Goal: Task Accomplishment & Management: Manage account settings

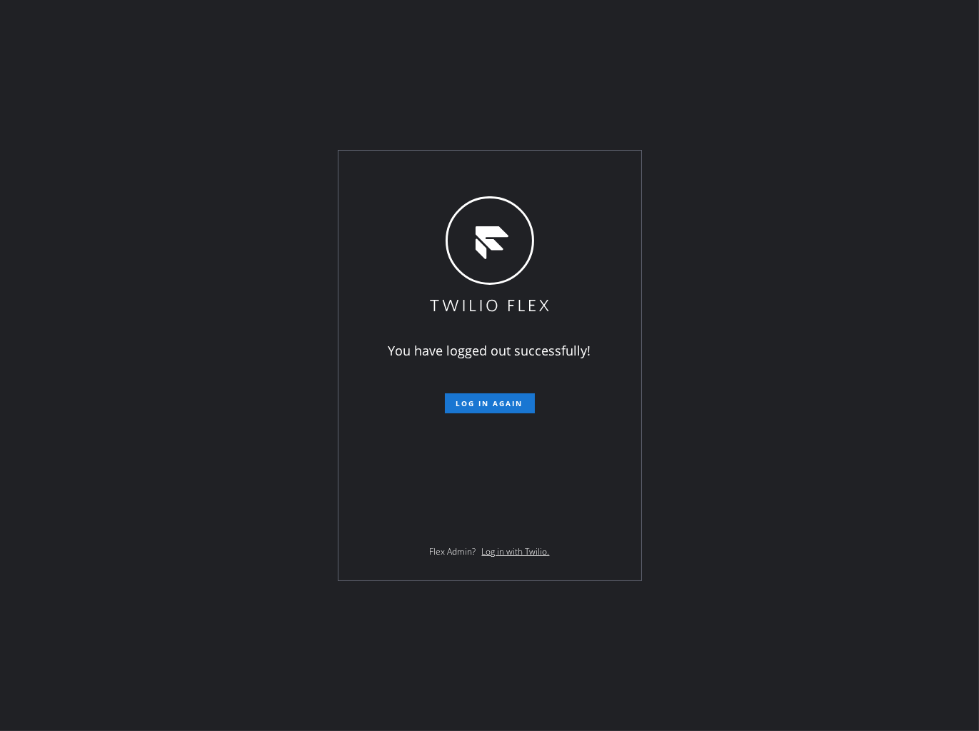
click at [304, 83] on div "You have logged out successfully! Log in again Flex Admin? Log in with Twilio." at bounding box center [489, 365] width 979 height 731
click at [486, 411] on button "Log in again" at bounding box center [490, 404] width 90 height 20
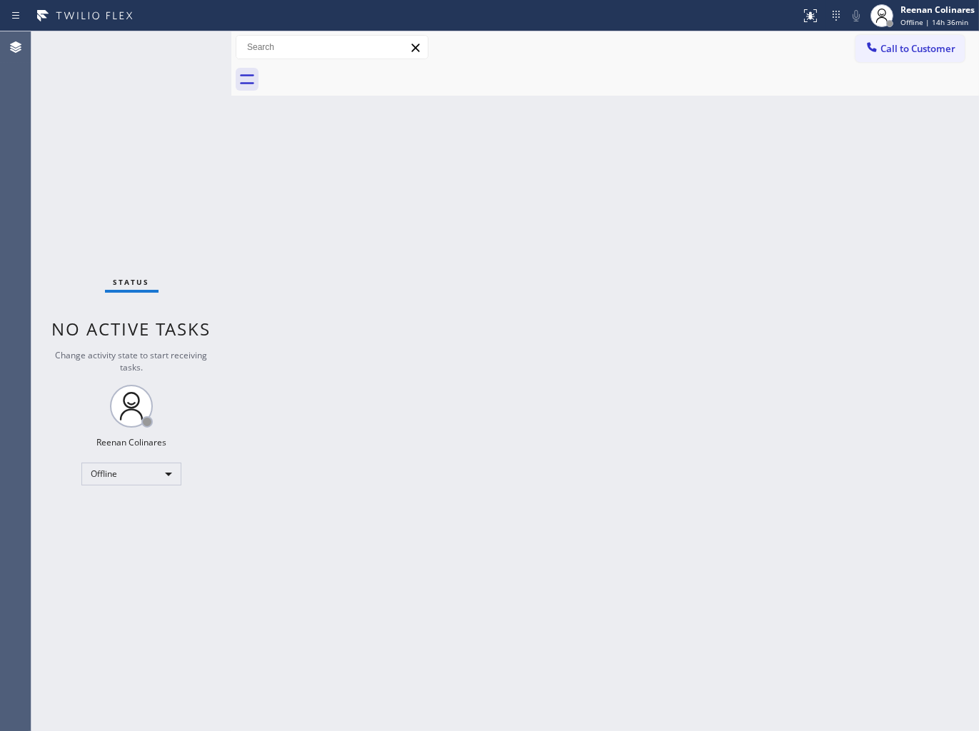
click at [758, 166] on div "Back to Dashboard Change Sender ID Customers Technicians Select a contact Outbo…" at bounding box center [605, 381] width 748 height 700
click at [154, 470] on div "Offline" at bounding box center [131, 474] width 100 height 23
click at [379, 340] on div at bounding box center [489, 365] width 979 height 731
click at [114, 476] on div "Offline" at bounding box center [131, 474] width 100 height 23
click at [132, 511] on li "Available" at bounding box center [130, 511] width 97 height 17
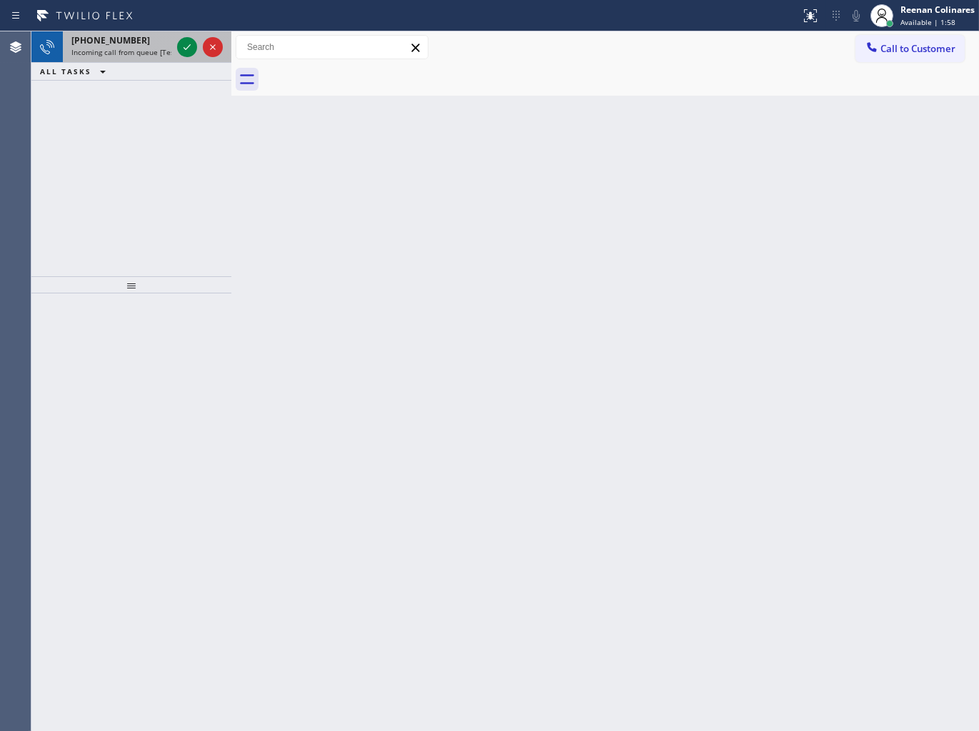
click at [151, 51] on span "Incoming call from queue [Test] All" at bounding box center [130, 52] width 119 height 10
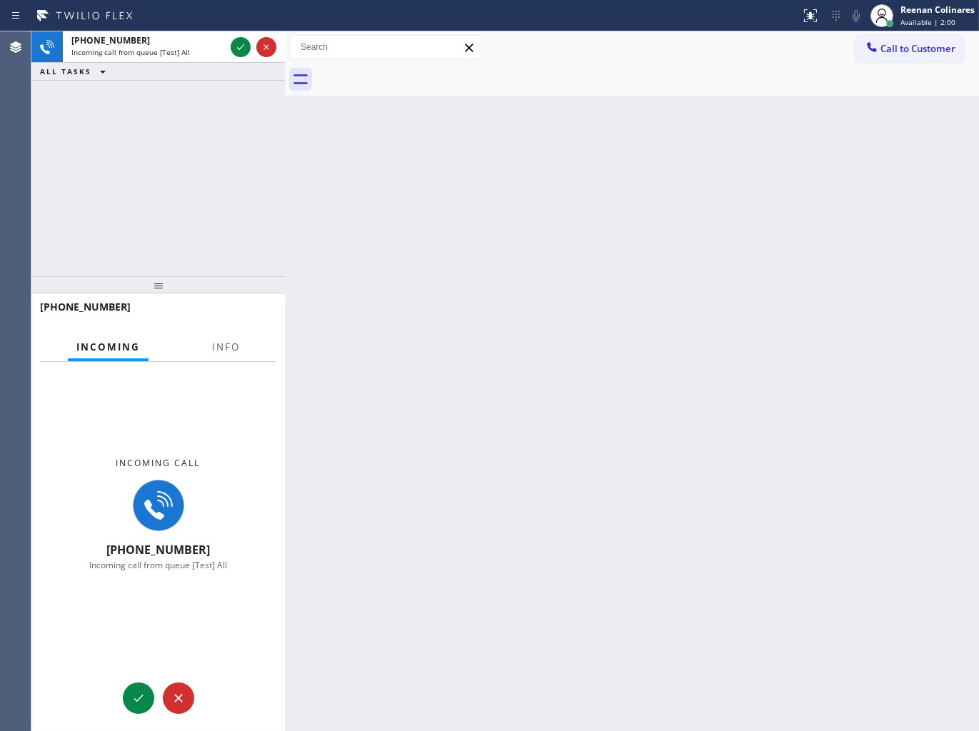
drag, startPoint x: 231, startPoint y: 41, endPoint x: 249, endPoint y: 219, distance: 178.8
click at [285, 54] on div at bounding box center [285, 381] width 0 height 700
click at [226, 348] on span "Info" at bounding box center [229, 347] width 28 height 13
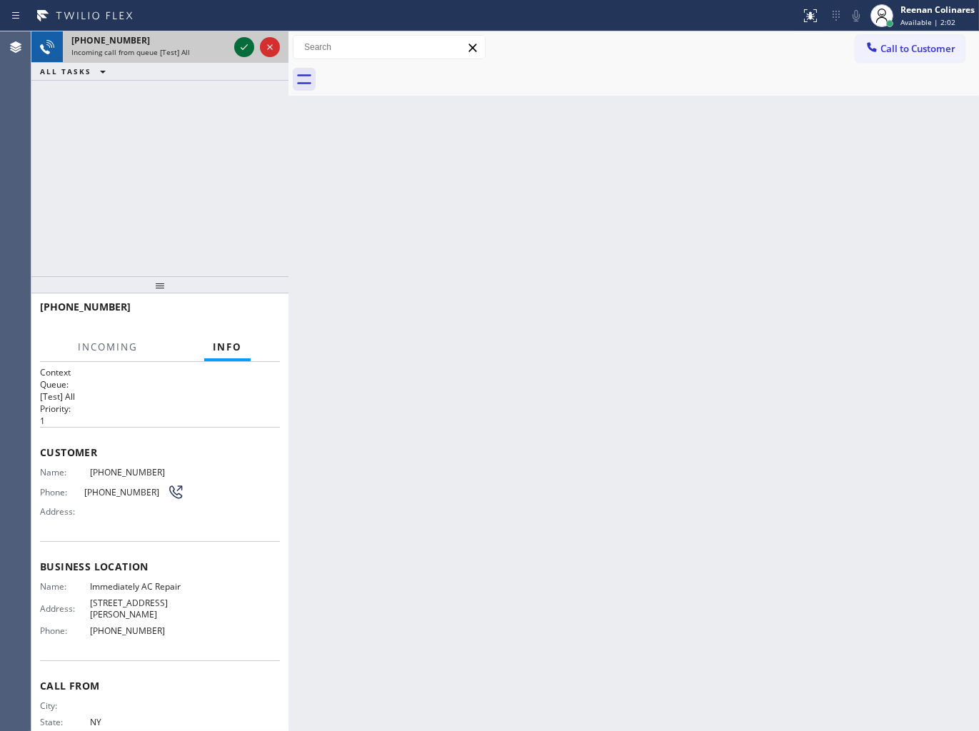
click at [247, 51] on icon at bounding box center [244, 47] width 17 height 17
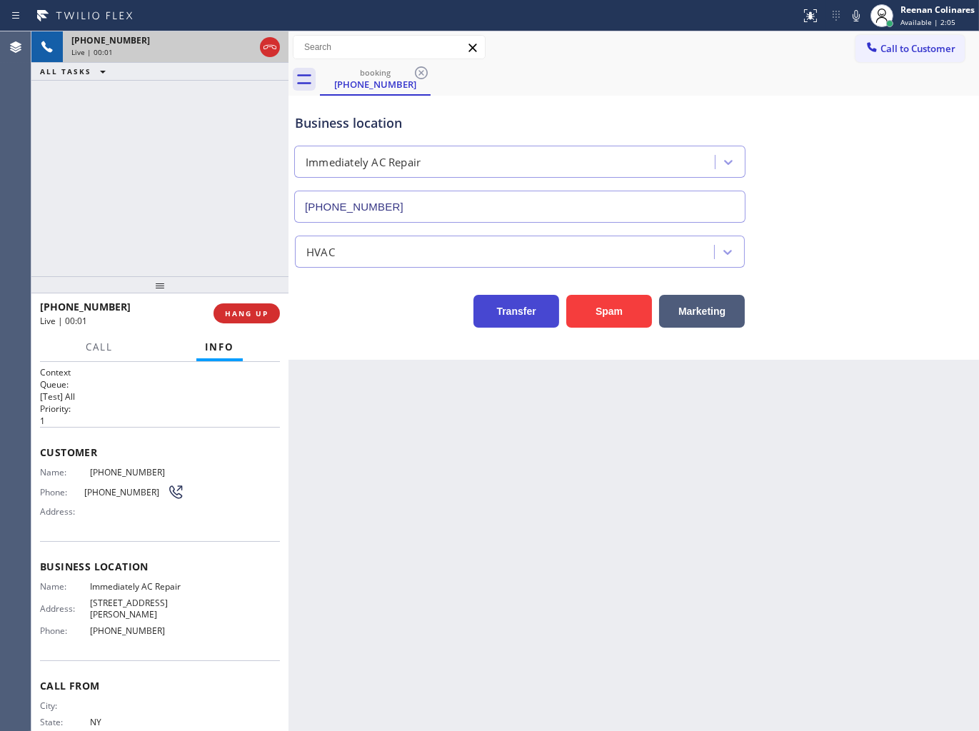
type input "[PHONE_NUMBER]"
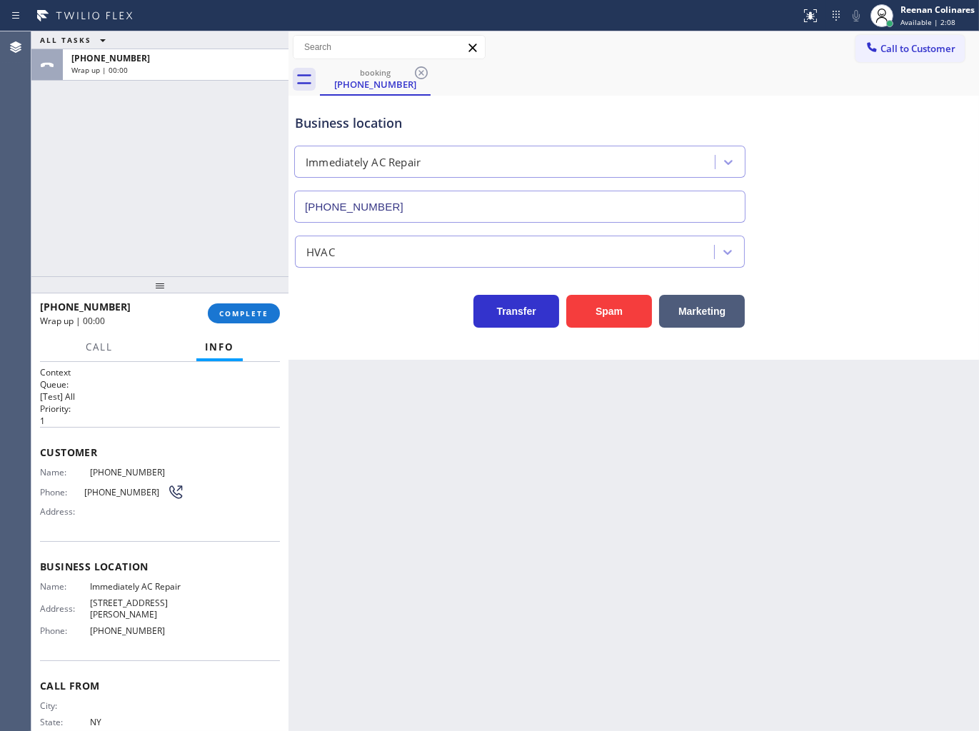
click at [743, 94] on div "Business location Immediately AC Repair [PHONE_NUMBER]" at bounding box center [634, 158] width 684 height 129
click at [261, 312] on span "COMPLETE" at bounding box center [243, 314] width 49 height 10
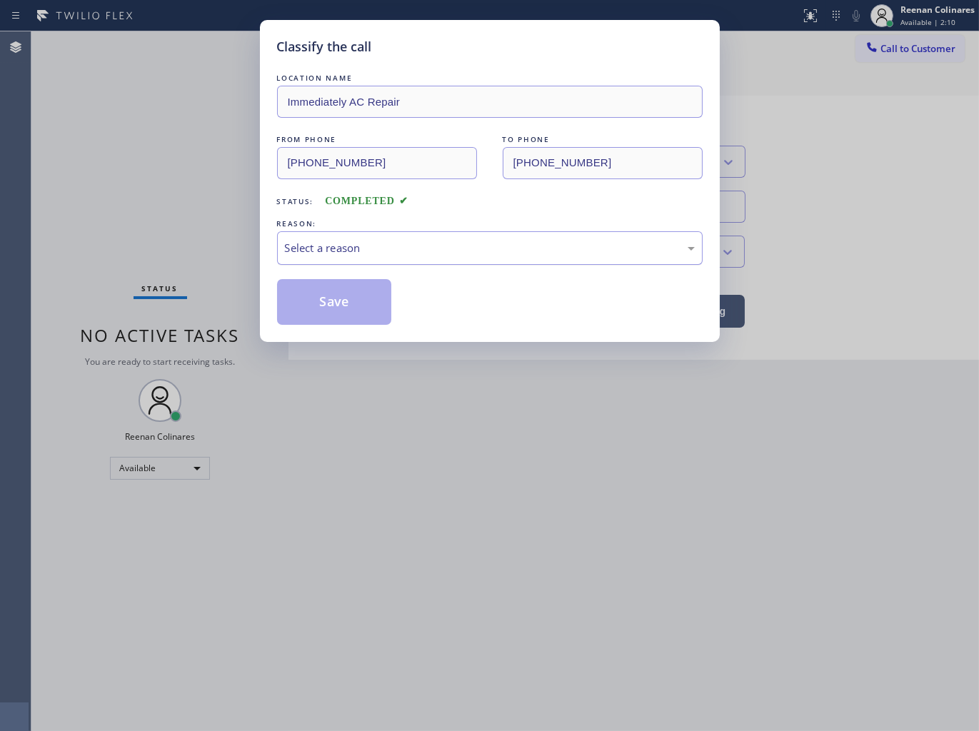
click at [314, 247] on div "Select a reason" at bounding box center [490, 248] width 410 height 16
click at [313, 307] on button "Save" at bounding box center [334, 302] width 115 height 46
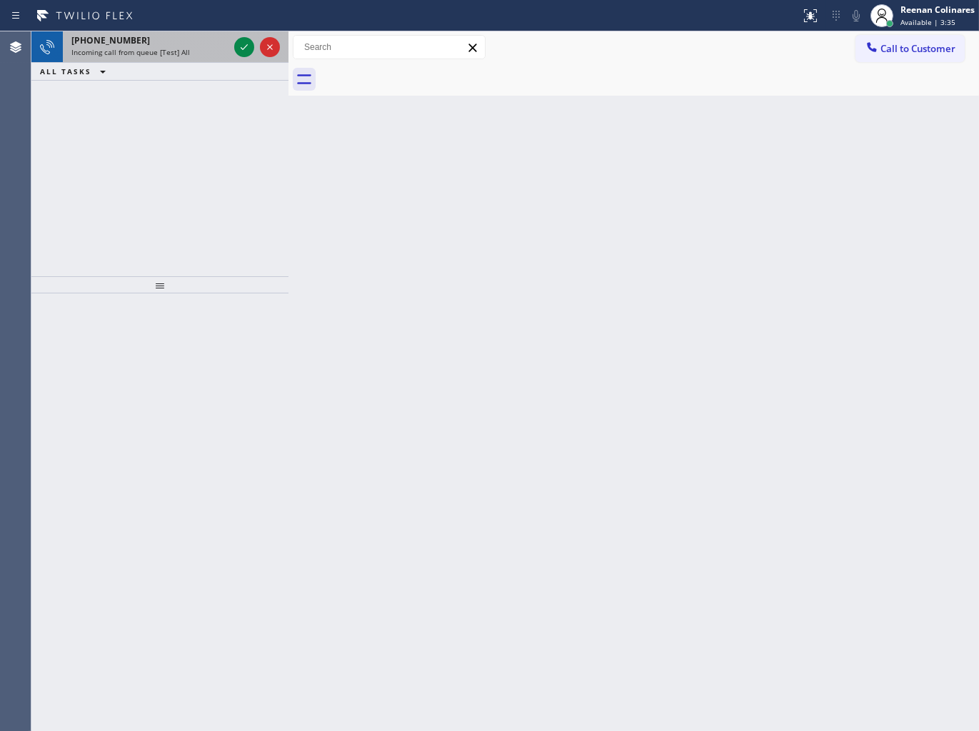
click at [158, 48] on span "Incoming call from queue [Test] All" at bounding box center [130, 52] width 119 height 10
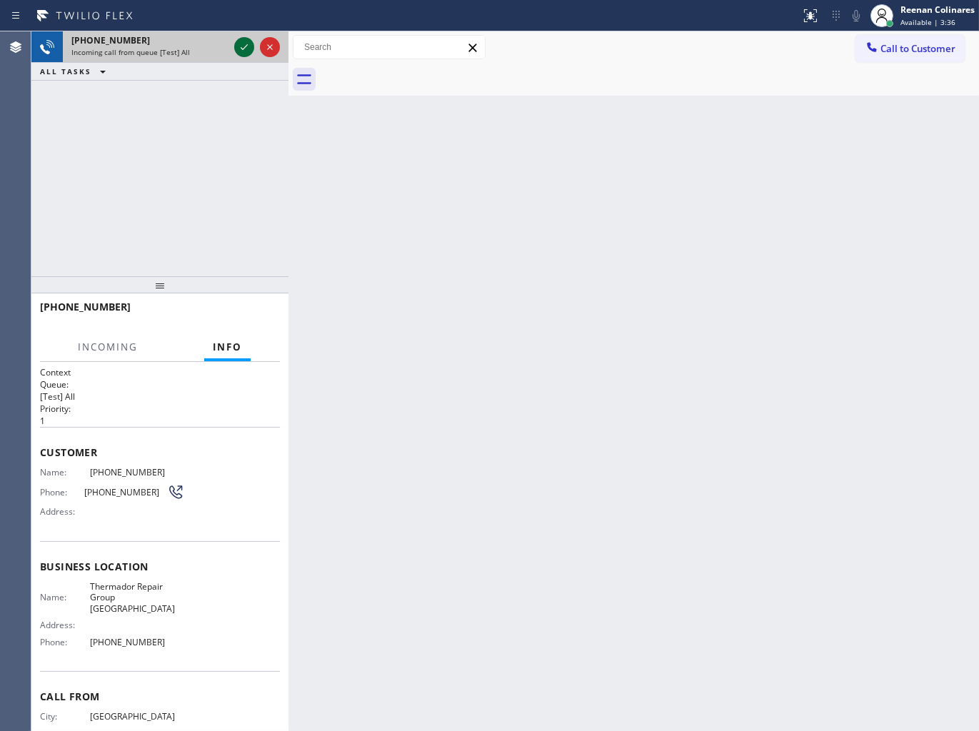
click at [241, 47] on icon at bounding box center [244, 47] width 7 height 6
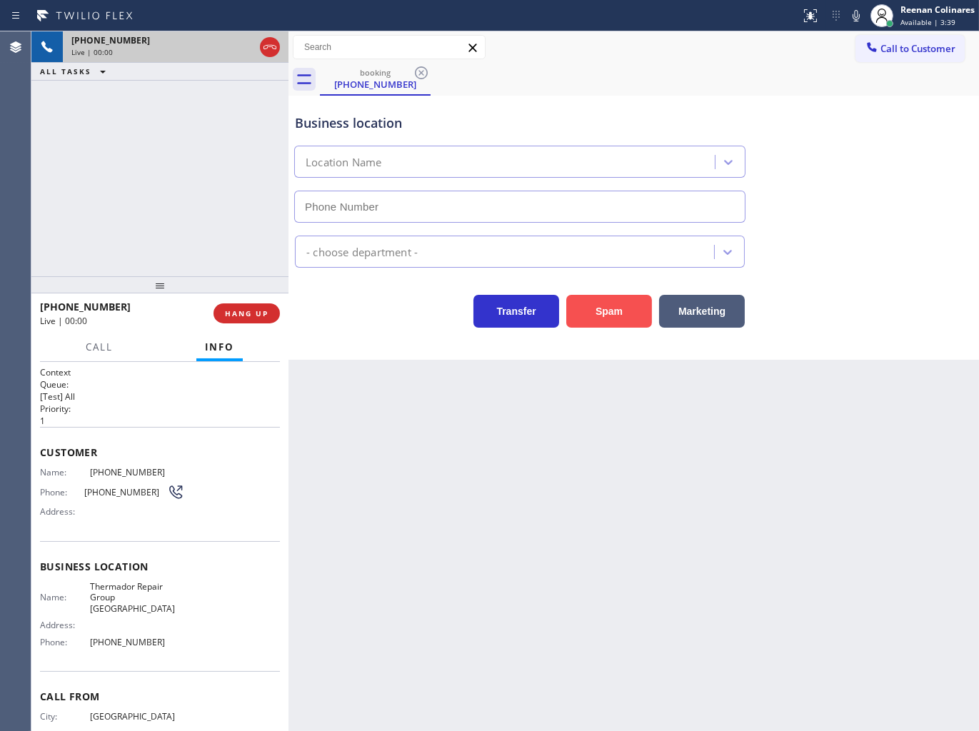
type input "[PHONE_NUMBER]"
drag, startPoint x: 615, startPoint y: 313, endPoint x: 634, endPoint y: 308, distance: 19.2
click at [616, 313] on button "Spam" at bounding box center [609, 311] width 86 height 33
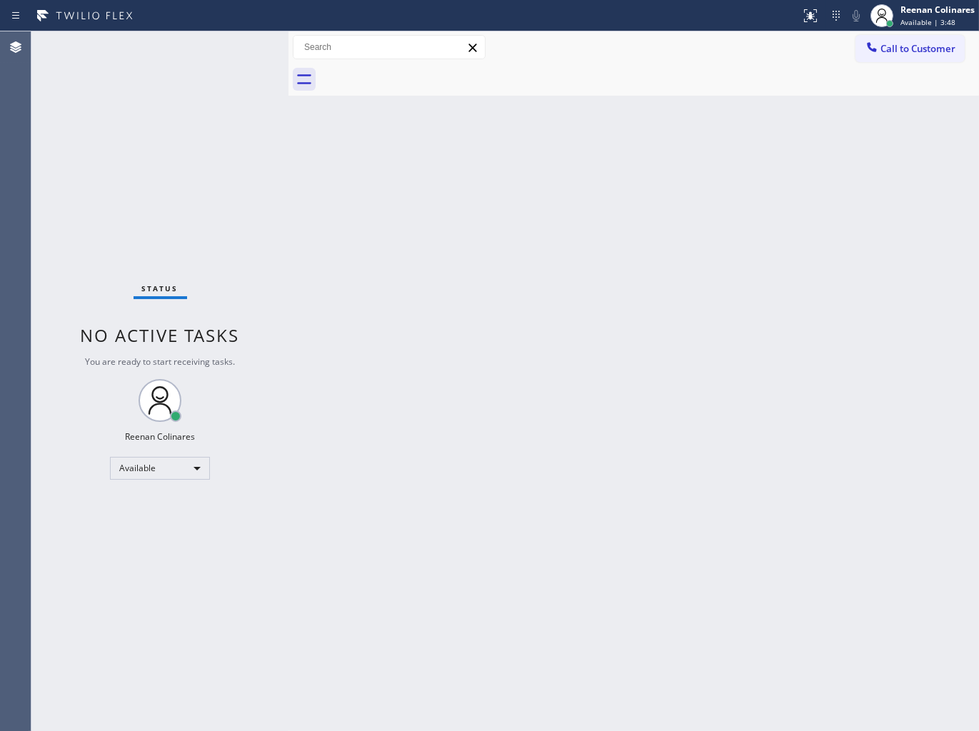
click at [734, 159] on div "Back to Dashboard Change Sender ID Customers Technicians Select a contact Outbo…" at bounding box center [634, 381] width 691 height 700
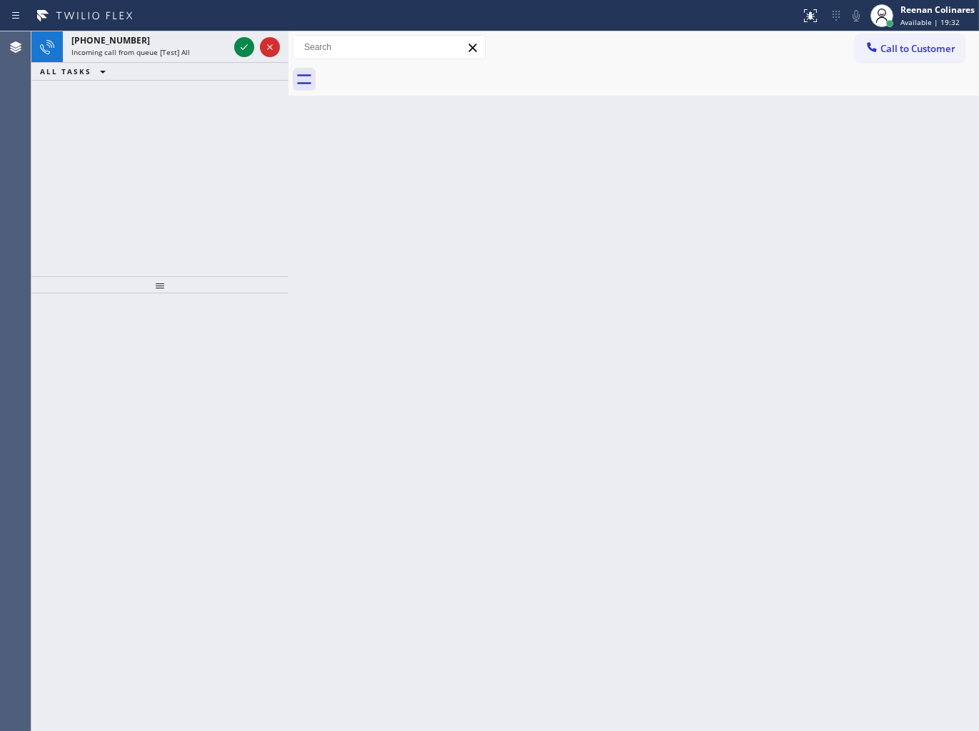
click at [169, 66] on div "ALL TASKS ALL TASKS ACTIVE TASKS TASKS IN WRAP UP" at bounding box center [159, 72] width 257 height 18
click at [184, 54] on span "Incoming call from queue [Test] All" at bounding box center [130, 52] width 119 height 10
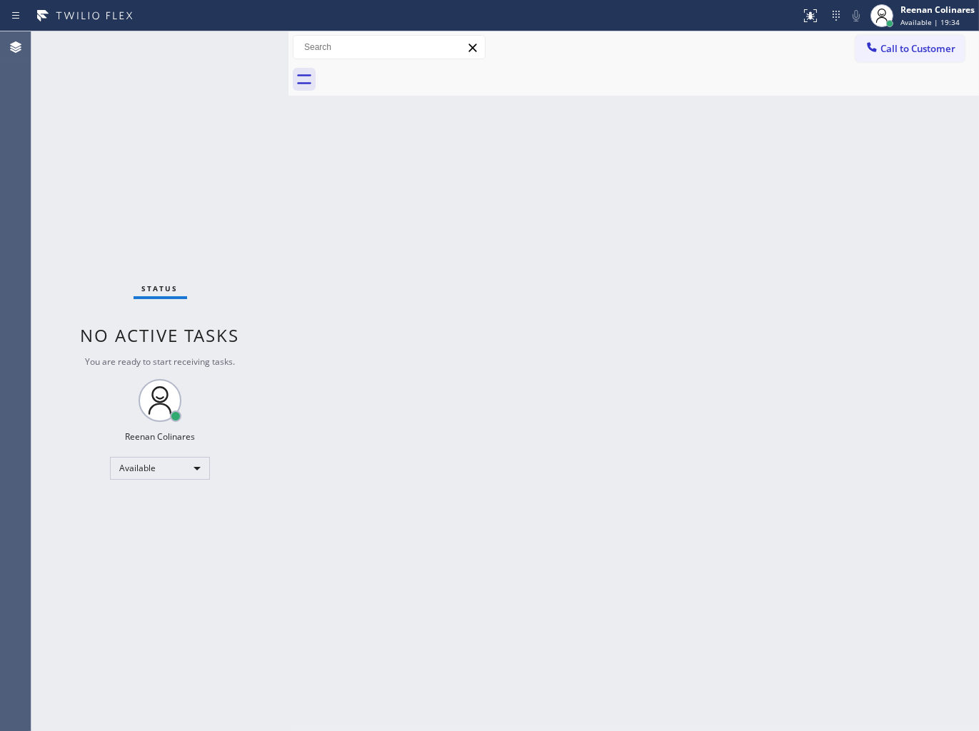
click at [239, 47] on div "Status No active tasks You are ready to start receiving tasks. Reenan Colinares…" at bounding box center [159, 381] width 257 height 700
click at [224, 46] on div "Status No active tasks You are ready to start receiving tasks. Reenan Colinares…" at bounding box center [159, 381] width 257 height 700
click at [222, 46] on div "Status No active tasks You are ready to start receiving tasks. Reenan Colinares…" at bounding box center [159, 381] width 257 height 700
click at [221, 46] on div "Status No active tasks You are ready to start receiving tasks. Reenan Colinares…" at bounding box center [159, 381] width 257 height 700
click at [598, 261] on div "Back to Dashboard Change Sender ID Customers Technicians Select a contact Outbo…" at bounding box center [634, 381] width 691 height 700
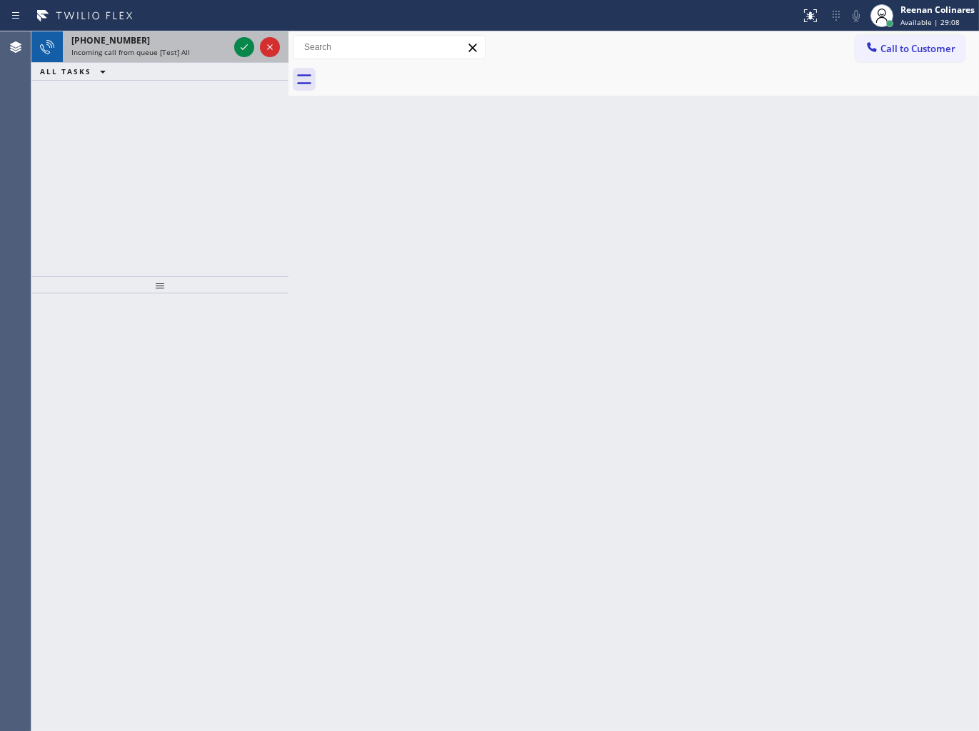
click at [191, 39] on div "[PHONE_NUMBER]" at bounding box center [149, 40] width 157 height 12
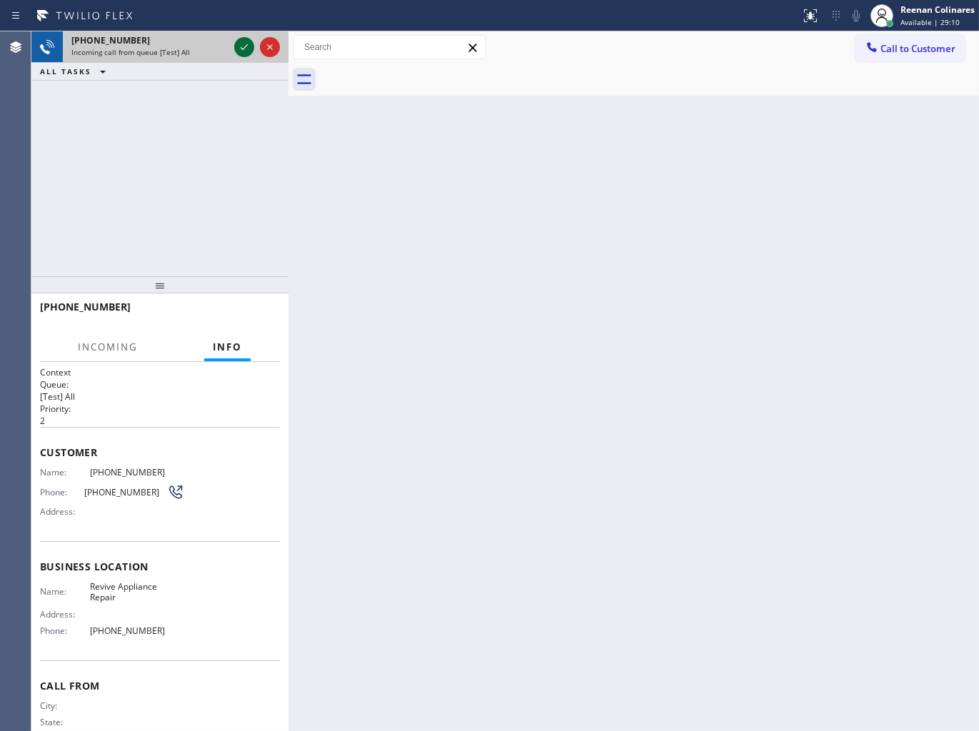
click at [244, 47] on icon at bounding box center [244, 47] width 7 height 6
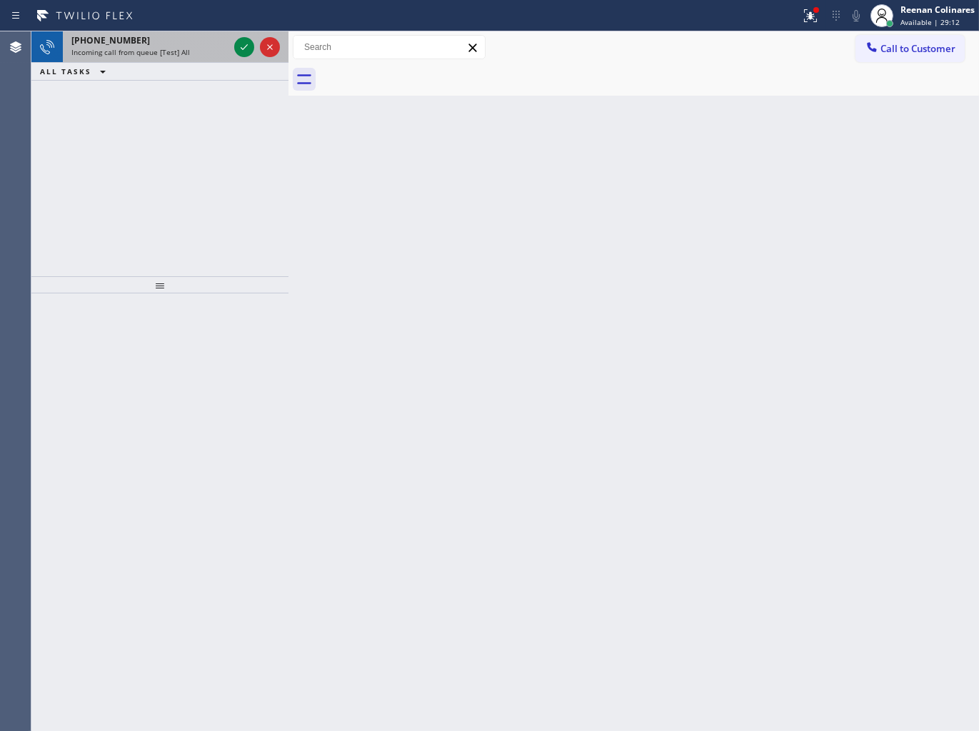
click at [196, 61] on div "[PHONE_NUMBER] Incoming call from queue [Test] All" at bounding box center [147, 46] width 169 height 31
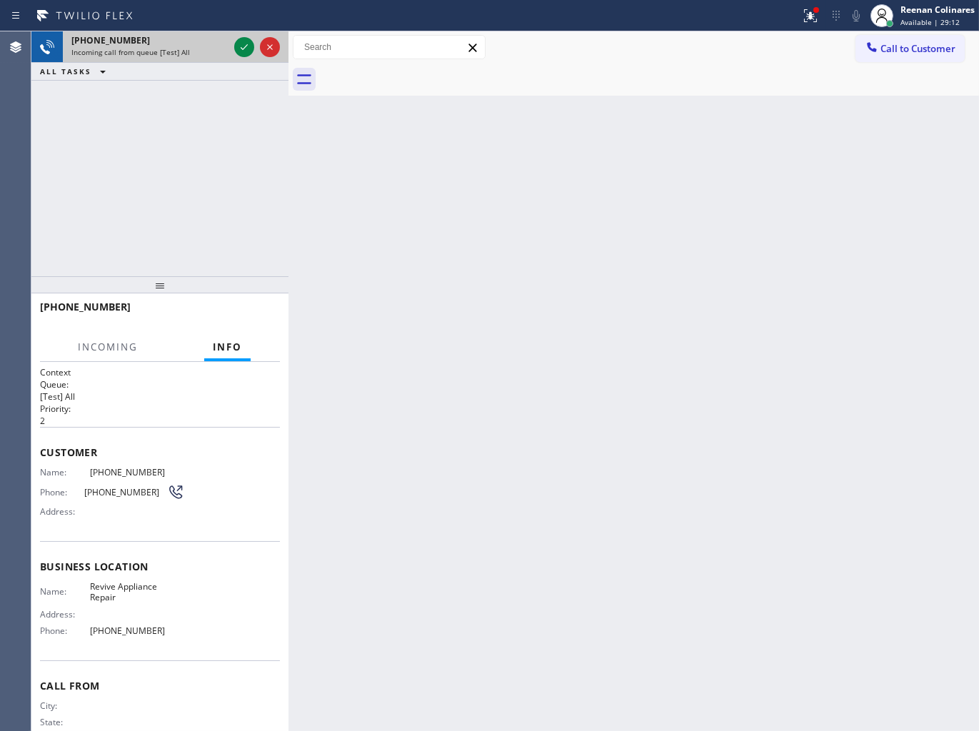
click at [221, 43] on div "[PHONE_NUMBER]" at bounding box center [149, 40] width 157 height 12
click at [239, 45] on icon at bounding box center [244, 47] width 17 height 17
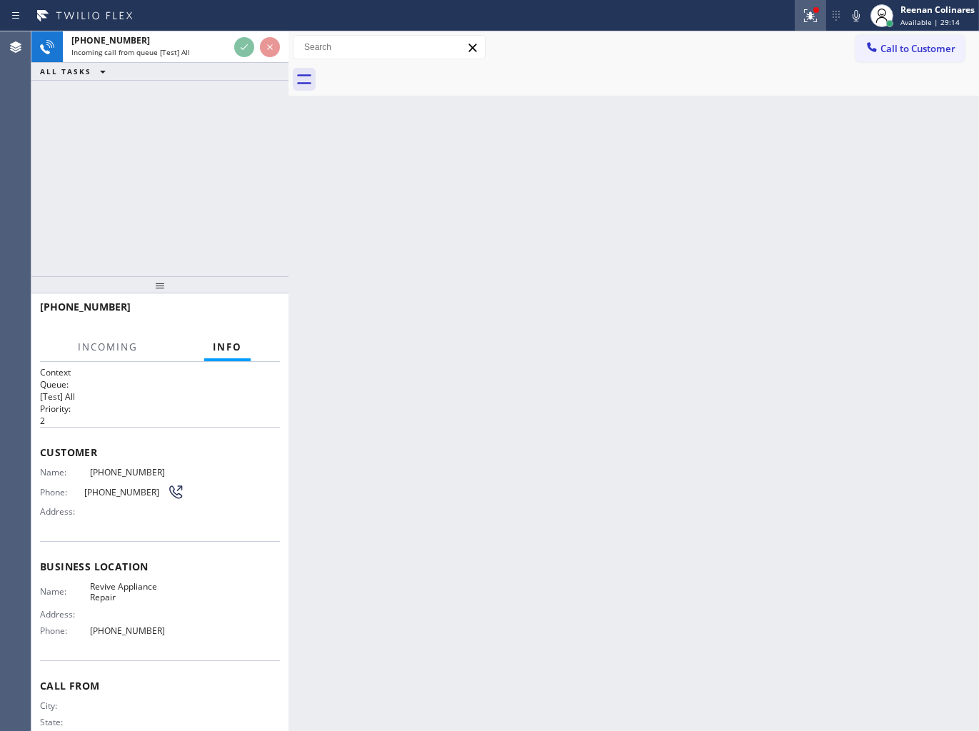
click at [816, 21] on icon at bounding box center [810, 15] width 13 height 13
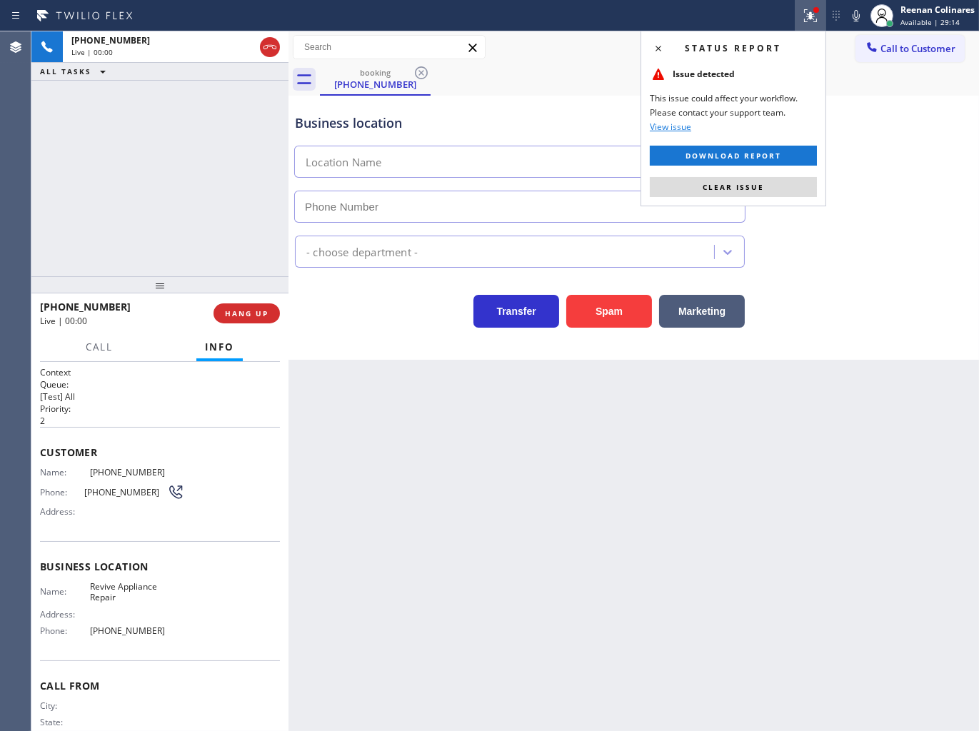
click at [715, 195] on button "Clear issue" at bounding box center [733, 187] width 167 height 20
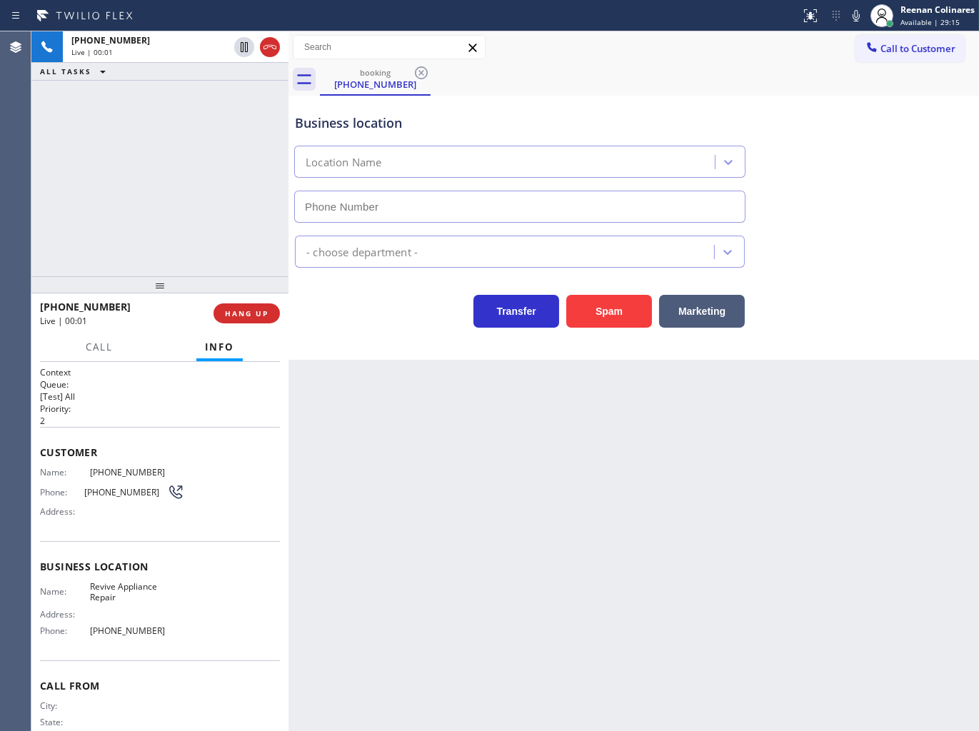
type input "[PHONE_NUMBER]"
click at [252, 311] on span "HANG UP" at bounding box center [247, 314] width 44 height 10
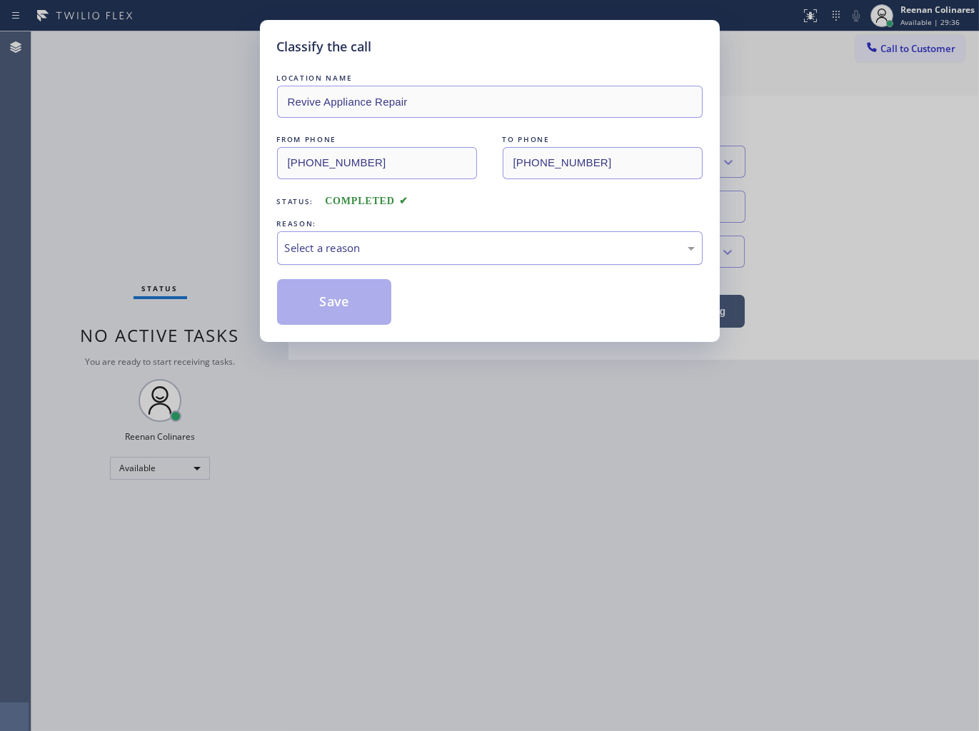
click at [330, 245] on div "Select a reason" at bounding box center [490, 248] width 410 height 16
click at [316, 297] on button "Save" at bounding box center [334, 302] width 115 height 46
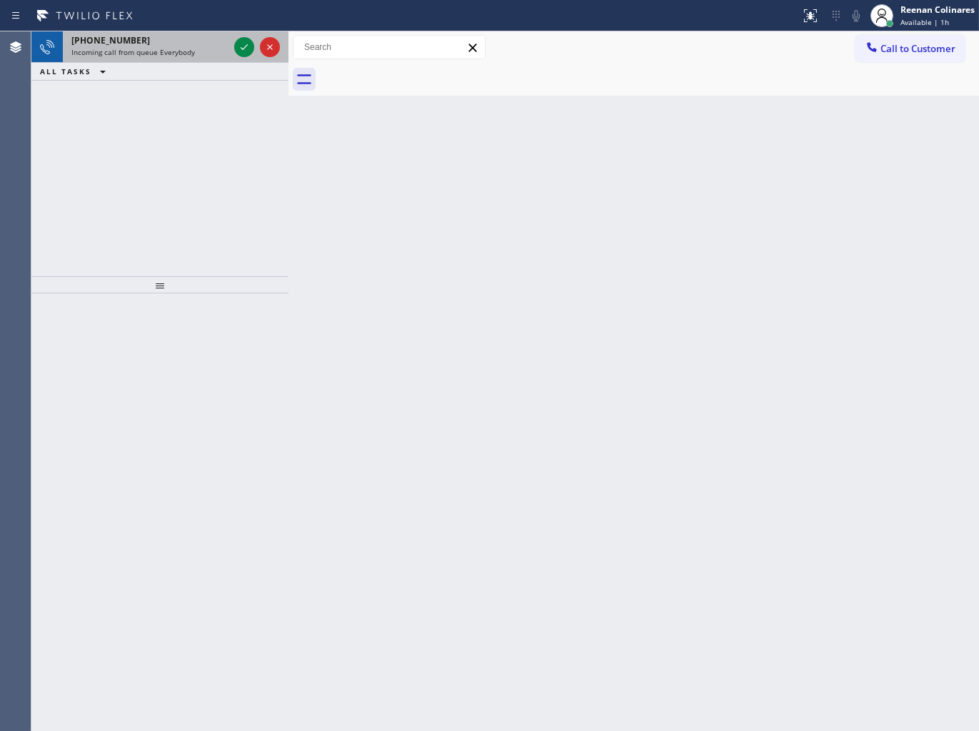
click at [207, 60] on div "[PHONE_NUMBER] Incoming call from queue Everybody" at bounding box center [147, 46] width 169 height 31
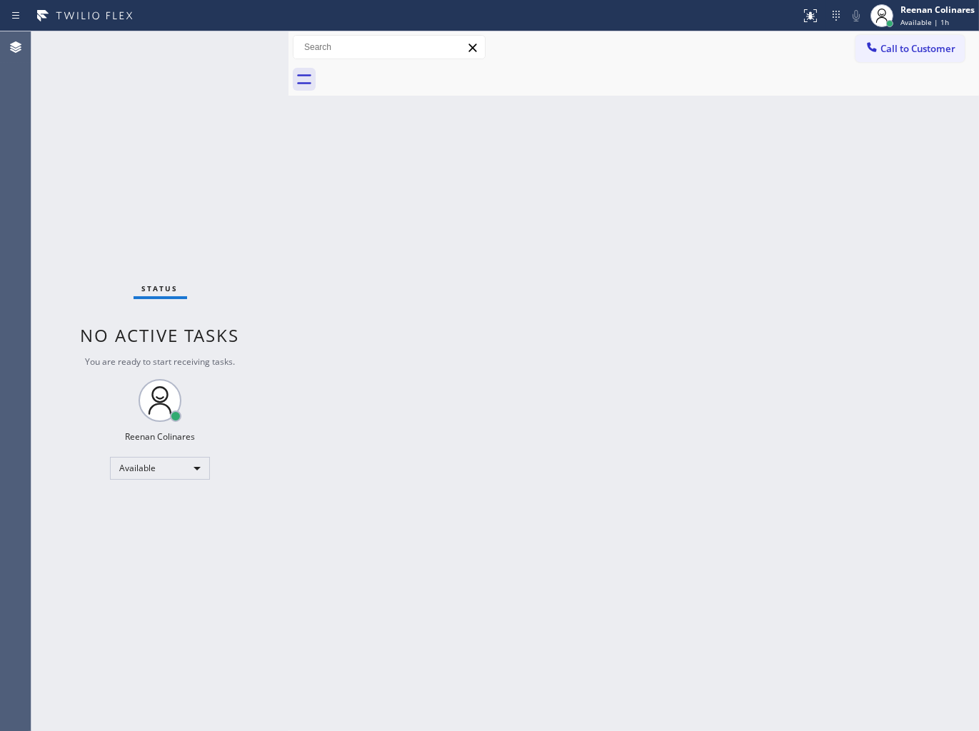
click at [203, 50] on div "Status No active tasks You are ready to start receiving tasks. Reenan Colinares…" at bounding box center [159, 381] width 257 height 700
click at [594, 144] on div "Back to Dashboard Change Sender ID Customers Technicians Select a contact Outbo…" at bounding box center [634, 381] width 691 height 700
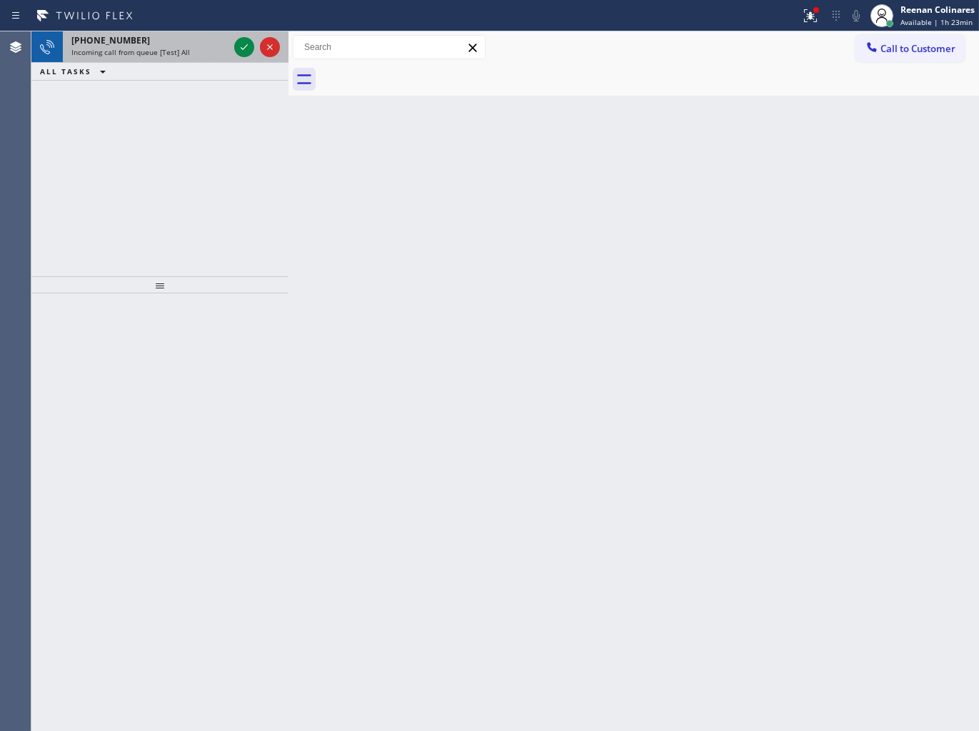
click at [206, 48] on div "Incoming call from queue [Test] All" at bounding box center [149, 52] width 157 height 10
click at [246, 49] on icon at bounding box center [244, 47] width 17 height 17
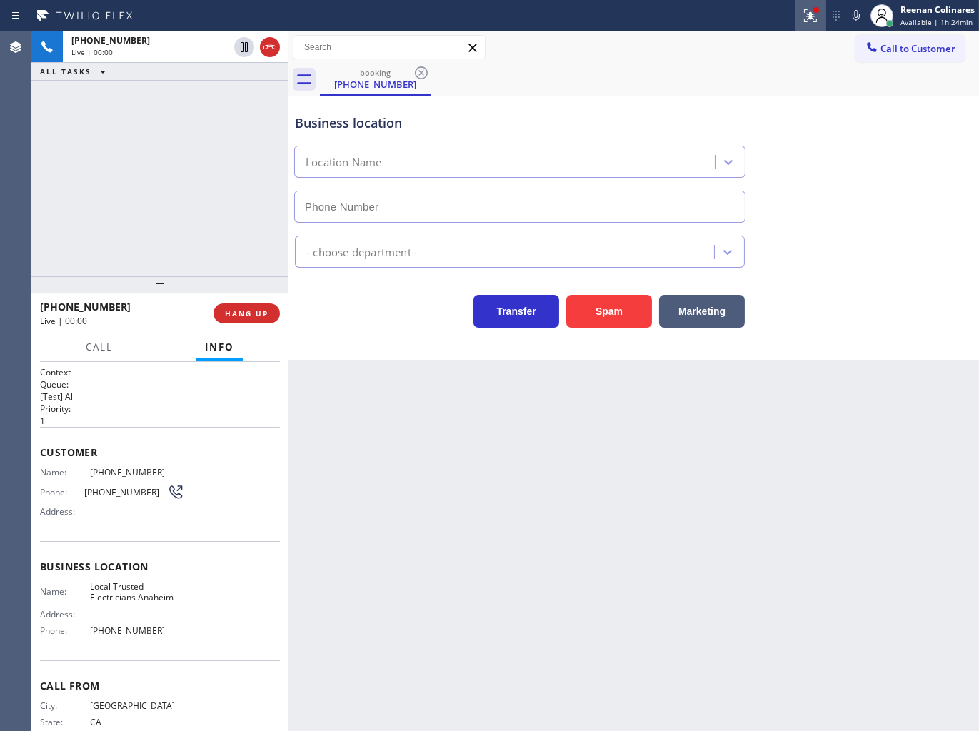
click at [819, 17] on icon at bounding box center [810, 15] width 17 height 17
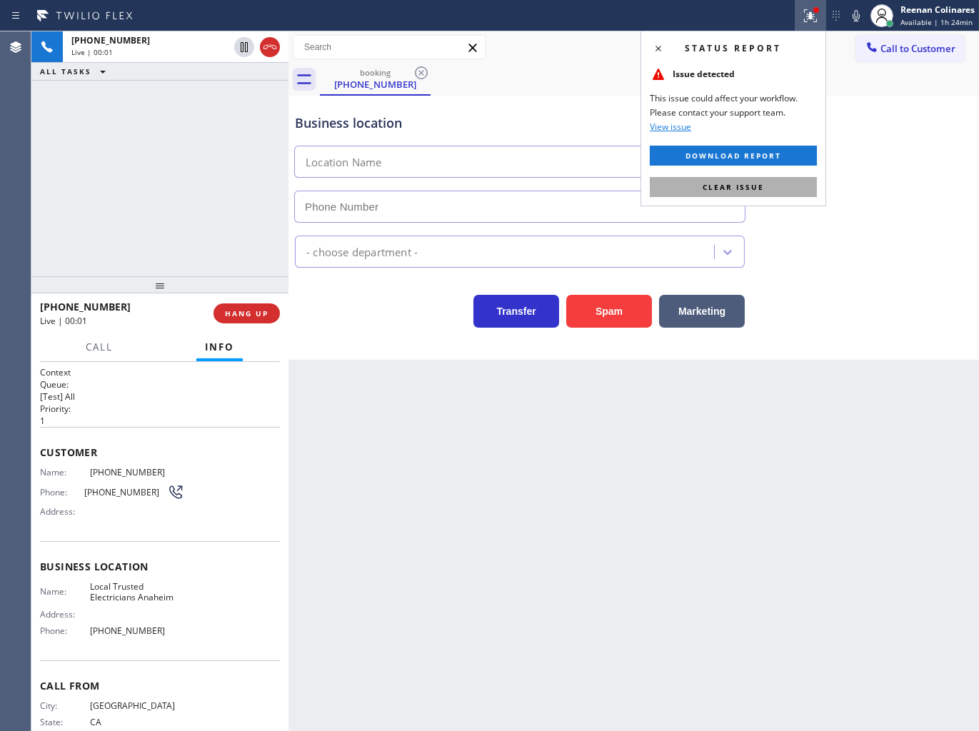
click at [729, 190] on span "Clear issue" at bounding box center [733, 187] width 61 height 10
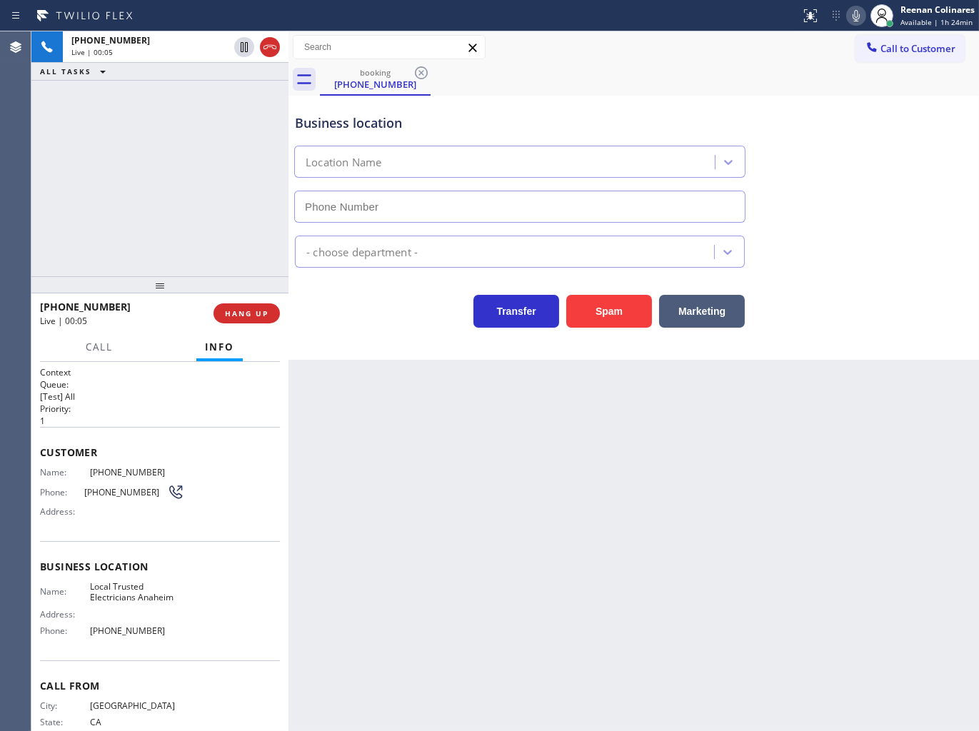
click at [855, 17] on icon at bounding box center [856, 15] width 17 height 17
click at [699, 304] on button "Marketing" at bounding box center [702, 311] width 86 height 33
click at [727, 305] on button "Marketing" at bounding box center [702, 311] width 86 height 33
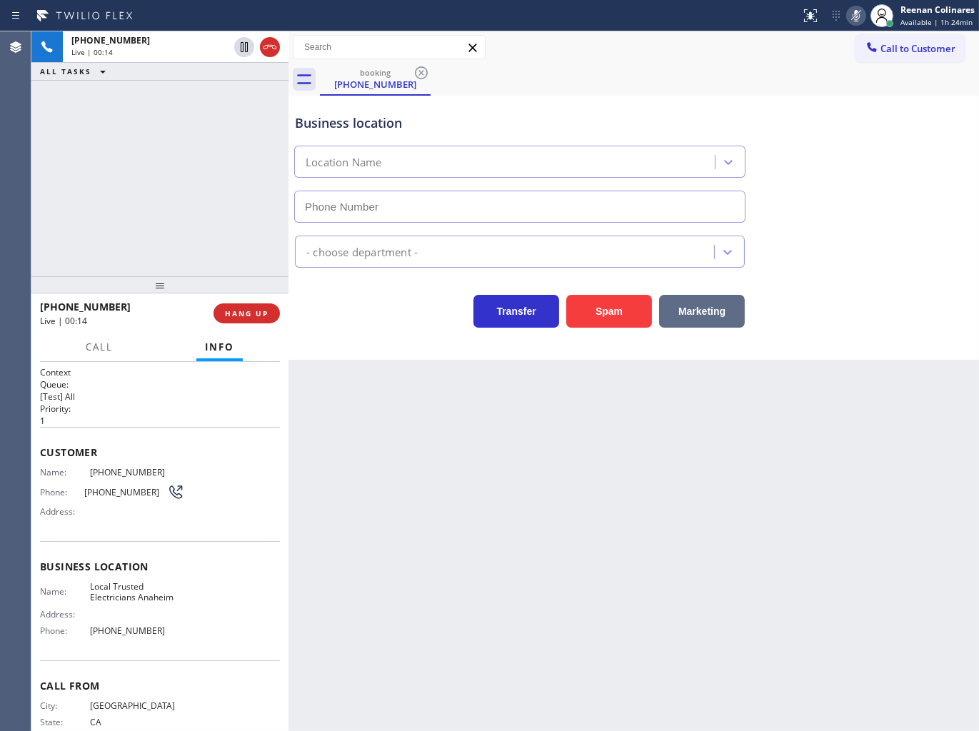
click at [727, 305] on button "Marketing" at bounding box center [702, 311] width 86 height 33
drag, startPoint x: 727, startPoint y: 305, endPoint x: 708, endPoint y: 311, distance: 20.3
click at [715, 305] on button "Marketing" at bounding box center [702, 311] width 86 height 33
click at [708, 311] on button "Marketing" at bounding box center [702, 311] width 86 height 33
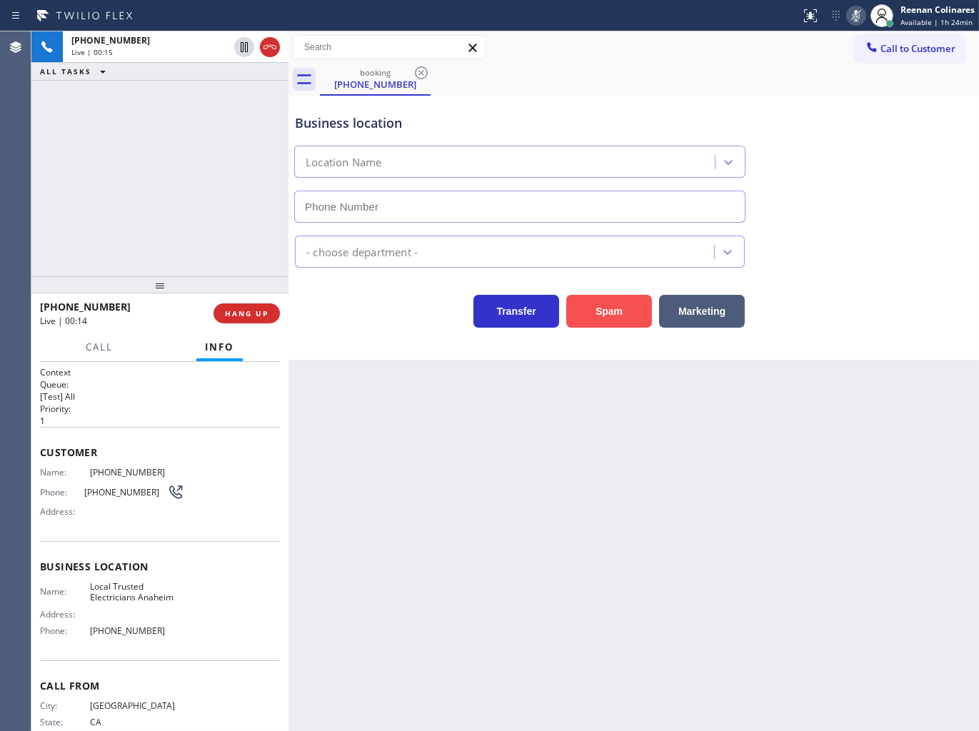
click at [610, 319] on div "Transfer Spam Marketing" at bounding box center [520, 308] width 456 height 40
click at [241, 311] on span "HANG UP" at bounding box center [247, 314] width 44 height 10
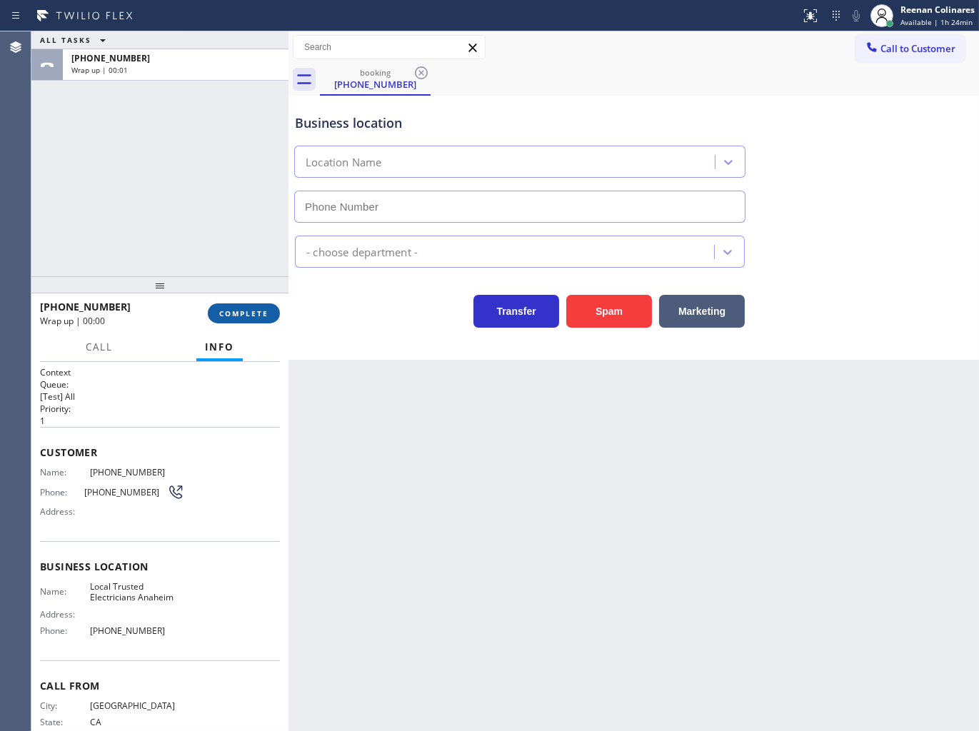
click at [255, 312] on span "COMPLETE" at bounding box center [243, 314] width 49 height 10
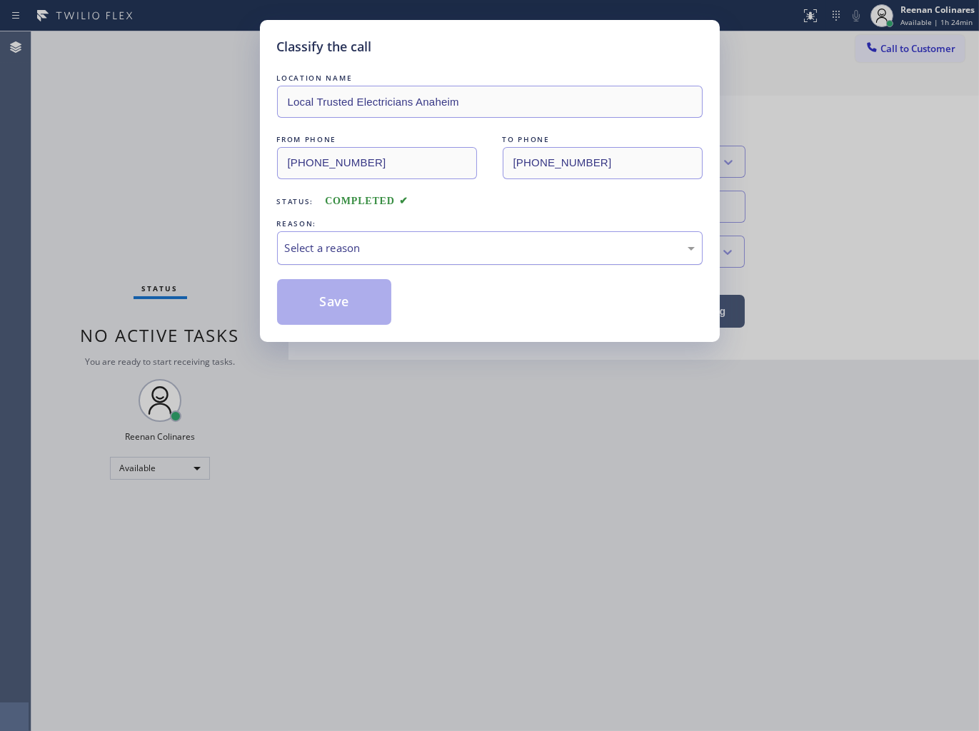
click at [375, 233] on div "Select a reason" at bounding box center [490, 248] width 426 height 34
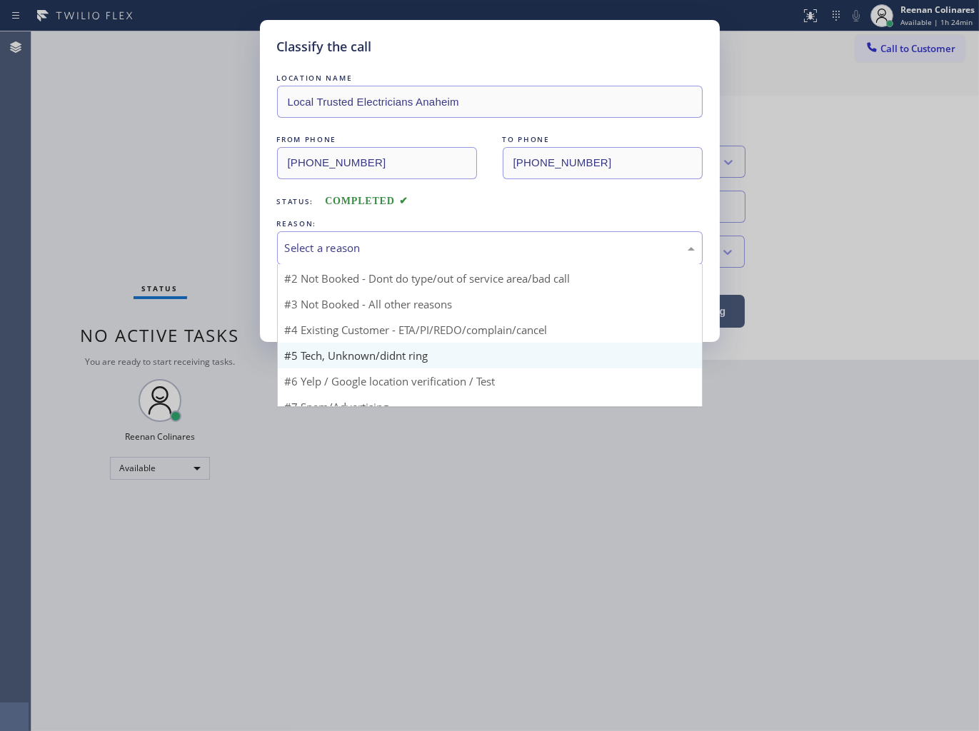
scroll to position [39, 0]
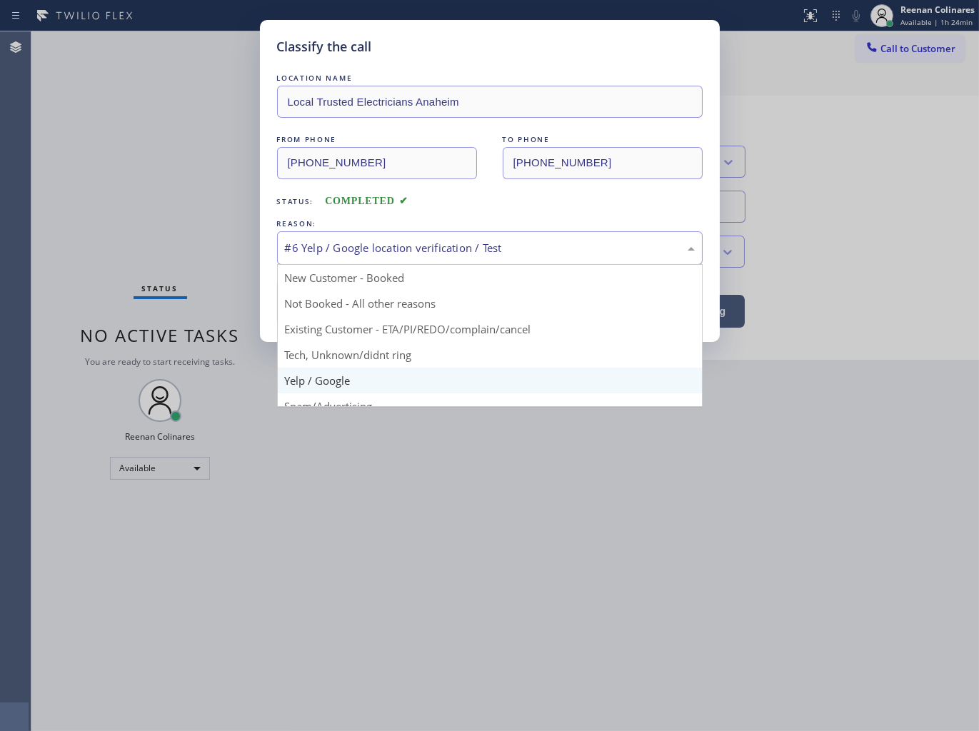
click at [333, 245] on div "#6 Yelp / Google location verification / Test" at bounding box center [490, 248] width 410 height 16
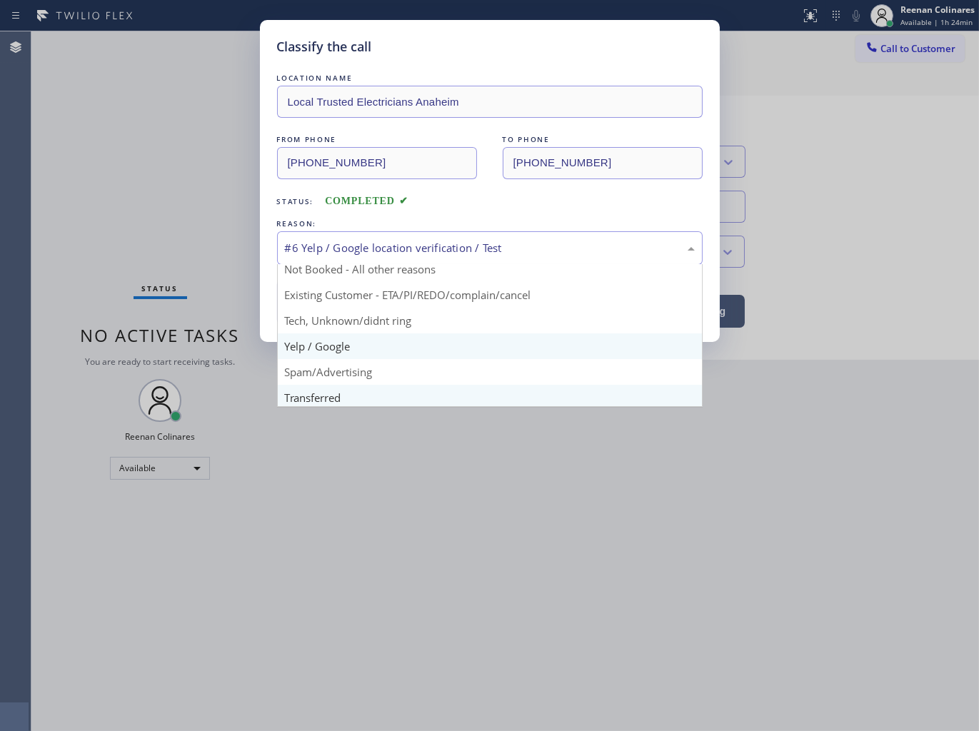
scroll to position [89, 0]
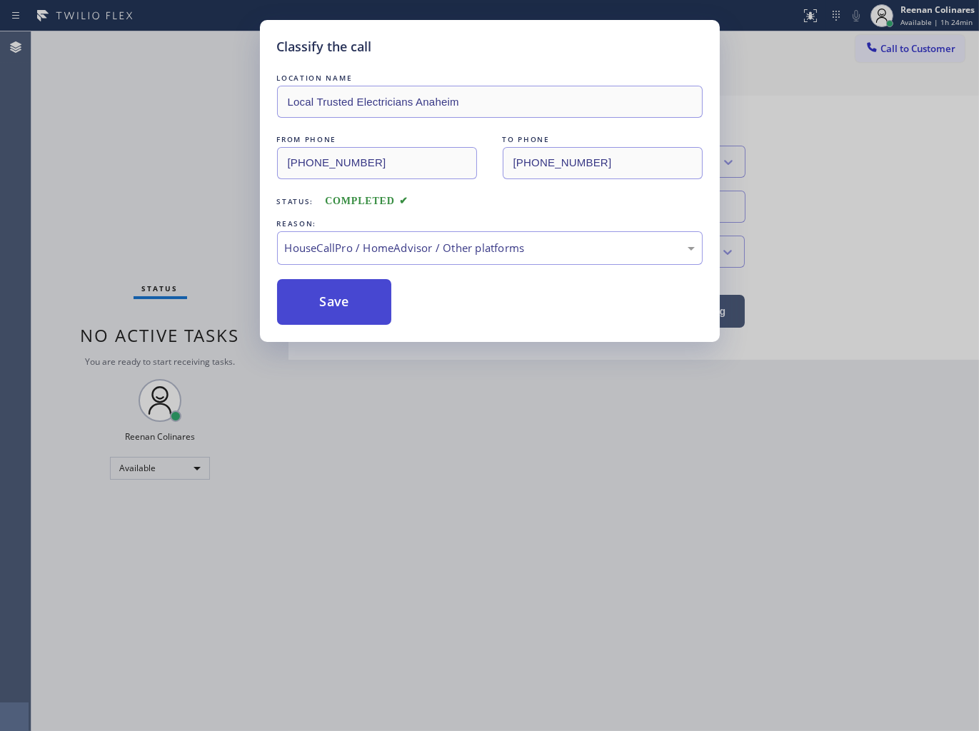
drag, startPoint x: 324, startPoint y: 301, endPoint x: 186, endPoint y: 239, distance: 152.2
click at [324, 301] on button "Save" at bounding box center [334, 302] width 115 height 46
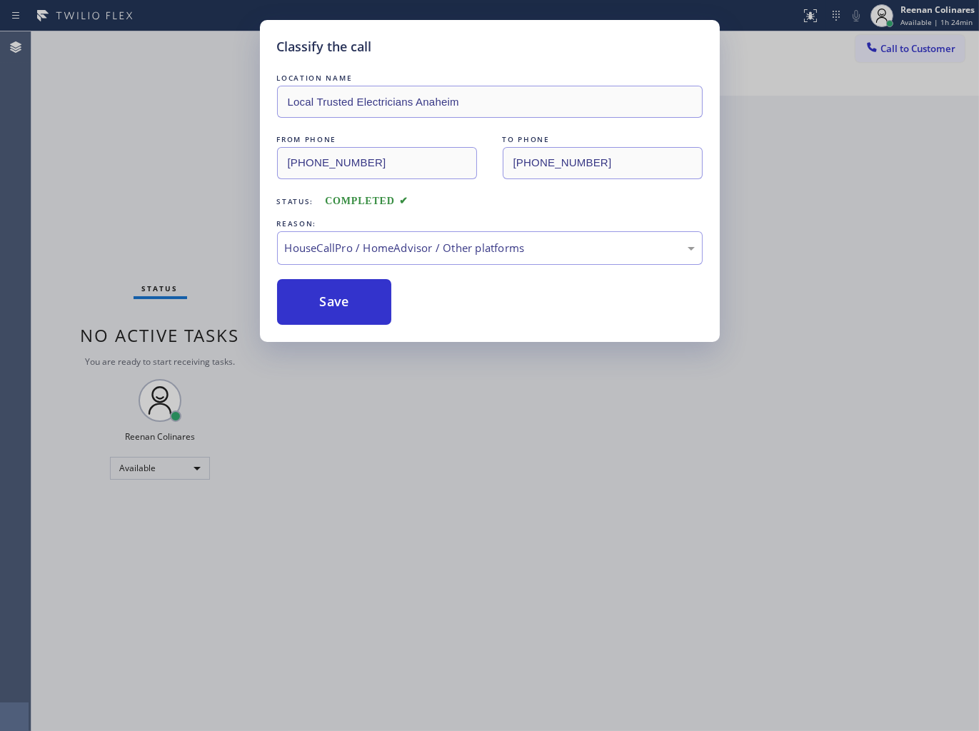
click at [79, 196] on div "Classify the call LOCATION NAME Local Trusted Electricians Anaheim FROM PHONE […" at bounding box center [489, 365] width 979 height 731
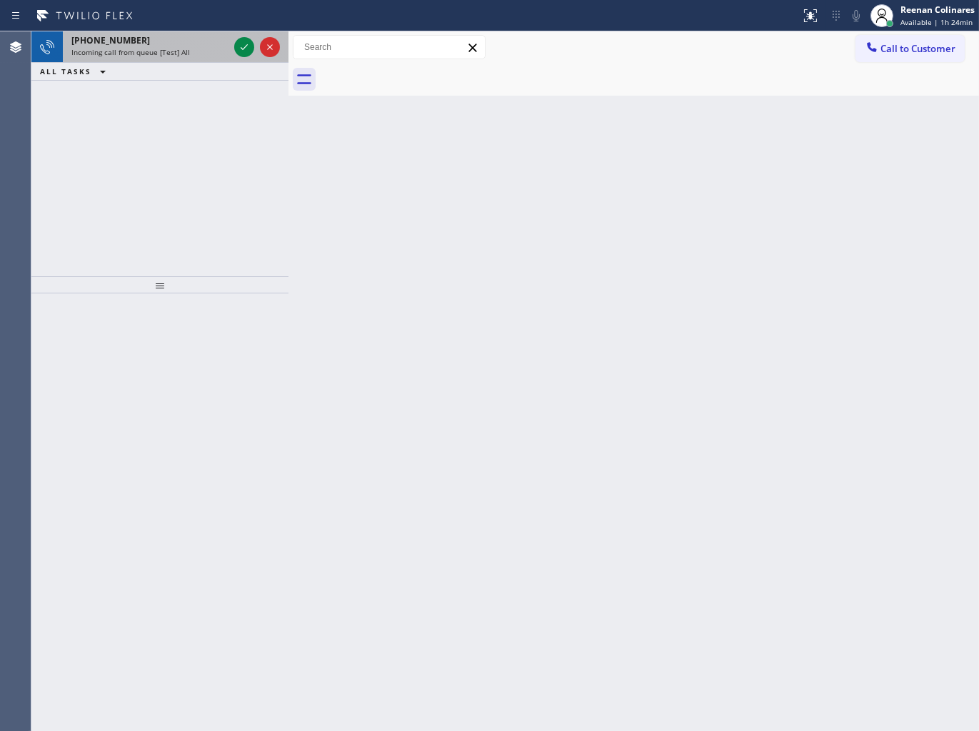
click at [191, 44] on div "[PHONE_NUMBER]" at bounding box center [149, 40] width 157 height 12
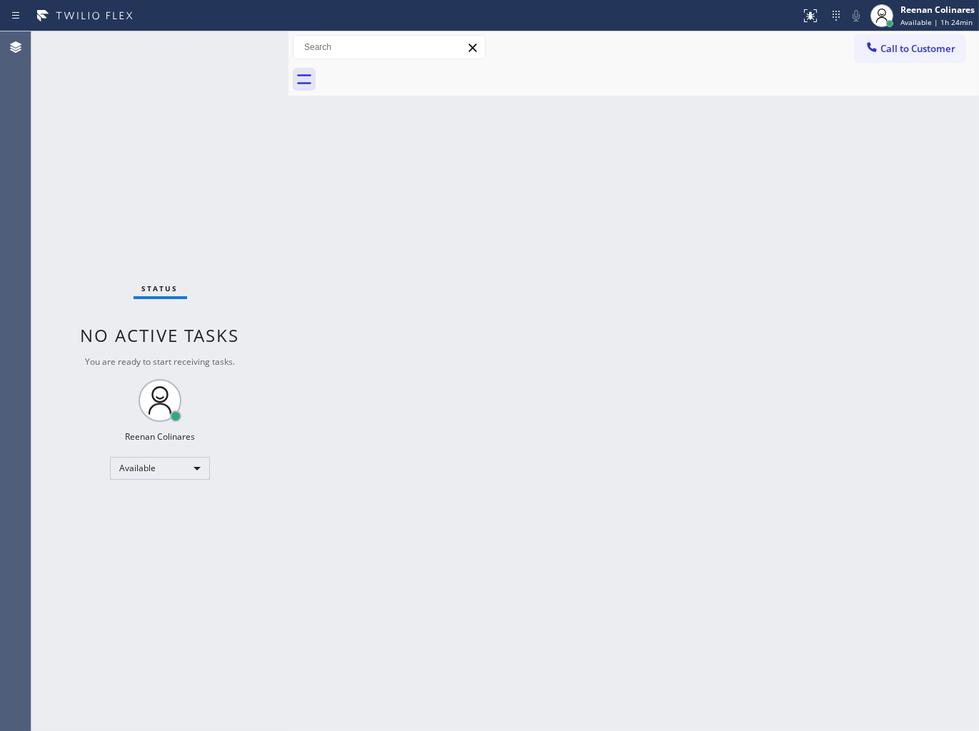
click at [171, 55] on div "Status No active tasks You are ready to start receiving tasks. Reenan Colinares…" at bounding box center [159, 381] width 257 height 700
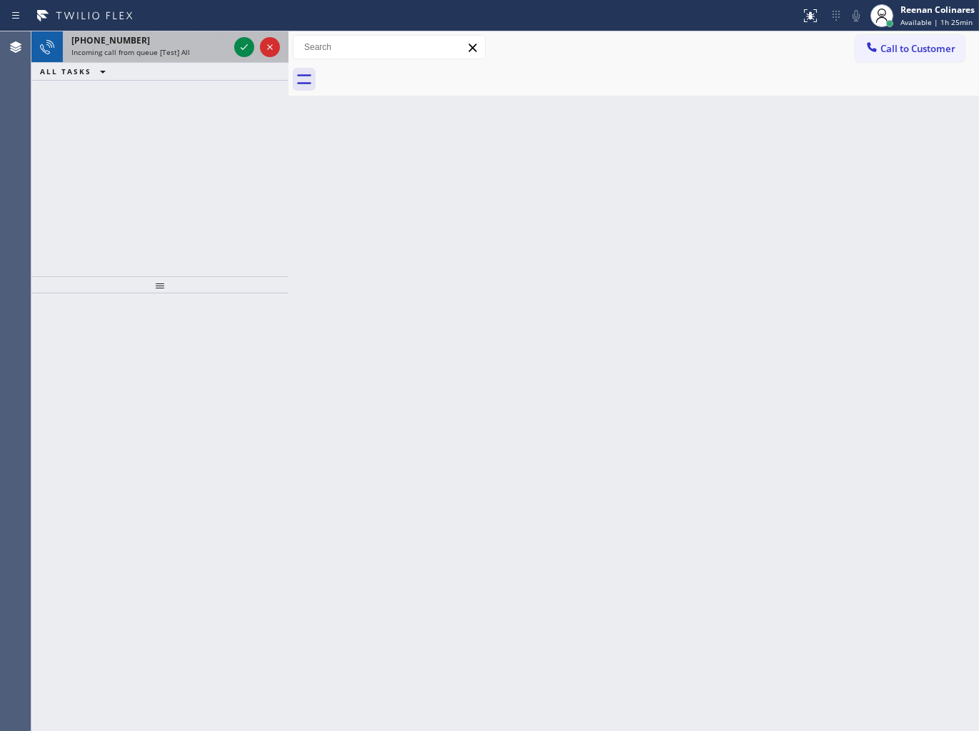
click at [172, 44] on div "[PHONE_NUMBER]" at bounding box center [149, 40] width 157 height 12
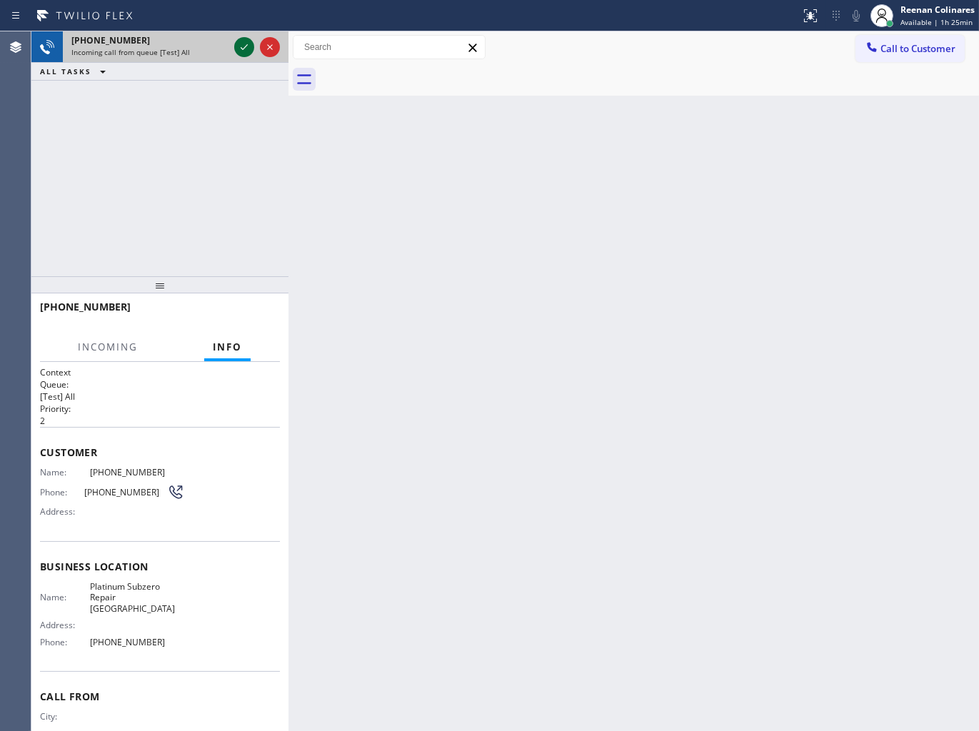
click at [241, 46] on icon at bounding box center [244, 47] width 17 height 17
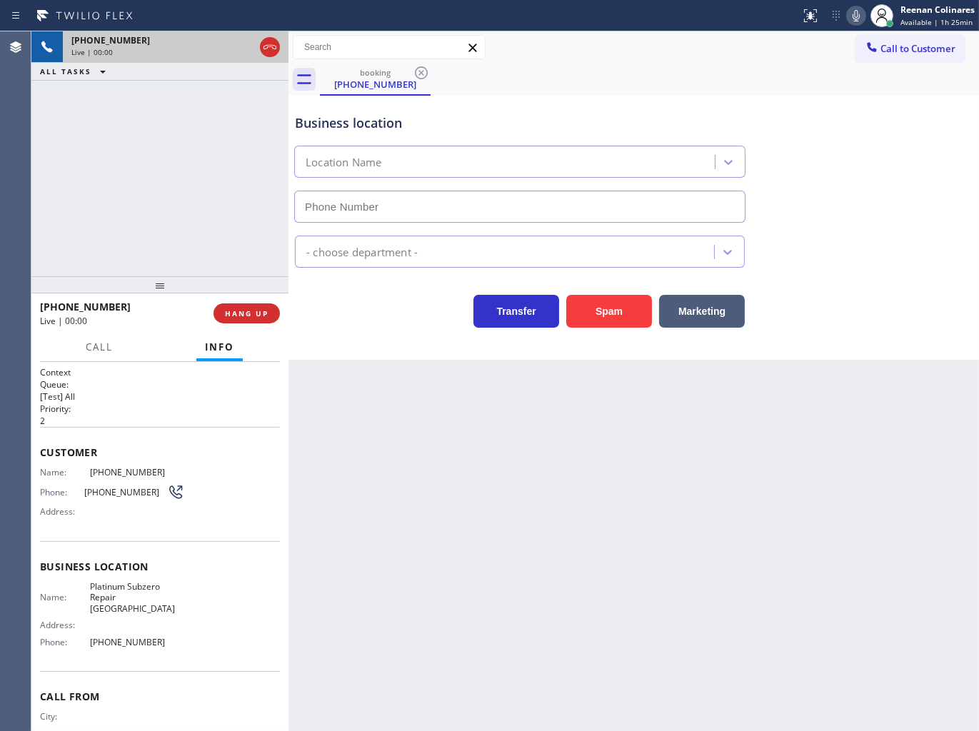
type input "[PHONE_NUMBER]"
click at [622, 317] on button "Spam" at bounding box center [609, 311] width 86 height 33
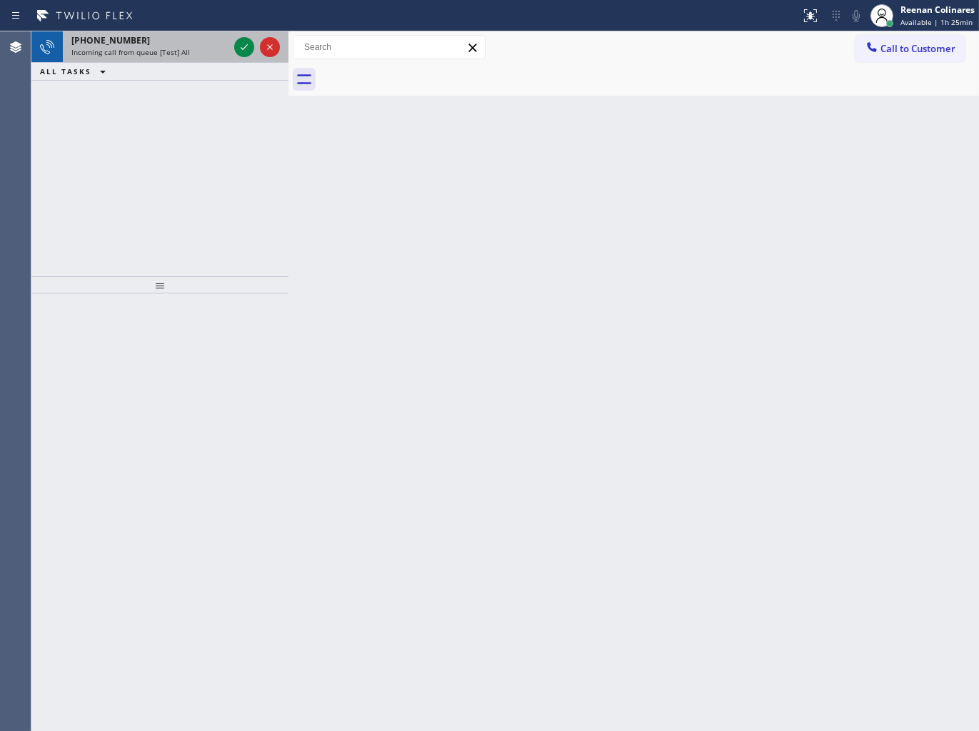
click at [162, 39] on div "[PHONE_NUMBER]" at bounding box center [149, 40] width 157 height 12
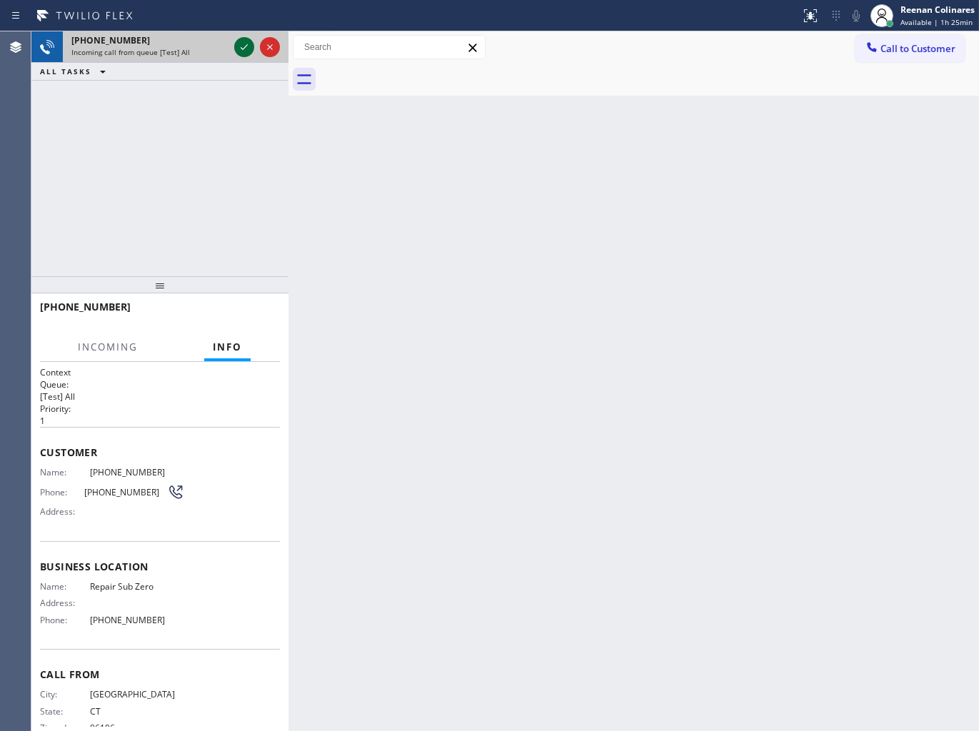
click at [243, 52] on icon at bounding box center [244, 47] width 17 height 17
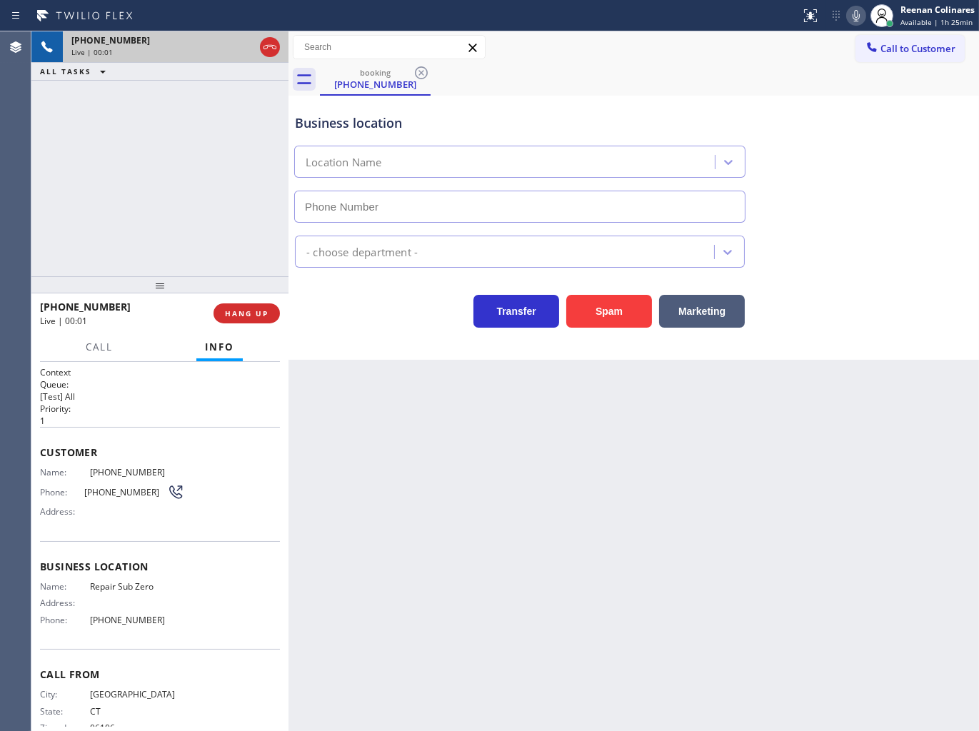
type input "[PHONE_NUMBER]"
click at [853, 18] on icon at bounding box center [856, 15] width 17 height 17
click at [851, 17] on icon at bounding box center [856, 15] width 17 height 17
click at [858, 16] on icon at bounding box center [856, 15] width 7 height 11
click at [853, 19] on icon at bounding box center [856, 15] width 17 height 17
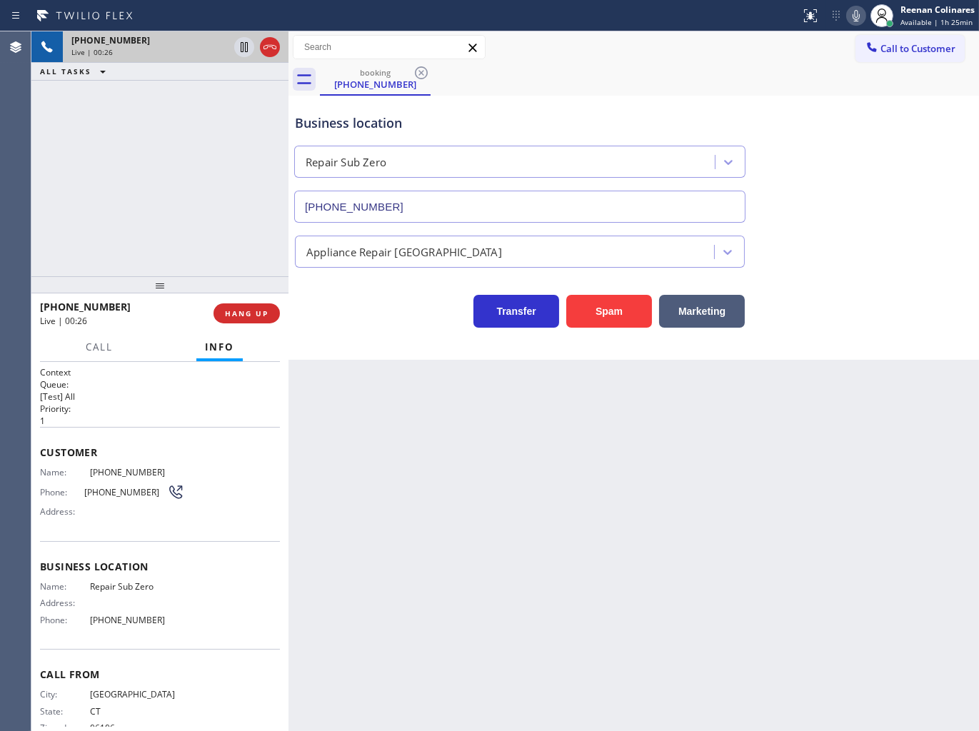
click at [853, 17] on icon at bounding box center [856, 15] width 7 height 11
drag, startPoint x: 76, startPoint y: 352, endPoint x: 91, endPoint y: 344, distance: 17.3
click at [82, 349] on div "Call Info" at bounding box center [160, 348] width 240 height 29
click at [91, 344] on span "Call" at bounding box center [99, 347] width 27 height 13
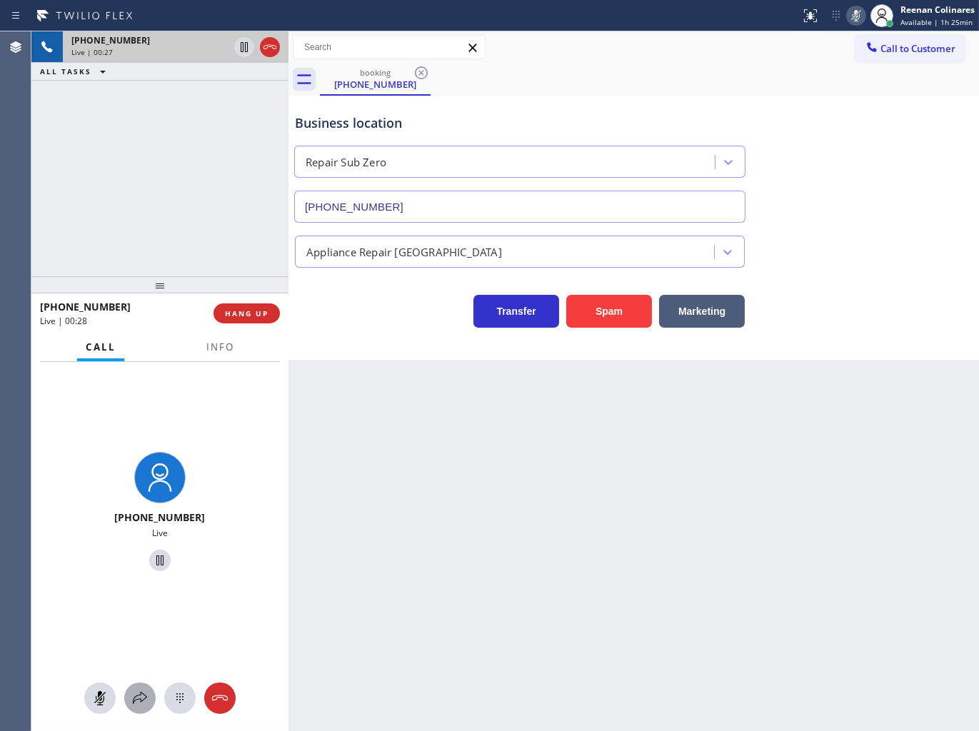
click at [143, 705] on icon at bounding box center [139, 698] width 17 height 17
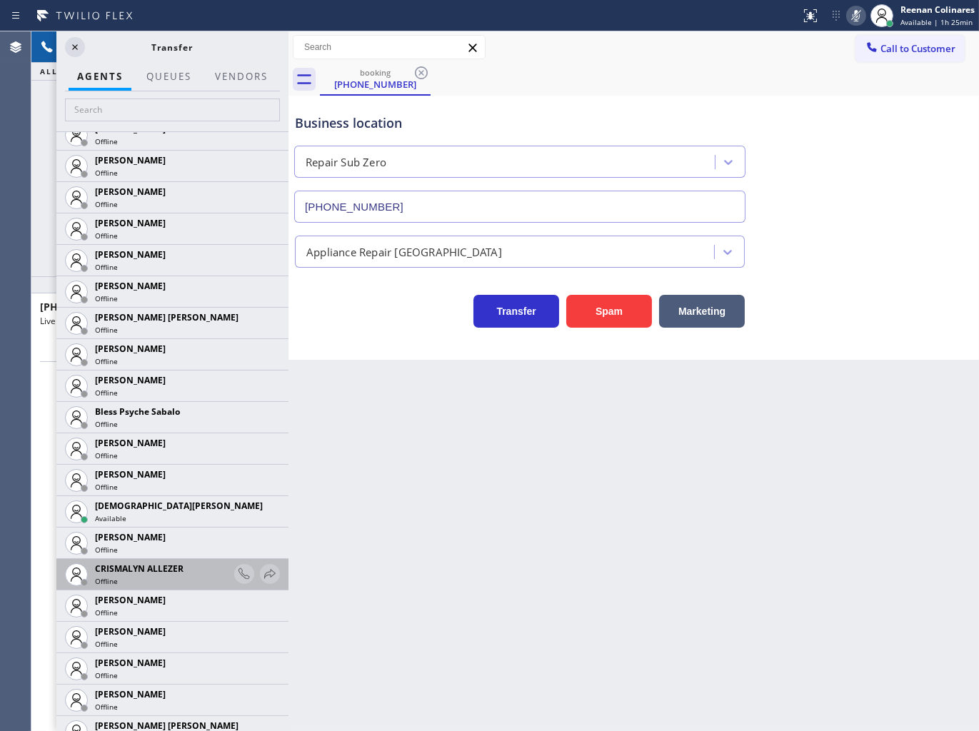
scroll to position [396, 0]
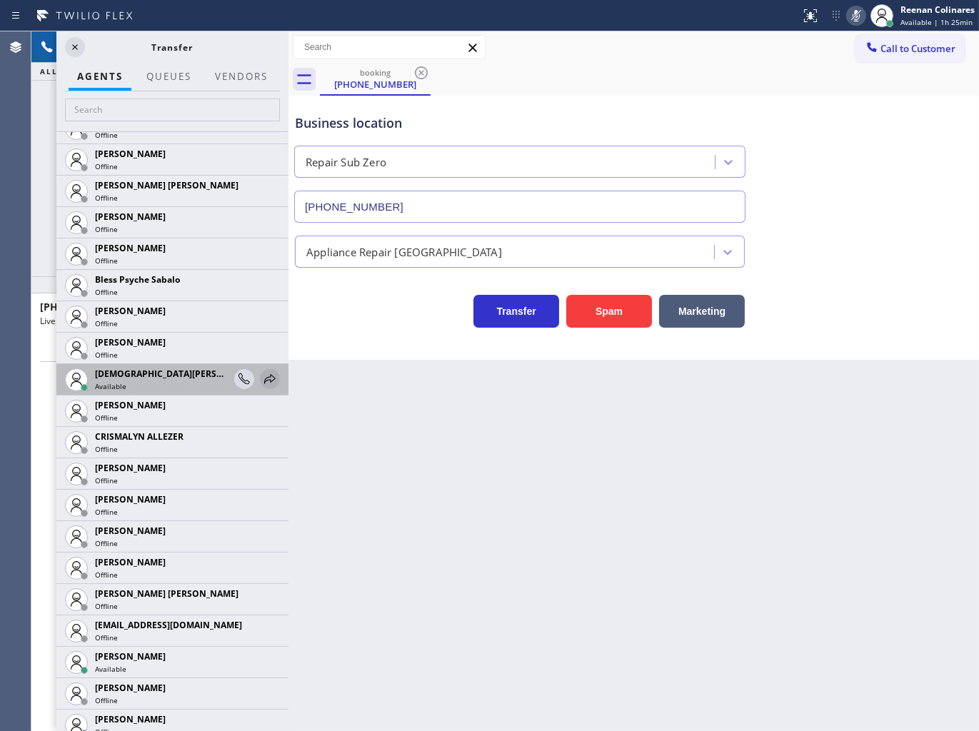
click at [266, 376] on icon at bounding box center [269, 379] width 17 height 17
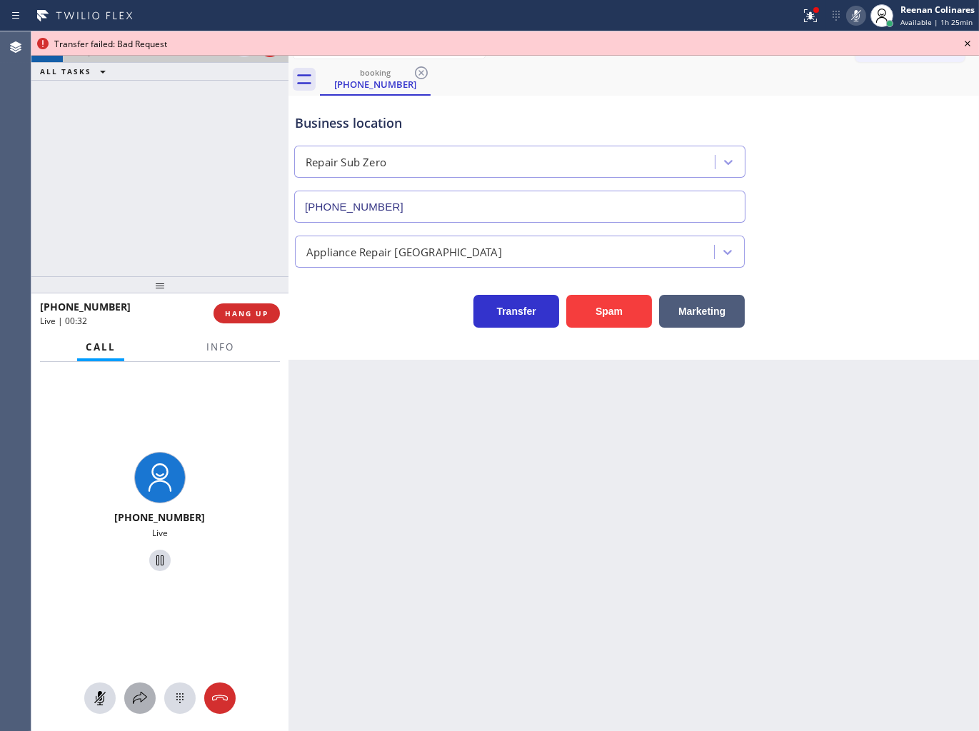
click at [136, 694] on icon at bounding box center [139, 698] width 17 height 17
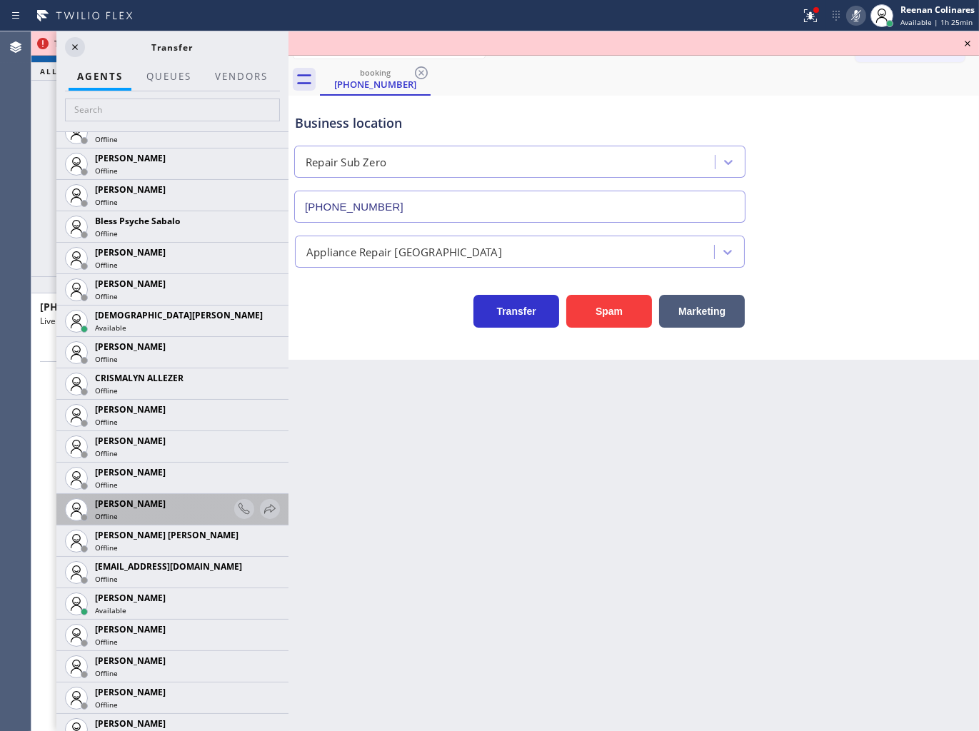
scroll to position [476, 0]
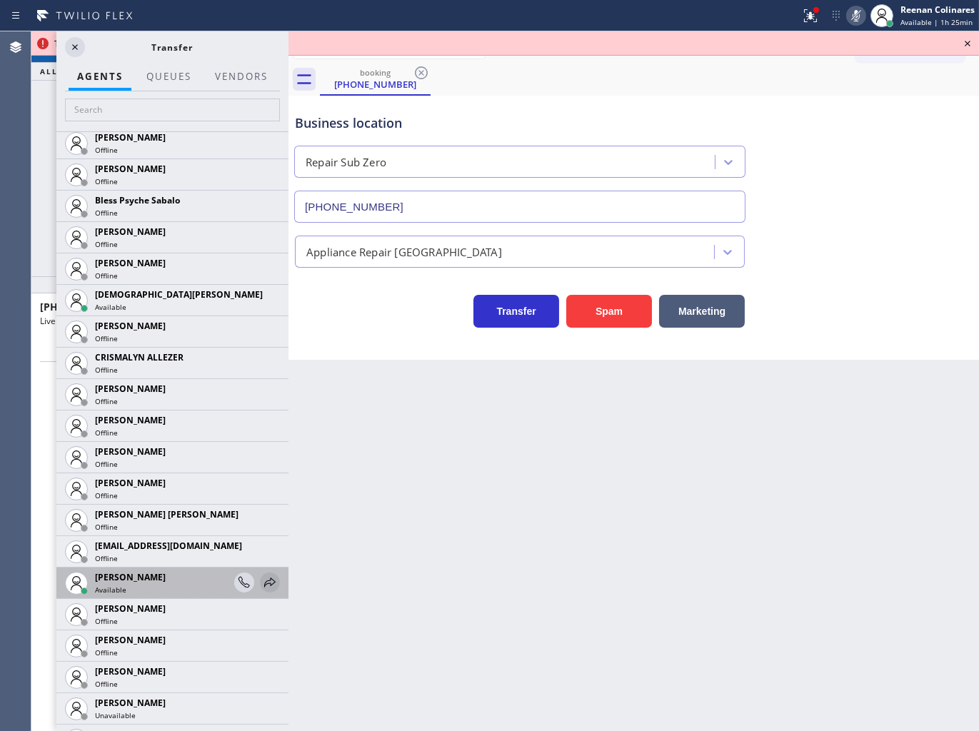
click at [261, 584] on icon at bounding box center [269, 582] width 17 height 17
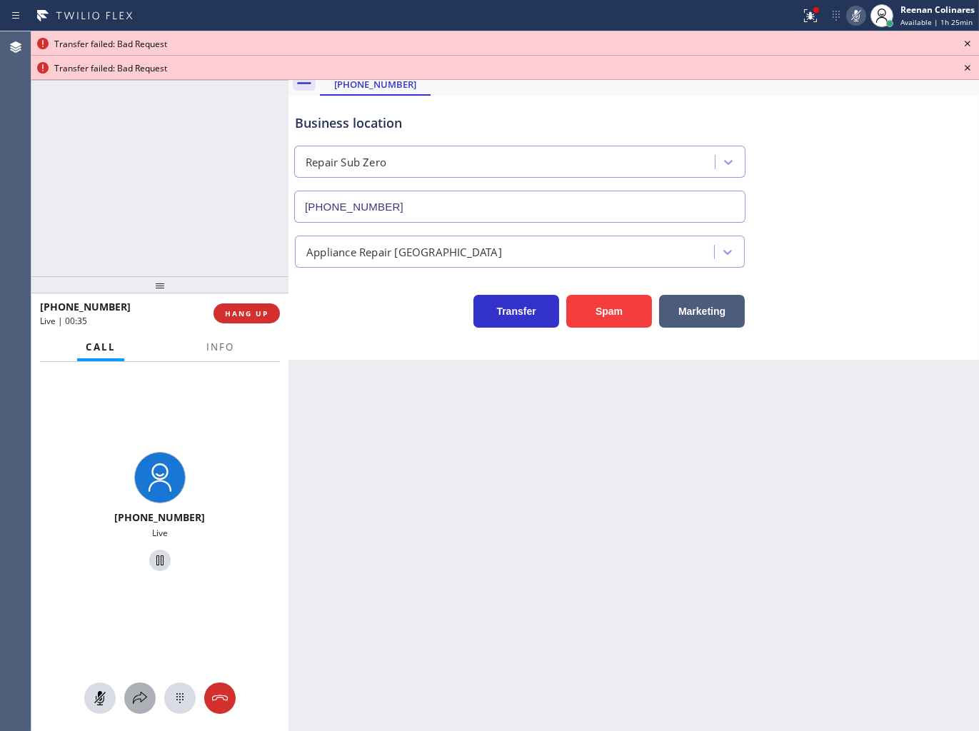
click at [133, 696] on icon at bounding box center [139, 698] width 17 height 17
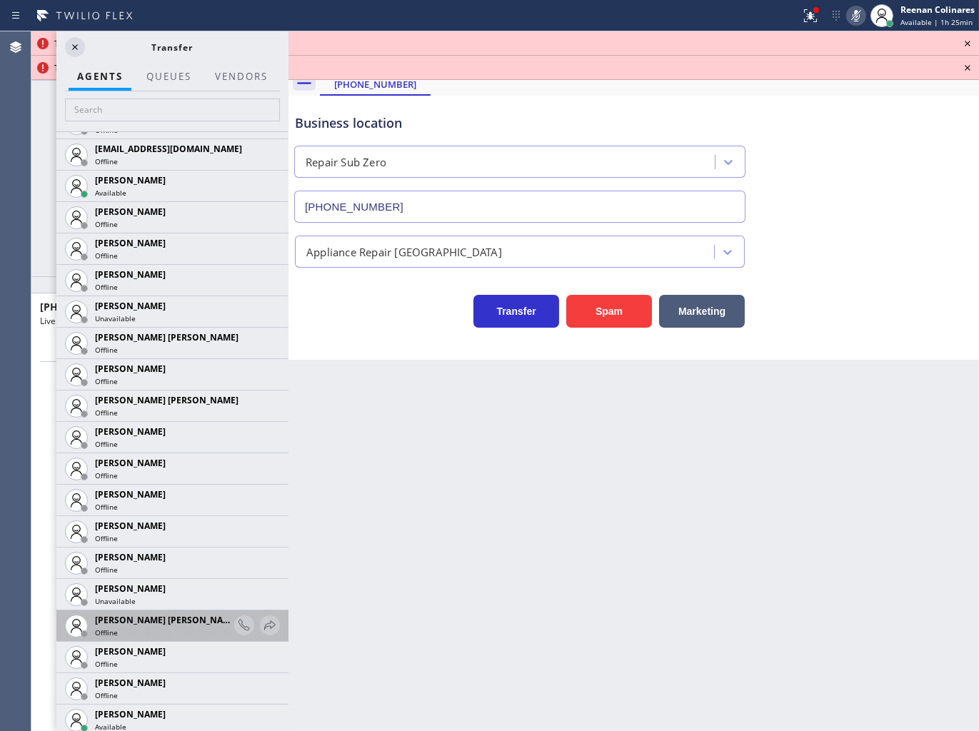
scroll to position [1031, 0]
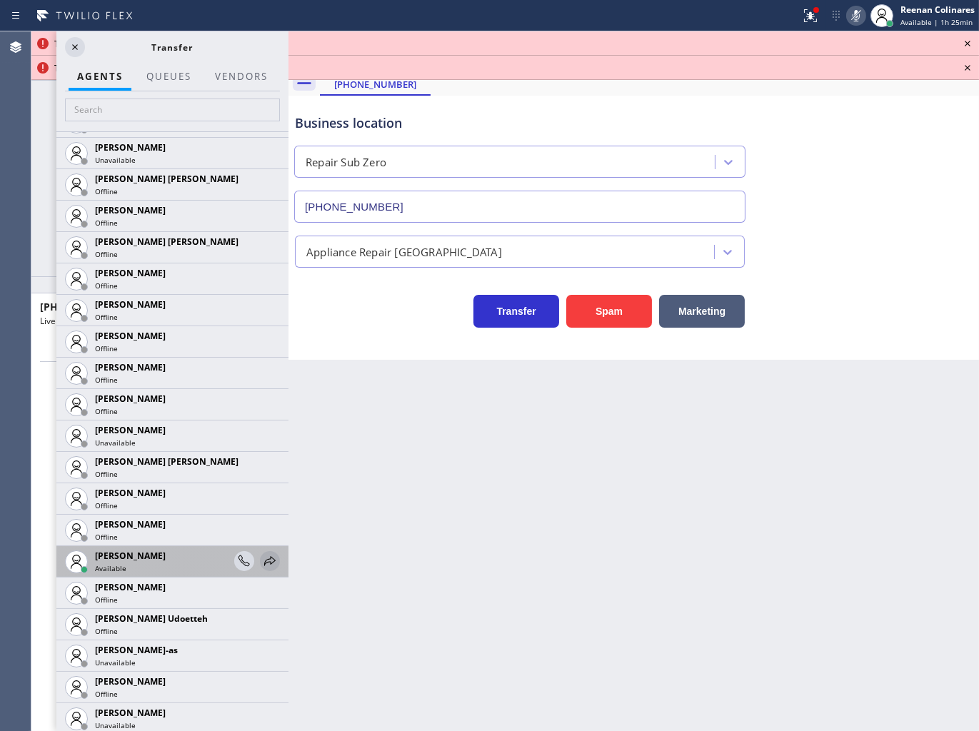
click at [262, 560] on icon at bounding box center [269, 561] width 17 height 17
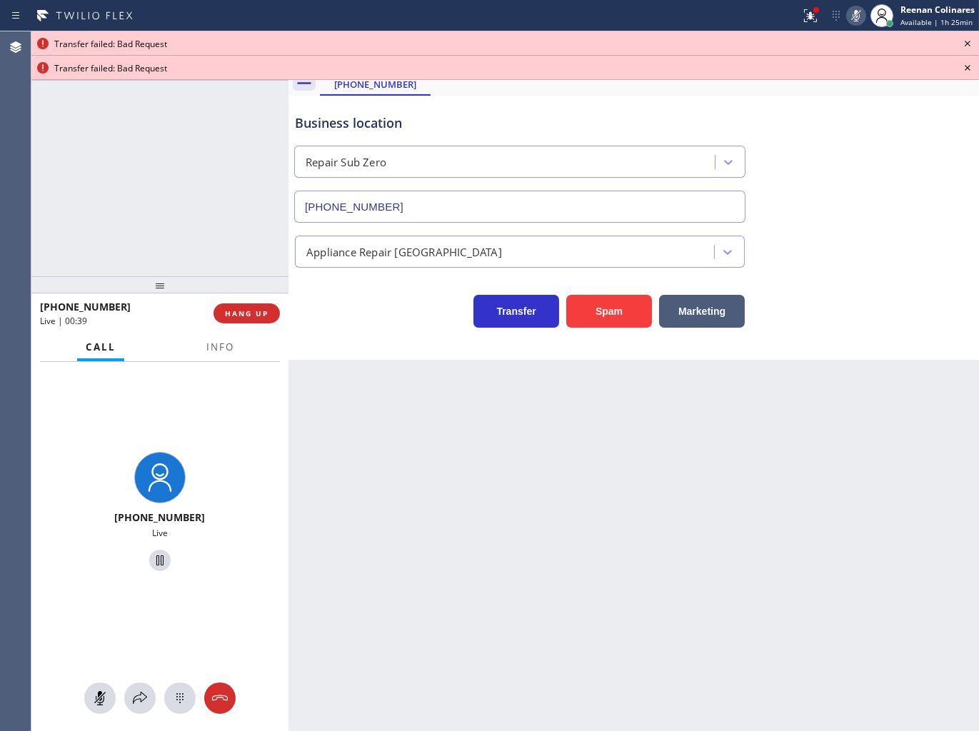
click at [129, 711] on div at bounding box center [159, 698] width 257 height 31
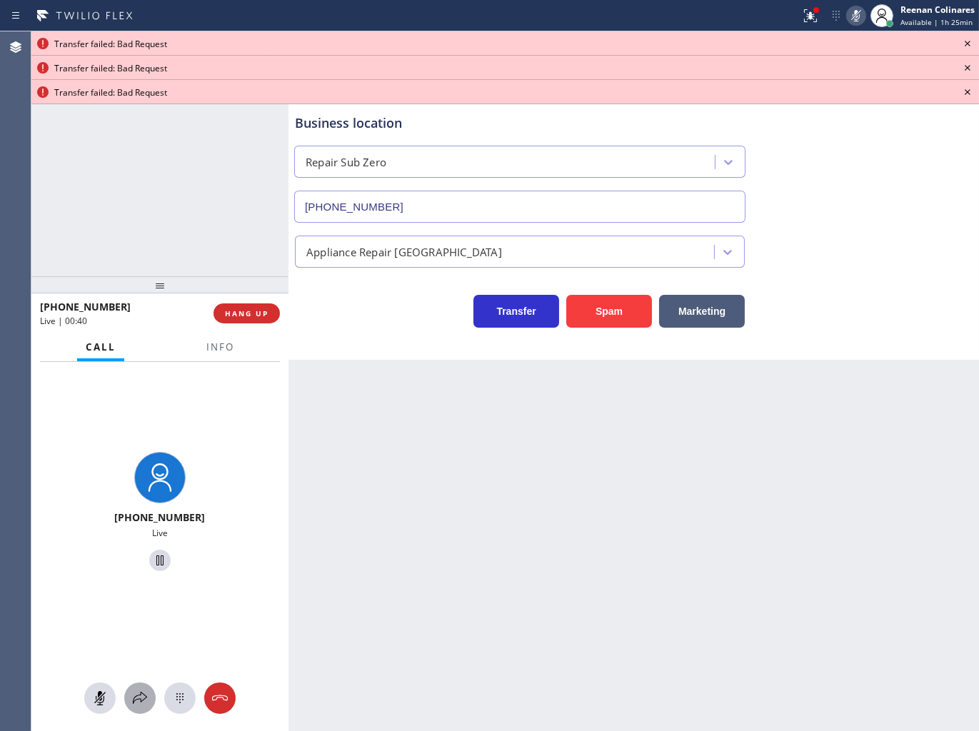
click at [134, 705] on icon at bounding box center [139, 698] width 17 height 17
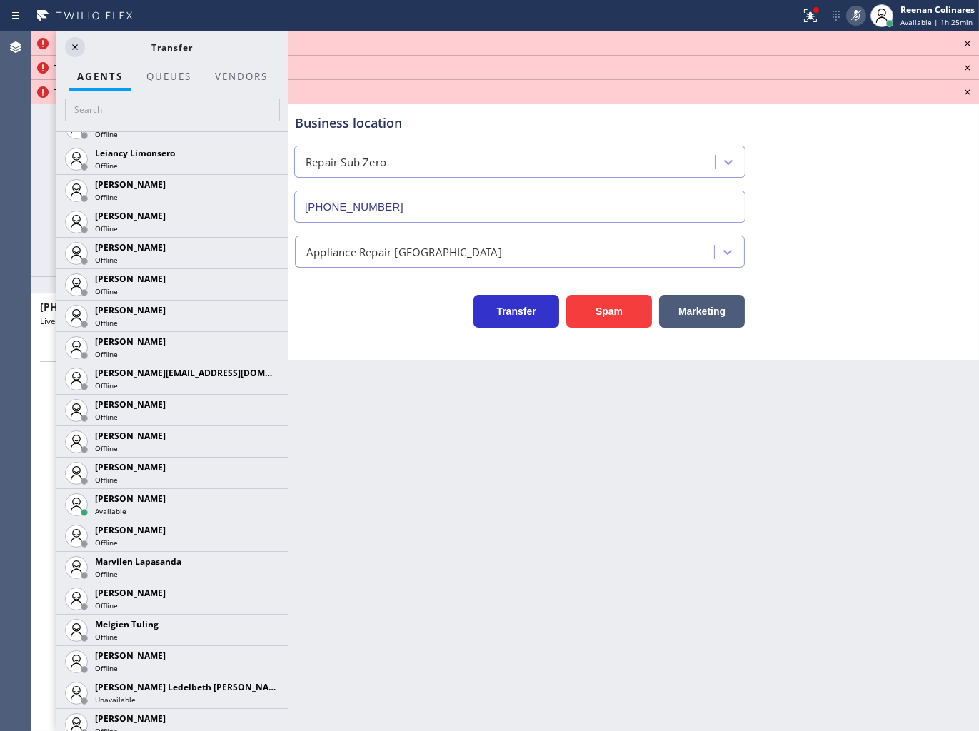
scroll to position [2274, 0]
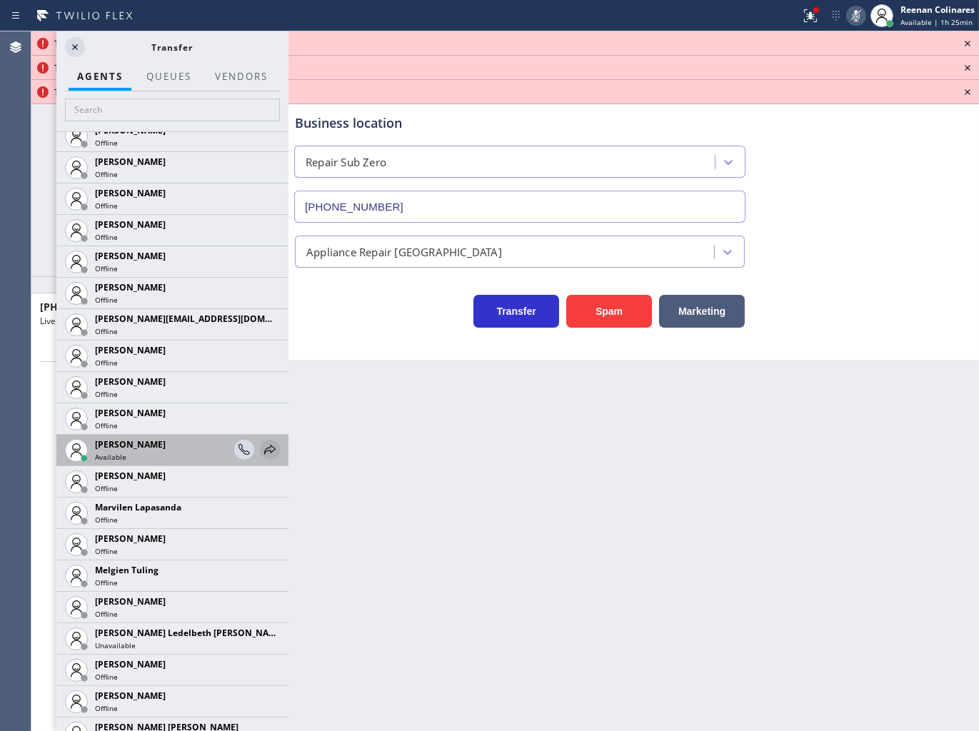
click at [261, 449] on icon at bounding box center [269, 449] width 17 height 17
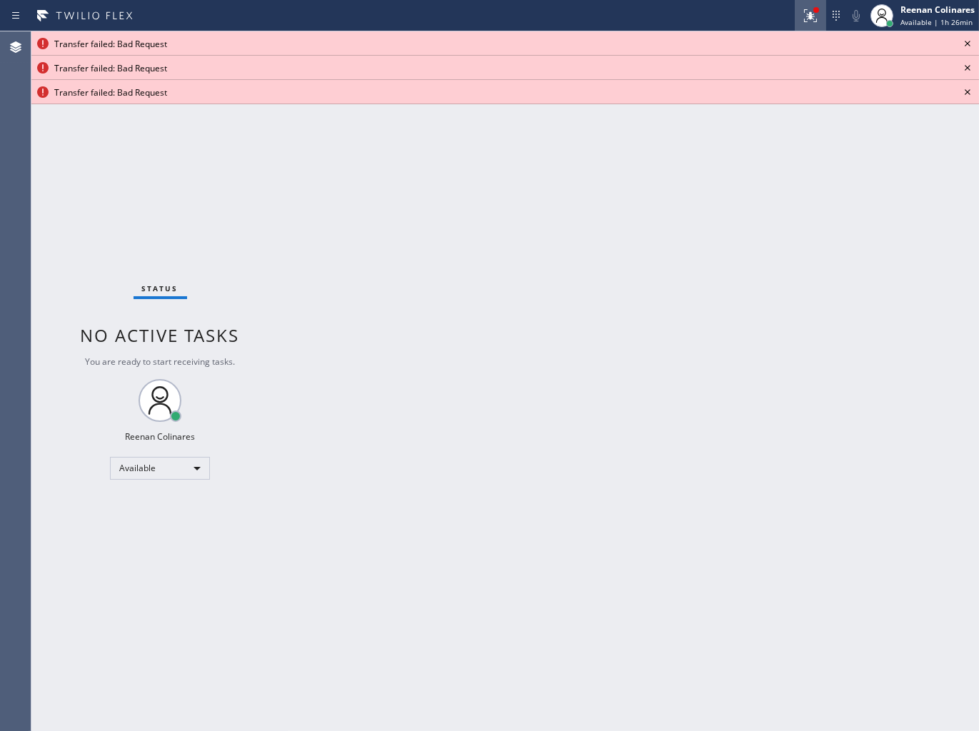
drag, startPoint x: 816, startPoint y: 9, endPoint x: 812, endPoint y: 23, distance: 14.7
click at [816, 9] on div at bounding box center [817, 10] width 6 height 6
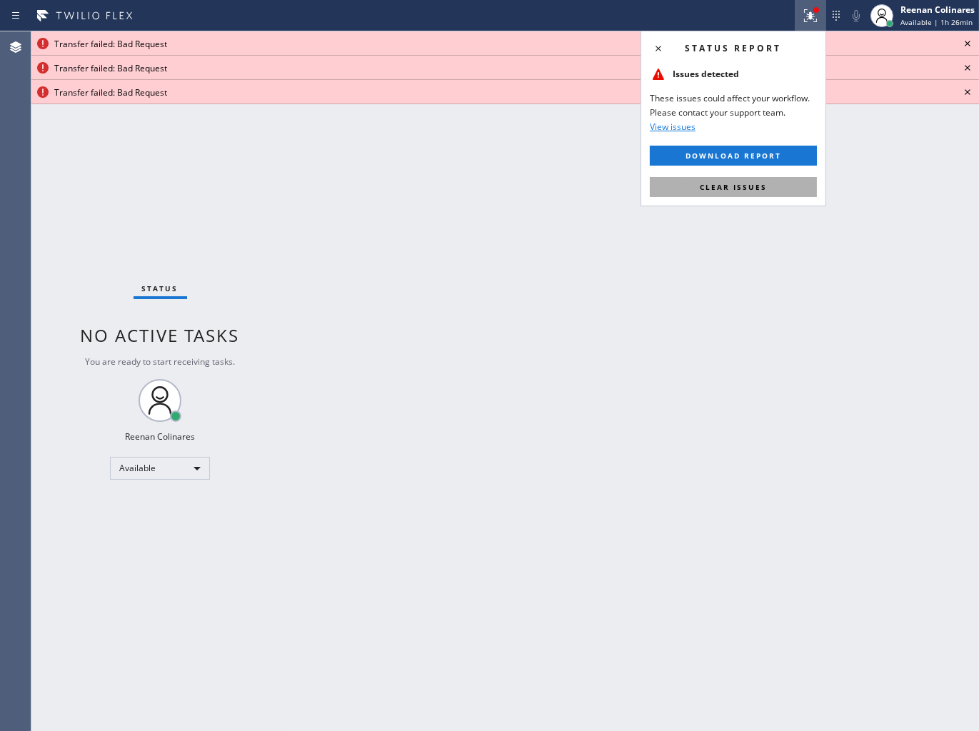
click at [765, 183] on span "Clear issues" at bounding box center [733, 187] width 67 height 10
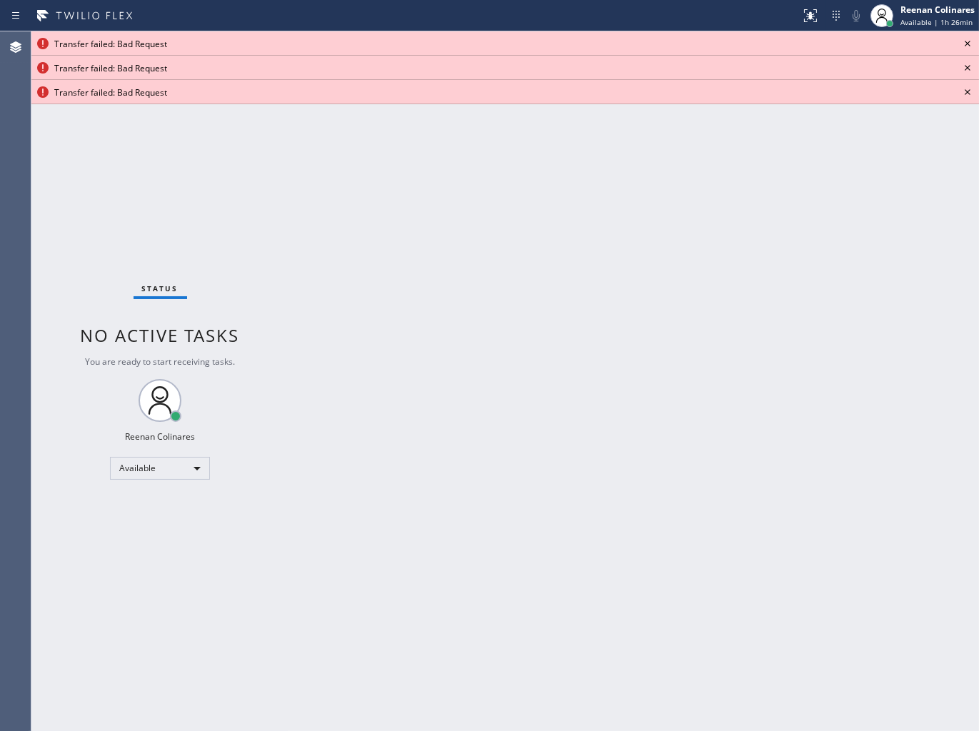
click at [963, 39] on icon at bounding box center [967, 43] width 17 height 17
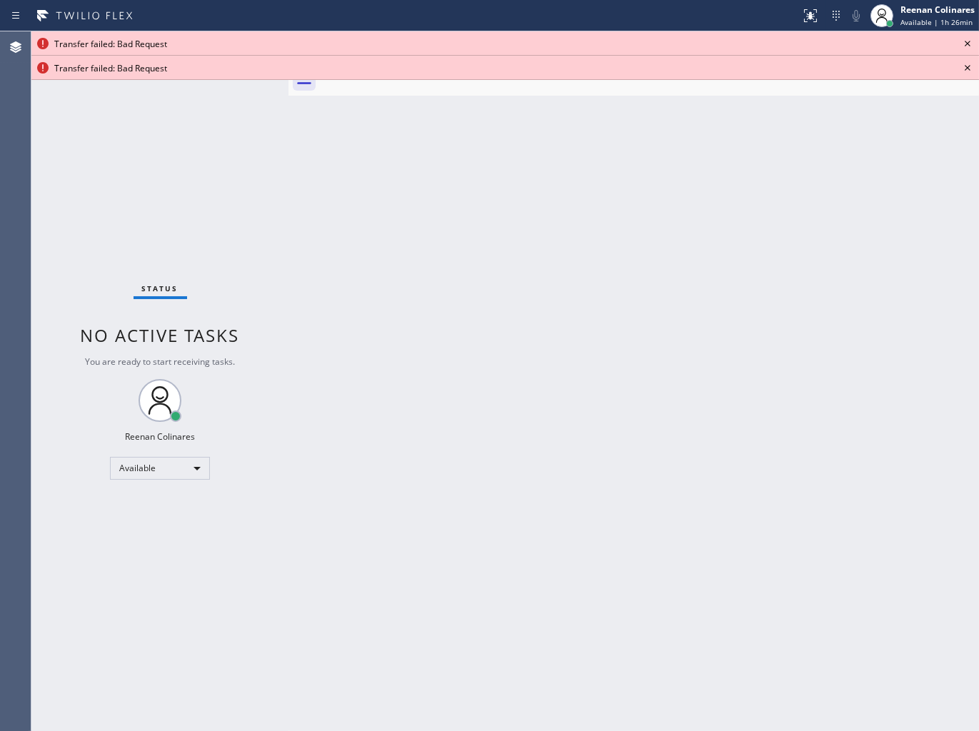
click at [963, 39] on icon at bounding box center [967, 43] width 17 height 17
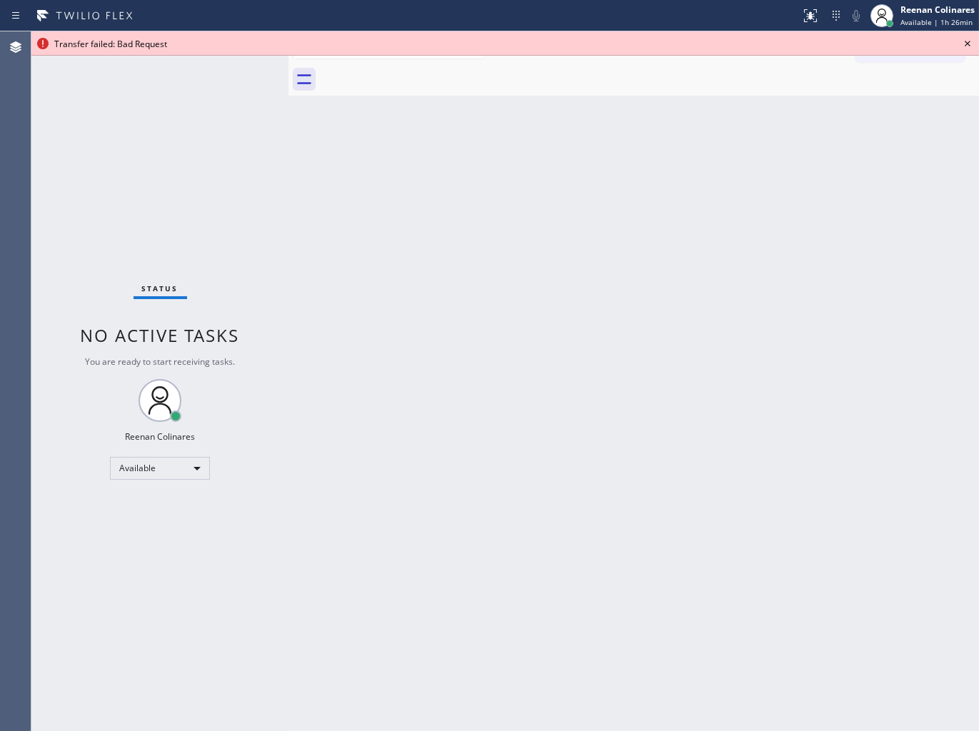
click at [966, 44] on icon at bounding box center [967, 43] width 17 height 17
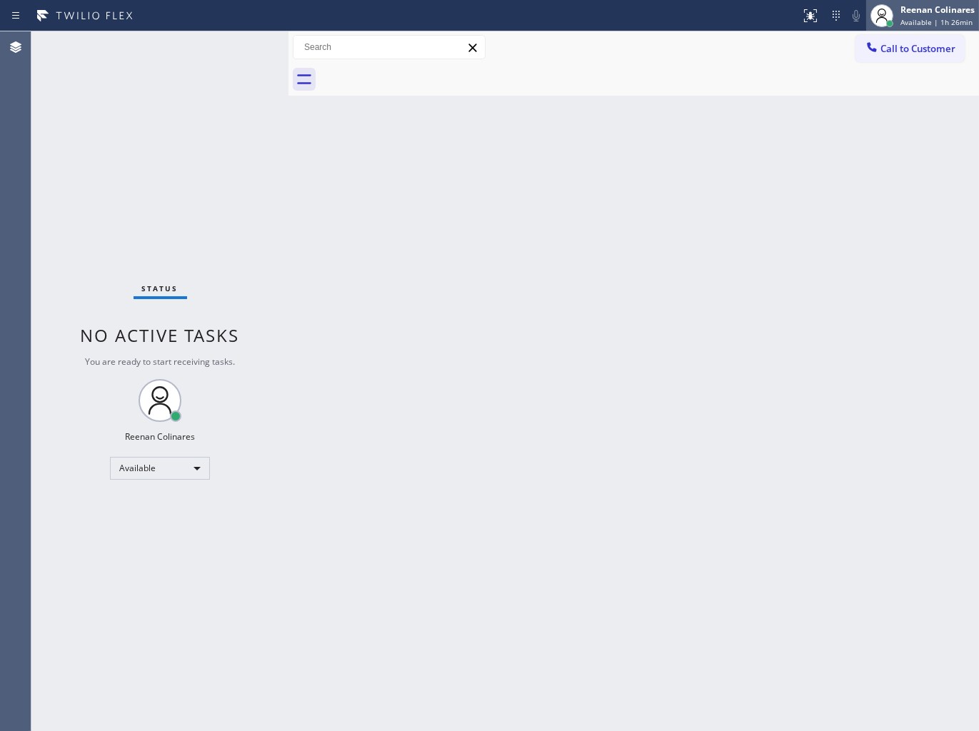
click at [952, 17] on span "Available | 1h 26min" at bounding box center [937, 22] width 72 height 10
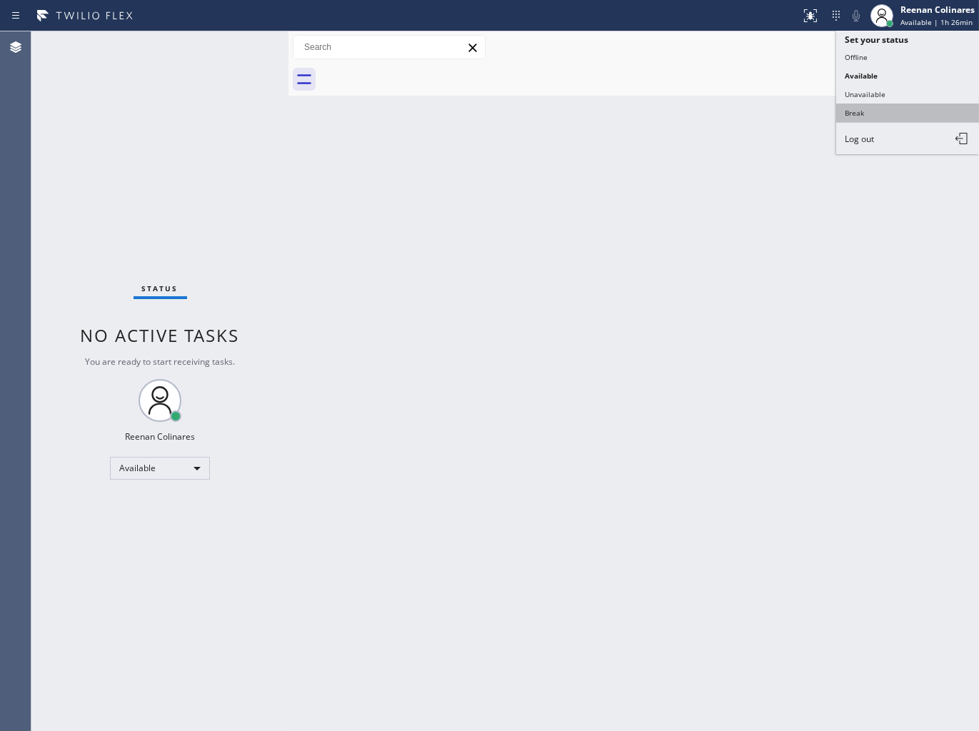
click at [856, 109] on button "Break" at bounding box center [907, 113] width 143 height 19
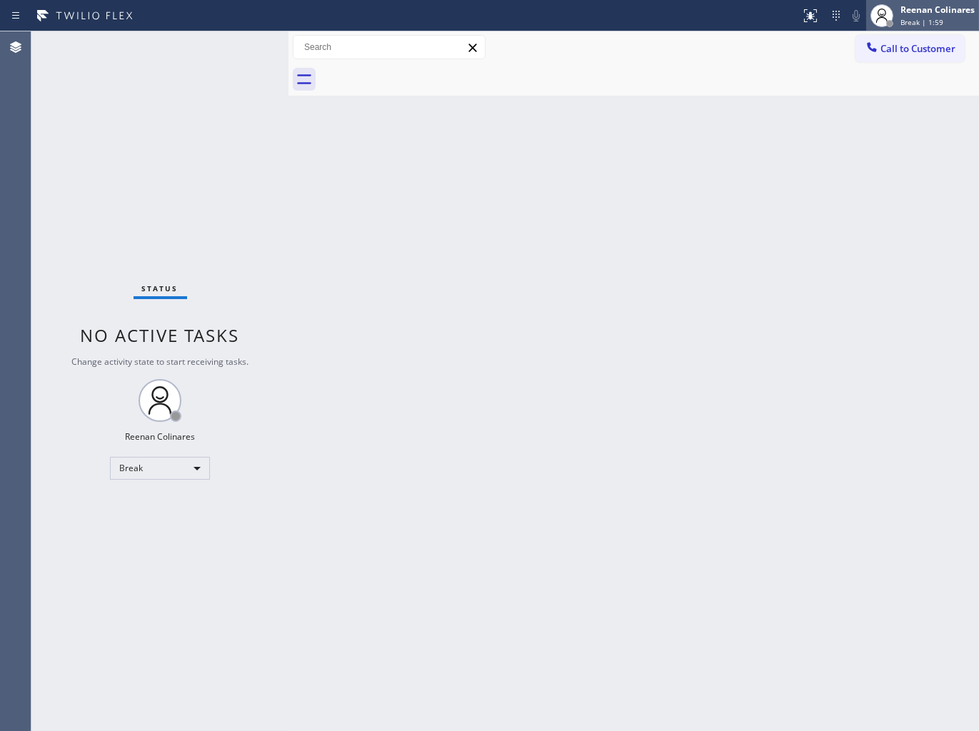
click at [940, 21] on span "Break | 1:59" at bounding box center [922, 22] width 43 height 10
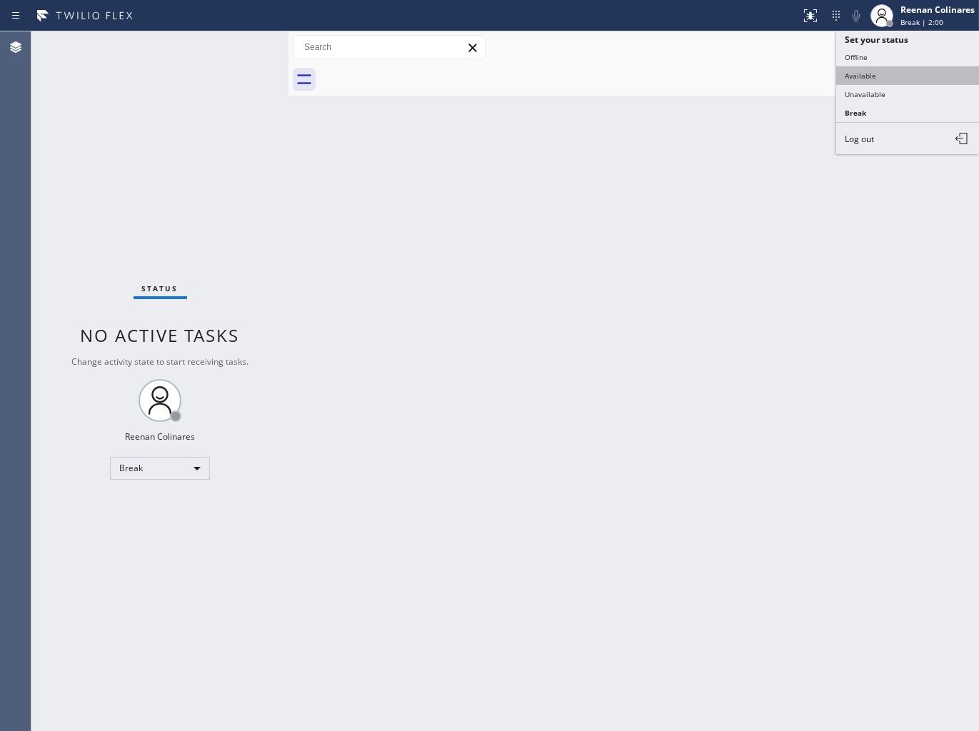
click at [857, 73] on button "Available" at bounding box center [907, 75] width 143 height 19
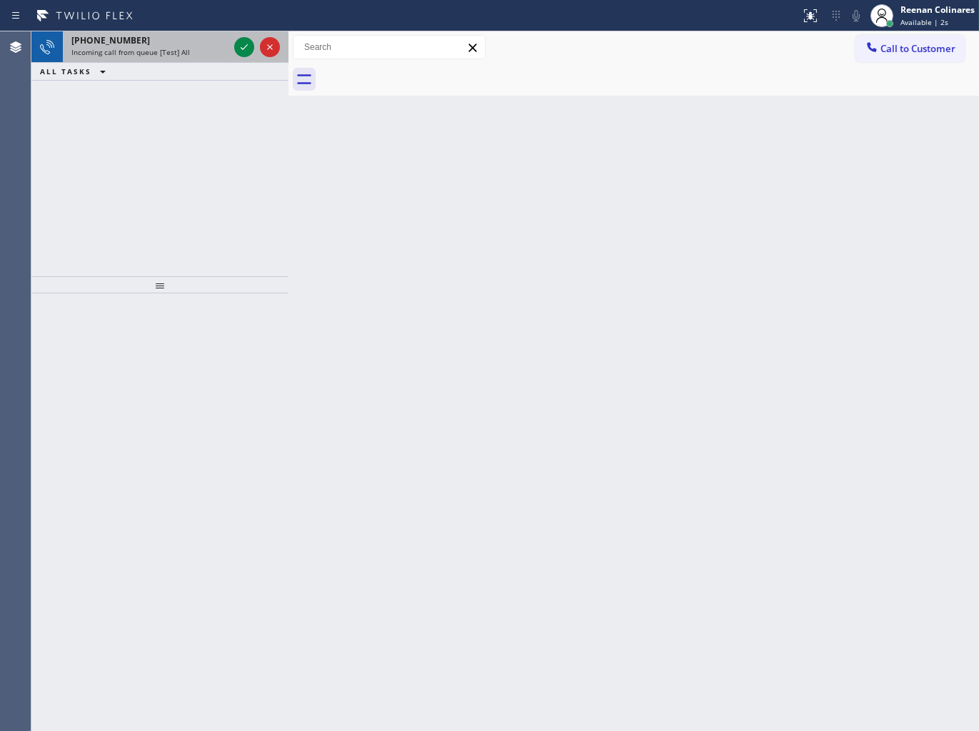
click at [173, 54] on span "Incoming call from queue [Test] All" at bounding box center [130, 52] width 119 height 10
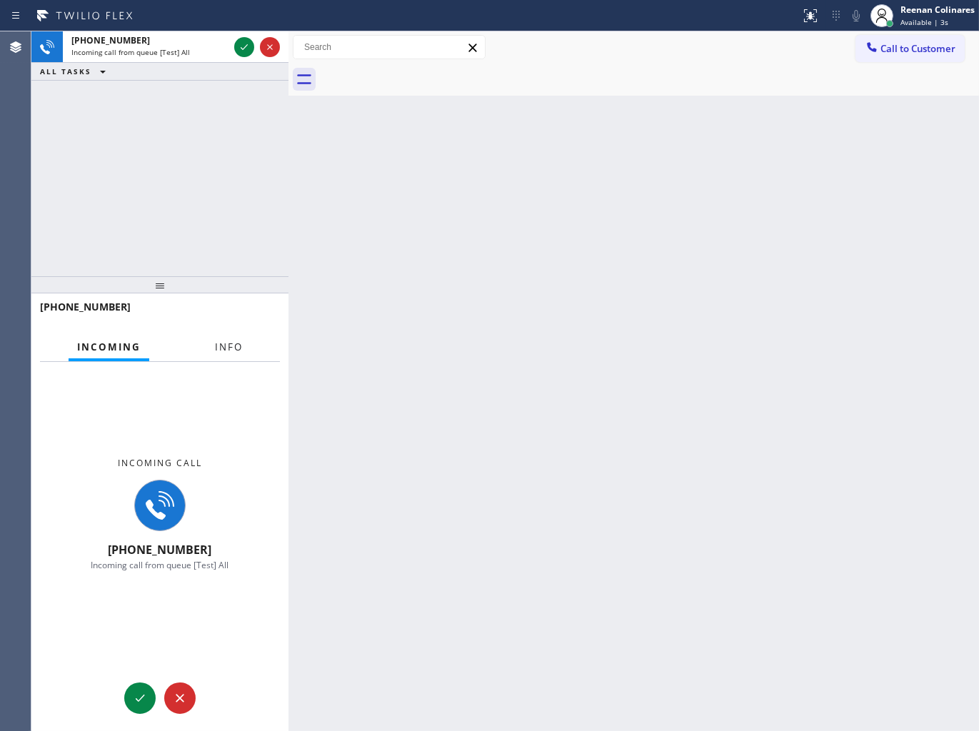
click at [226, 349] on span "Info" at bounding box center [229, 347] width 28 height 13
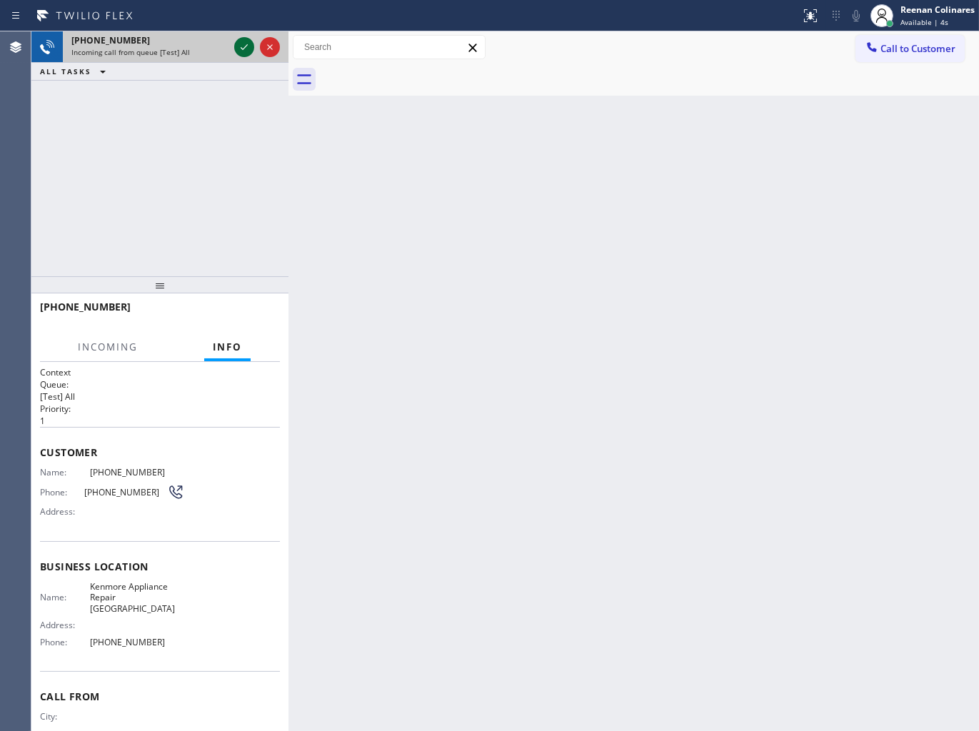
click at [244, 43] on icon at bounding box center [244, 47] width 17 height 17
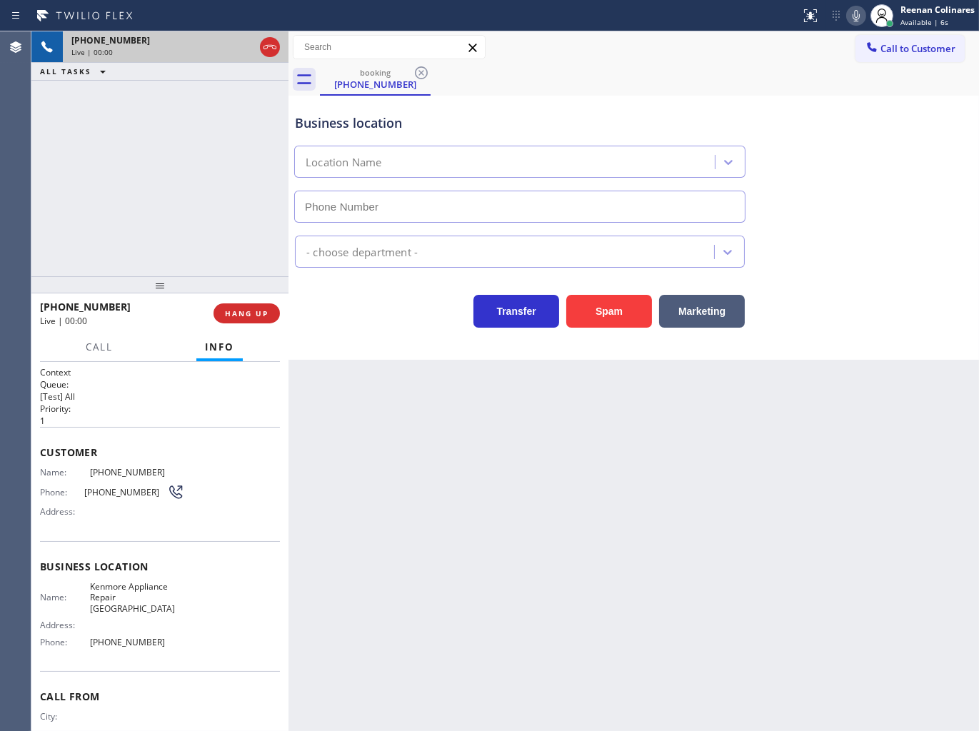
type input "[PHONE_NUMBER]"
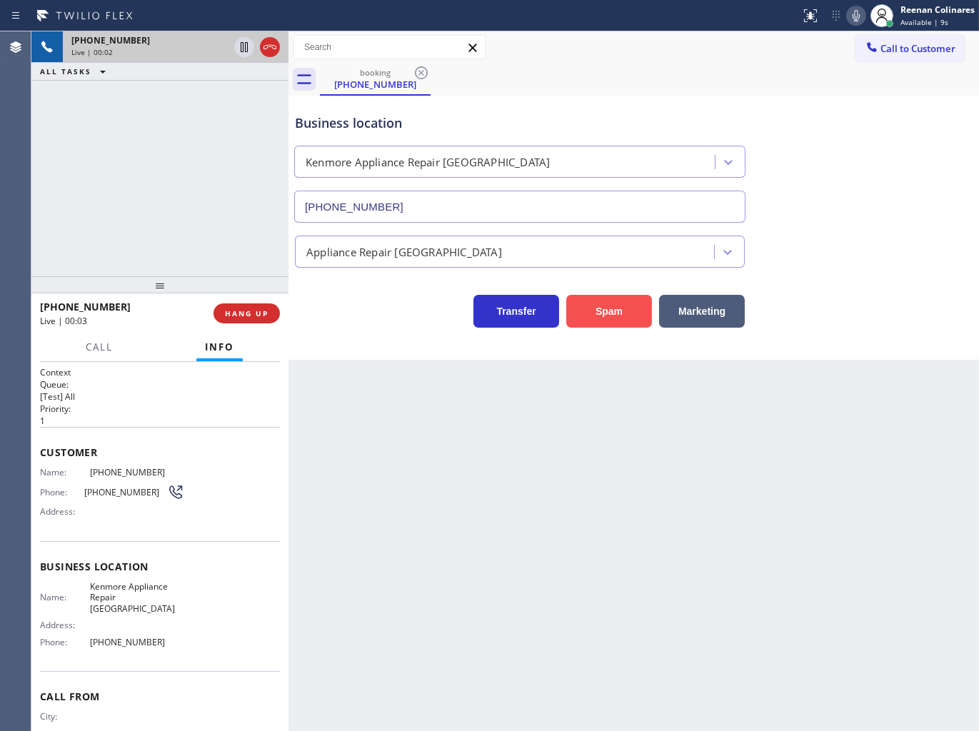
click at [597, 312] on button "Spam" at bounding box center [609, 311] width 86 height 33
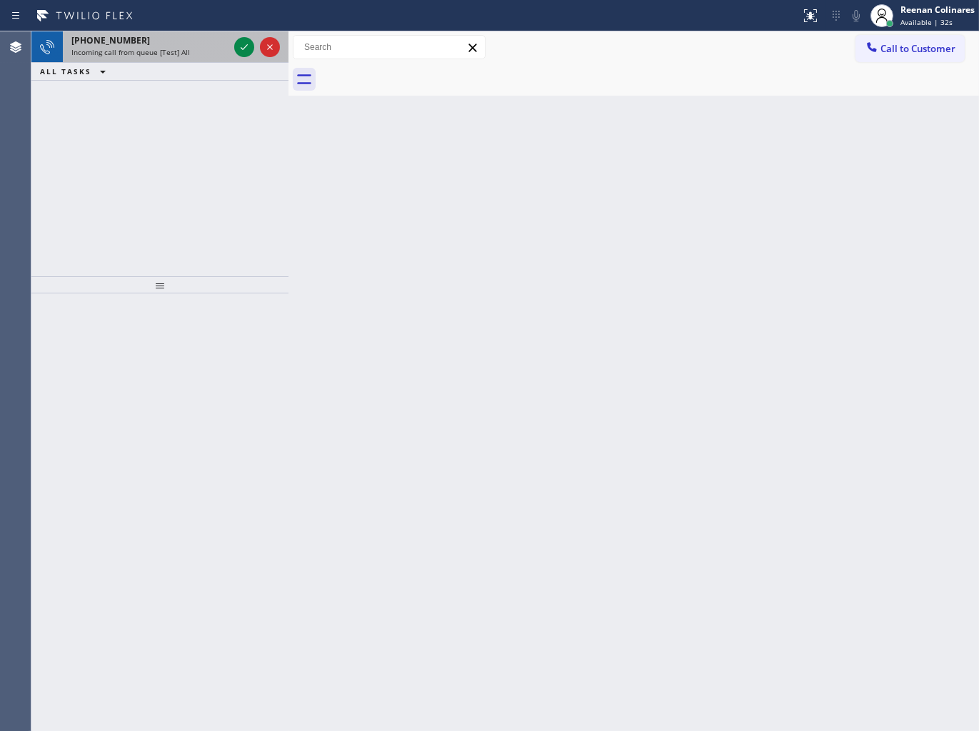
drag, startPoint x: 190, startPoint y: 54, endPoint x: 224, endPoint y: 58, distance: 33.8
click at [190, 54] on div "Incoming call from queue [Test] All" at bounding box center [149, 52] width 157 height 10
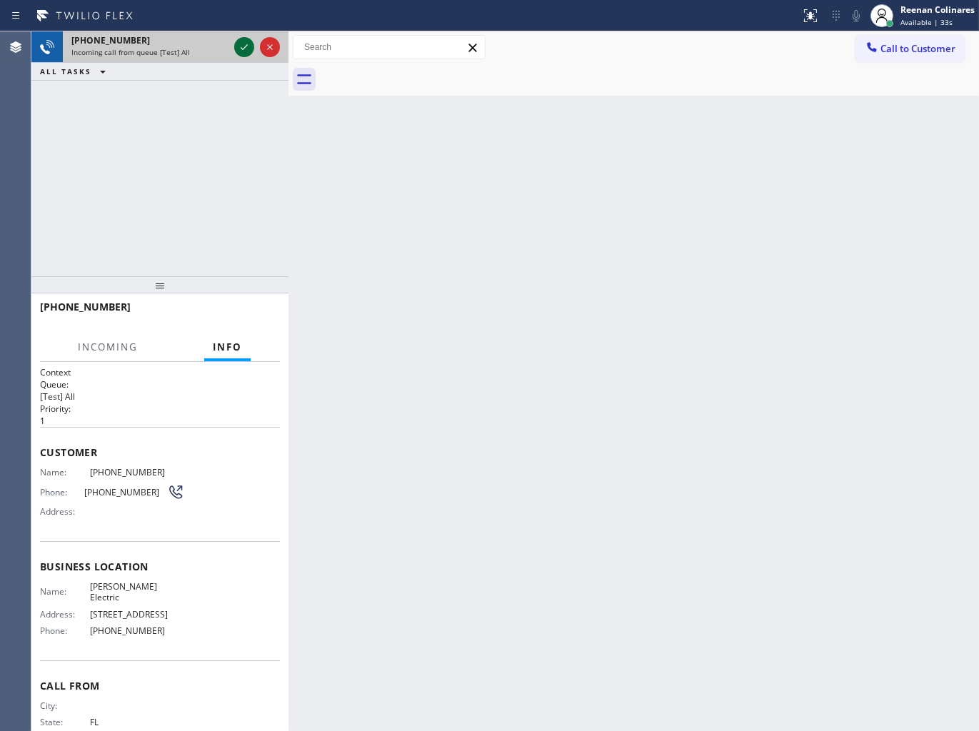
click at [238, 51] on icon at bounding box center [244, 47] width 17 height 17
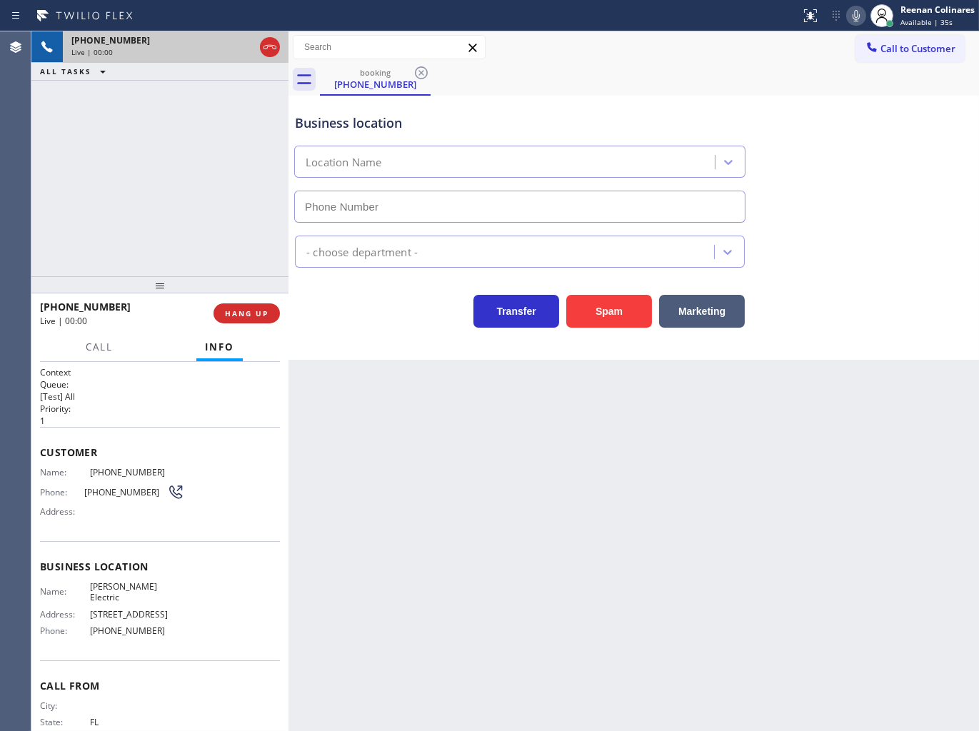
type input "[PHONE_NUMBER]"
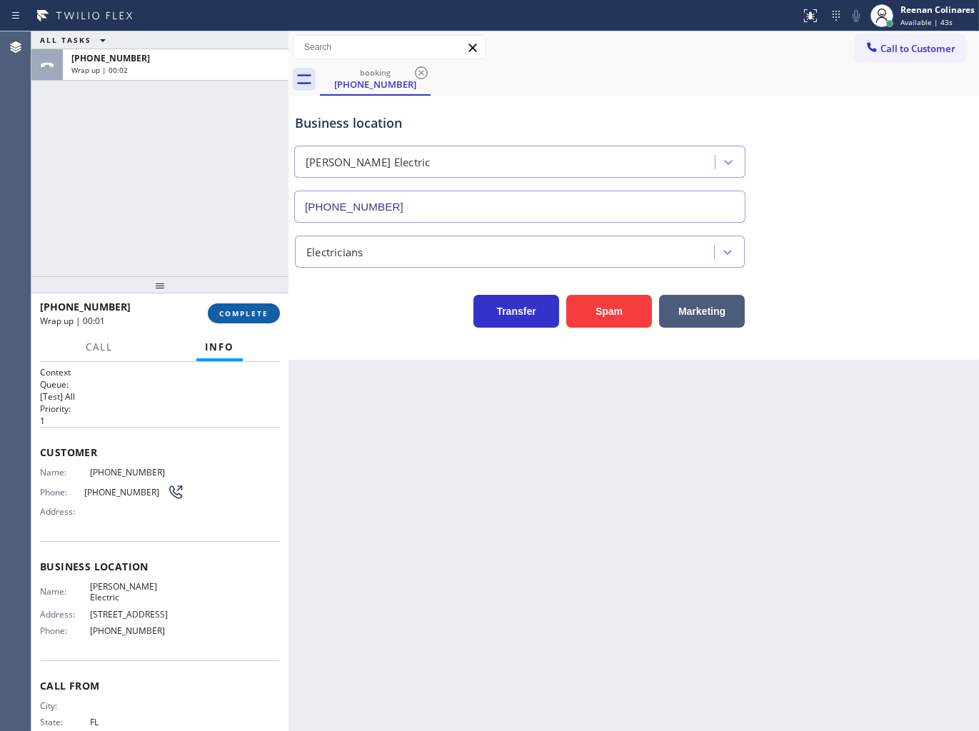
click at [259, 309] on span "COMPLETE" at bounding box center [243, 314] width 49 height 10
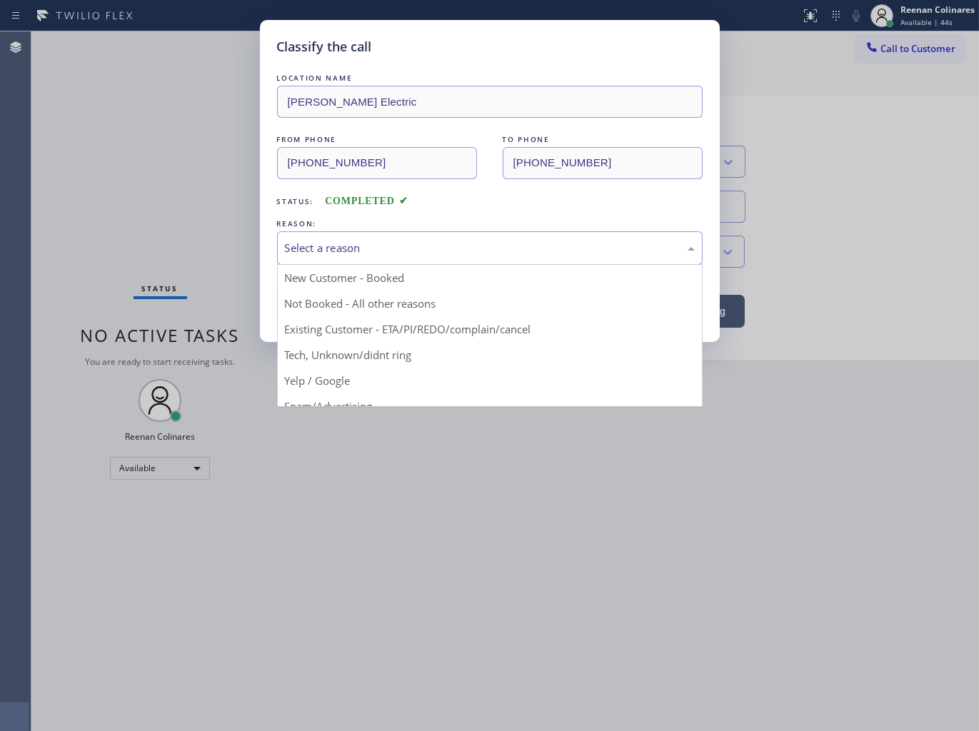
click at [319, 247] on div "Select a reason" at bounding box center [490, 248] width 410 height 16
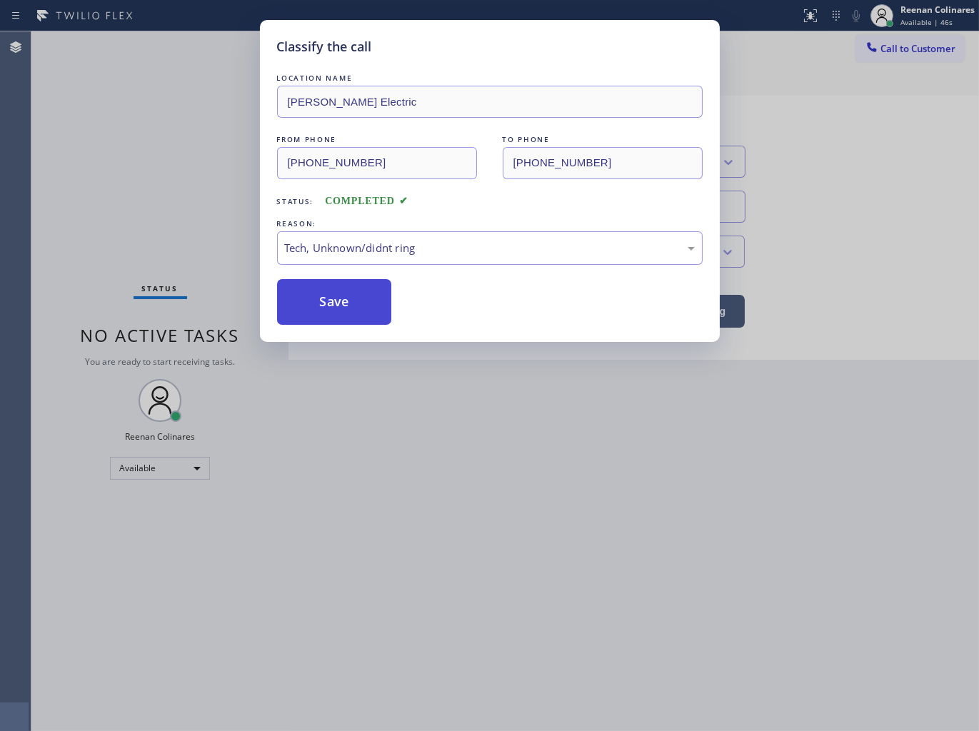
click at [331, 311] on button "Save" at bounding box center [334, 302] width 115 height 46
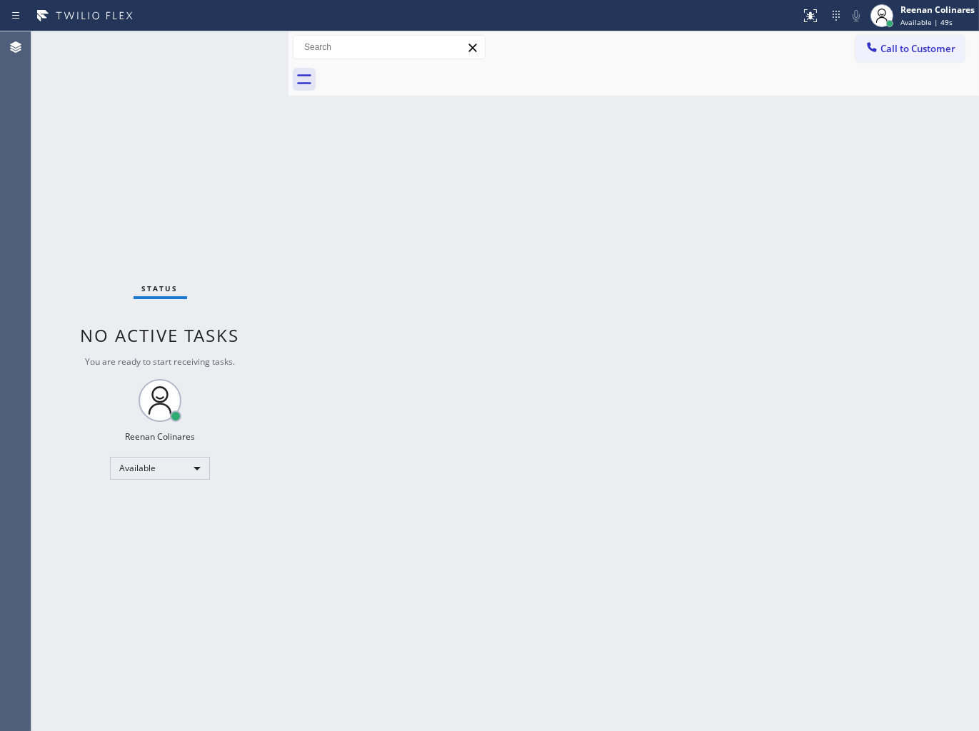
click at [726, 344] on div "Back to Dashboard Change Sender ID Customers Technicians Select a contact Outbo…" at bounding box center [634, 381] width 691 height 700
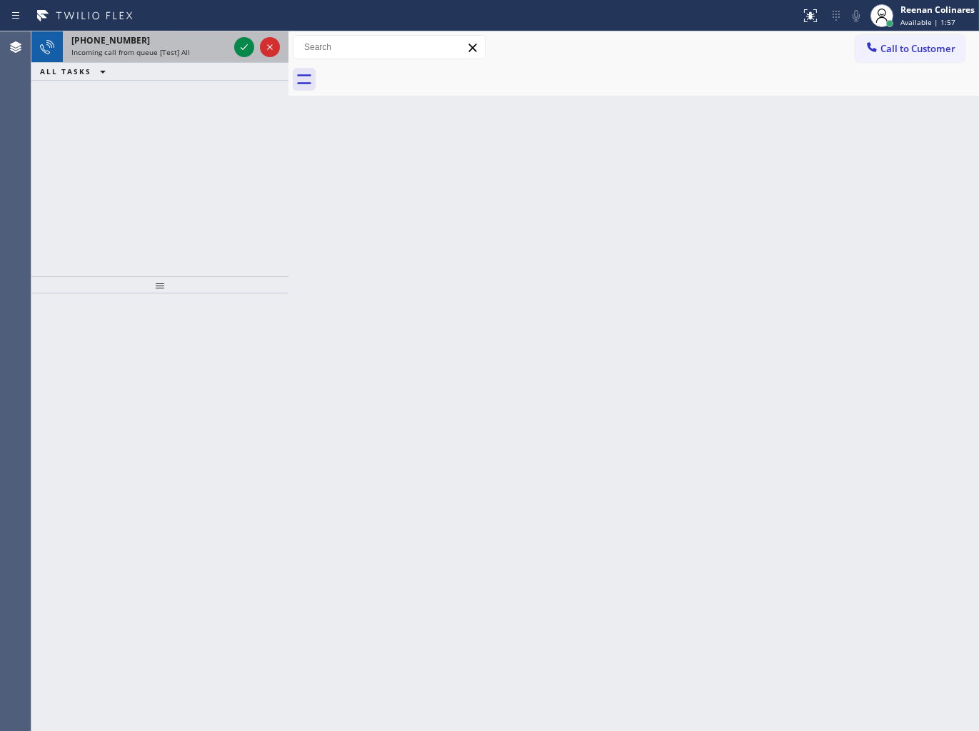
click at [198, 37] on div "[PHONE_NUMBER]" at bounding box center [149, 40] width 157 height 12
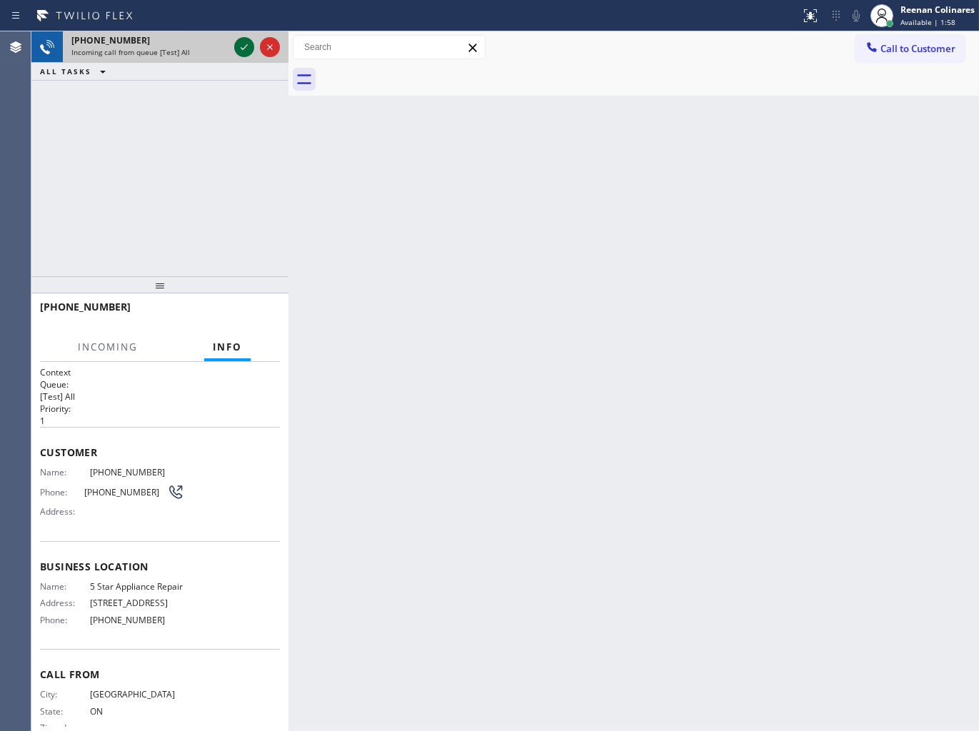
click at [239, 41] on icon at bounding box center [244, 47] width 17 height 17
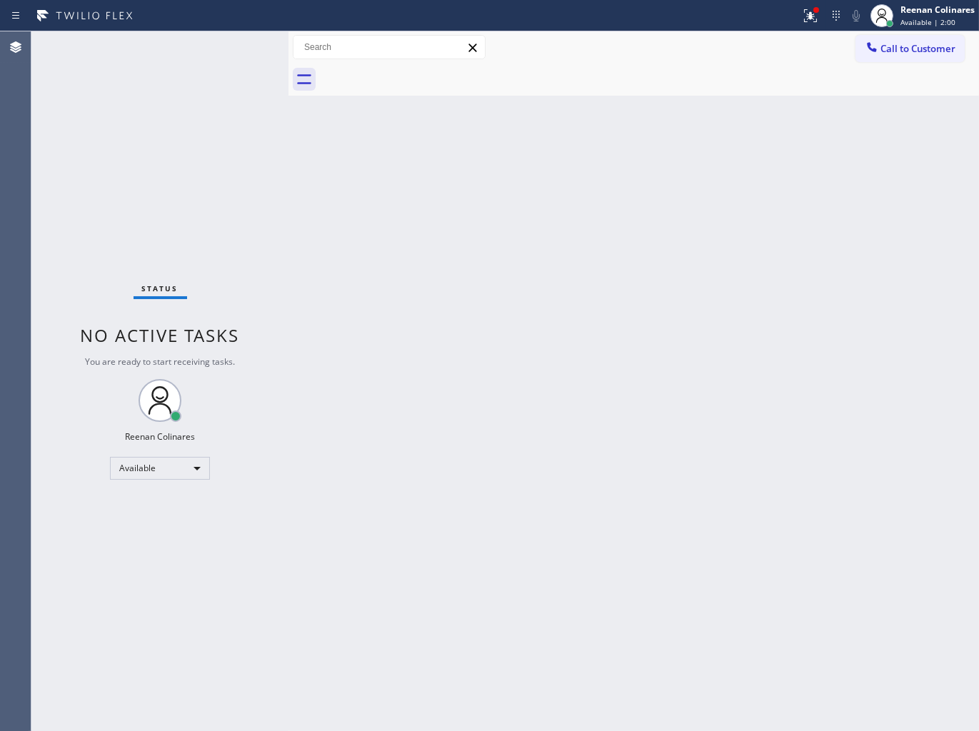
click at [233, 167] on div "Status No active tasks You are ready to start receiving tasks. Reenan Colinares…" at bounding box center [159, 381] width 257 height 700
click at [233, 166] on div "Status No active tasks You are ready to start receiving tasks. Reenan Colinares…" at bounding box center [159, 381] width 257 height 700
click at [811, 15] on icon at bounding box center [808, 14] width 9 height 10
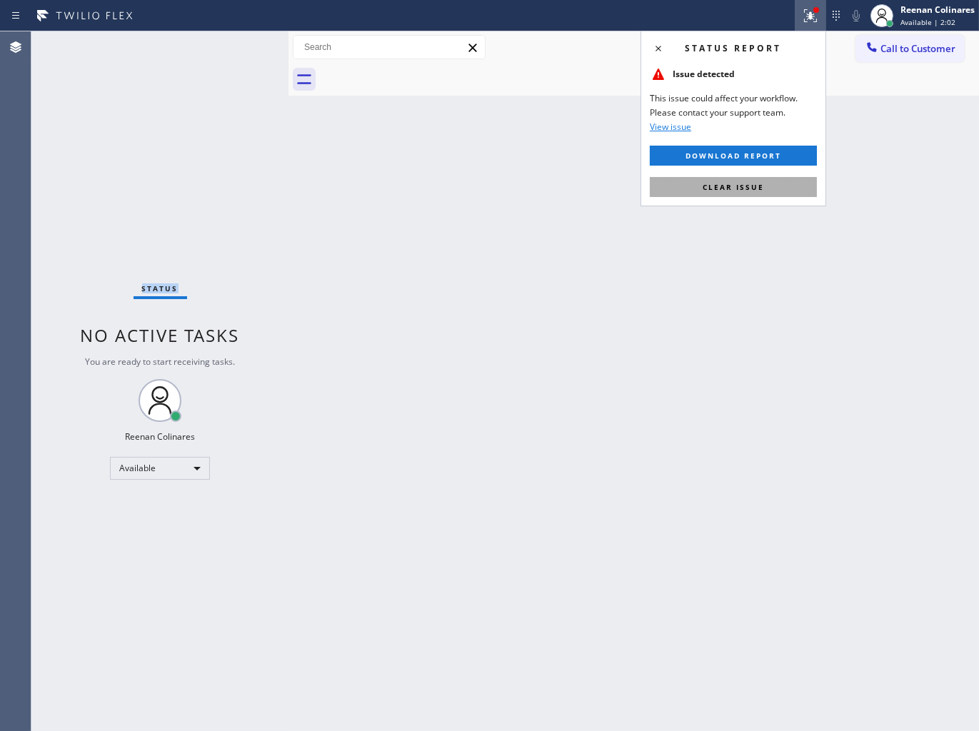
click at [739, 186] on span "Clear issue" at bounding box center [733, 187] width 61 height 10
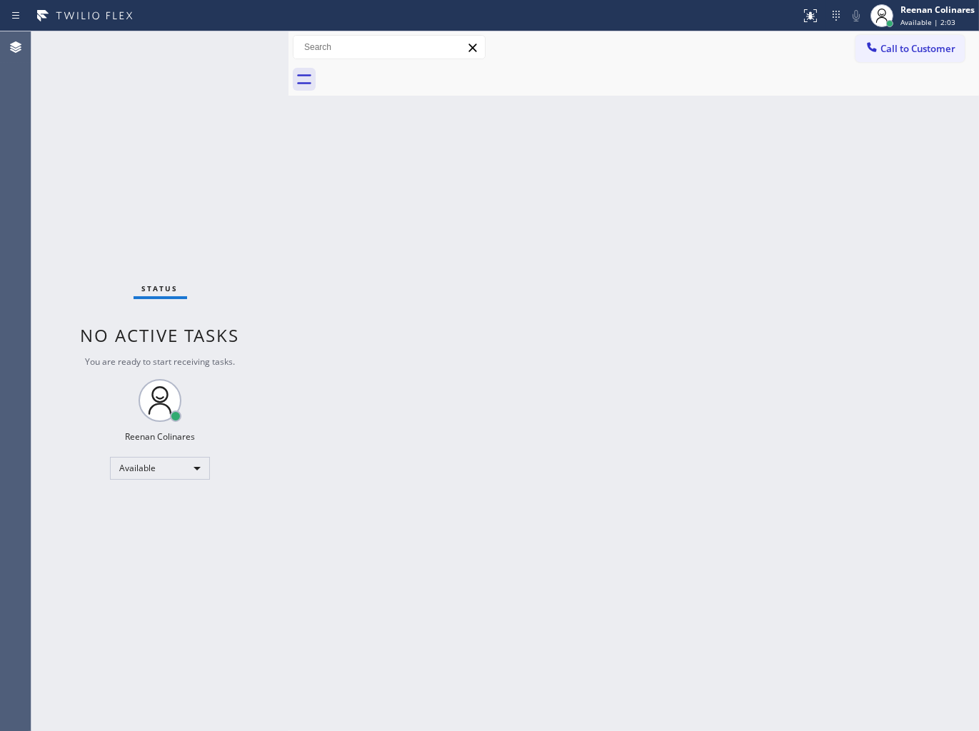
click at [529, 197] on div "Back to Dashboard Change Sender ID Customers Technicians Select a contact Outbo…" at bounding box center [634, 381] width 691 height 700
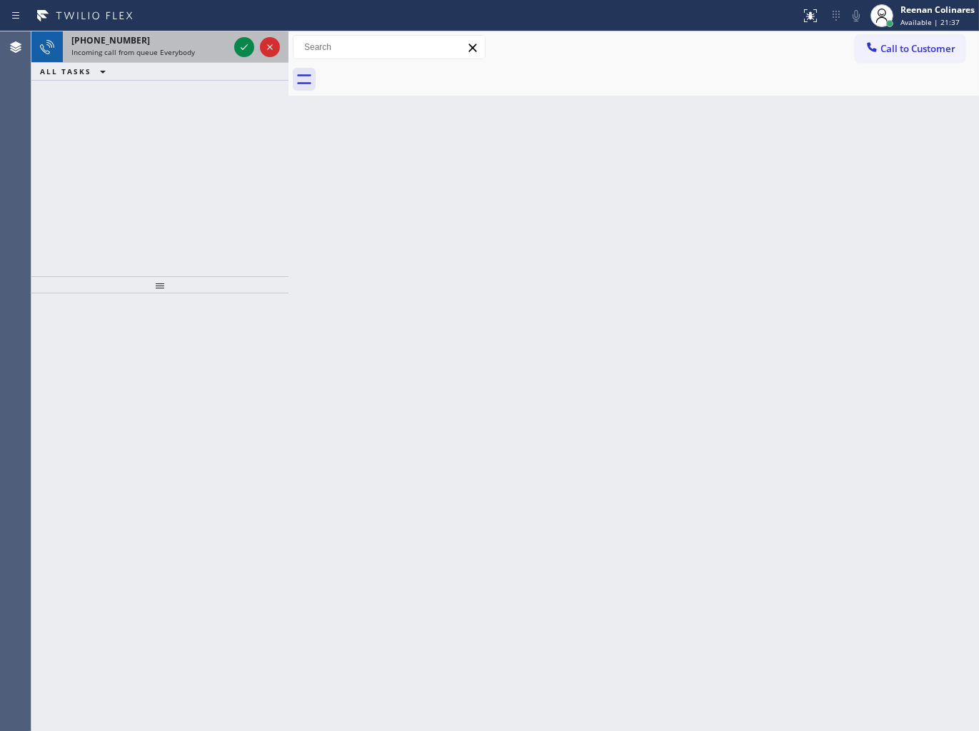
click at [167, 39] on div "[PHONE_NUMBER]" at bounding box center [149, 40] width 157 height 12
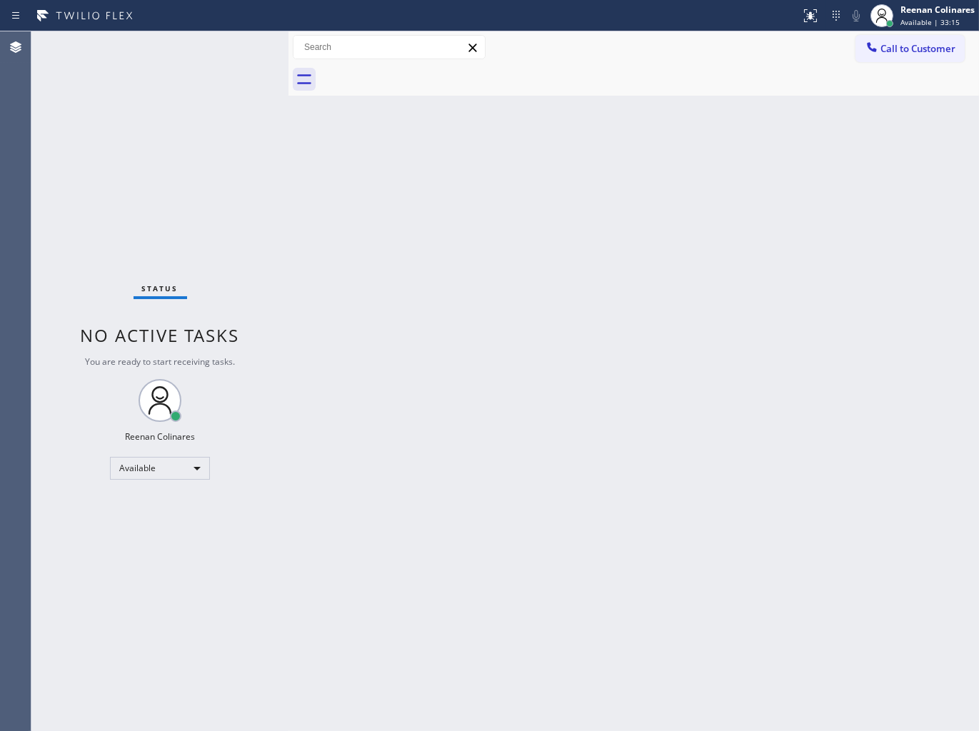
click at [586, 187] on div "Back to Dashboard Change Sender ID Customers Technicians Select a contact Outbo…" at bounding box center [634, 381] width 691 height 700
click at [701, 141] on div "Back to Dashboard Change Sender ID Customers Technicians Select a contact Outbo…" at bounding box center [634, 381] width 691 height 700
click at [569, 167] on div "Back to Dashboard Change Sender ID Customers Technicians Select a contact Outbo…" at bounding box center [634, 381] width 691 height 700
click at [211, 59] on div "Status No active tasks You are ready to start receiving tasks. Reenan Colinares…" at bounding box center [159, 381] width 257 height 700
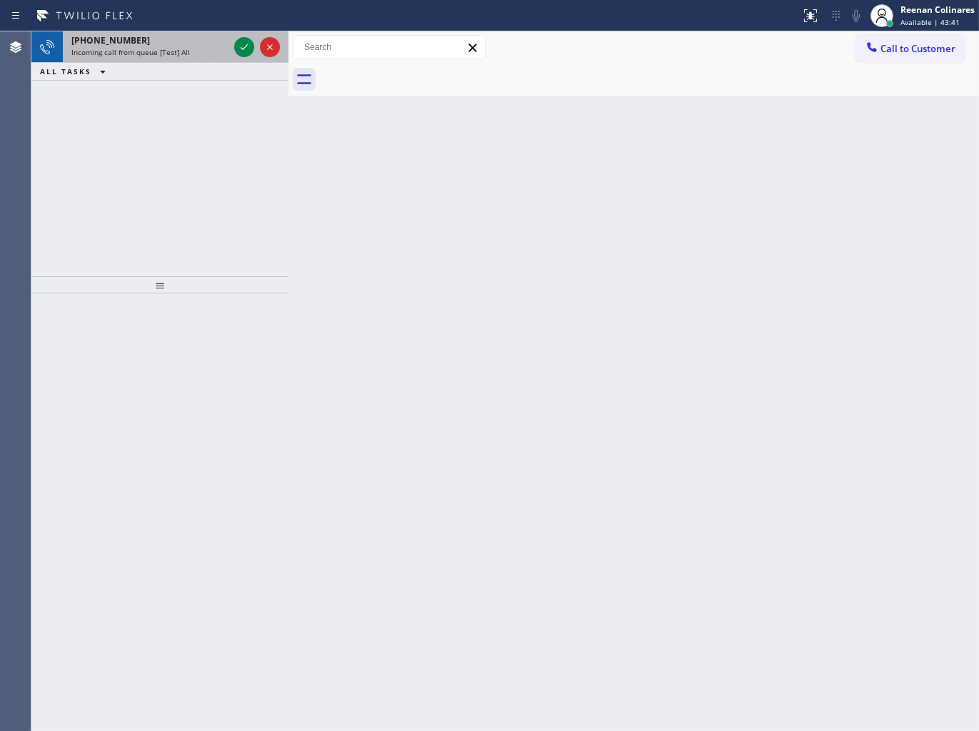
click at [234, 58] on div at bounding box center [256, 46] width 51 height 31
click at [205, 51] on div "Incoming call from queue [Test] All" at bounding box center [149, 52] width 157 height 10
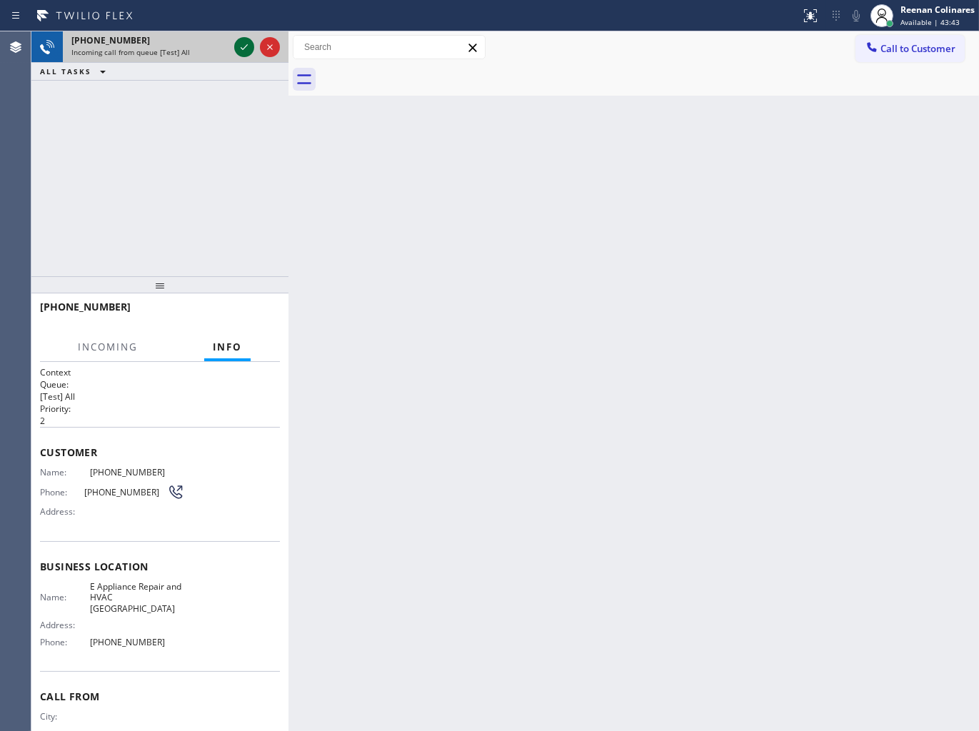
click at [246, 46] on icon at bounding box center [244, 47] width 17 height 17
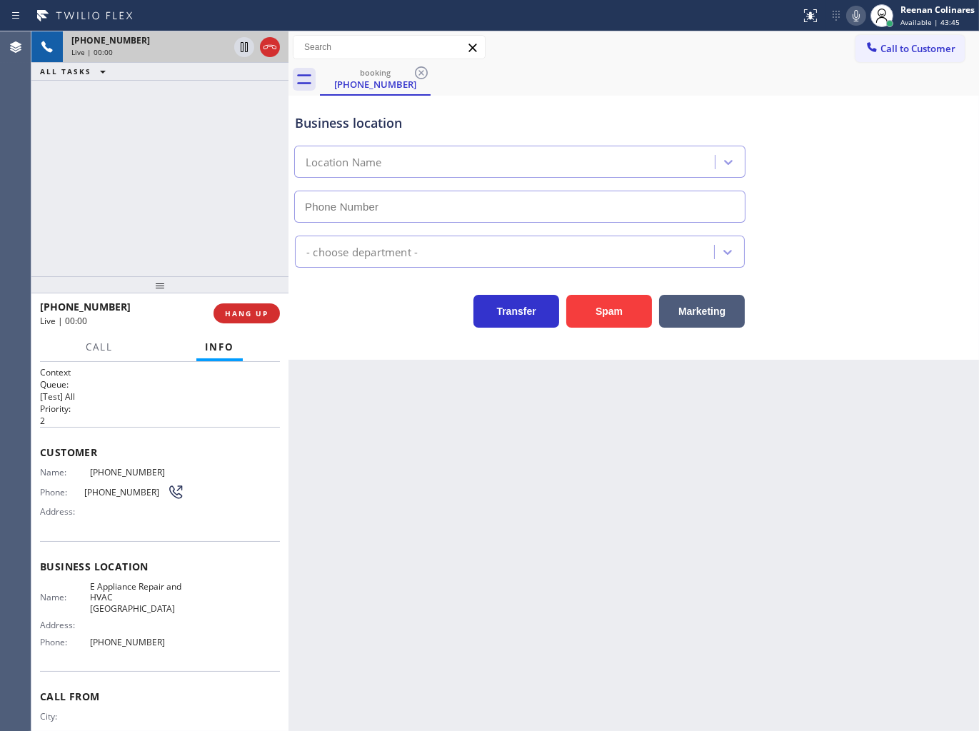
type input "[PHONE_NUMBER]"
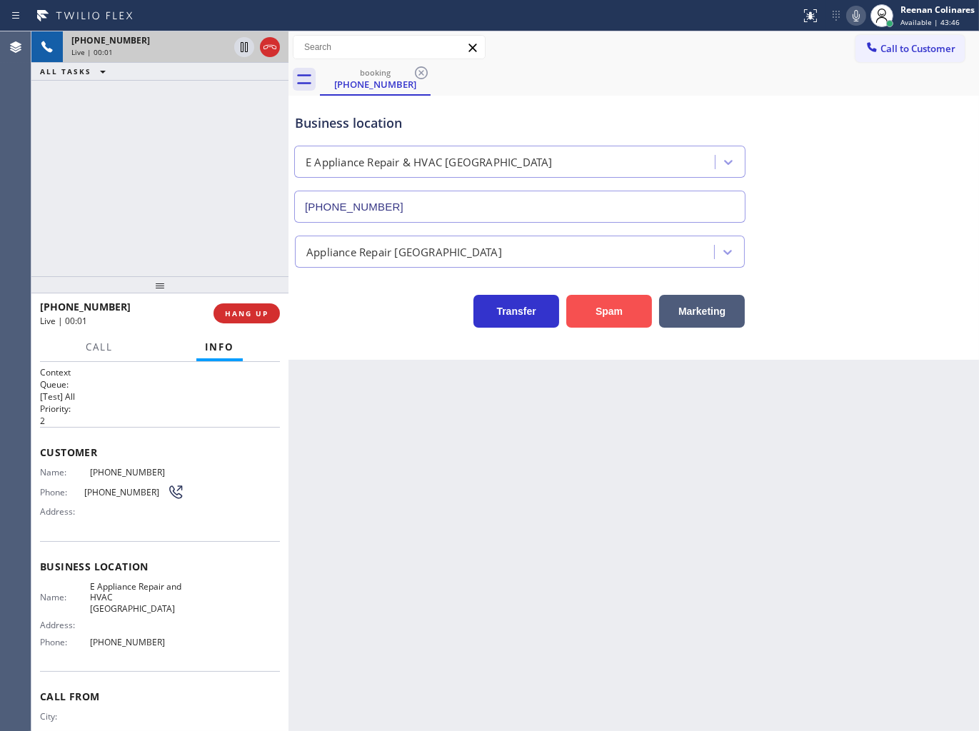
drag, startPoint x: 593, startPoint y: 311, endPoint x: 966, endPoint y: 72, distance: 443.0
click at [598, 311] on button "Spam" at bounding box center [609, 311] width 86 height 33
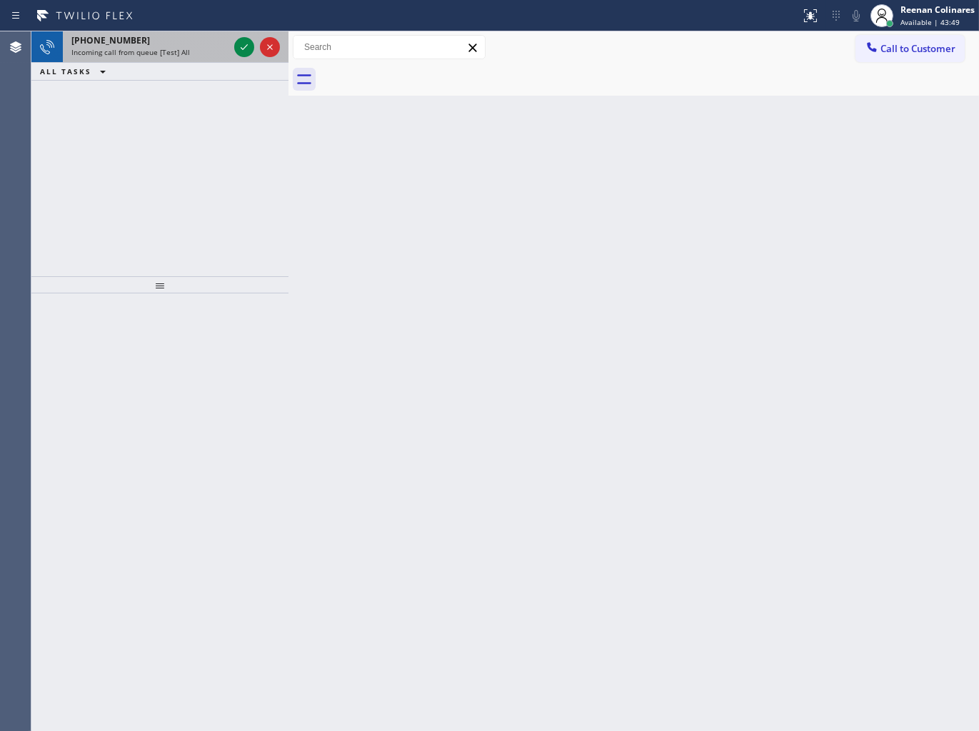
click at [201, 36] on div "[PHONE_NUMBER]" at bounding box center [149, 40] width 157 height 12
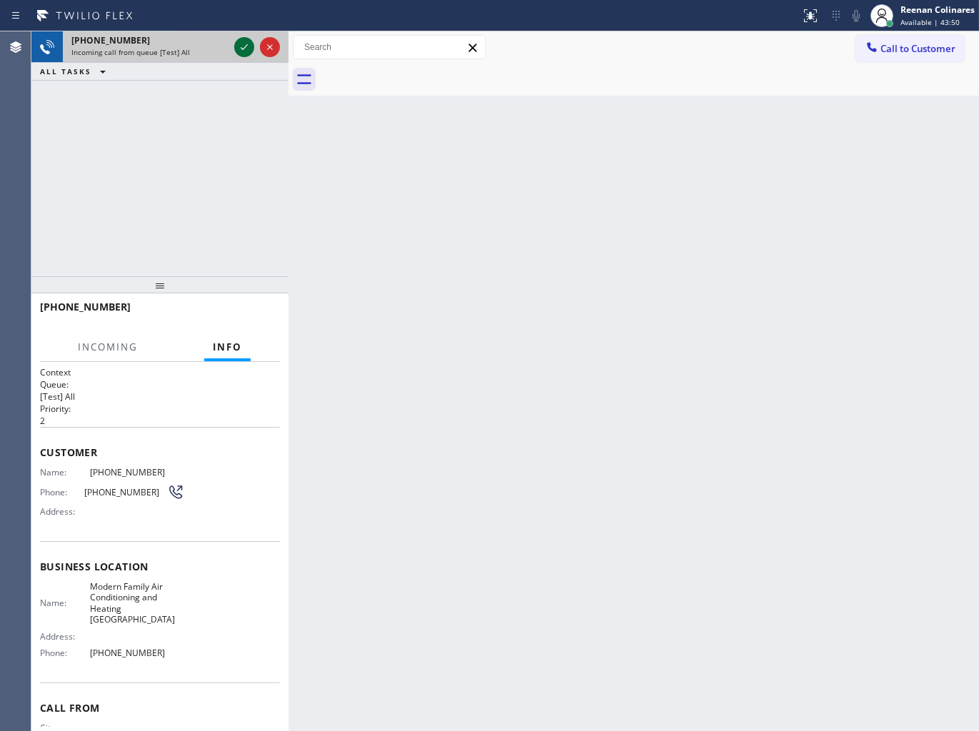
click at [238, 46] on icon at bounding box center [244, 47] width 17 height 17
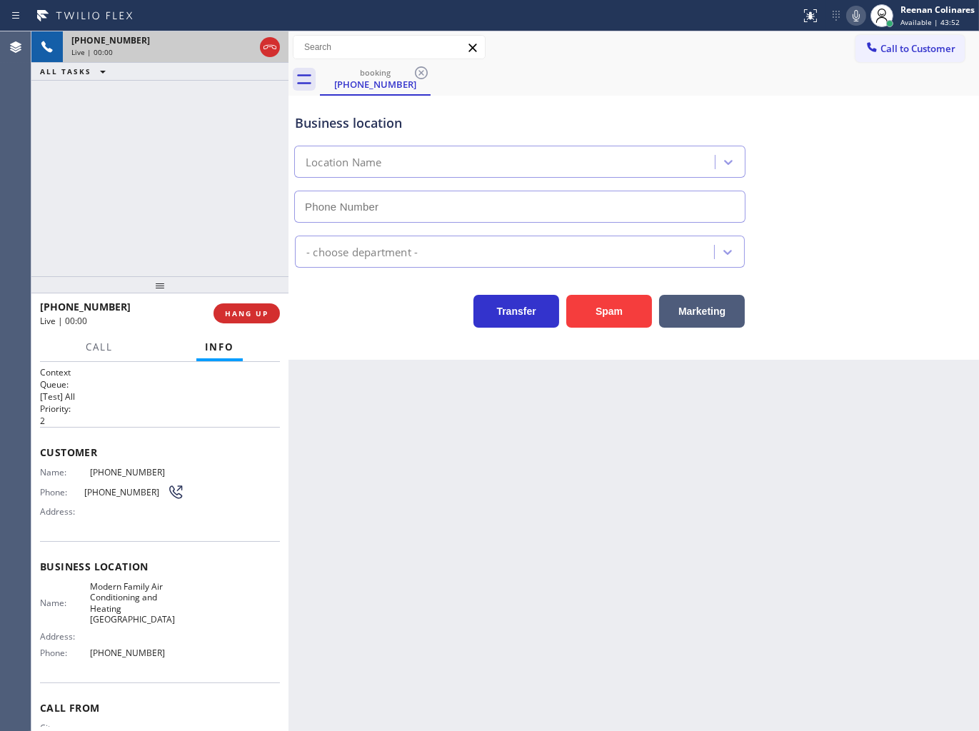
type input "[PHONE_NUMBER]"
drag, startPoint x: 600, startPoint y: 307, endPoint x: 683, endPoint y: 241, distance: 105.8
click at [600, 308] on button "Spam" at bounding box center [609, 311] width 86 height 33
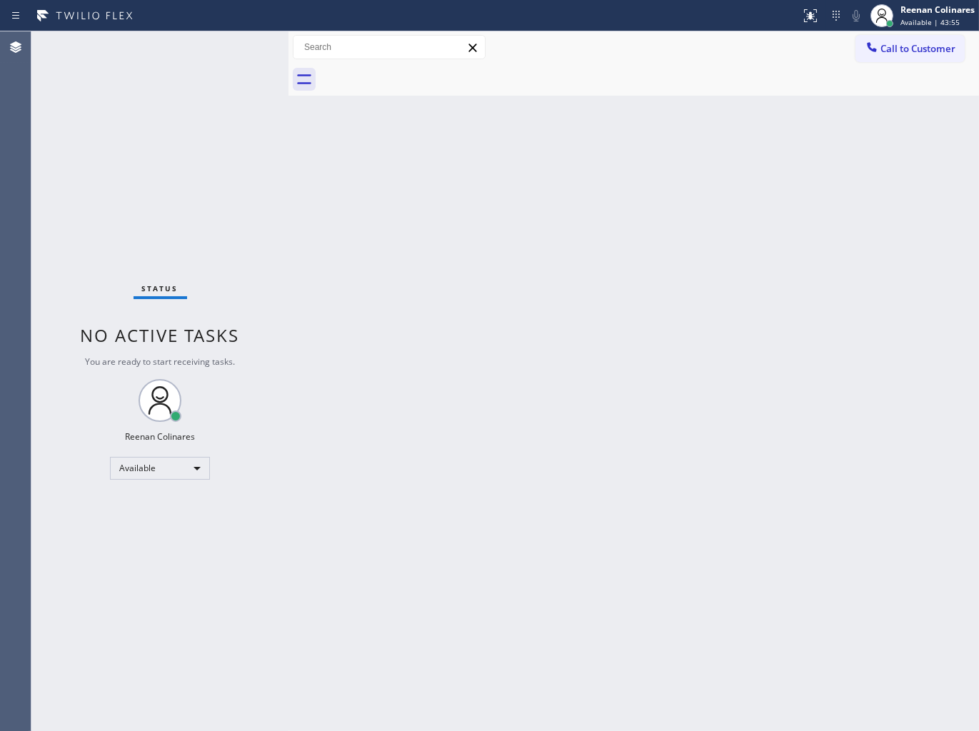
click at [669, 225] on div "Back to Dashboard Change Sender ID Customers Technicians Select a contact Outbo…" at bounding box center [634, 381] width 691 height 700
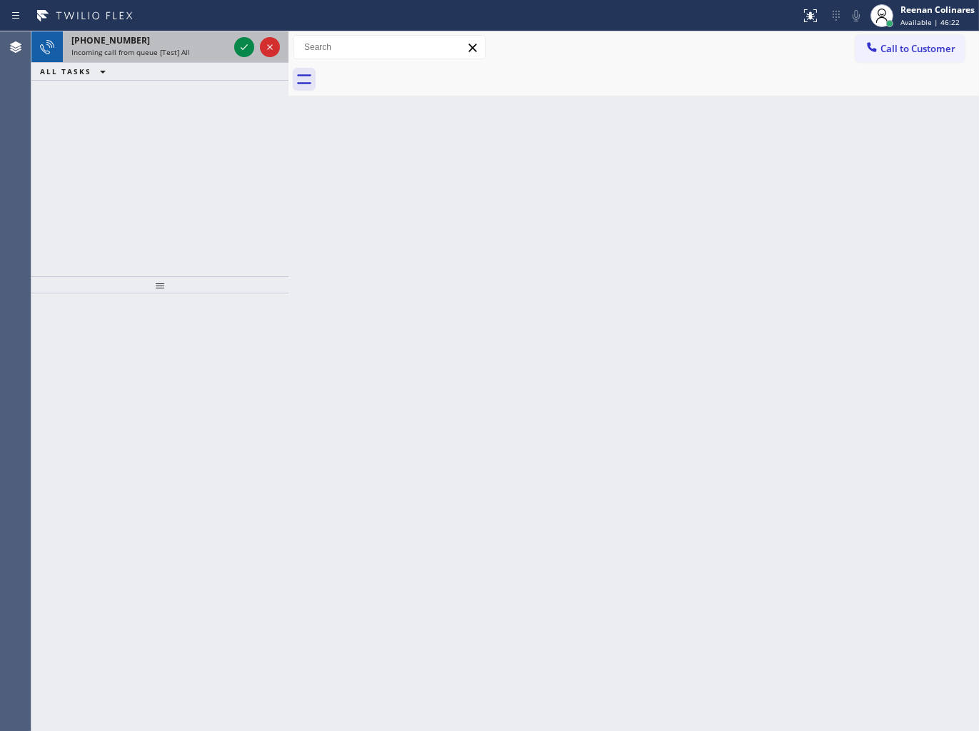
click at [153, 44] on div "[PHONE_NUMBER]" at bounding box center [149, 40] width 157 height 12
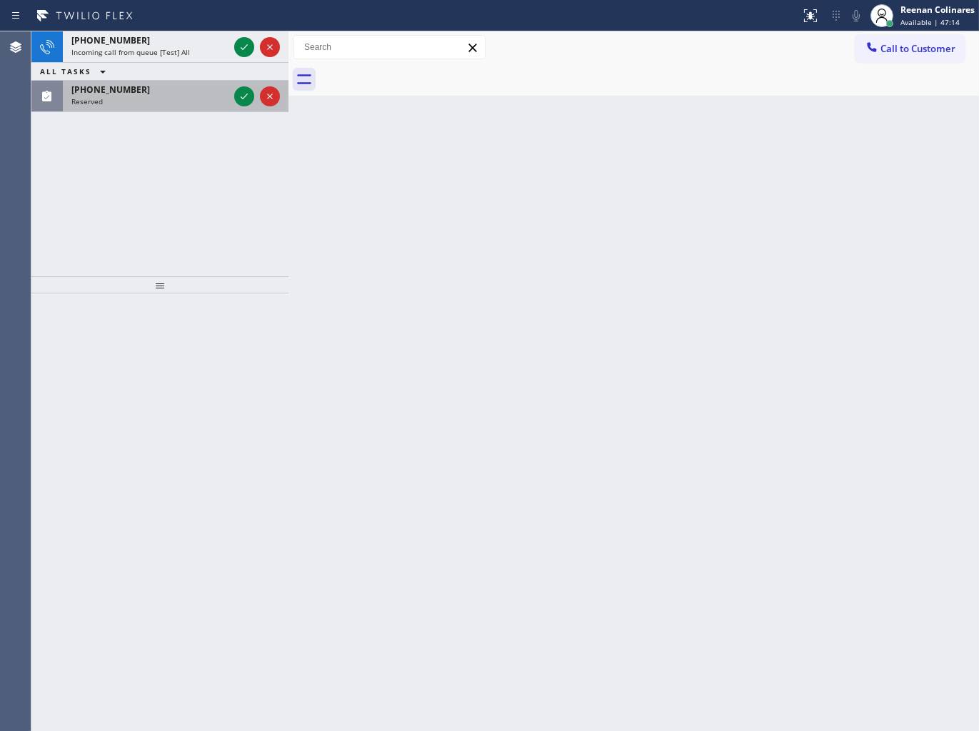
click at [139, 87] on div "[PHONE_NUMBER]" at bounding box center [149, 90] width 157 height 12
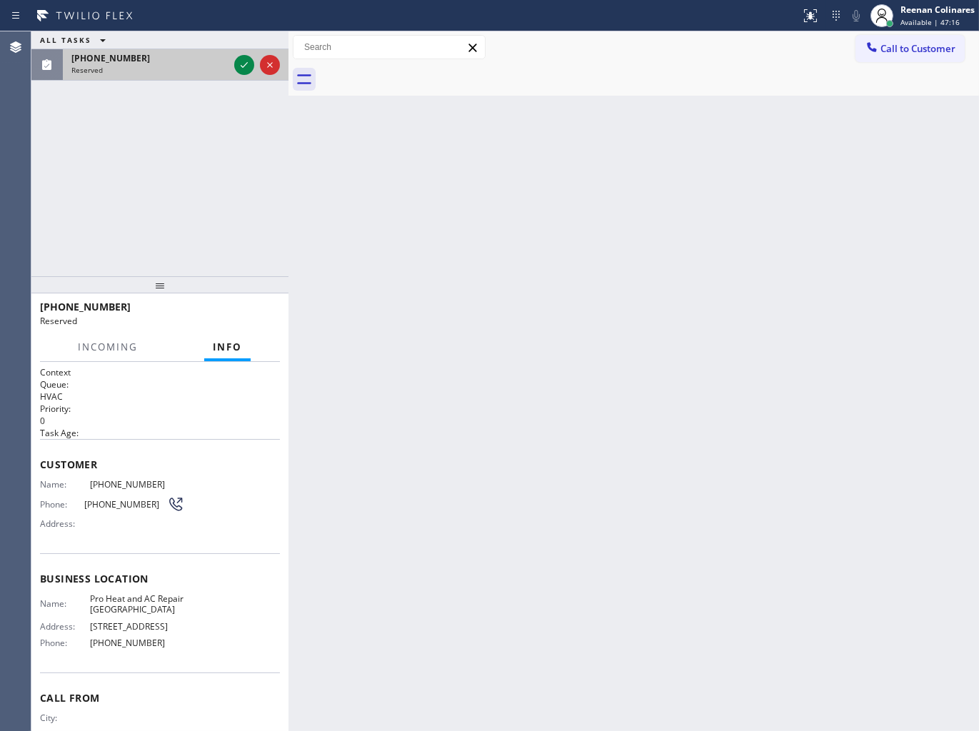
click at [208, 57] on div "[PHONE_NUMBER]" at bounding box center [149, 58] width 157 height 12
click at [239, 65] on icon at bounding box center [244, 64] width 17 height 17
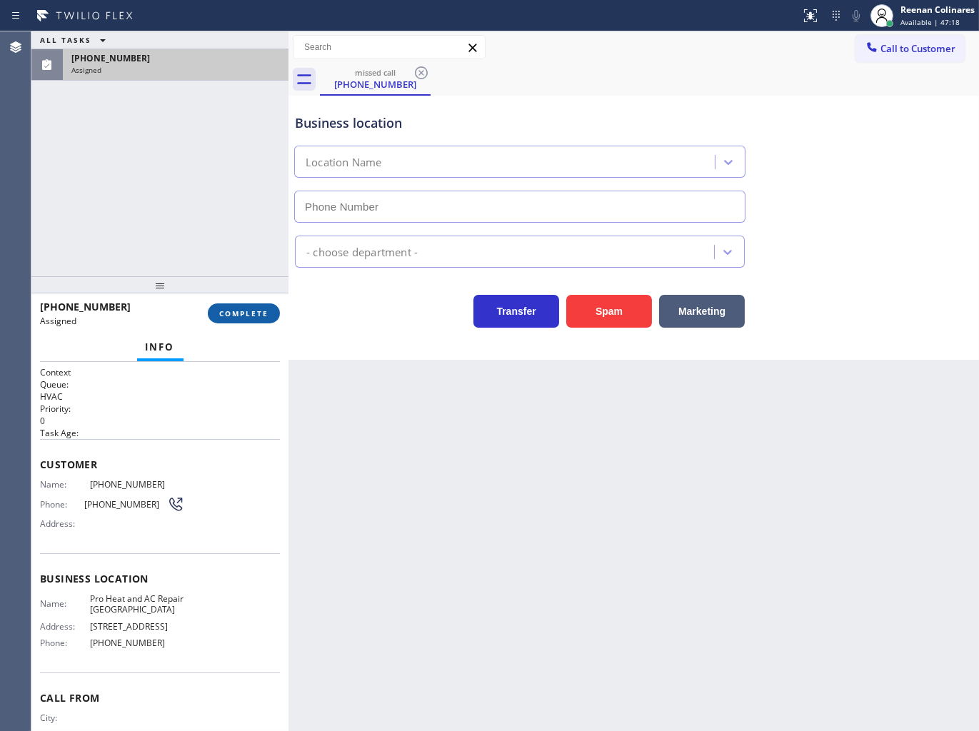
type input "[PHONE_NUMBER]"
click at [264, 311] on span "COMPLETE" at bounding box center [243, 314] width 49 height 10
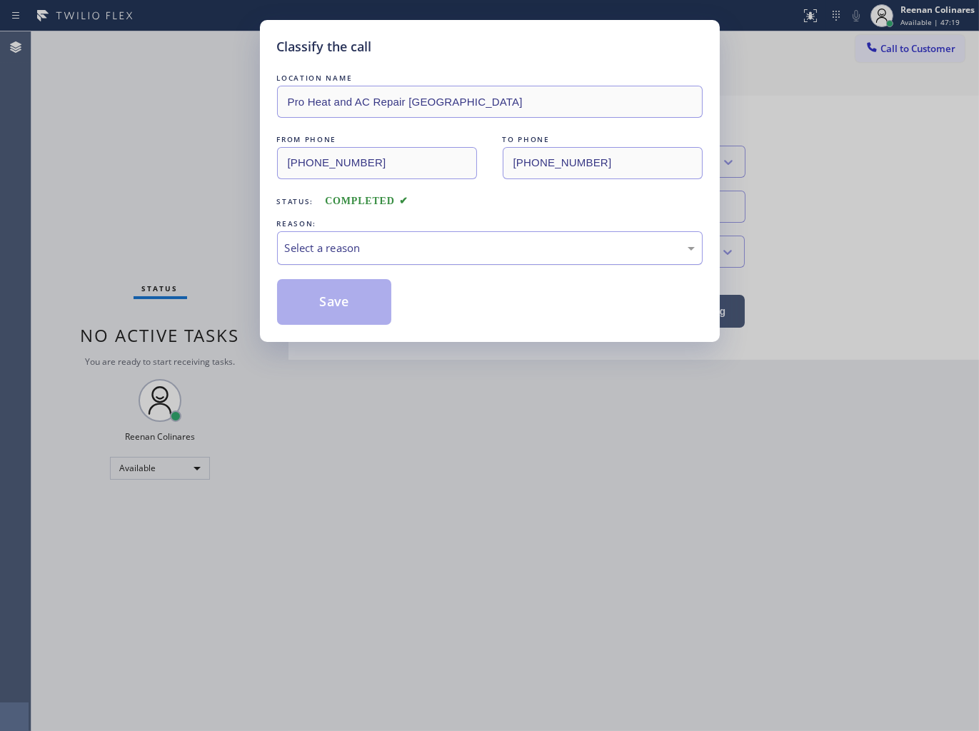
click at [341, 250] on div "Select a reason" at bounding box center [490, 248] width 410 height 16
click at [313, 309] on button "Save" at bounding box center [334, 302] width 115 height 46
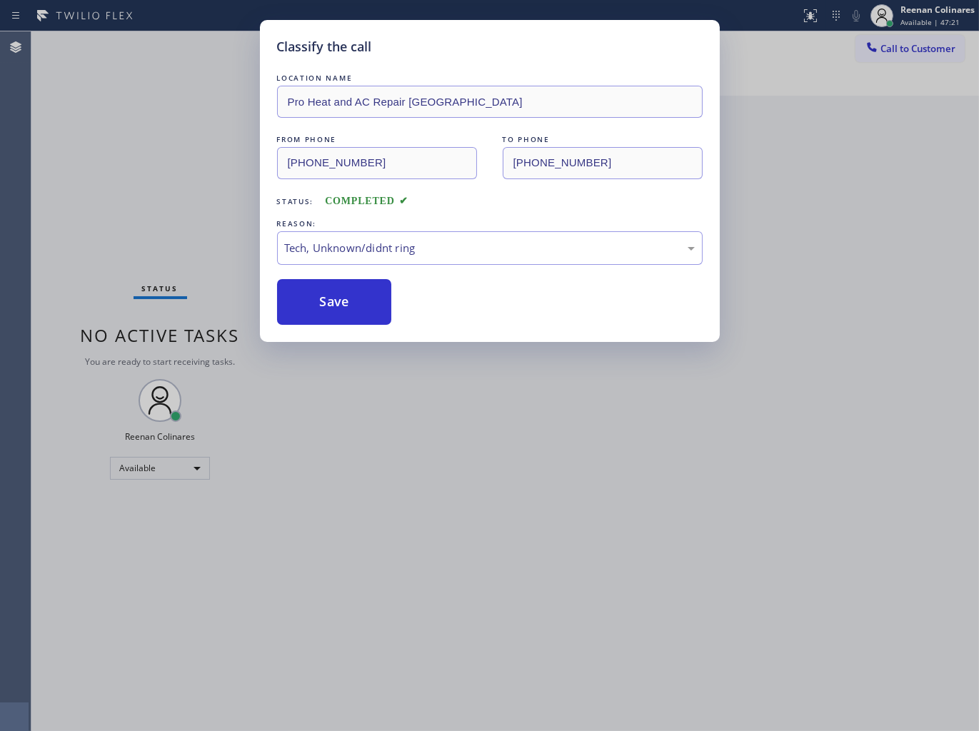
click at [181, 216] on div "Classify the call LOCATION NAME Pro Heat and AC Repair [GEOGRAPHIC_DATA] FROM P…" at bounding box center [489, 365] width 979 height 731
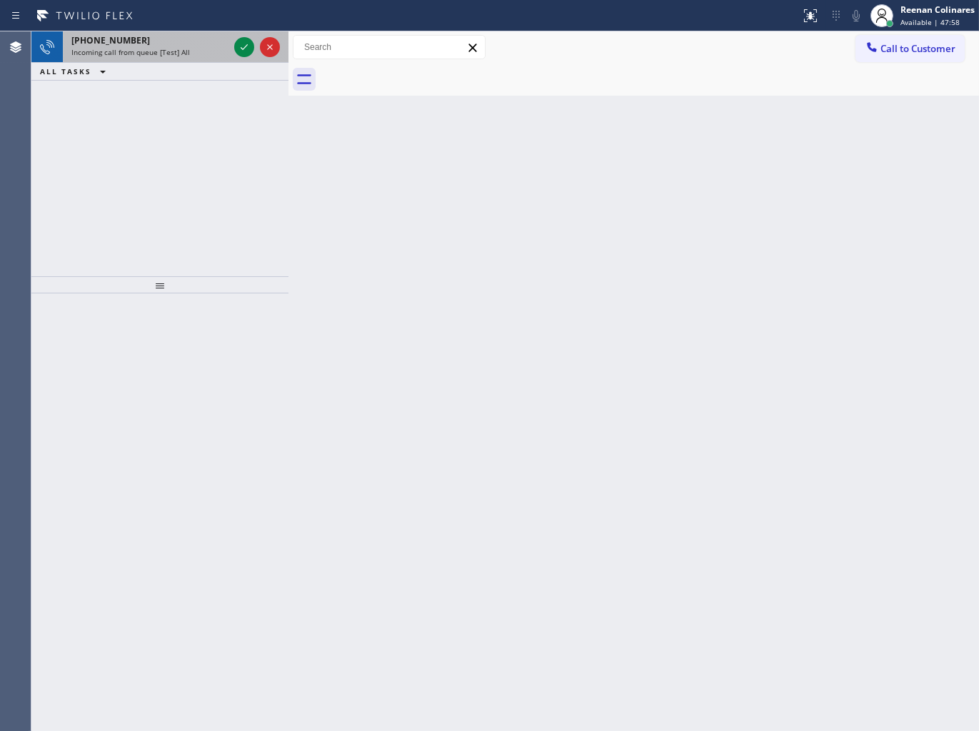
click at [176, 44] on div "[PHONE_NUMBER]" at bounding box center [149, 40] width 157 height 12
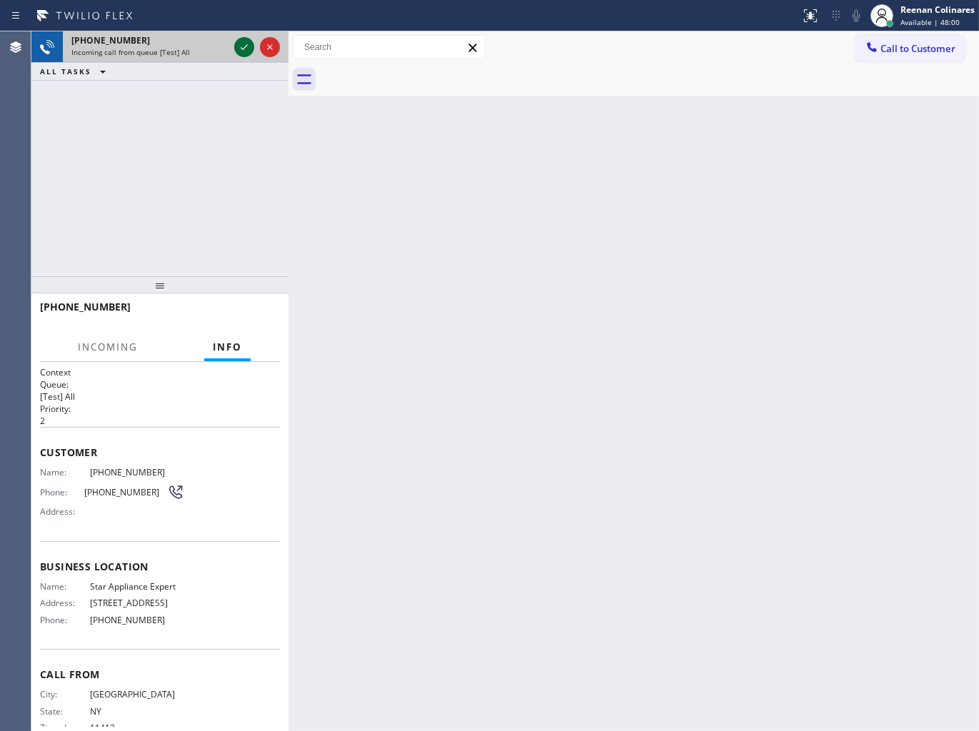
click at [240, 41] on icon at bounding box center [244, 47] width 17 height 17
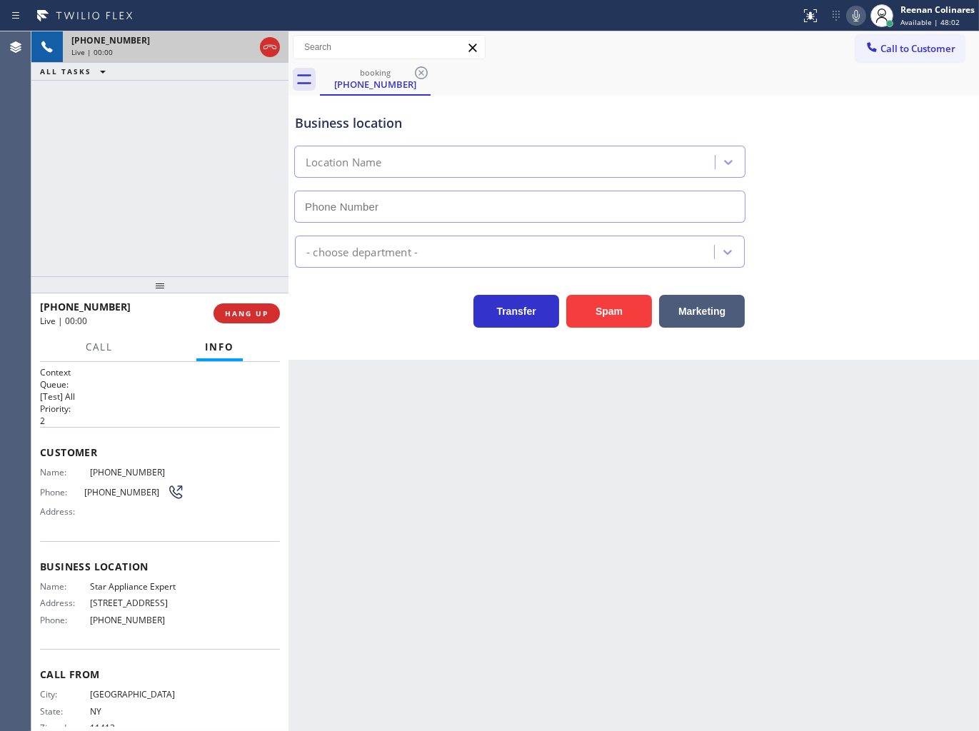
type input "[PHONE_NUMBER]"
click at [858, 17] on icon at bounding box center [856, 15] width 17 height 17
click at [861, 19] on icon at bounding box center [856, 15] width 17 height 17
click at [852, 10] on icon at bounding box center [856, 15] width 17 height 17
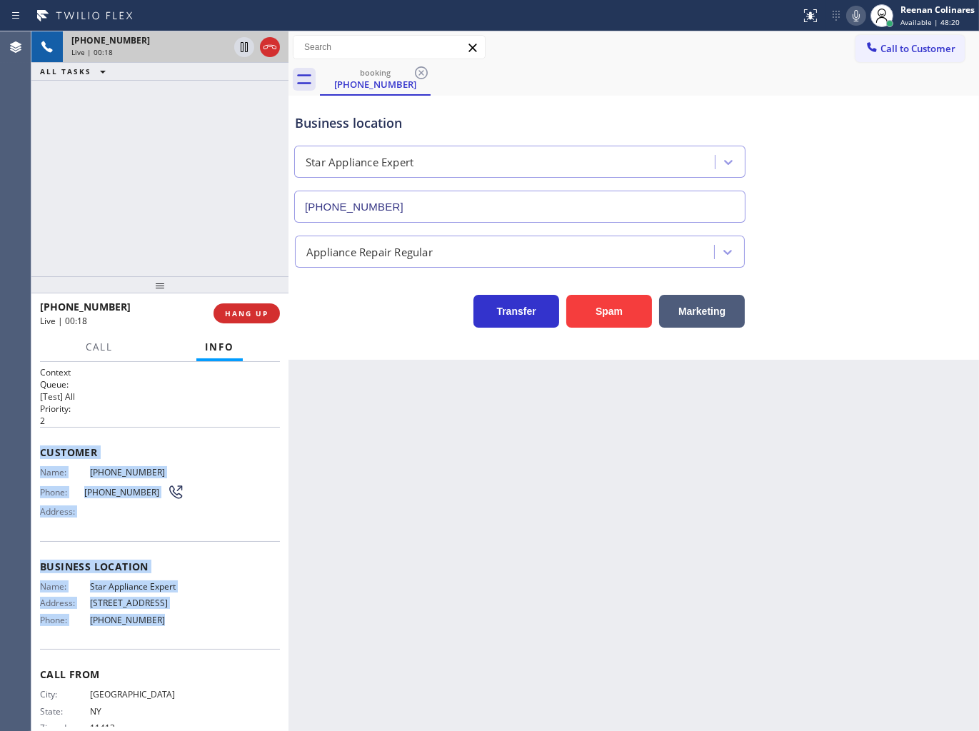
drag, startPoint x: 41, startPoint y: 445, endPoint x: 245, endPoint y: 605, distance: 259.5
click at [233, 619] on div "Context Queue: [Test] All Priority: 2 Customer Name: [PHONE_NUMBER] Phone: [PHO…" at bounding box center [160, 561] width 240 height 391
copy div "Customer Name: [PHONE_NUMBER] Phone: [PHONE_NUMBER] Address: Business location …"
drag, startPoint x: 861, startPoint y: 17, endPoint x: 840, endPoint y: 46, distance: 36.3
click at [861, 17] on icon at bounding box center [856, 15] width 17 height 17
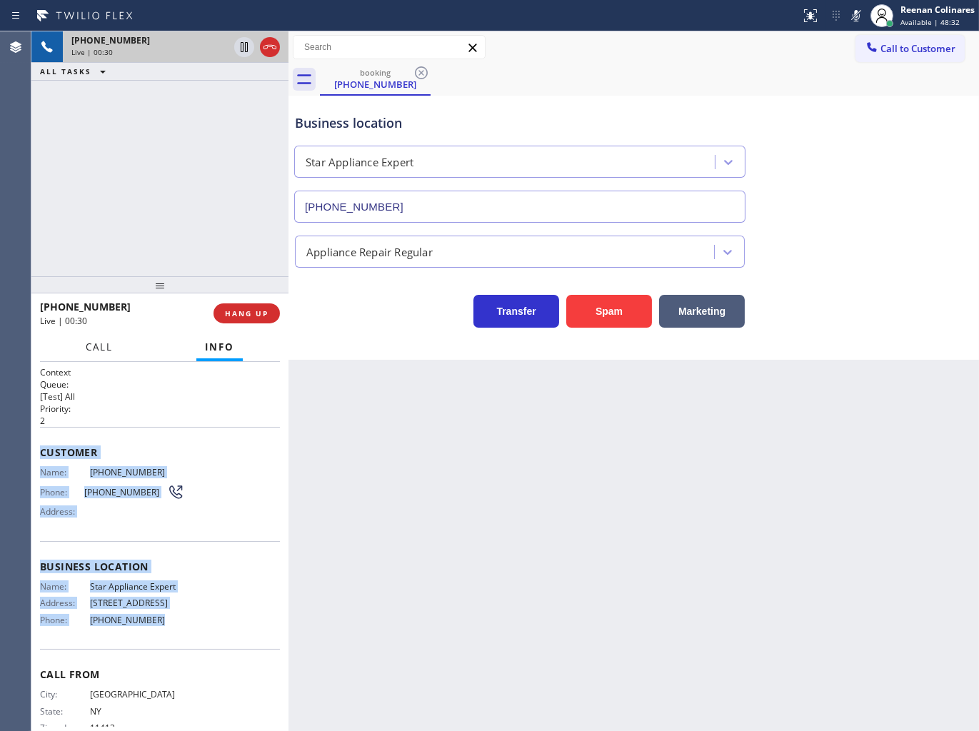
click at [101, 341] on span "Call" at bounding box center [99, 347] width 27 height 13
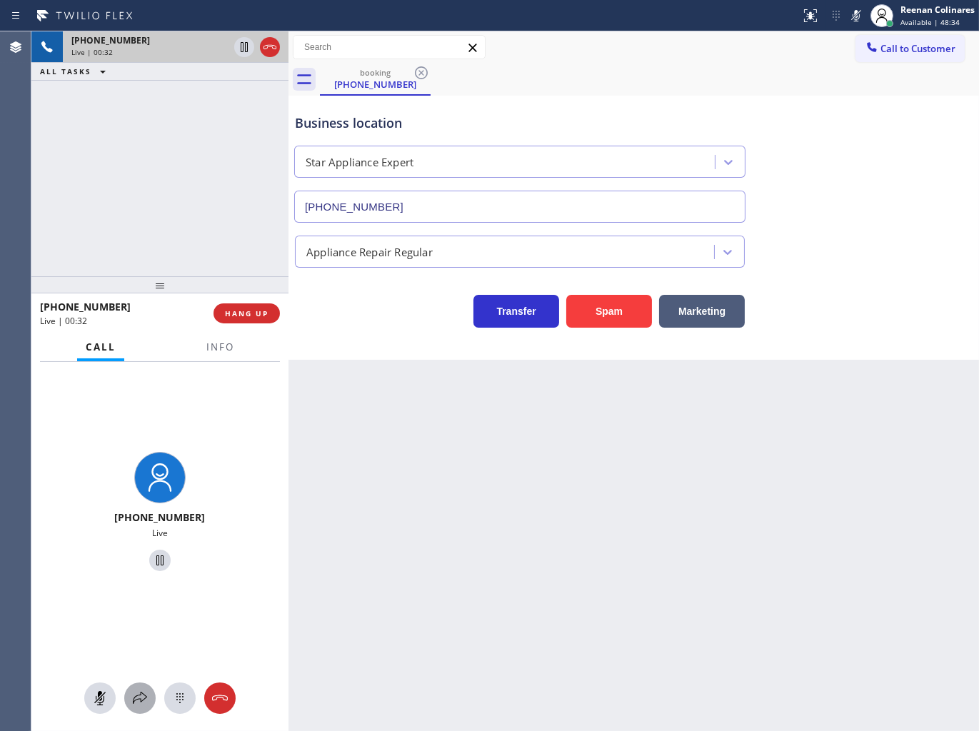
click at [131, 704] on icon at bounding box center [139, 698] width 17 height 17
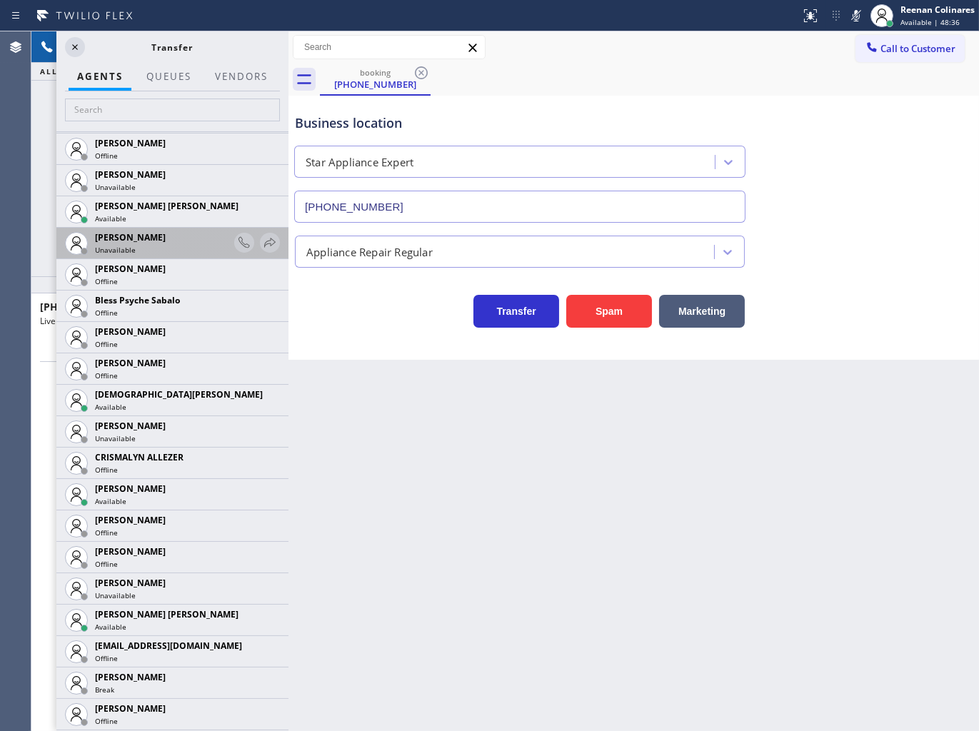
scroll to position [396, 0]
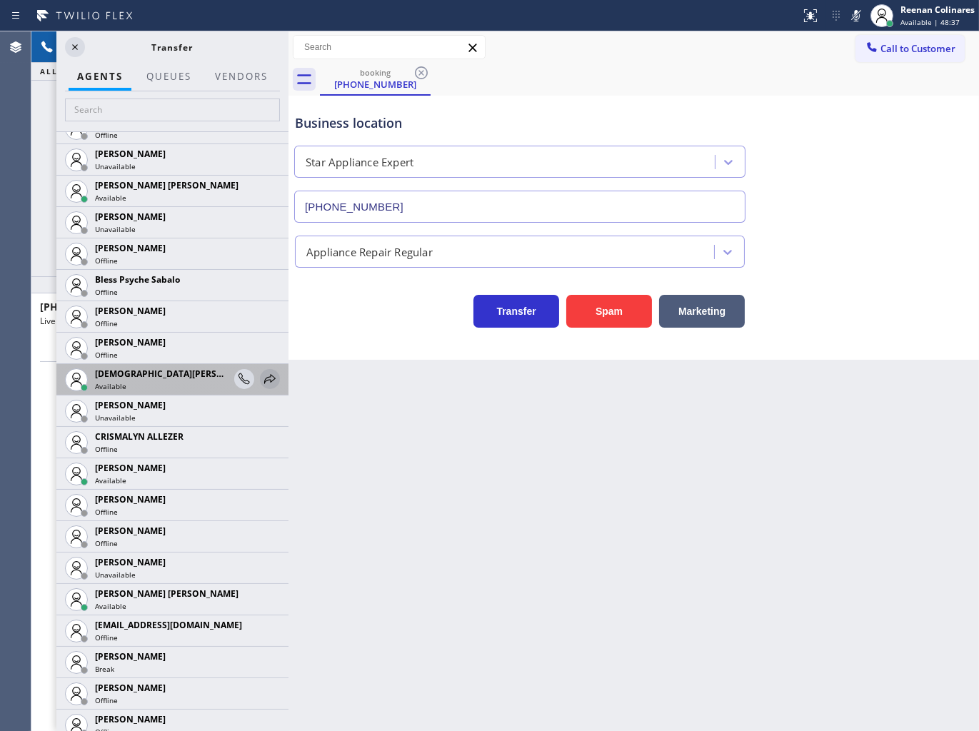
click at [261, 376] on icon at bounding box center [269, 379] width 17 height 17
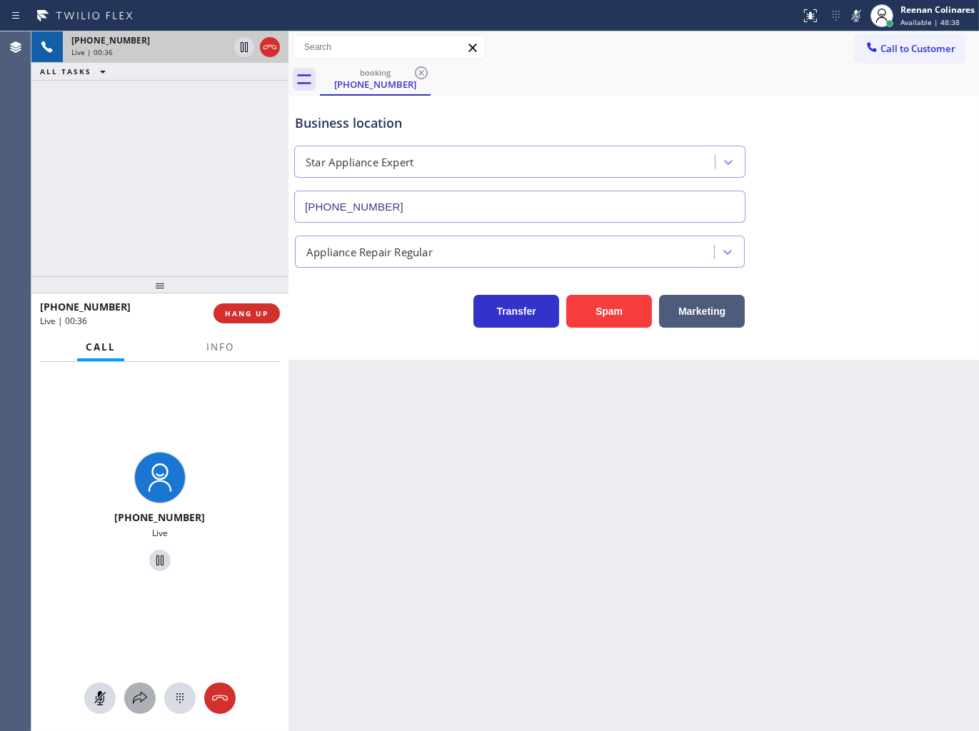
click at [144, 696] on icon at bounding box center [139, 698] width 17 height 17
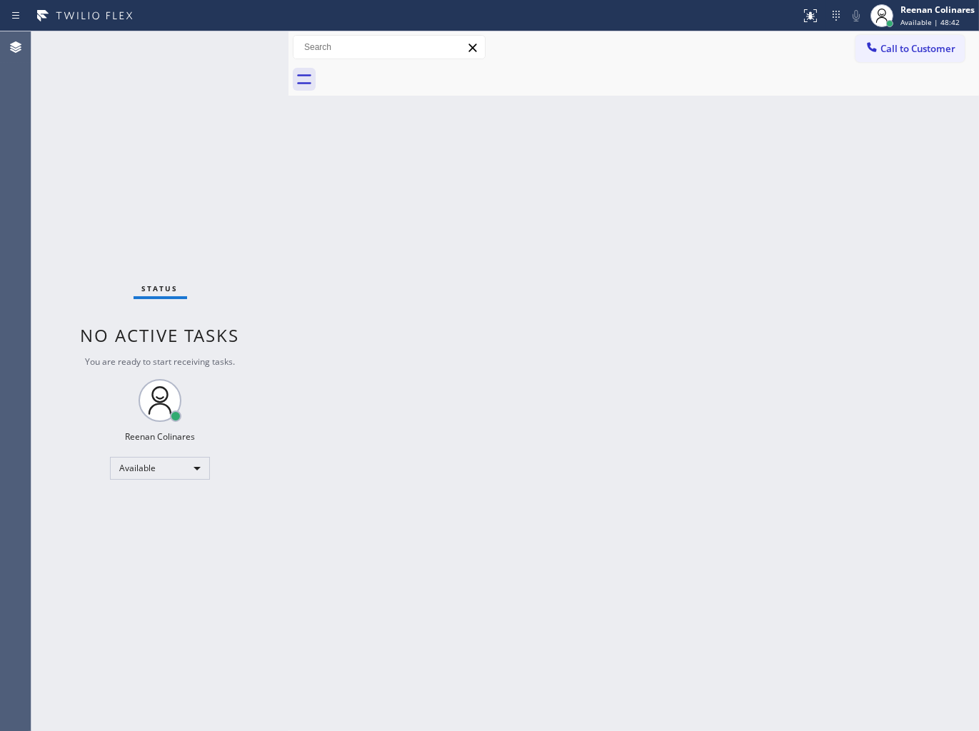
click at [846, 524] on div "Back to Dashboard Change Sender ID Customers Technicians Select a contact Outbo…" at bounding box center [634, 381] width 691 height 700
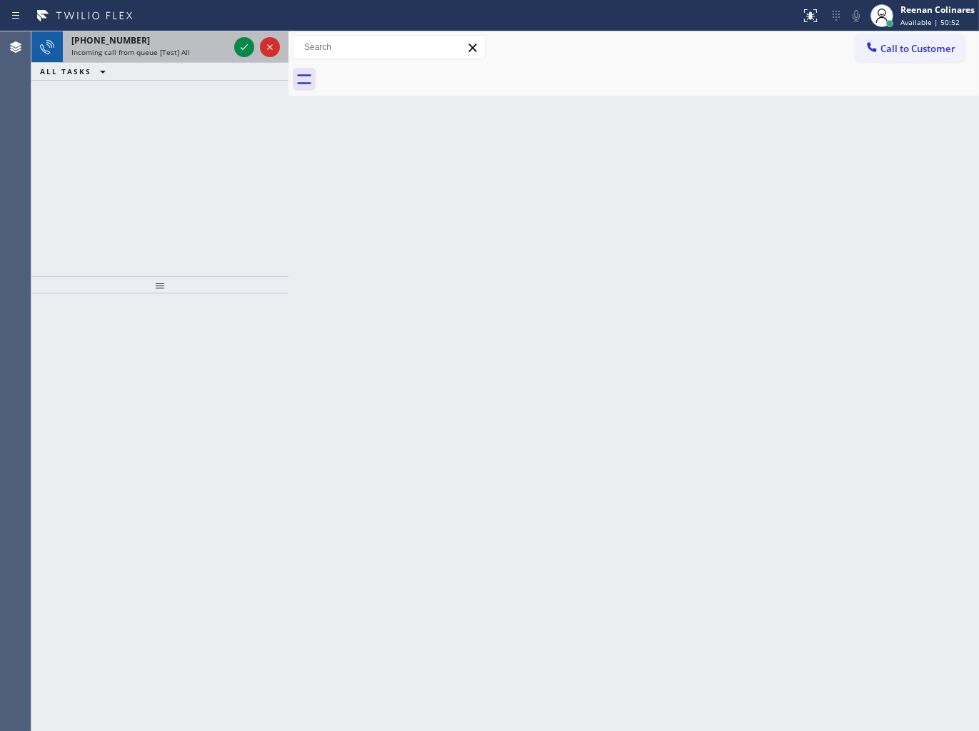
click at [204, 39] on div "[PHONE_NUMBER]" at bounding box center [149, 40] width 157 height 12
click at [184, 53] on span "Incoming call from queue [Test] All" at bounding box center [130, 52] width 119 height 10
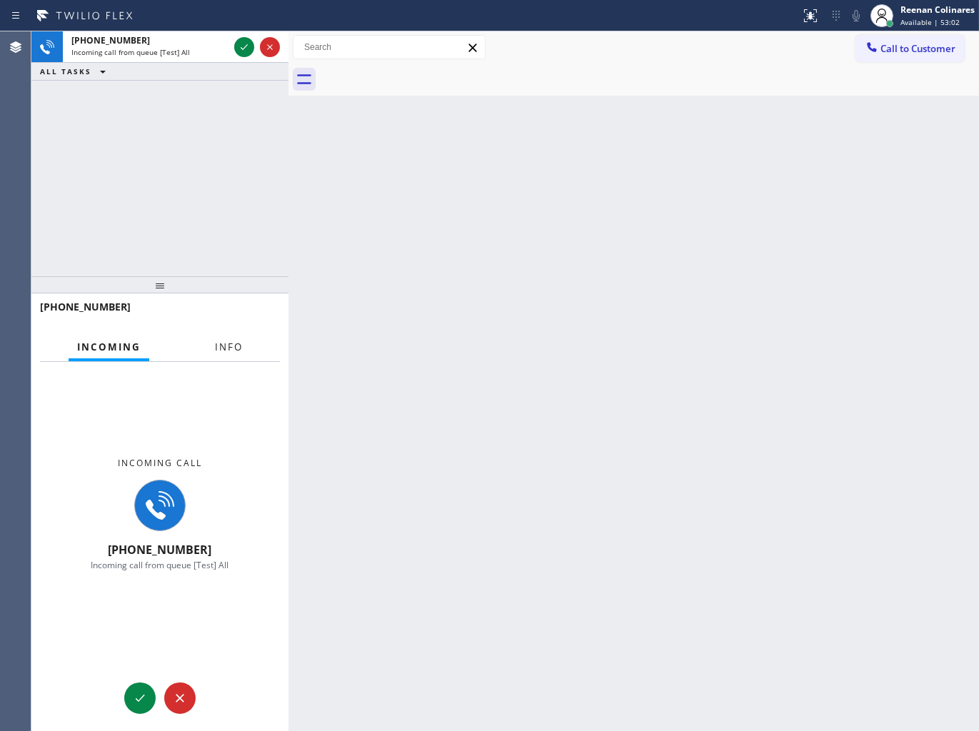
click at [239, 341] on span "Info" at bounding box center [229, 347] width 28 height 13
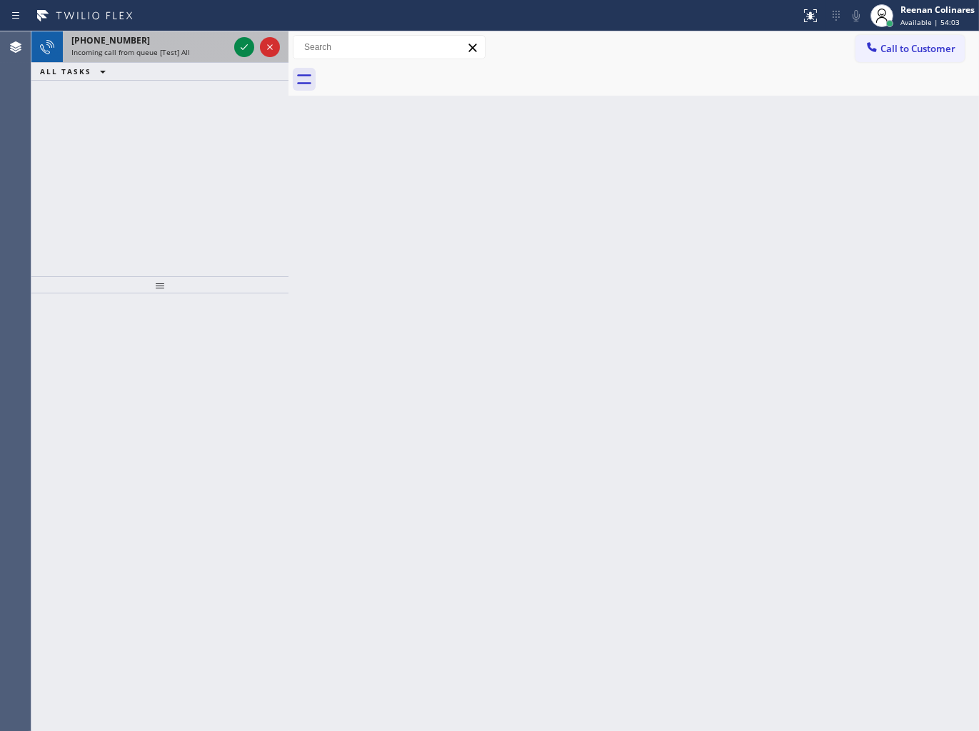
click at [209, 43] on div "[PHONE_NUMBER]" at bounding box center [149, 40] width 157 height 12
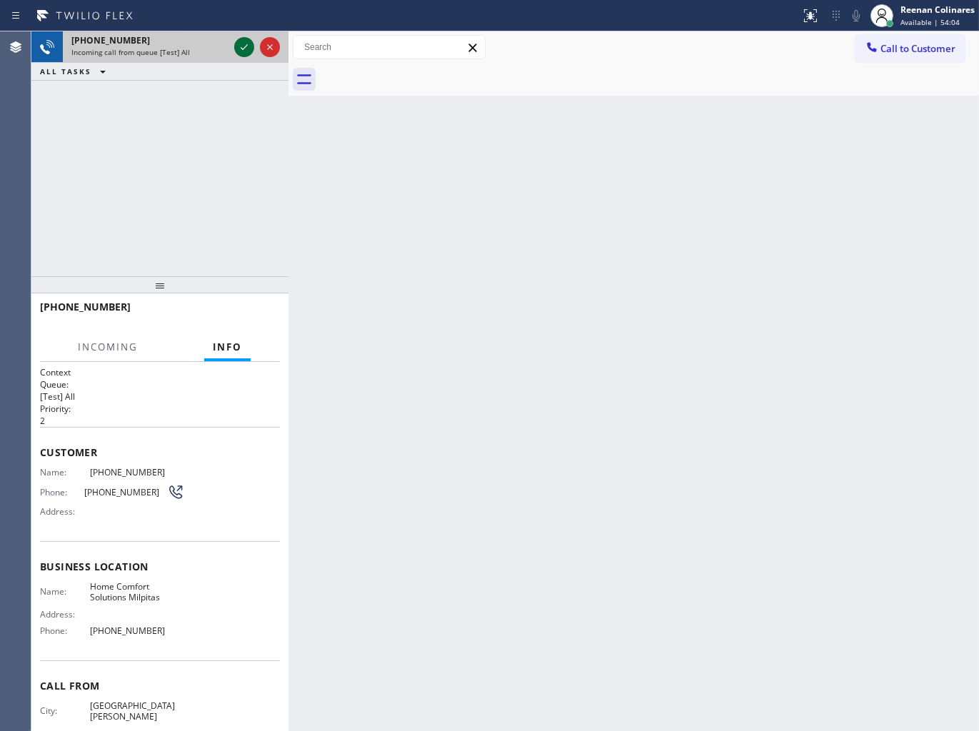
click at [241, 44] on icon at bounding box center [244, 47] width 17 height 17
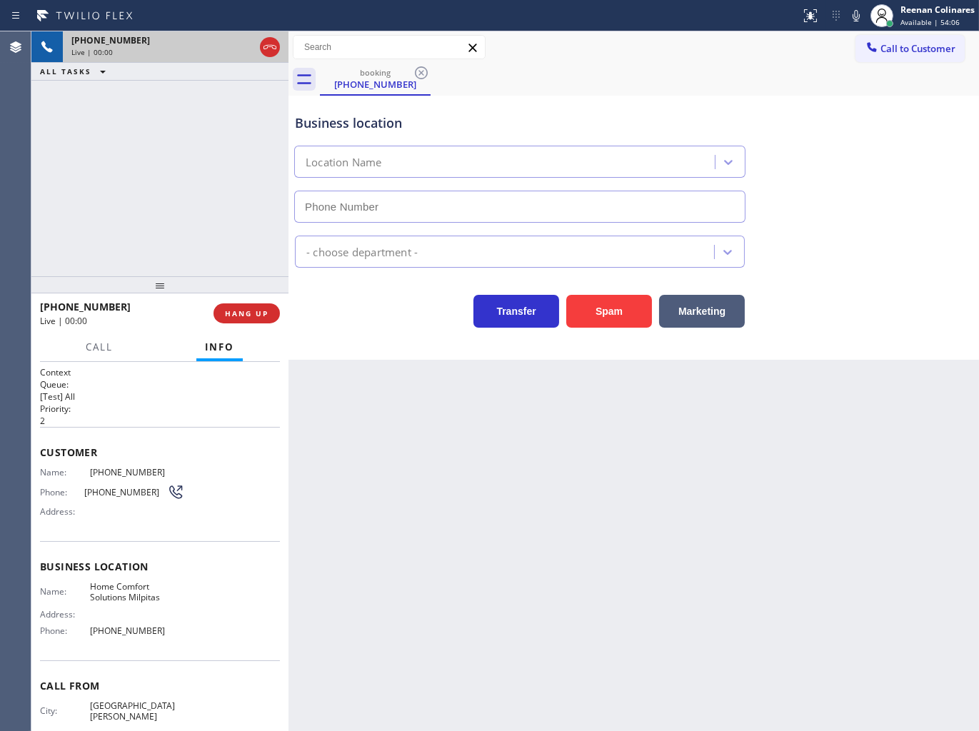
type input "[PHONE_NUMBER]"
click at [624, 315] on button "Spam" at bounding box center [609, 311] width 86 height 33
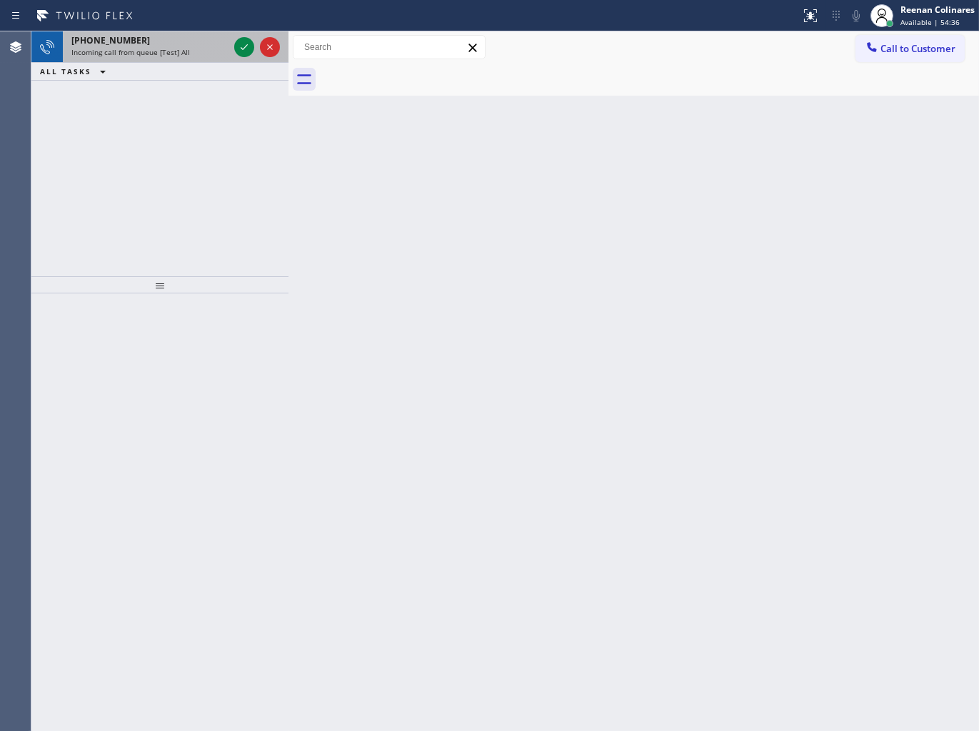
click at [146, 41] on div "[PHONE_NUMBER]" at bounding box center [149, 40] width 157 height 12
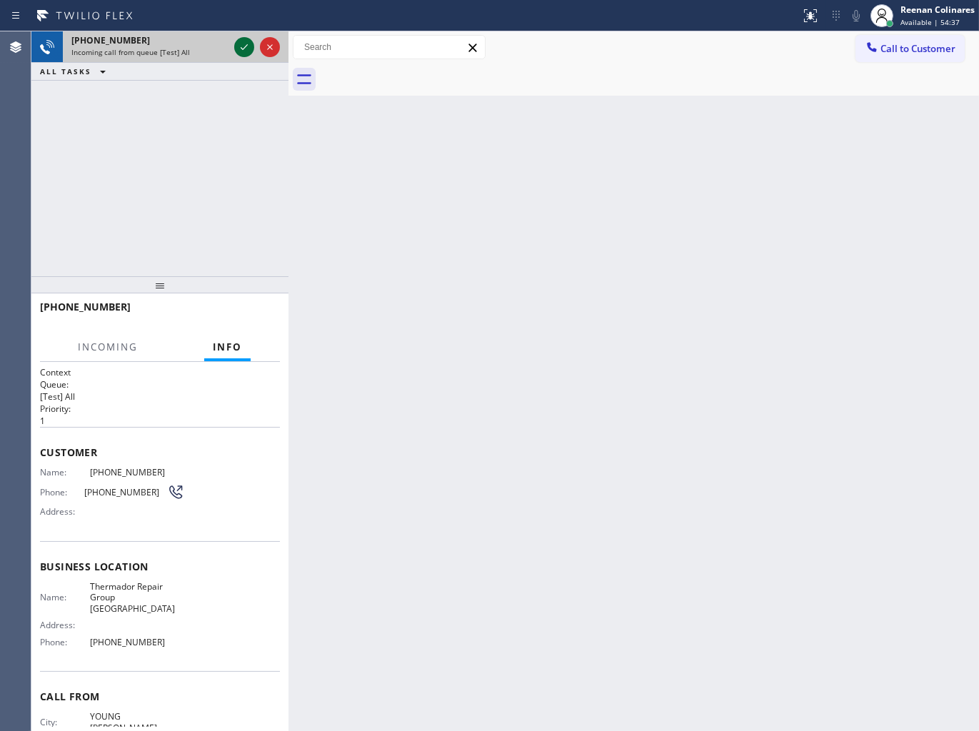
click at [237, 47] on icon at bounding box center [244, 47] width 17 height 17
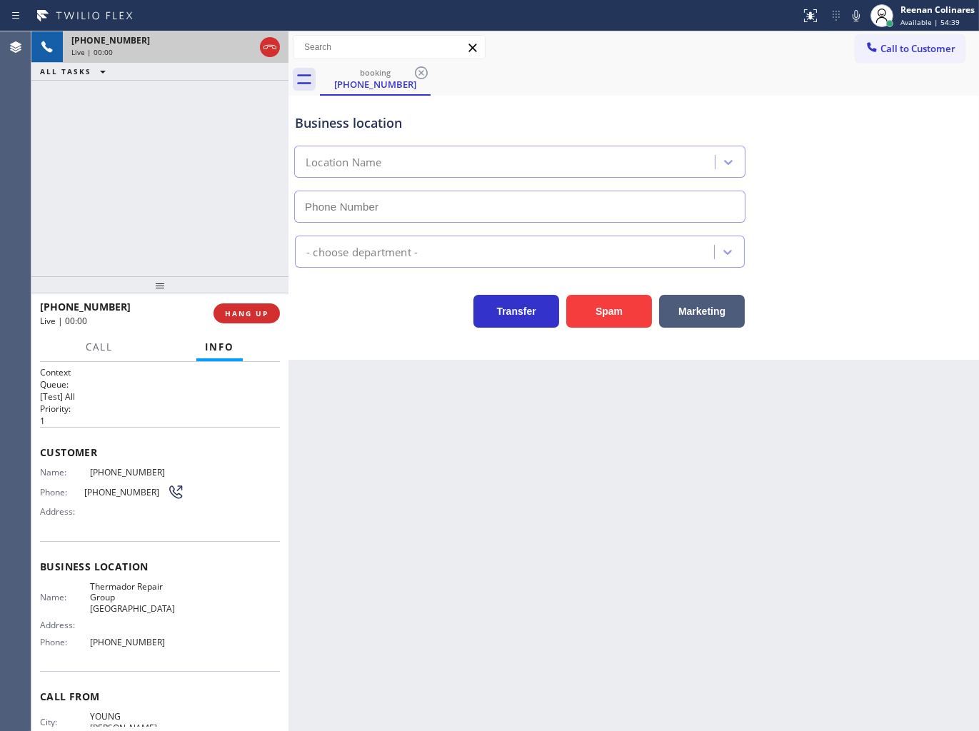
type input "[PHONE_NUMBER]"
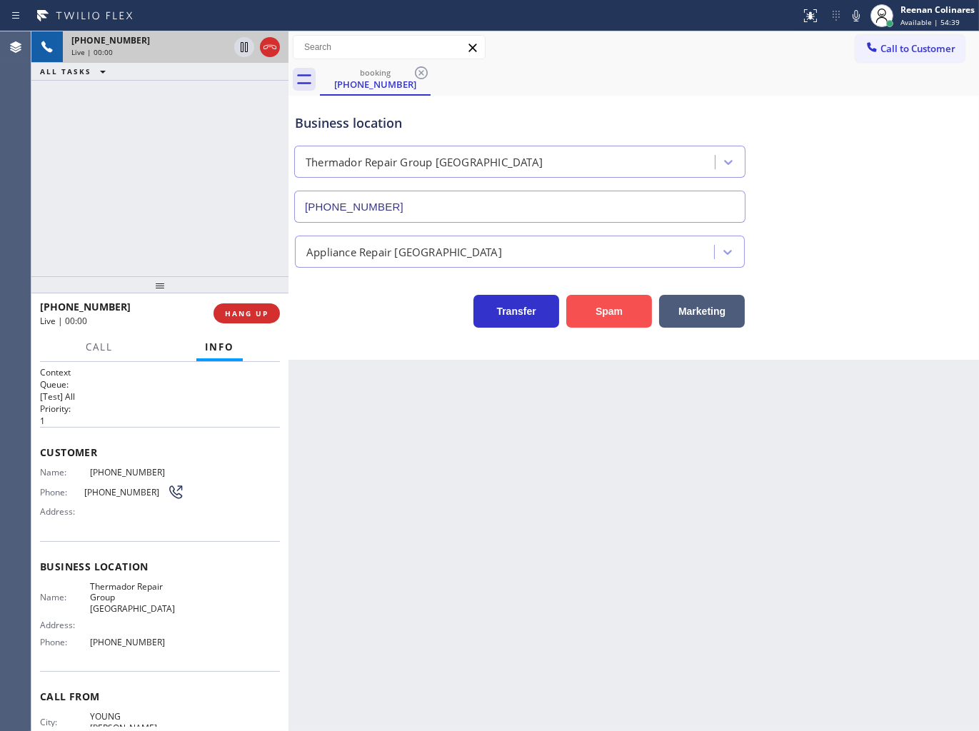
click at [601, 319] on button "Spam" at bounding box center [609, 311] width 86 height 33
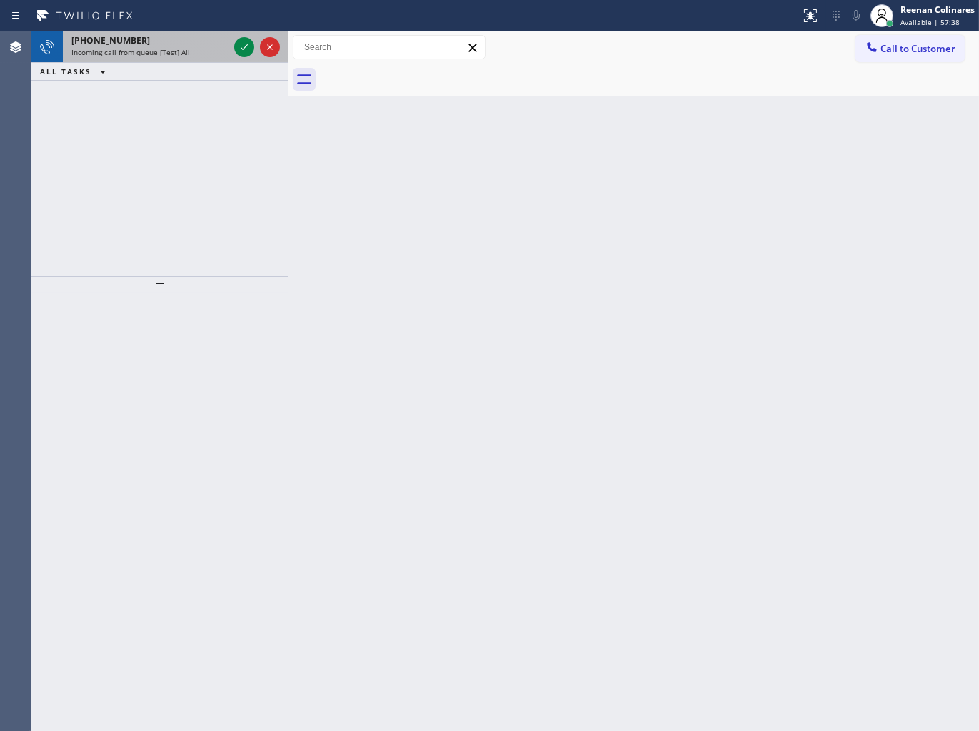
click at [144, 46] on div "[PHONE_NUMBER]" at bounding box center [149, 40] width 157 height 12
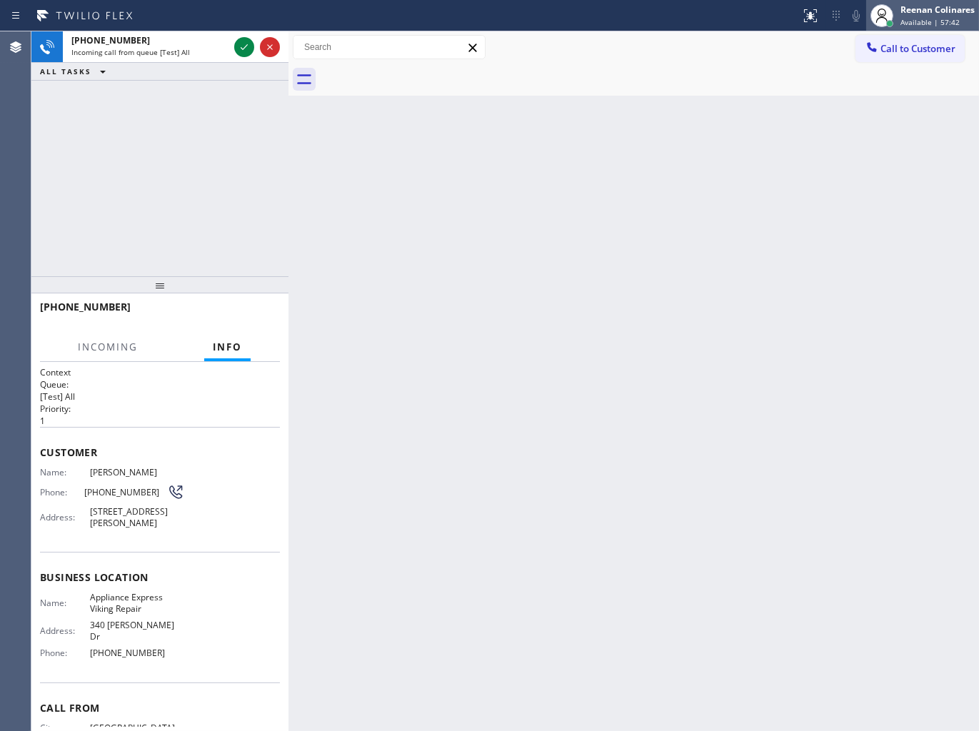
click at [931, 12] on div "Reenan Colinares" at bounding box center [938, 10] width 74 height 12
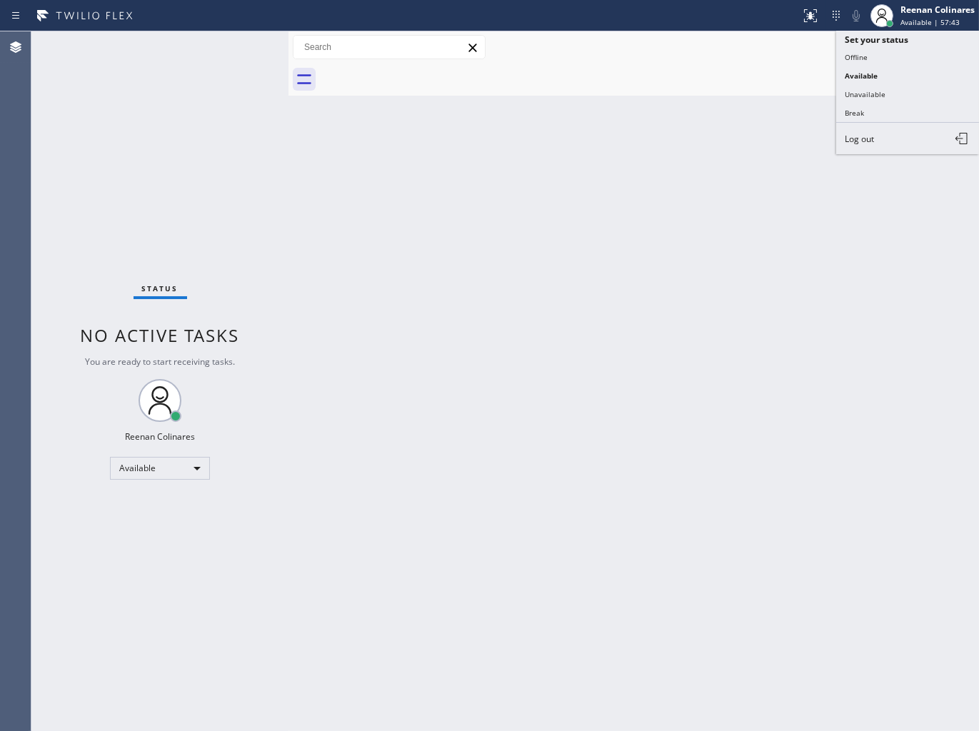
click at [629, 153] on div "Back to Dashboard Change Sender ID Customers Technicians Select a contact Outbo…" at bounding box center [634, 381] width 691 height 700
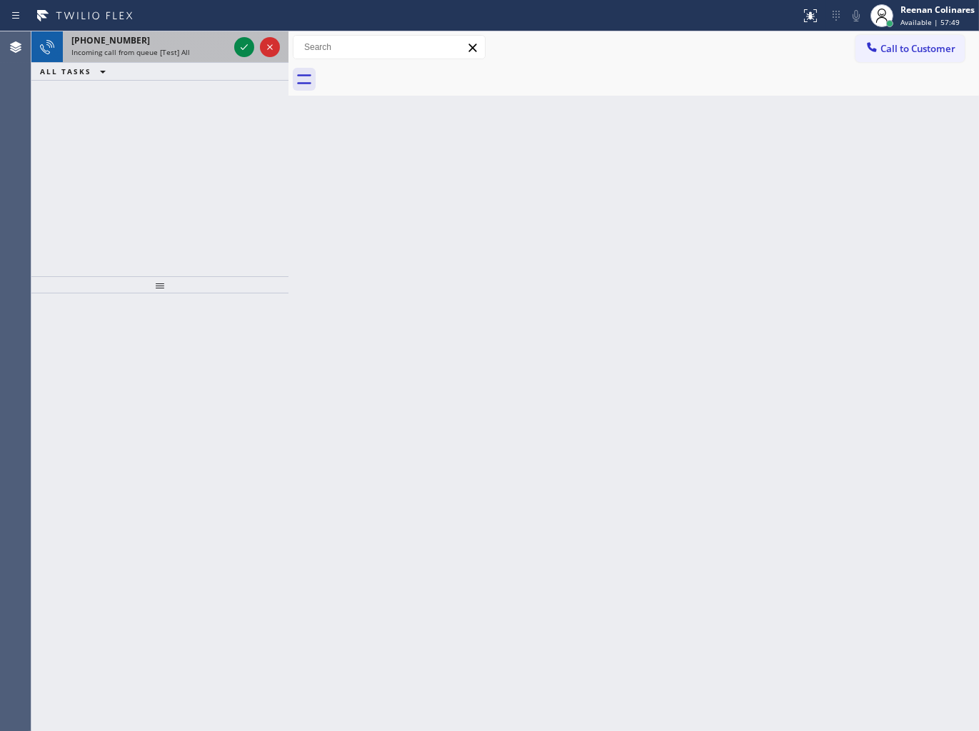
click at [177, 41] on div "[PHONE_NUMBER]" at bounding box center [149, 40] width 157 height 12
click at [161, 50] on span "Incoming call from queue [Test] All" at bounding box center [130, 52] width 119 height 10
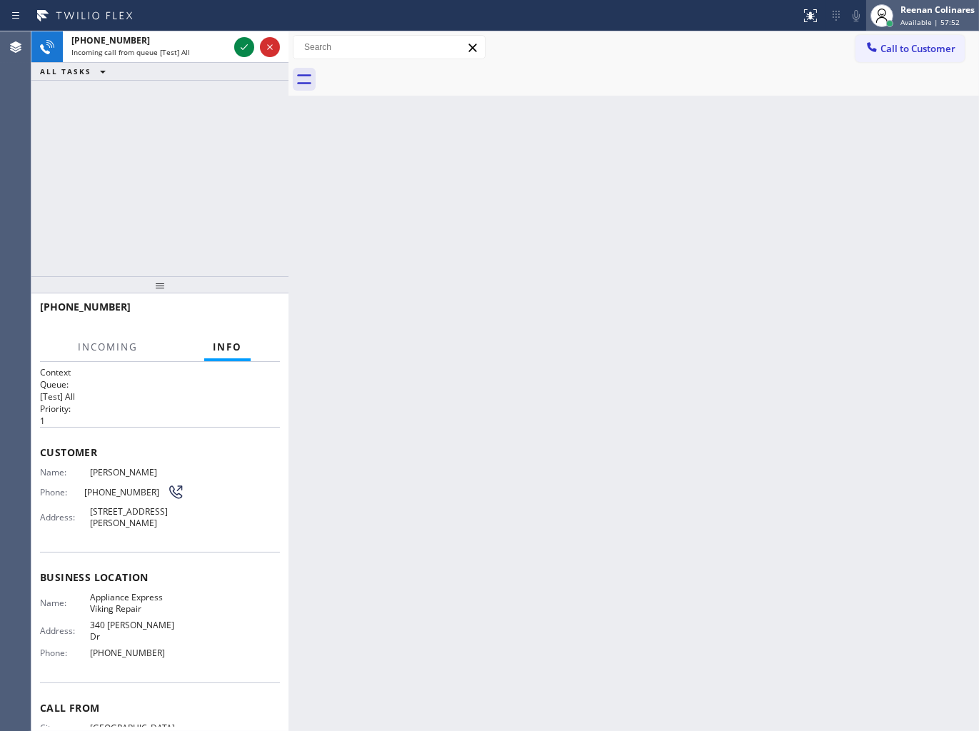
click at [894, 16] on div at bounding box center [881, 15] width 31 height 31
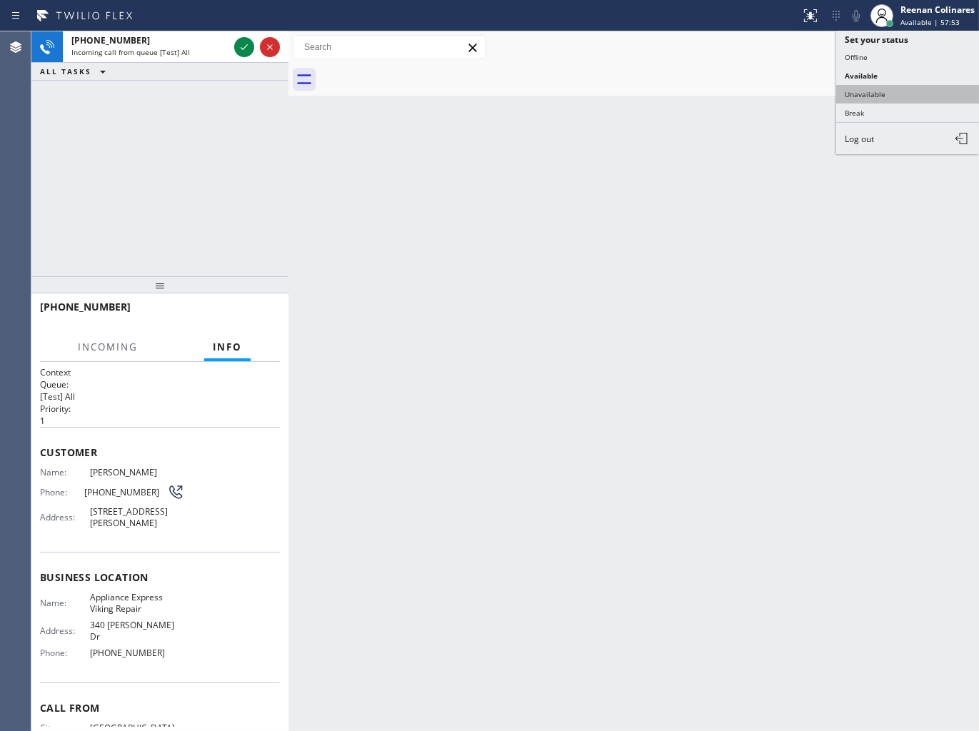
click at [859, 89] on button "Unavailable" at bounding box center [907, 94] width 143 height 19
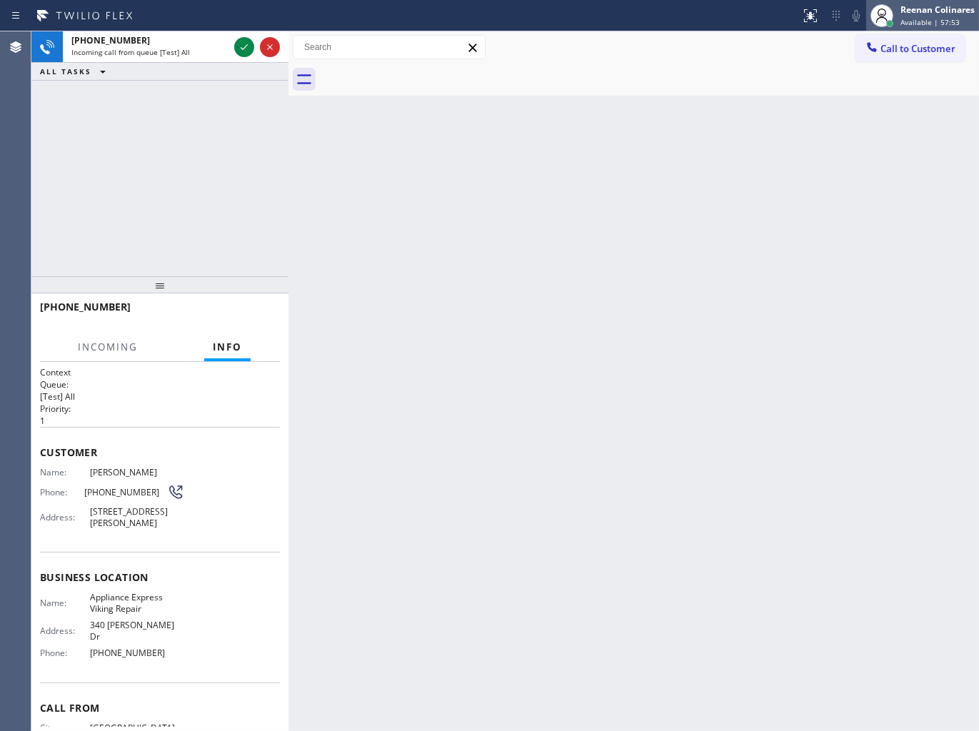
click at [893, 21] on div at bounding box center [889, 23] width 7 height 7
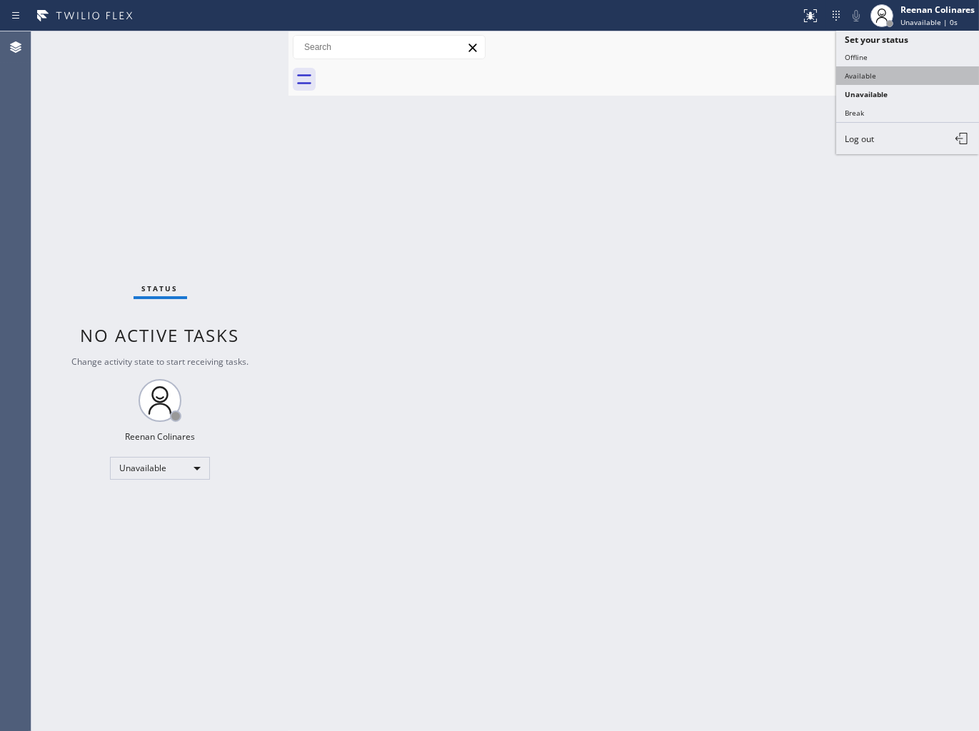
click at [861, 72] on button "Available" at bounding box center [907, 75] width 143 height 19
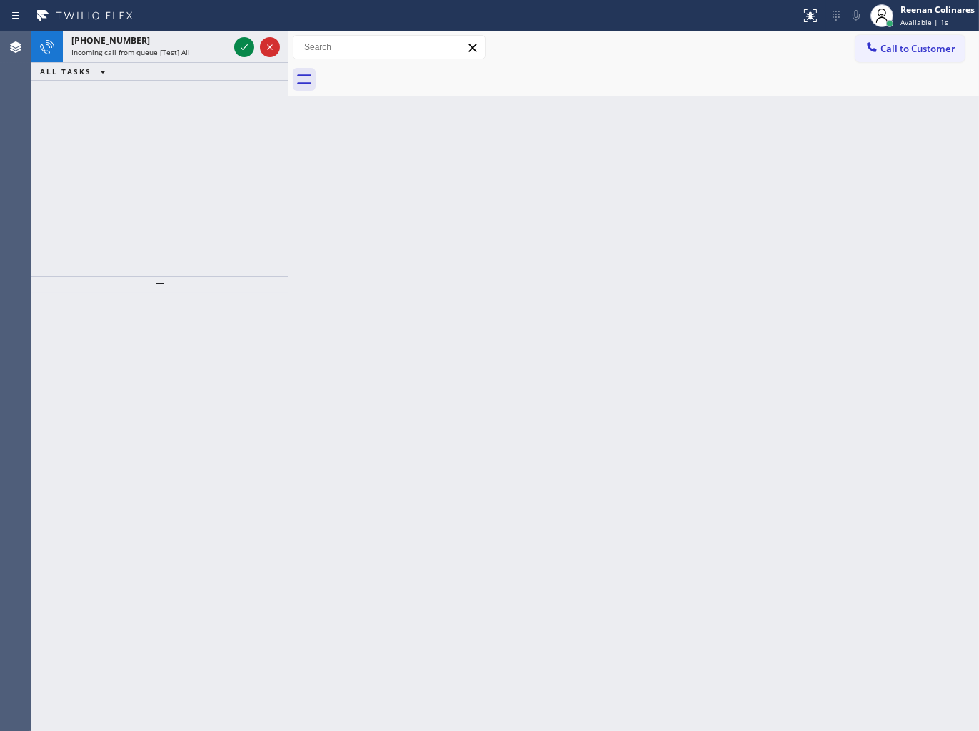
click at [461, 404] on div "Back to Dashboard Change Sender ID Customers Technicians Select a contact Outbo…" at bounding box center [634, 381] width 691 height 700
click at [196, 59] on div "[PHONE_NUMBER] Incoming call from queue [Test] All" at bounding box center [147, 46] width 169 height 31
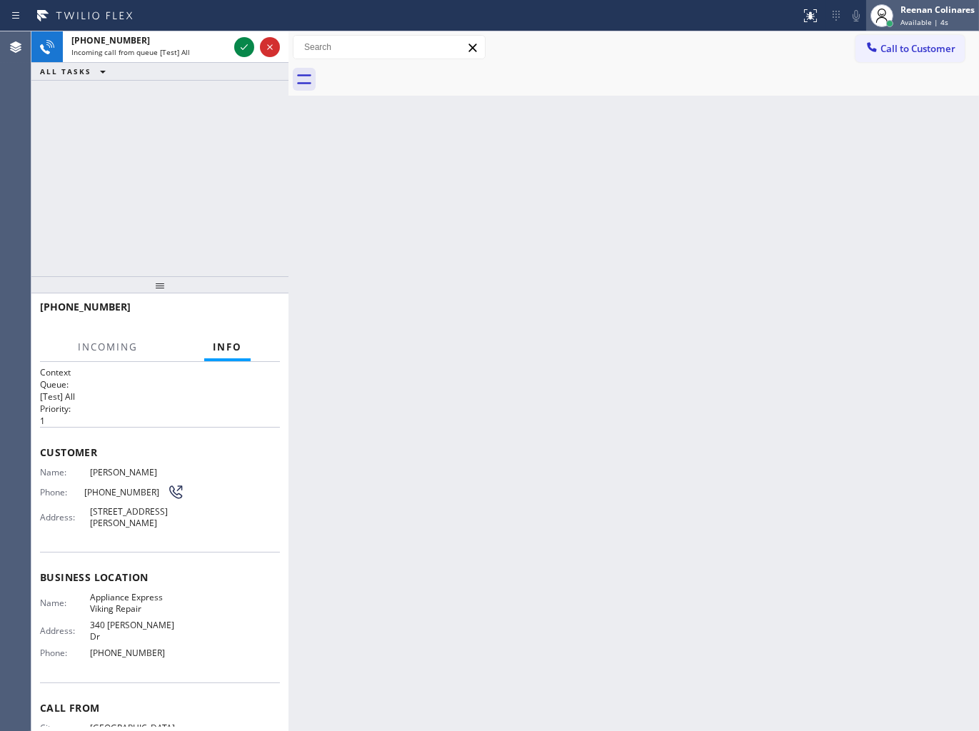
click at [939, 10] on div "Reenan Colinares" at bounding box center [938, 10] width 74 height 12
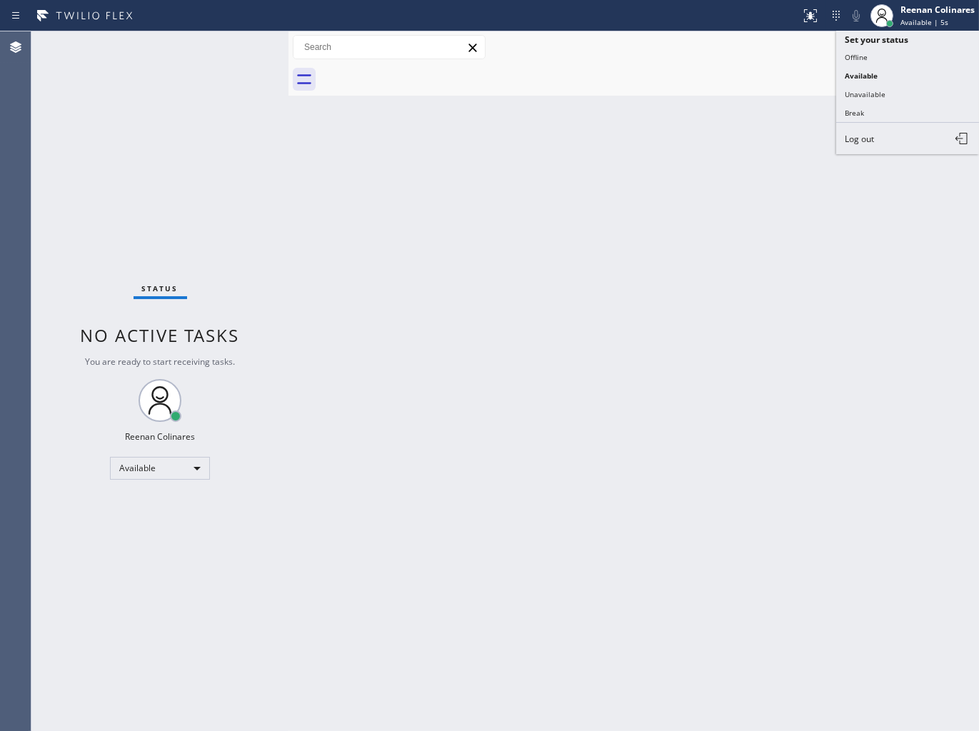
click at [420, 167] on div "Back to Dashboard Change Sender ID Customers Technicians Select a contact Outbo…" at bounding box center [634, 381] width 691 height 700
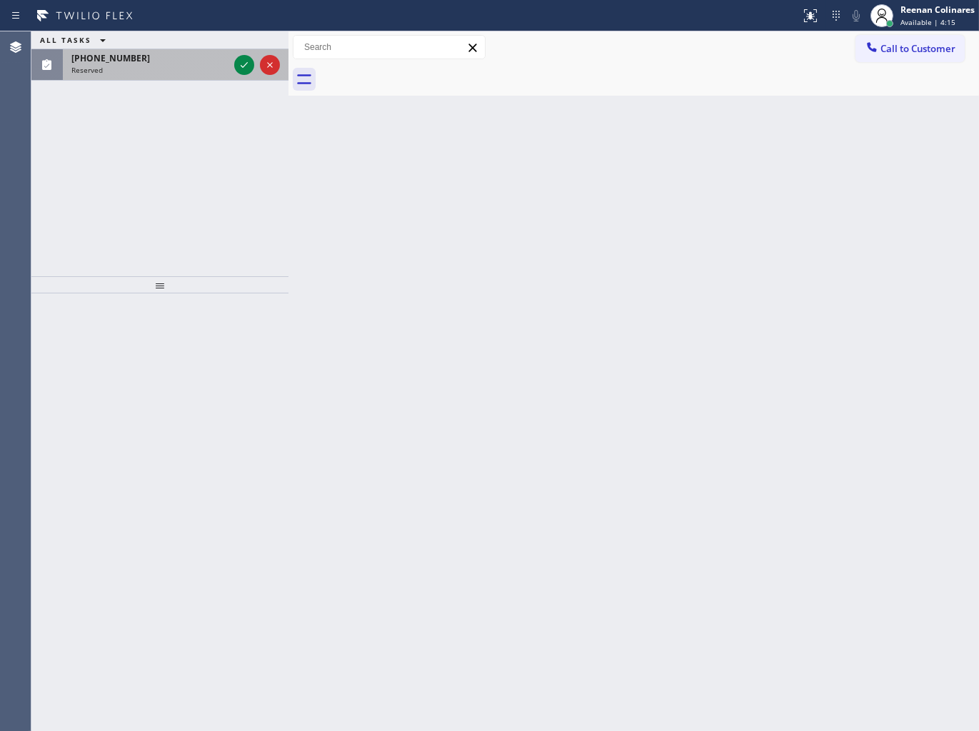
click at [96, 67] on span "Reserved" at bounding box center [86, 70] width 31 height 10
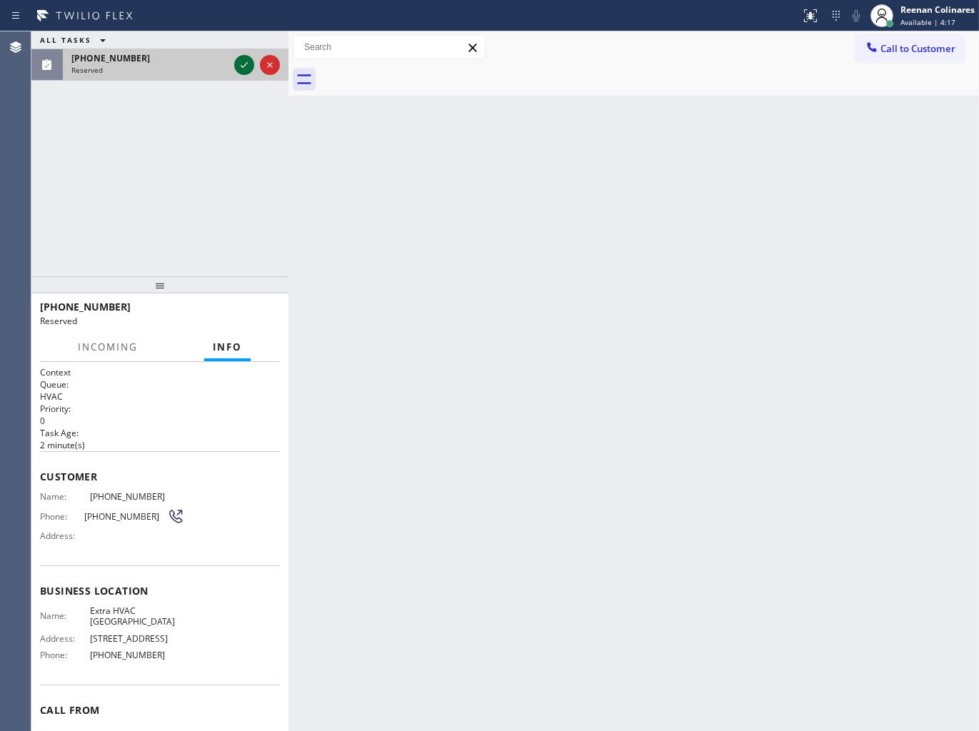
click at [236, 66] on icon at bounding box center [244, 64] width 17 height 17
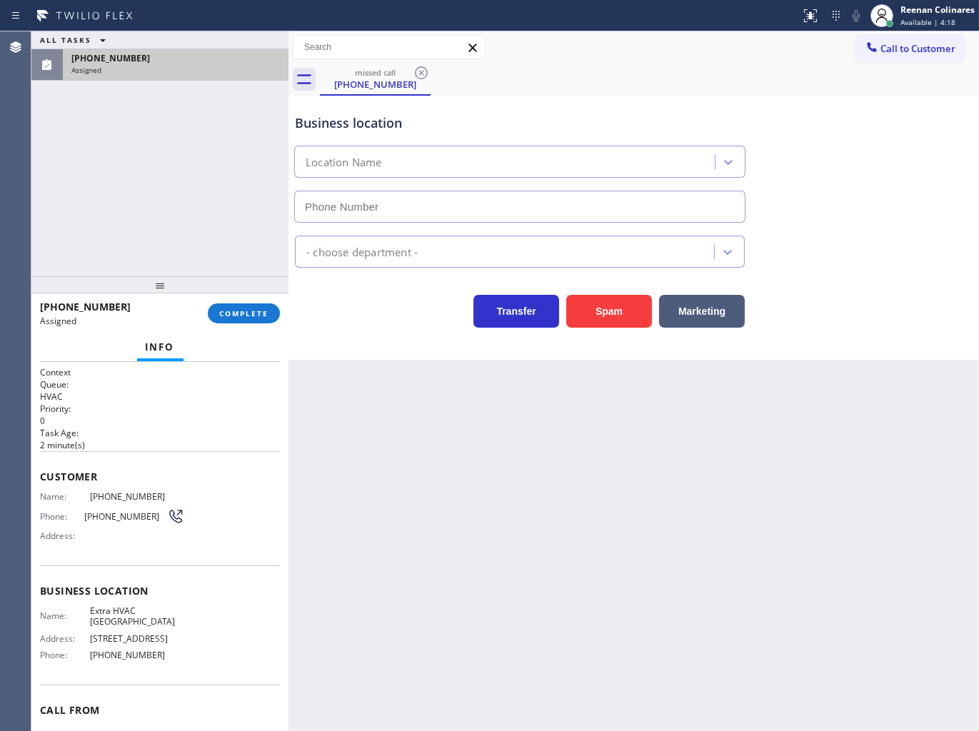
type input "[PHONE_NUMBER]"
click at [254, 306] on button "COMPLETE" at bounding box center [244, 314] width 72 height 20
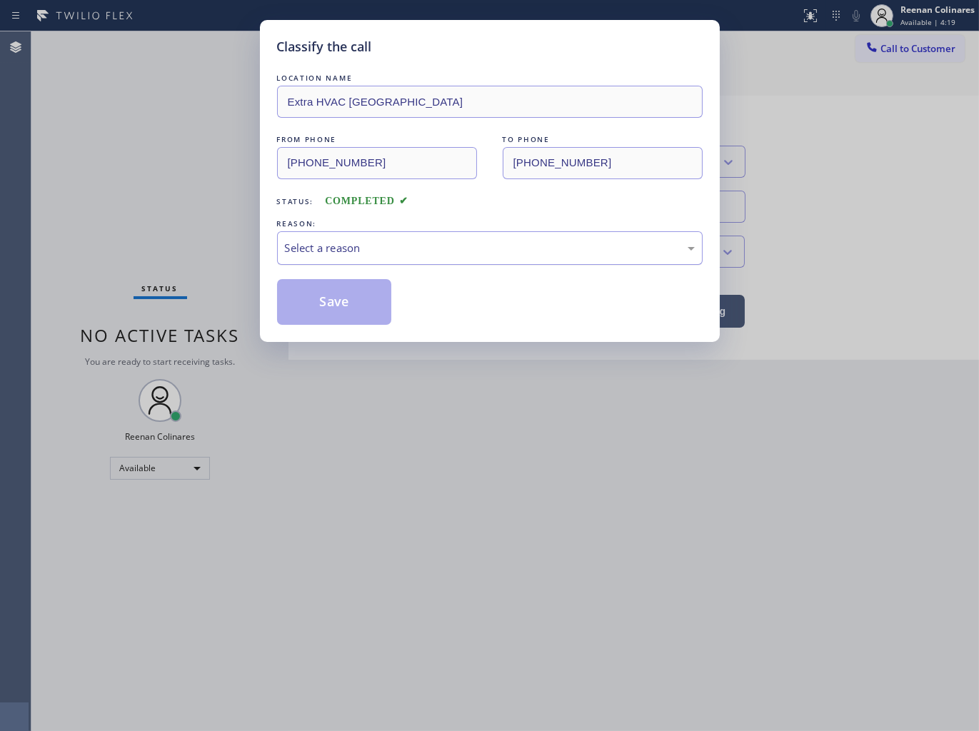
click at [368, 254] on div "Select a reason" at bounding box center [490, 248] width 410 height 16
click at [303, 302] on button "Save" at bounding box center [334, 302] width 115 height 46
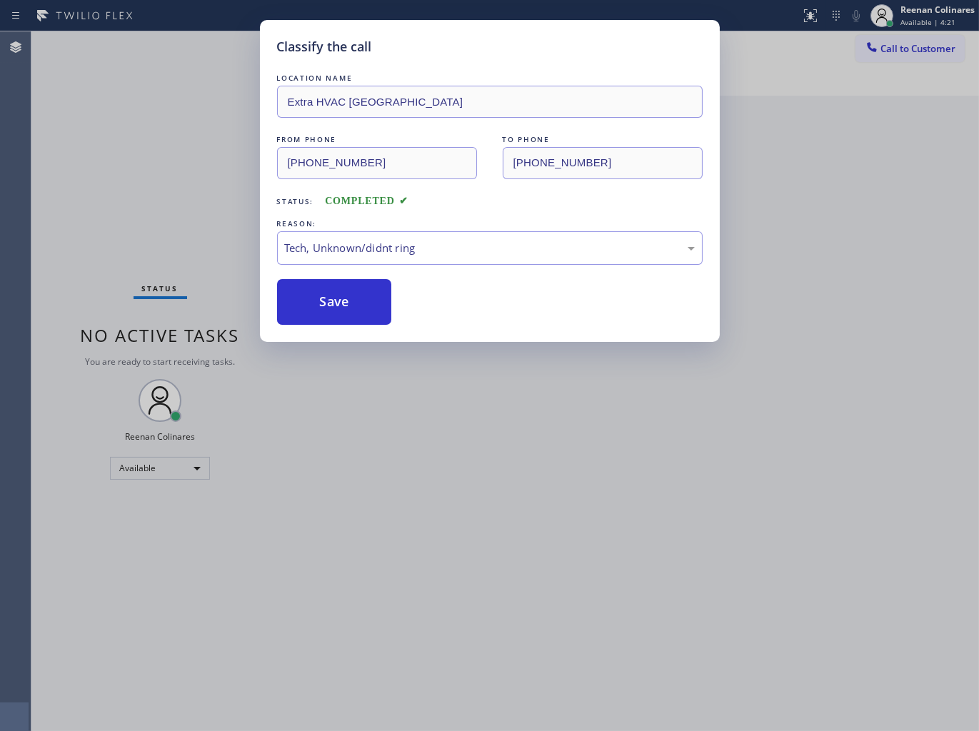
click at [169, 248] on div "Classify the call LOCATION NAME Extra HVAC Maintenance City Center FROM PHONE […" at bounding box center [489, 365] width 979 height 731
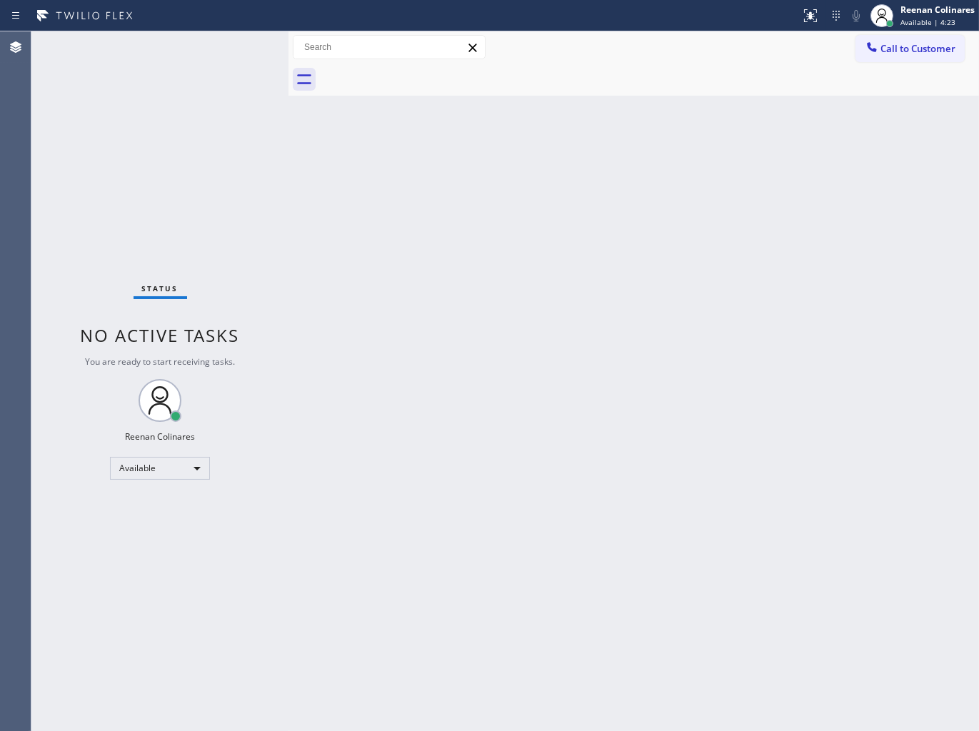
click at [146, 236] on div "Status No active tasks You are ready to start receiving tasks. Reenan Colinares…" at bounding box center [159, 381] width 257 height 700
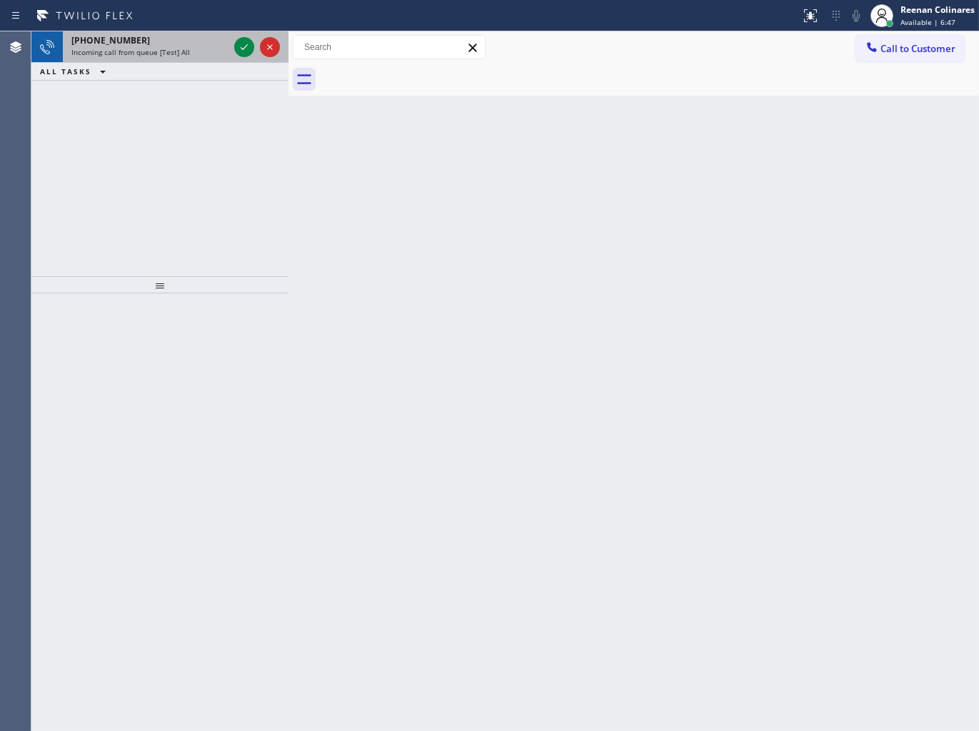
click at [148, 41] on div "[PHONE_NUMBER]" at bounding box center [149, 40] width 157 height 12
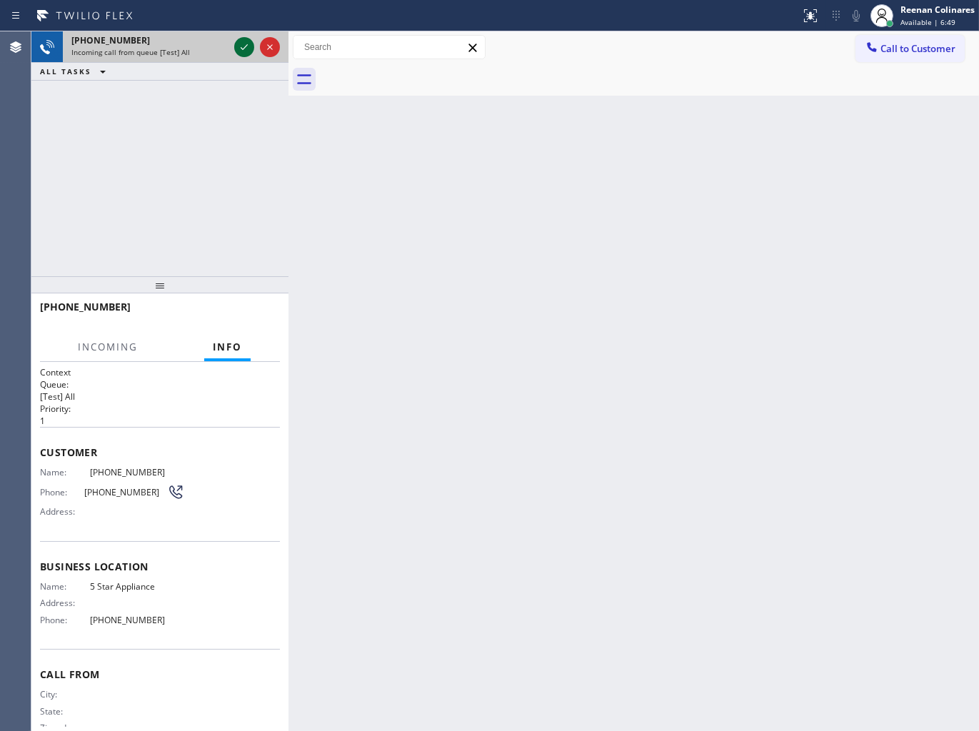
click at [241, 48] on icon at bounding box center [244, 47] width 7 height 6
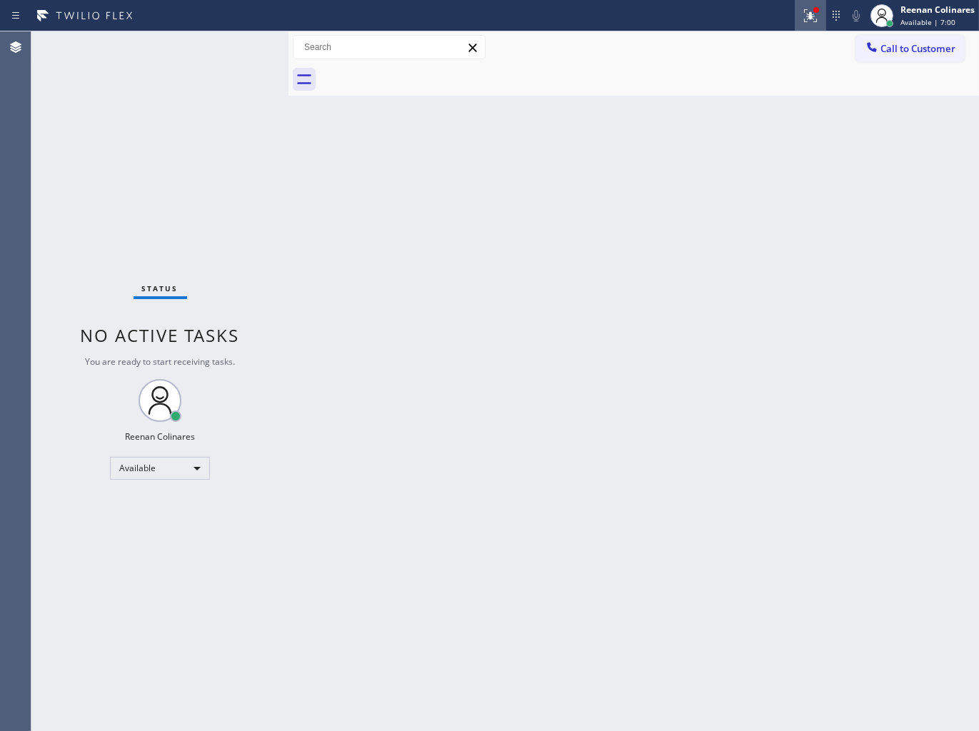
click at [816, 19] on icon at bounding box center [810, 15] width 17 height 17
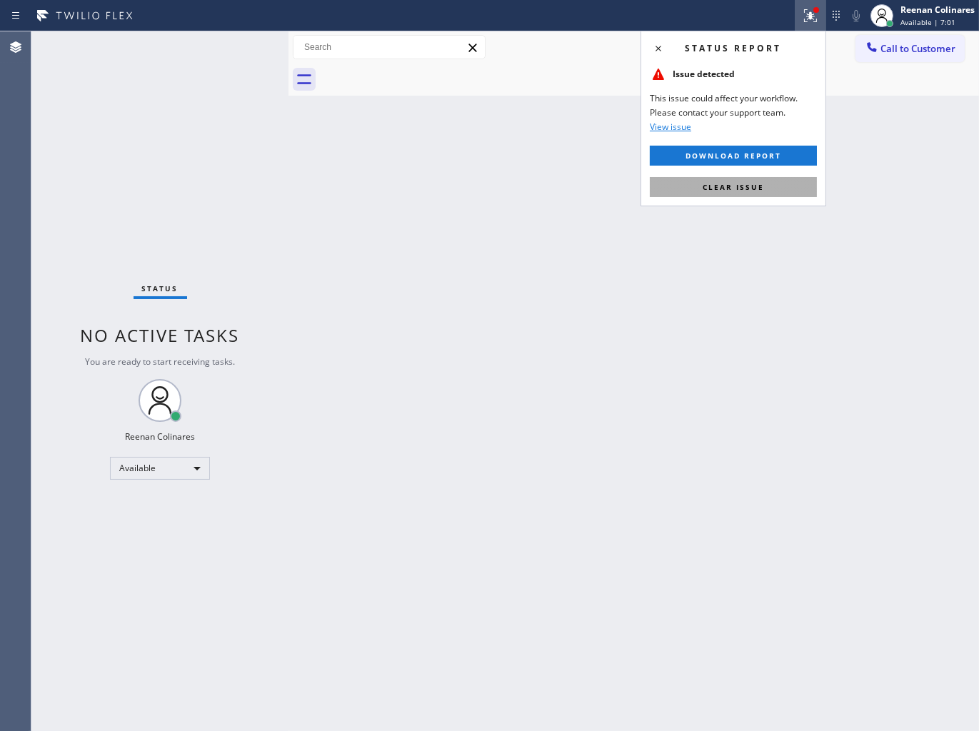
click at [727, 182] on span "Clear issue" at bounding box center [733, 187] width 61 height 10
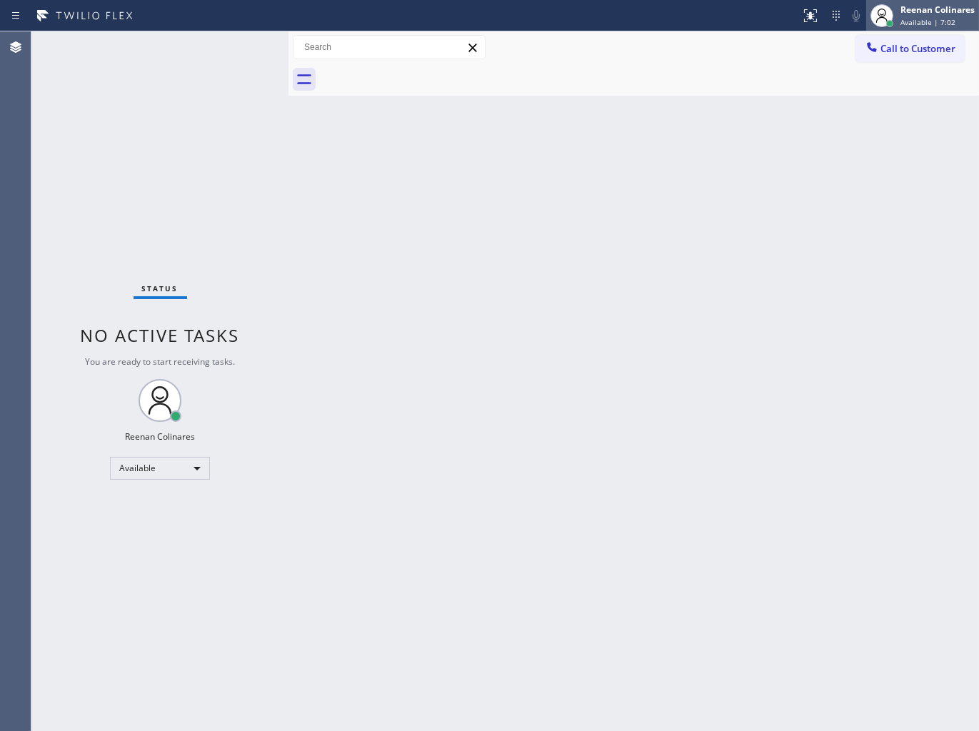
click at [927, 19] on span "Available | 7:02" at bounding box center [928, 22] width 55 height 10
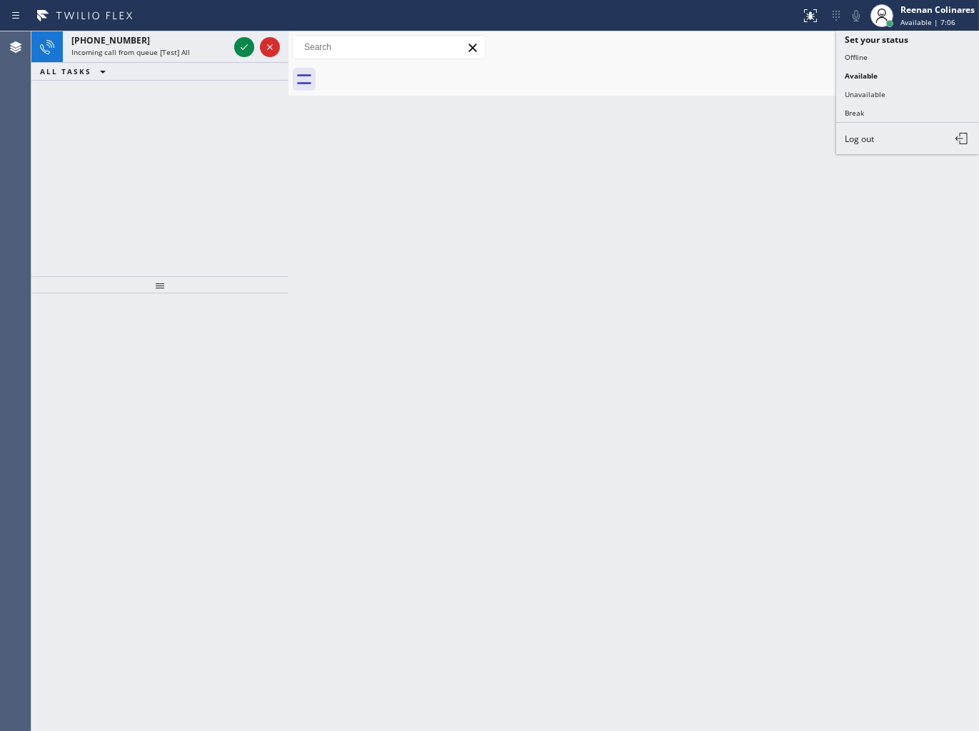
click at [169, 29] on div "Status report No issues detected If you experience an issue, please download th…" at bounding box center [489, 15] width 979 height 31
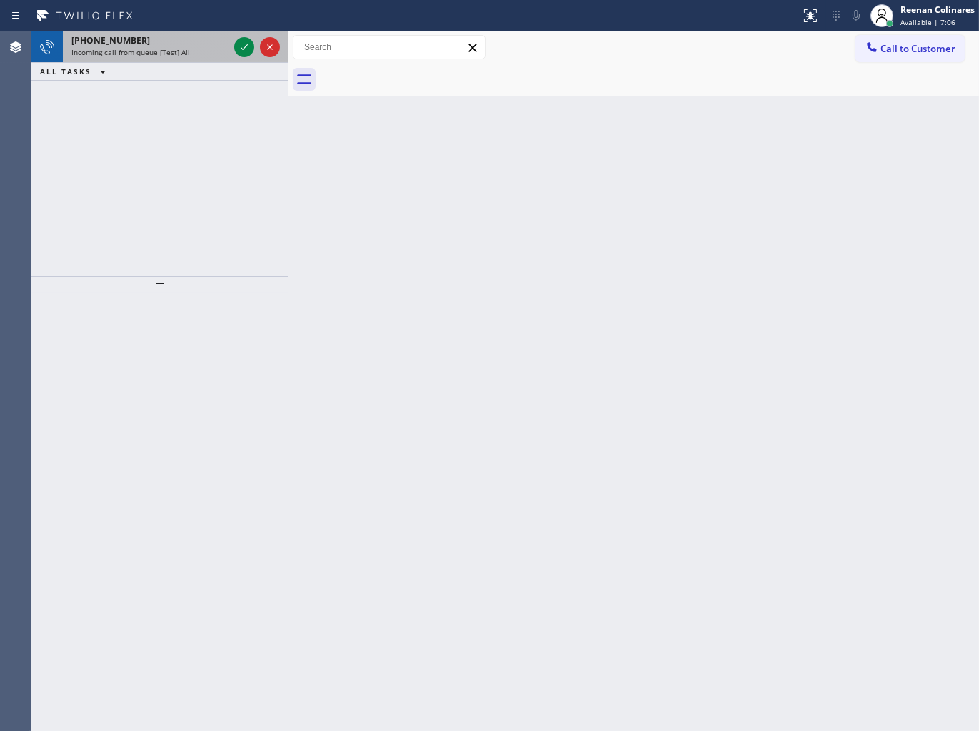
click at [180, 45] on div "[PHONE_NUMBER]" at bounding box center [149, 40] width 157 height 12
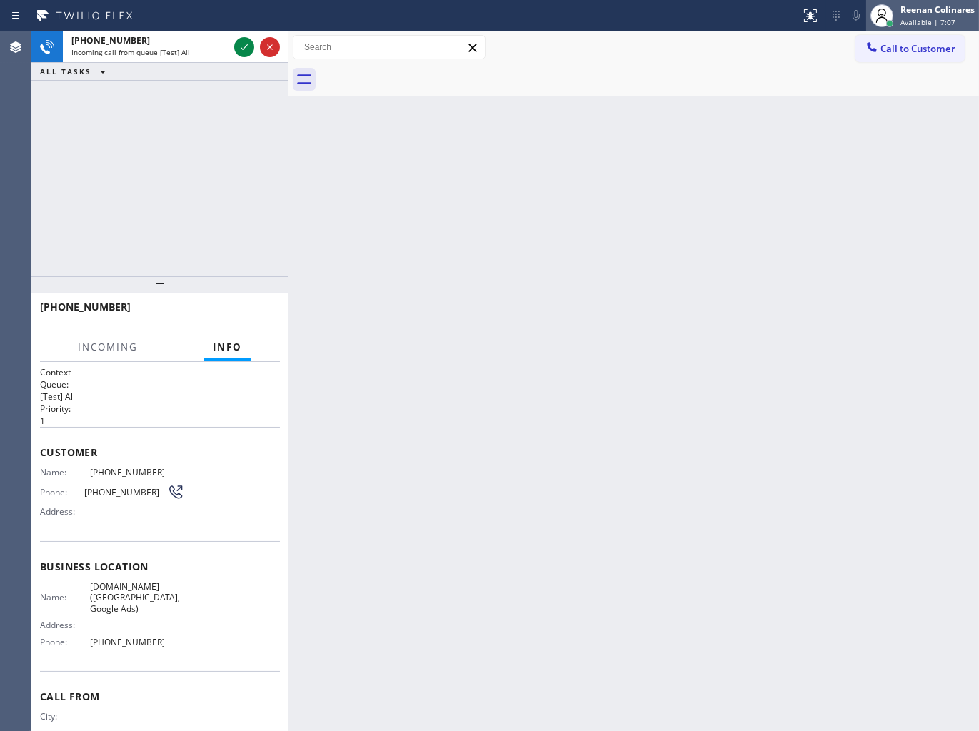
click at [941, 11] on div "Reenan Colinares" at bounding box center [938, 10] width 74 height 12
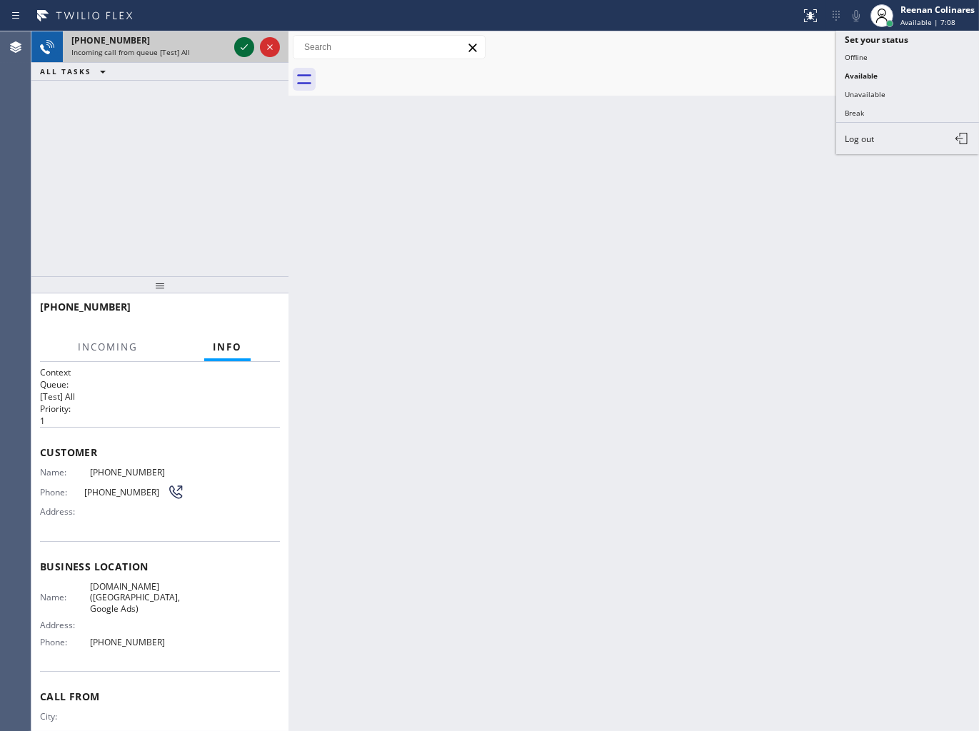
click at [245, 41] on icon at bounding box center [244, 47] width 17 height 17
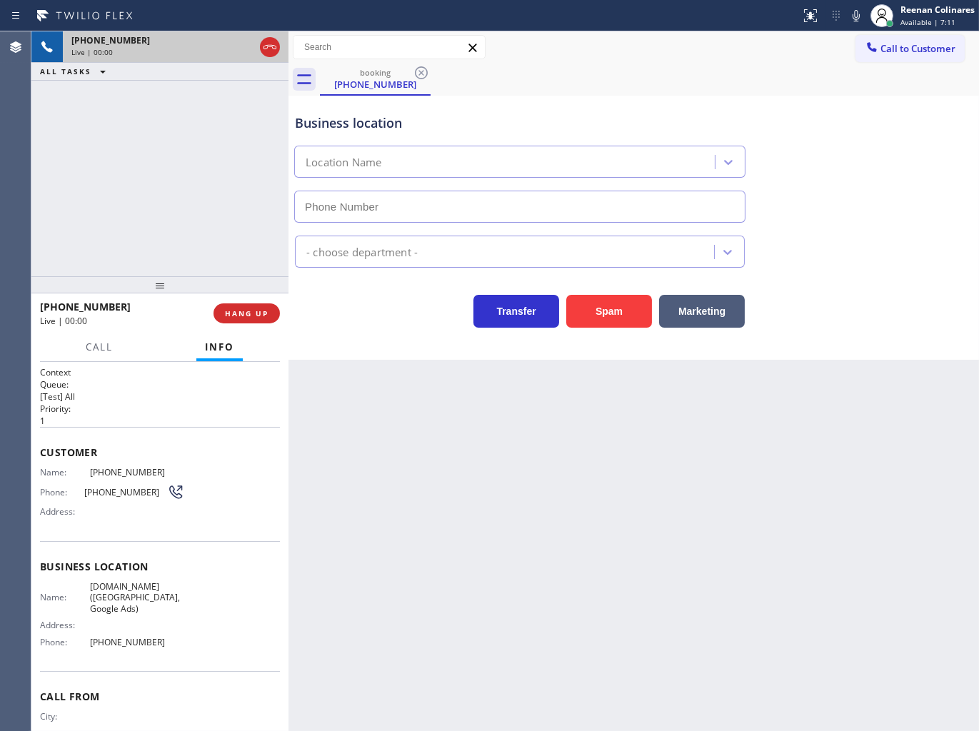
type input "[PHONE_NUMBER]"
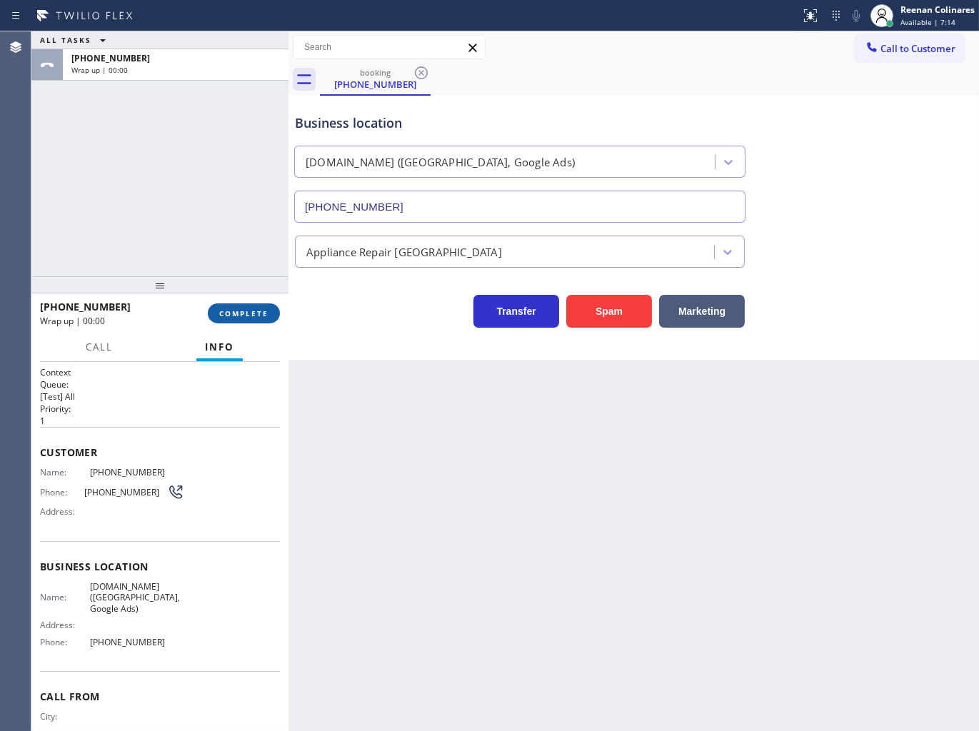
click at [267, 309] on span "COMPLETE" at bounding box center [243, 314] width 49 height 10
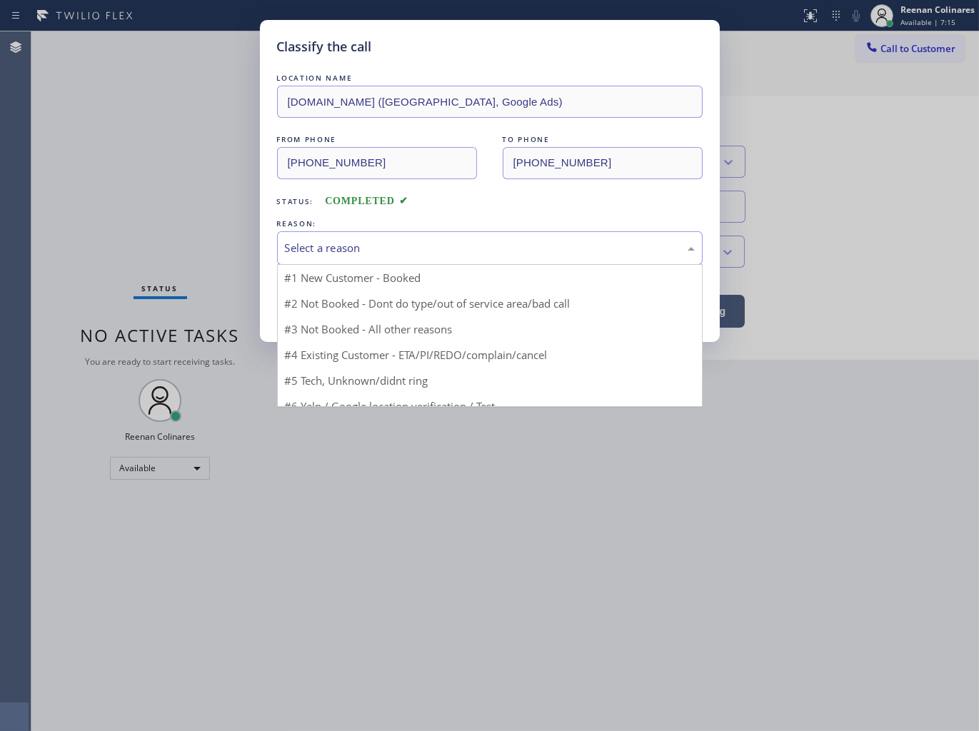
click at [331, 259] on div "Select a reason" at bounding box center [490, 248] width 426 height 34
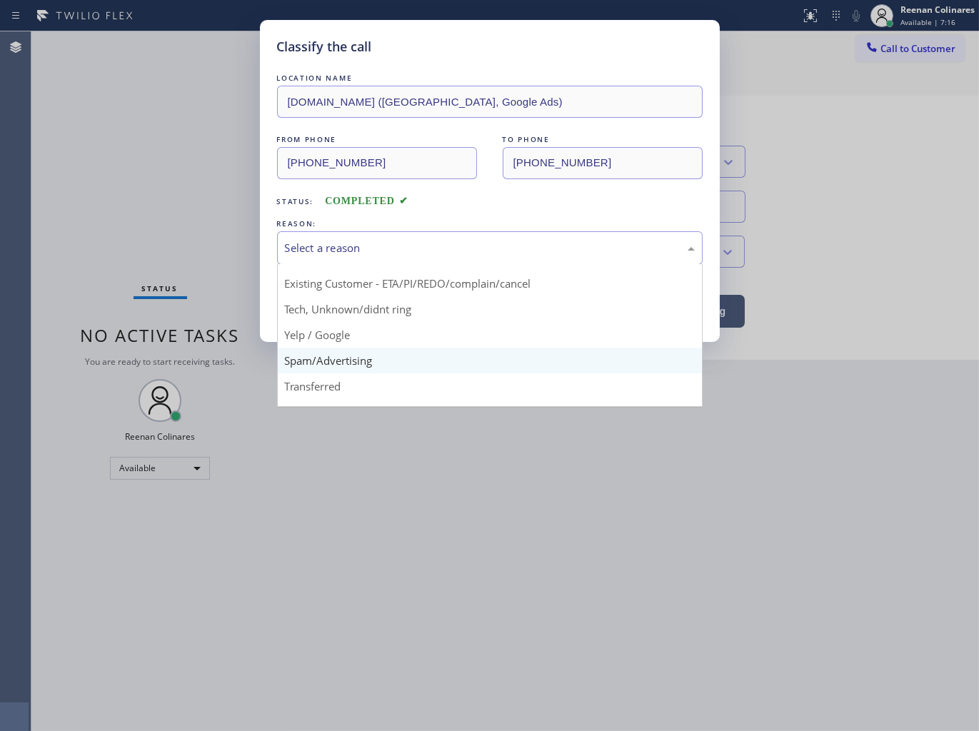
scroll to position [89, 0]
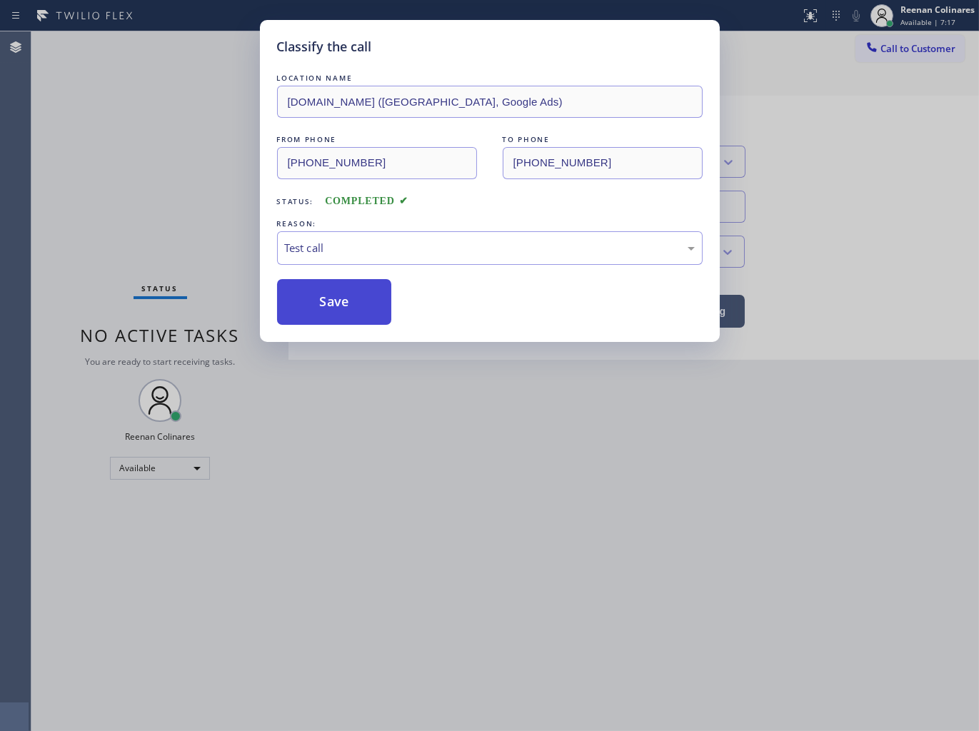
click at [326, 308] on button "Save" at bounding box center [334, 302] width 115 height 46
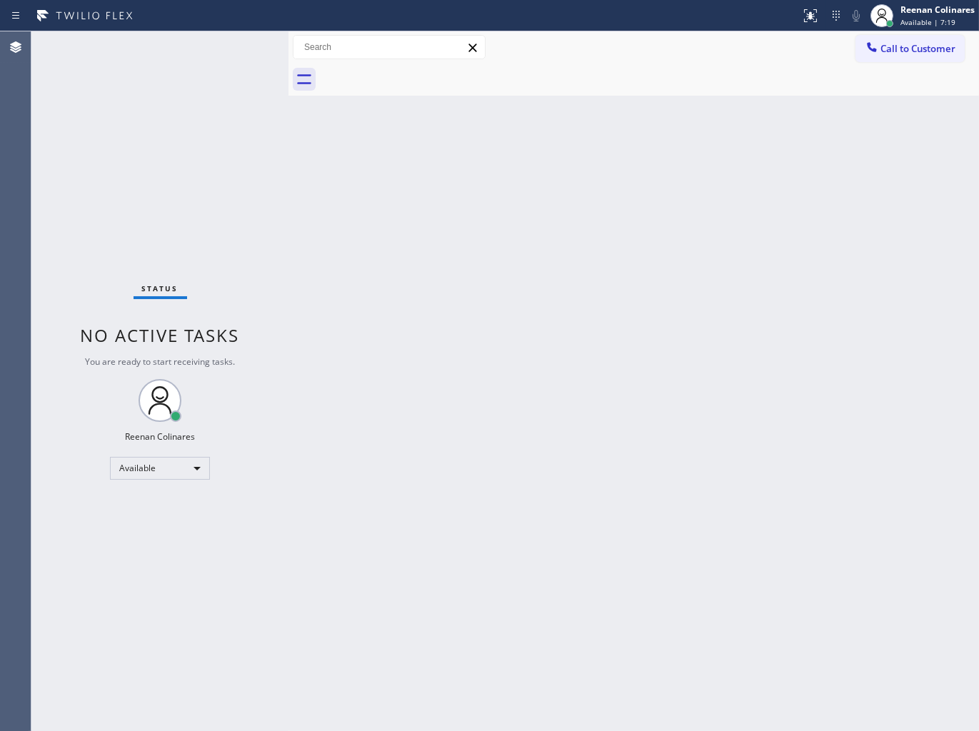
click at [919, 19] on span "Available | 7:19" at bounding box center [928, 22] width 55 height 10
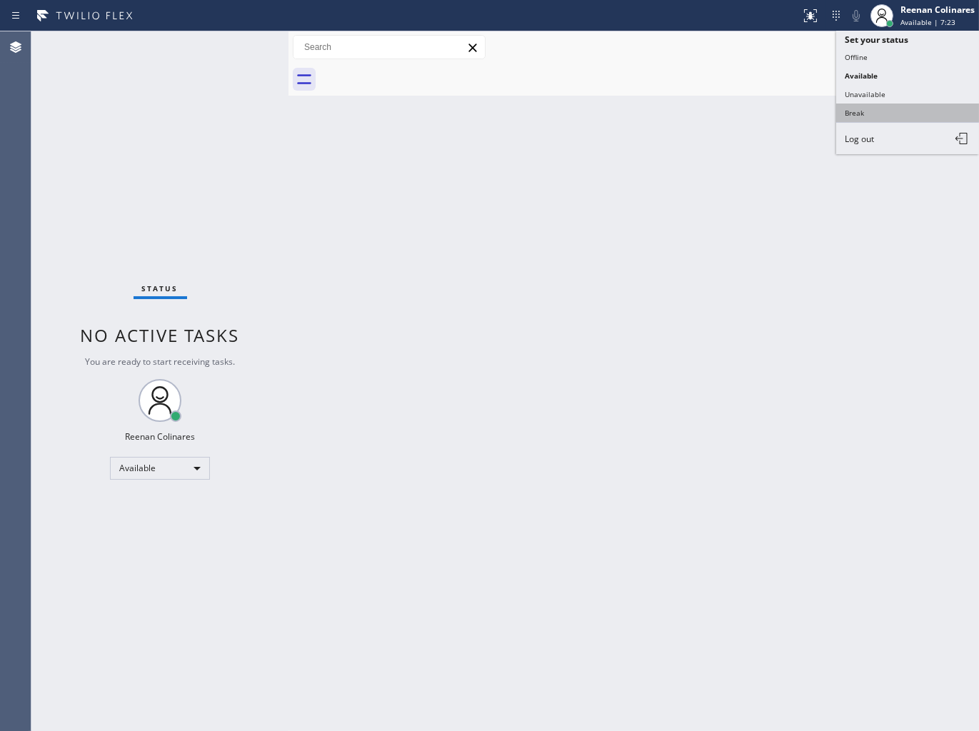
click at [865, 113] on button "Break" at bounding box center [907, 113] width 143 height 19
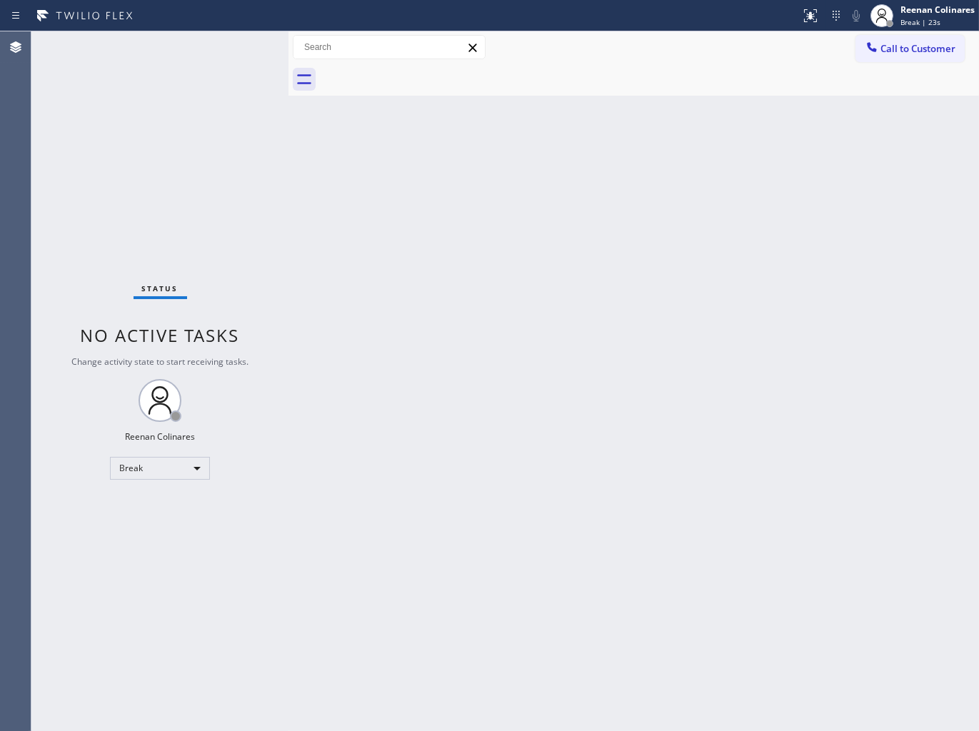
click at [666, 155] on div "Back to Dashboard Change Sender ID Customers Technicians Select a contact Outbo…" at bounding box center [634, 381] width 691 height 700
click at [174, 474] on div "Break" at bounding box center [160, 468] width 100 height 23
click at [154, 500] on li "Available" at bounding box center [159, 505] width 97 height 17
drag, startPoint x: 526, startPoint y: 161, endPoint x: 549, endPoint y: 161, distance: 22.9
click at [549, 161] on div "Back to Dashboard Change Sender ID Customers Technicians Select a contact Outbo…" at bounding box center [634, 381] width 691 height 700
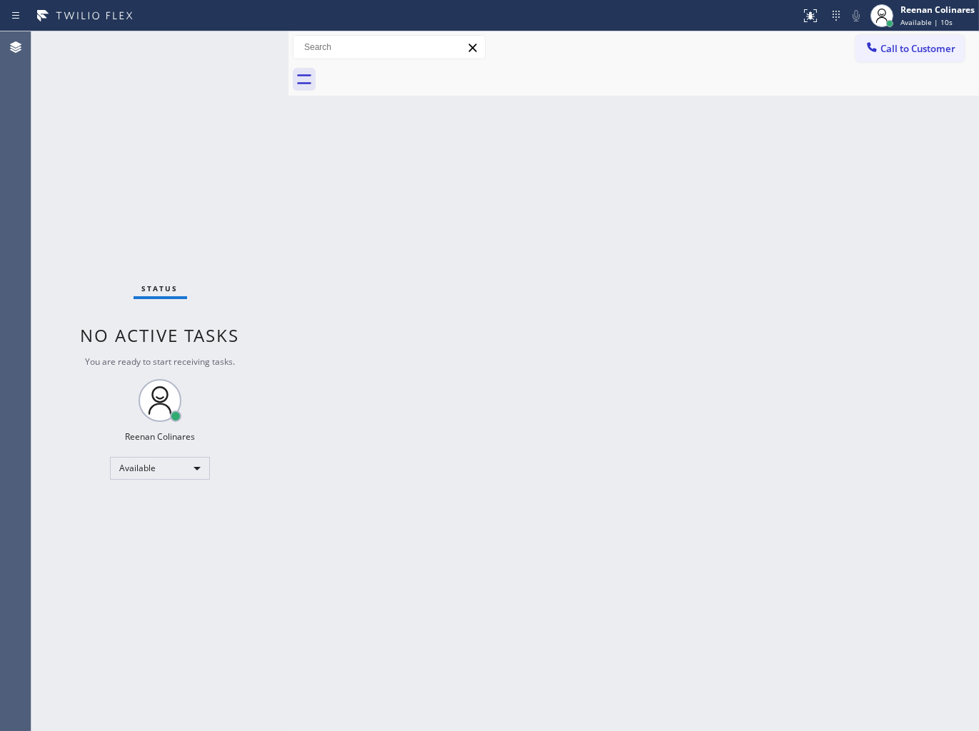
click at [619, 144] on div "Back to Dashboard Change Sender ID Customers Technicians Select a contact Outbo…" at bounding box center [634, 381] width 691 height 700
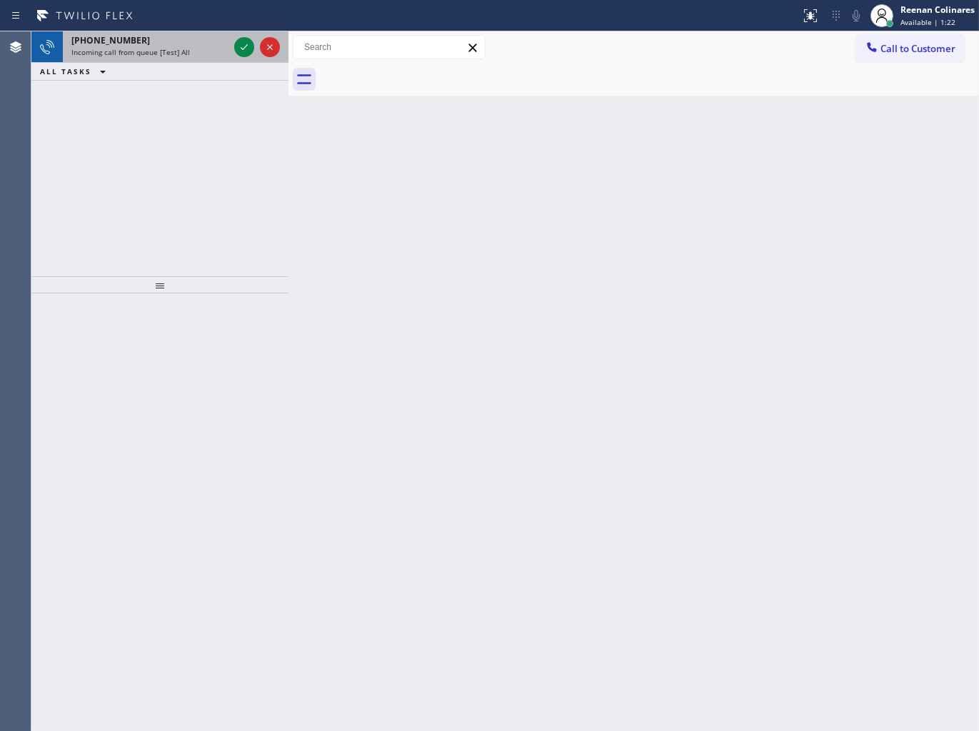
drag, startPoint x: 166, startPoint y: 44, endPoint x: 232, endPoint y: 53, distance: 66.4
click at [169, 47] on div "[PHONE_NUMBER] Incoming call from queue [Test] All" at bounding box center [147, 46] width 169 height 31
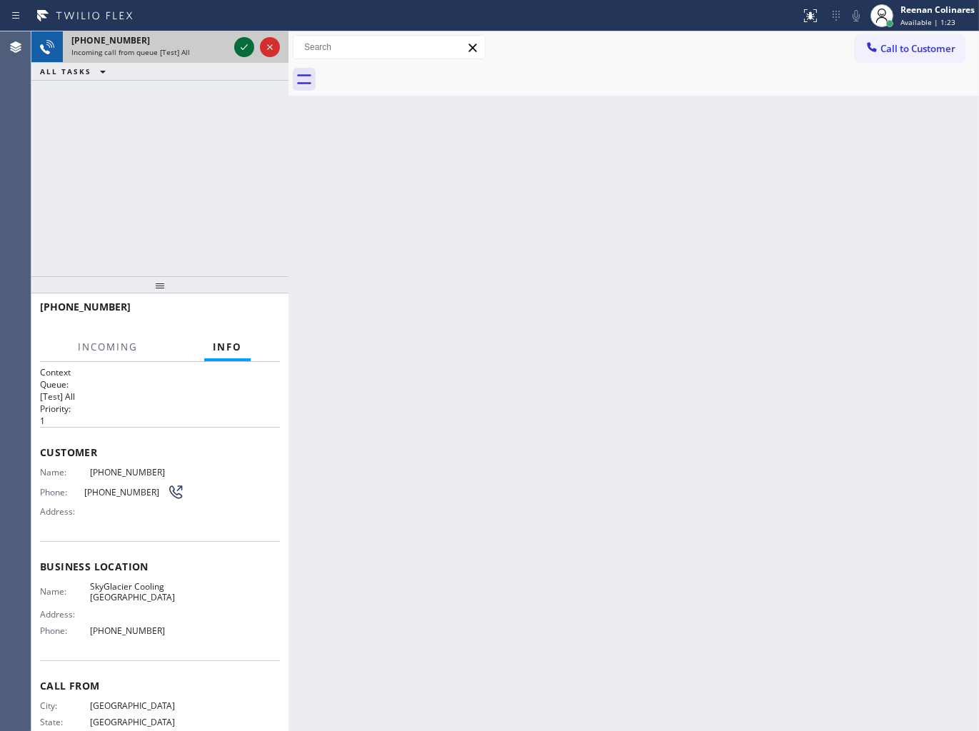
click at [240, 48] on icon at bounding box center [244, 47] width 17 height 17
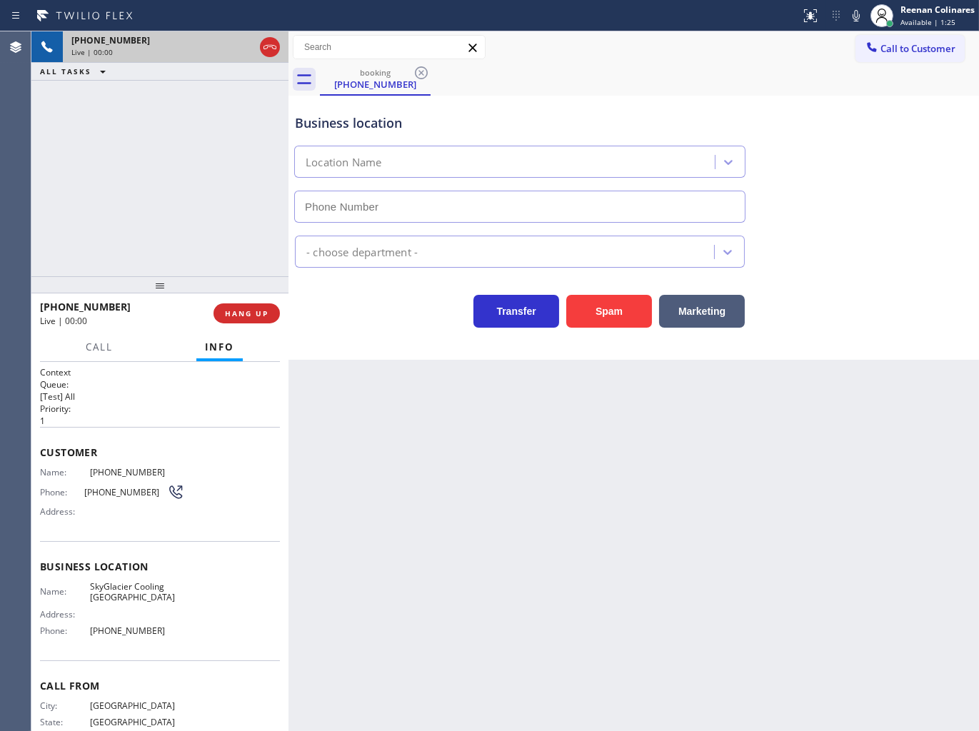
type input "[PHONE_NUMBER]"
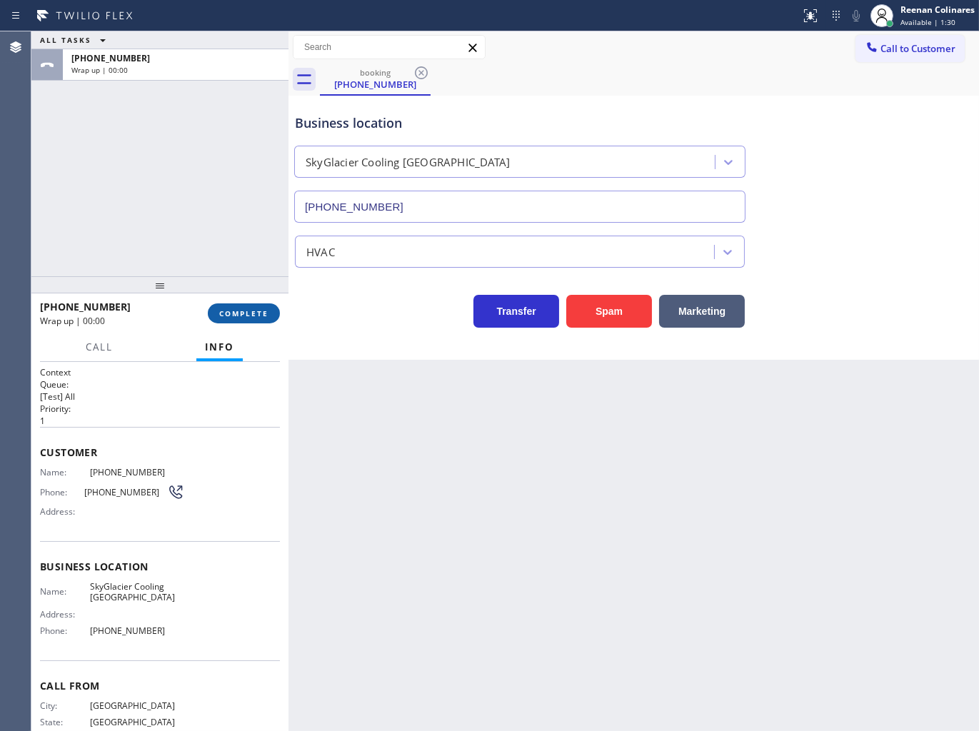
click at [236, 311] on span "COMPLETE" at bounding box center [243, 314] width 49 height 10
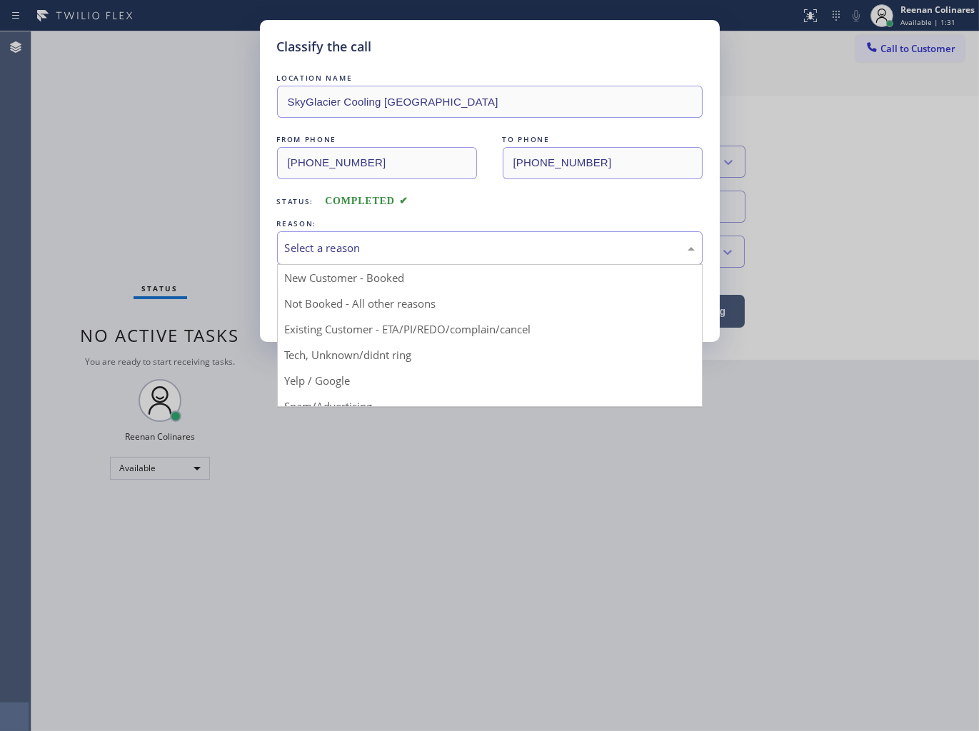
click at [320, 240] on div "Select a reason" at bounding box center [490, 248] width 410 height 16
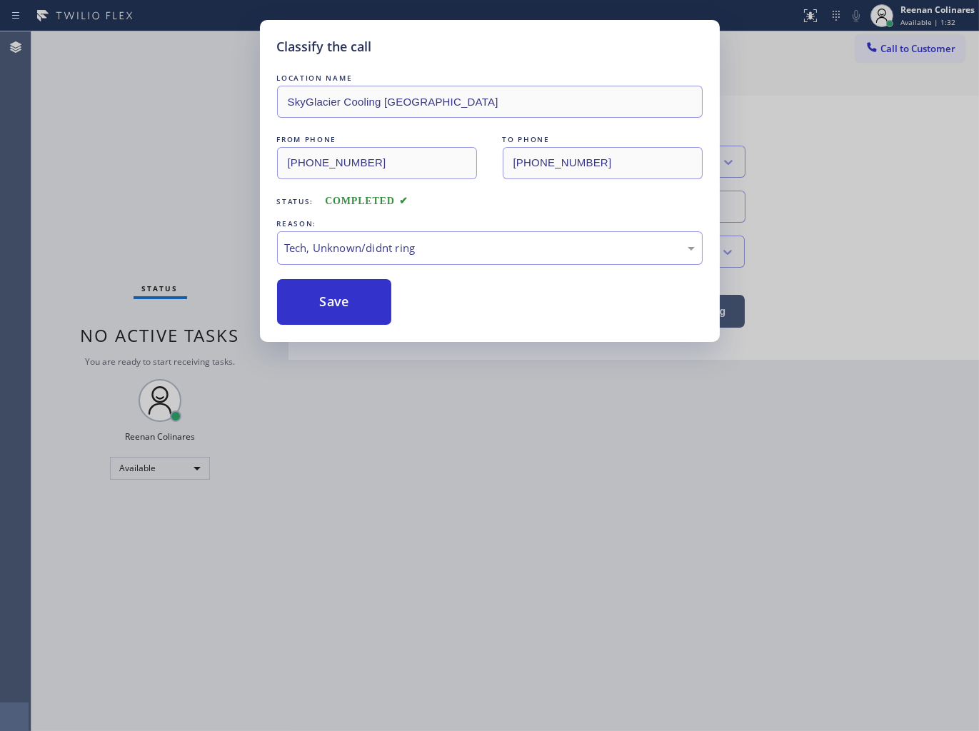
click at [316, 304] on button "Save" at bounding box center [334, 302] width 115 height 46
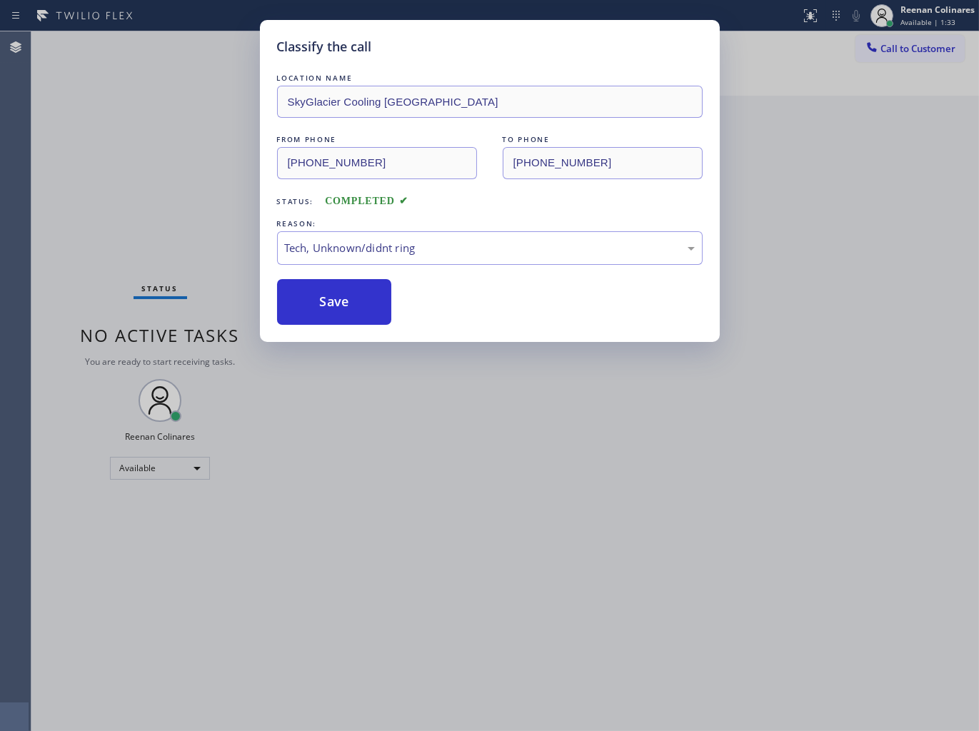
click at [172, 200] on div "Classify the call LOCATION NAME SkyGlacier Cooling [GEOGRAPHIC_DATA] FROM PHONE…" at bounding box center [489, 365] width 979 height 731
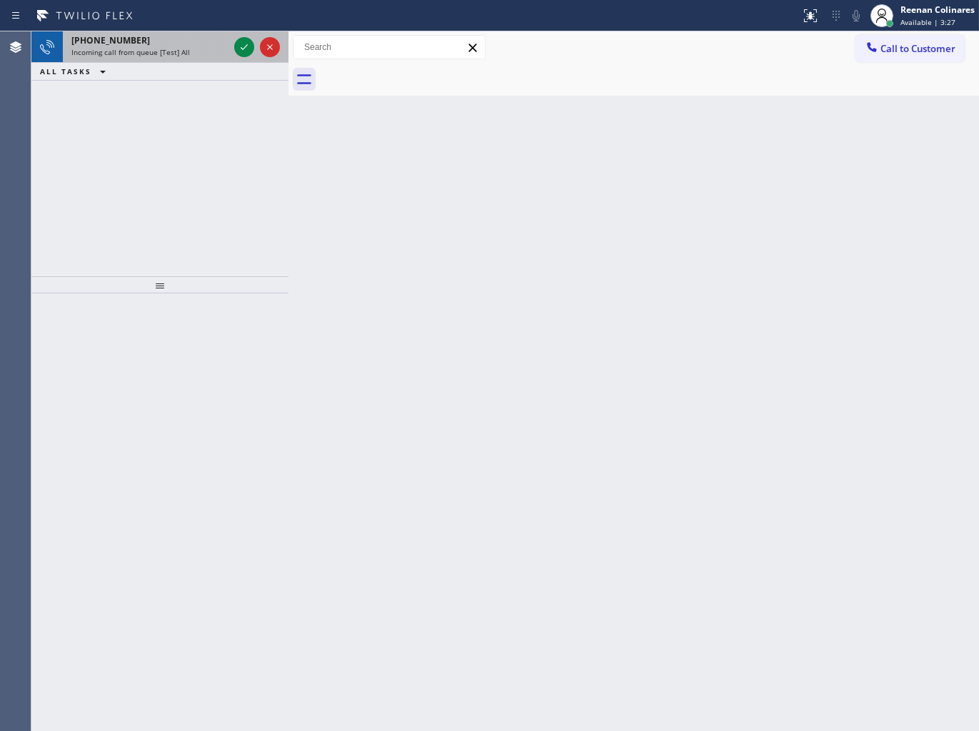
click at [197, 58] on div "[PHONE_NUMBER] Incoming call from queue [Test] All" at bounding box center [147, 46] width 169 height 31
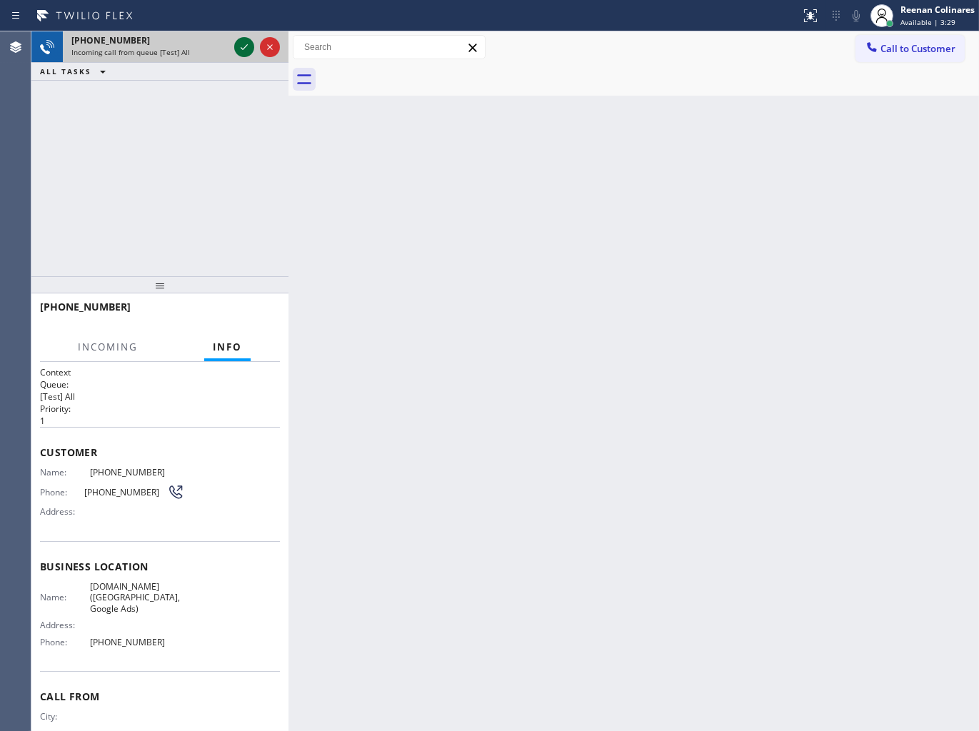
click at [239, 44] on icon at bounding box center [244, 47] width 17 height 17
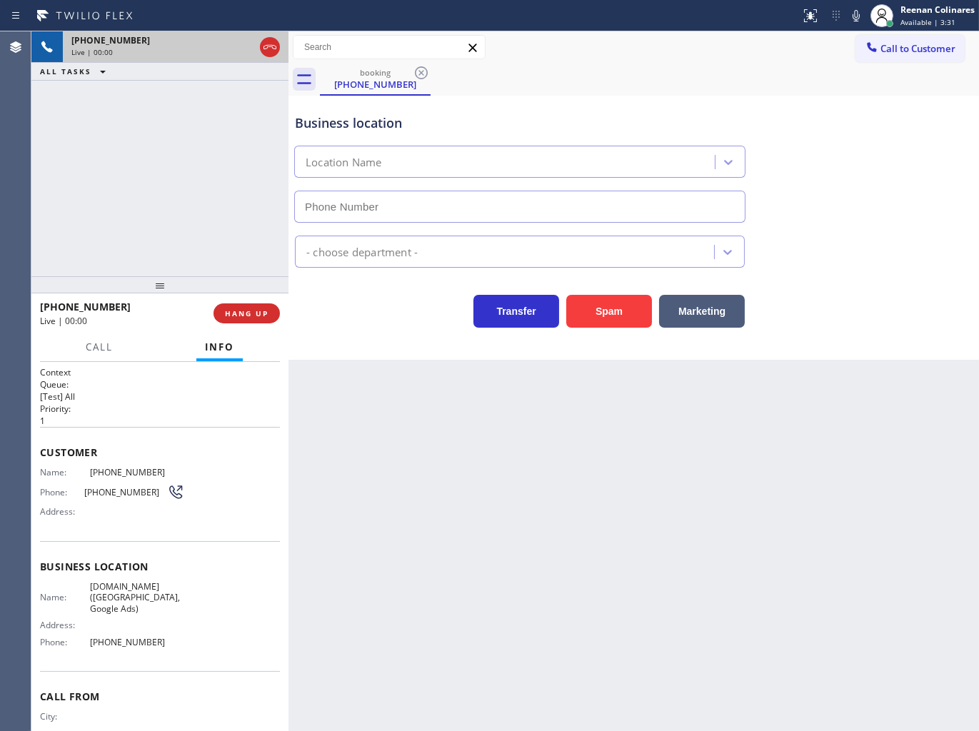
type input "[PHONE_NUMBER]"
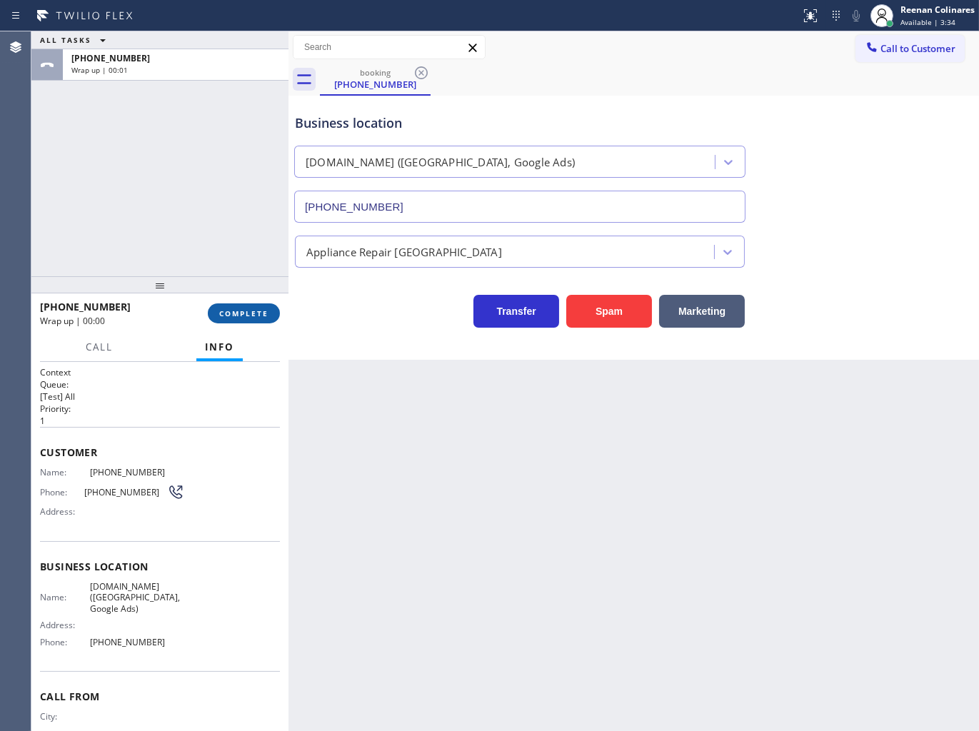
click at [261, 314] on span "COMPLETE" at bounding box center [243, 314] width 49 height 10
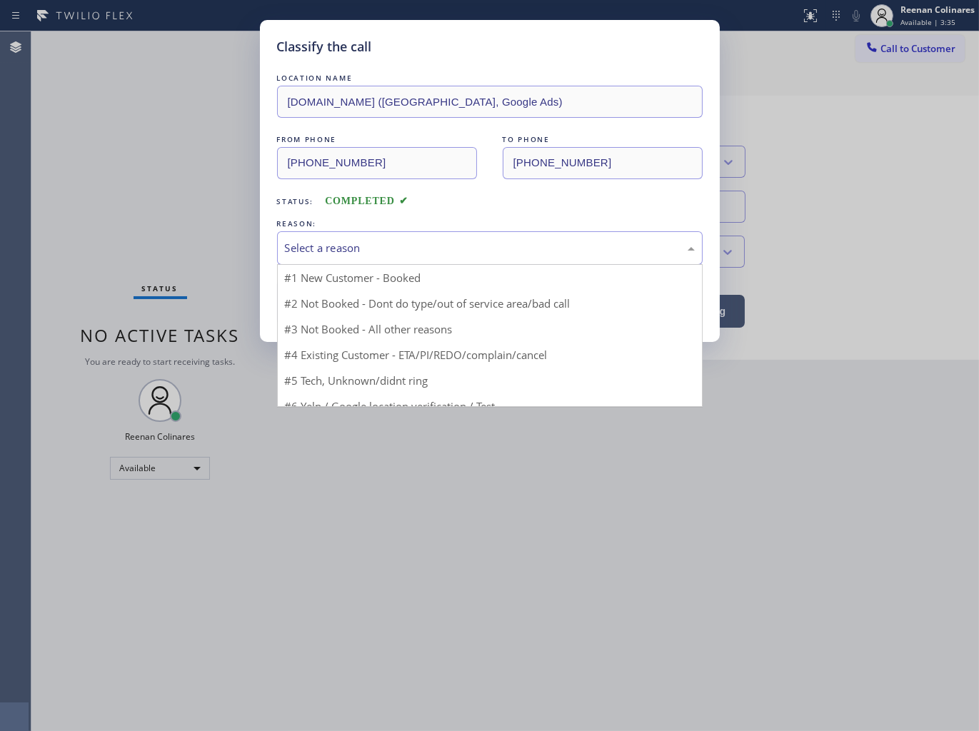
click at [338, 253] on div "Select a reason" at bounding box center [490, 248] width 410 height 16
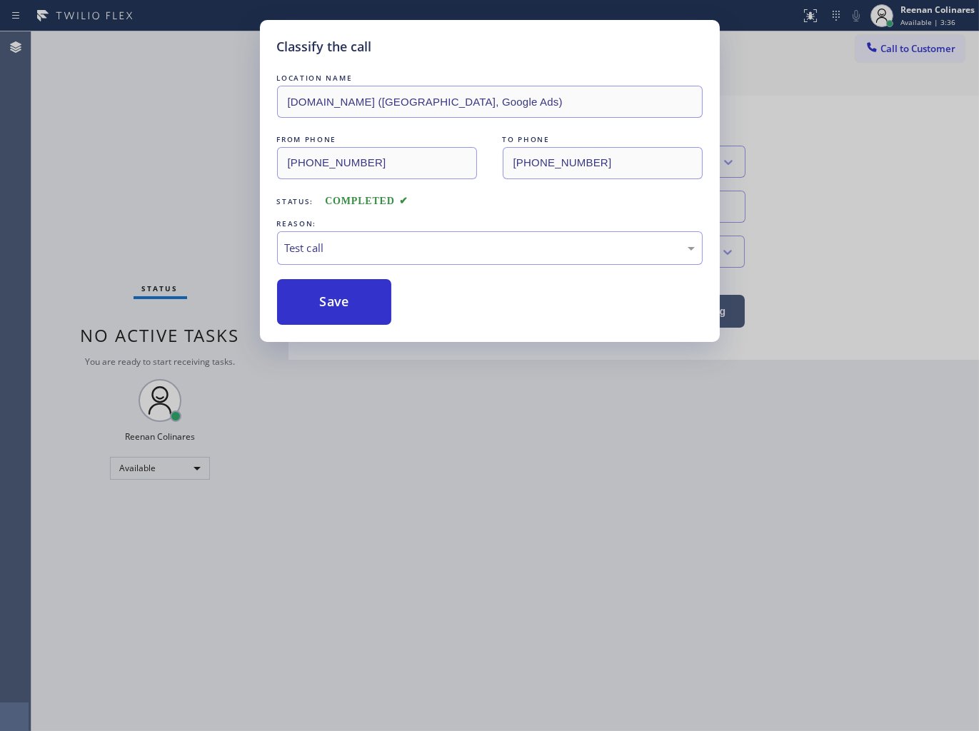
drag, startPoint x: 304, startPoint y: 388, endPoint x: 321, endPoint y: 330, distance: 60.3
click at [330, 311] on button "Save" at bounding box center [334, 302] width 115 height 46
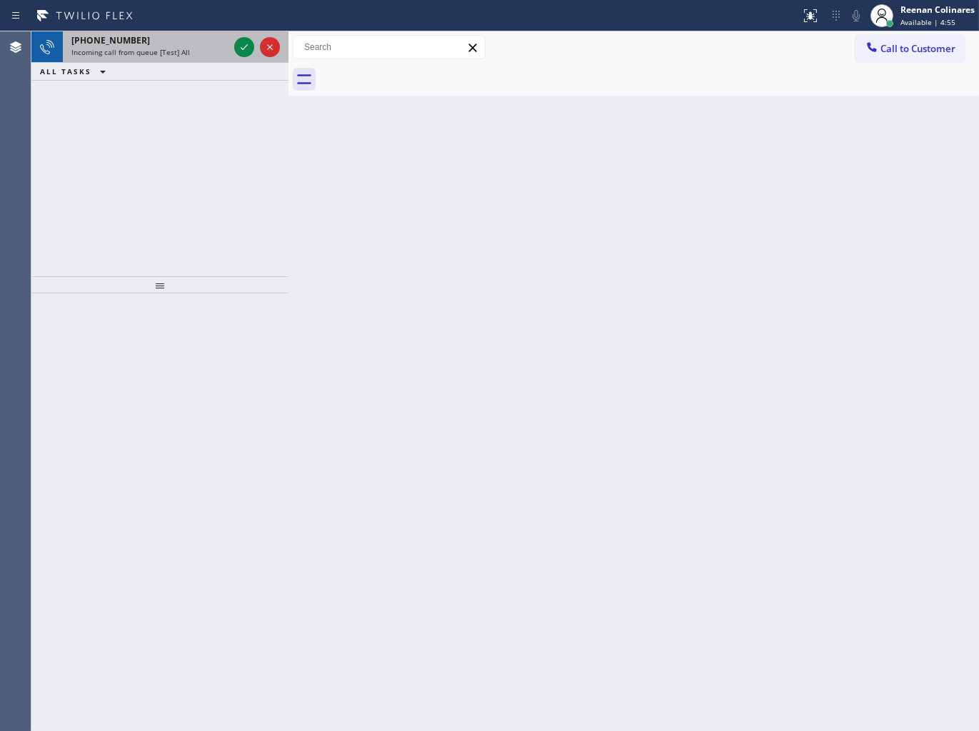
click at [208, 44] on div "[PHONE_NUMBER]" at bounding box center [149, 40] width 157 height 12
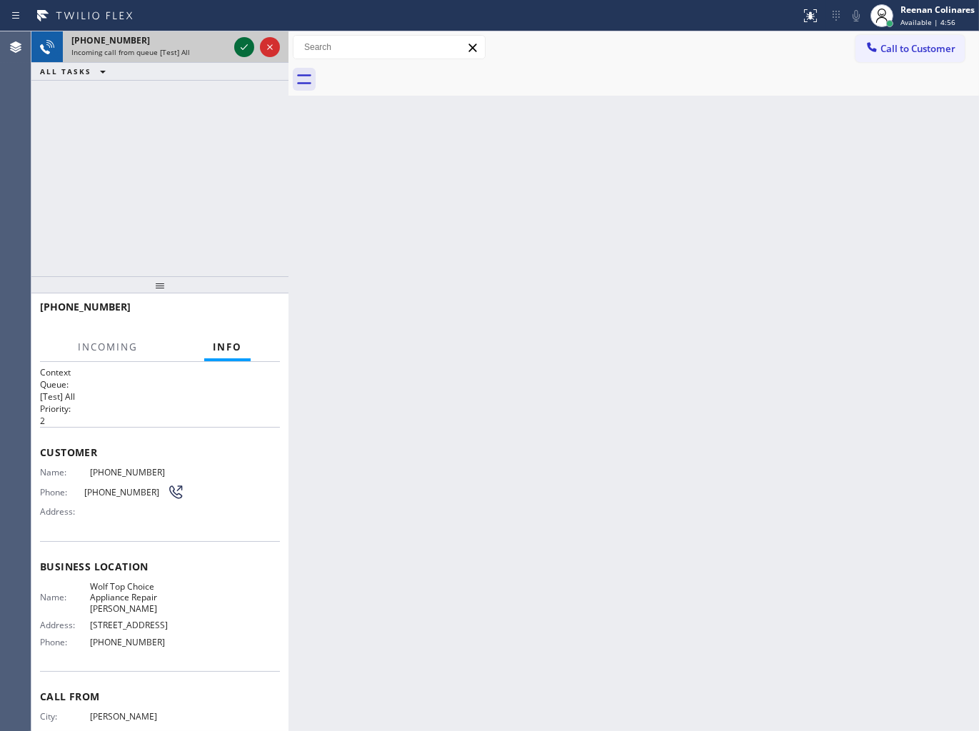
click at [243, 46] on icon at bounding box center [244, 47] width 17 height 17
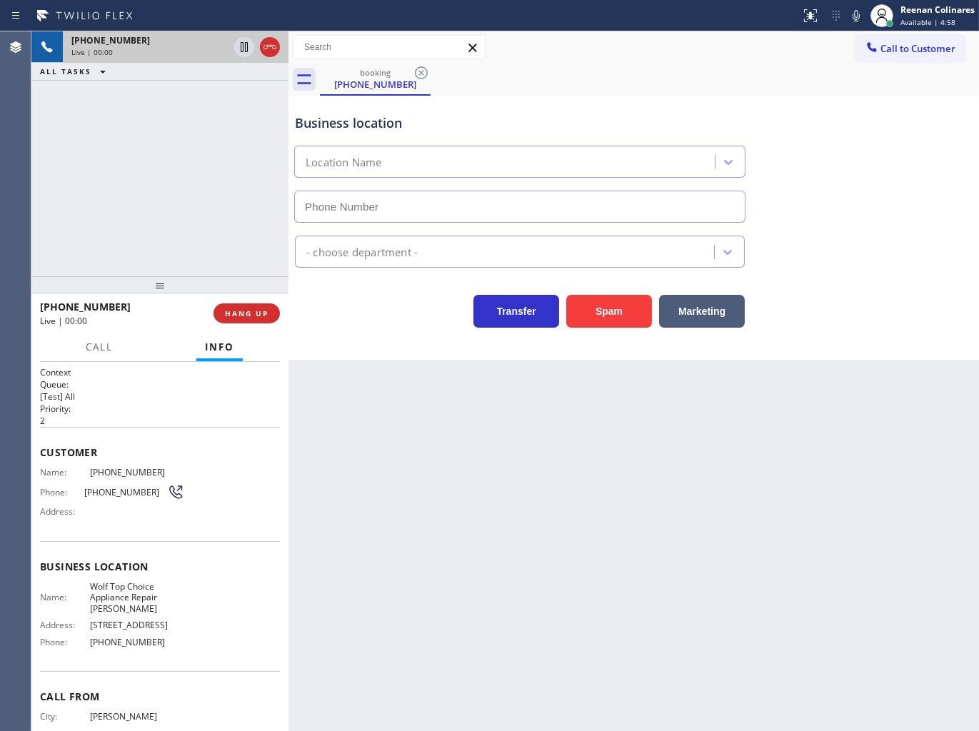
type input "[PHONE_NUMBER]"
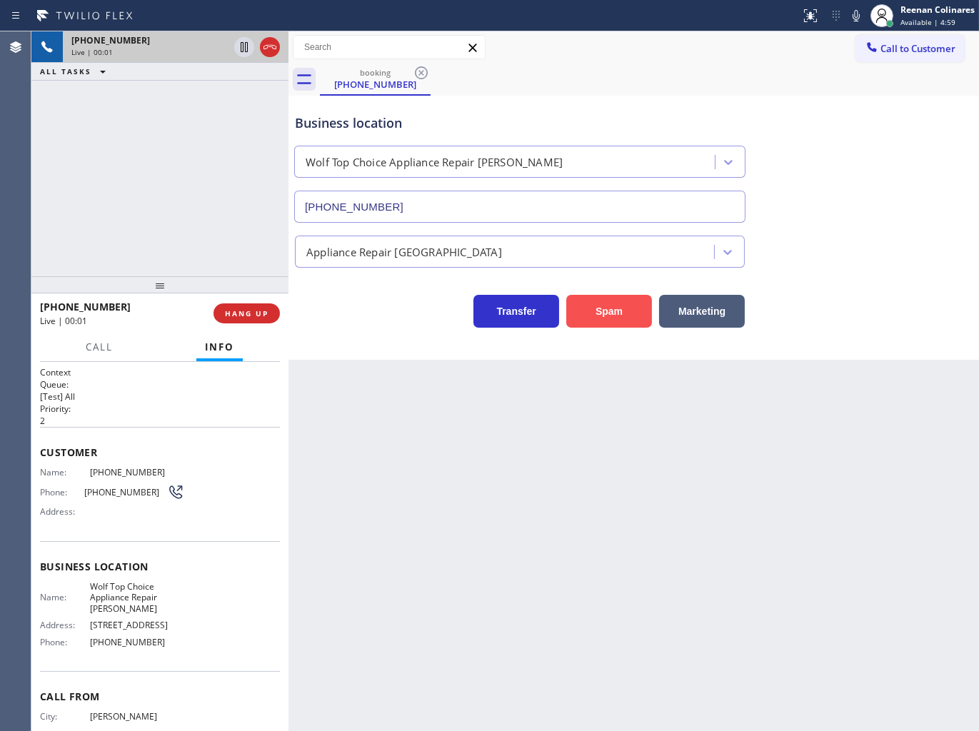
click at [616, 312] on button "Spam" at bounding box center [609, 311] width 86 height 33
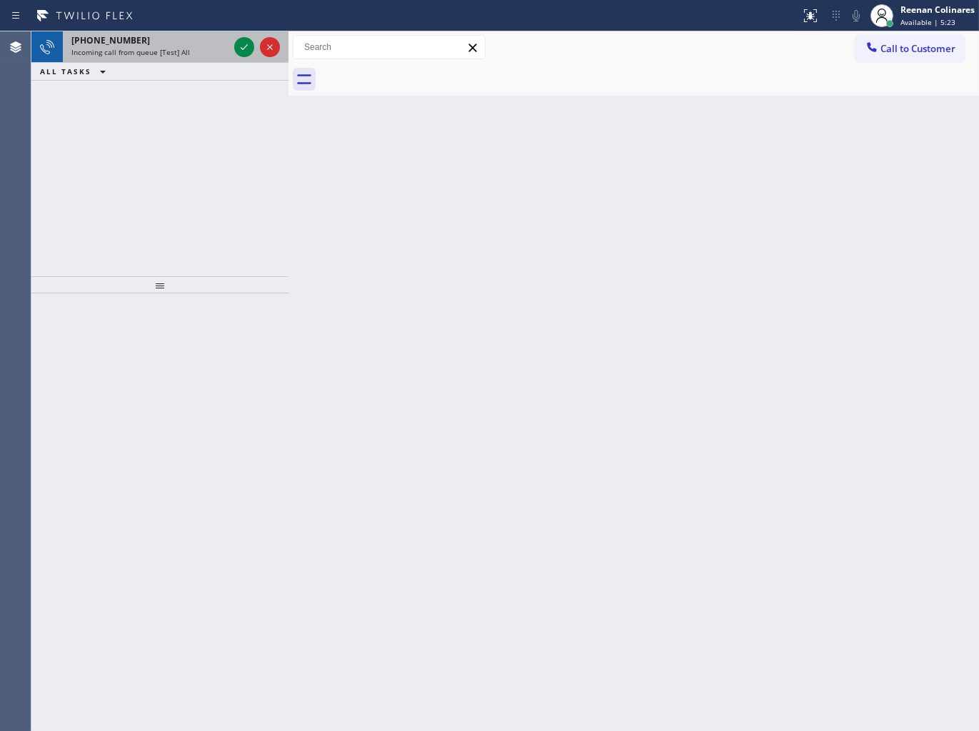
click at [182, 55] on span "Incoming call from queue [Test] All" at bounding box center [130, 52] width 119 height 10
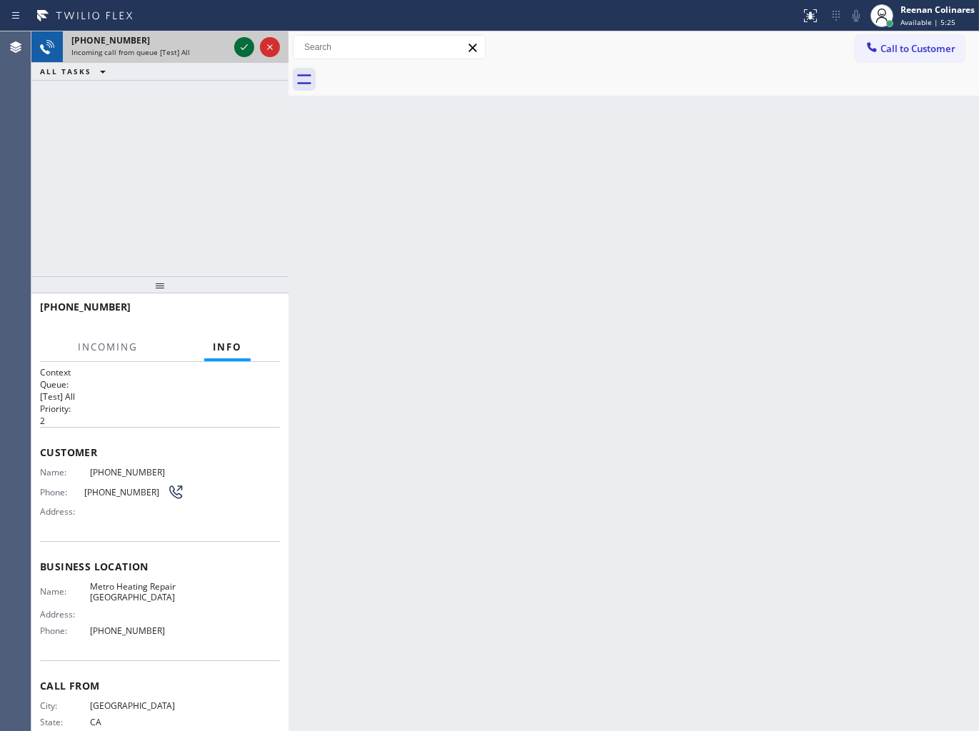
click at [241, 50] on icon at bounding box center [244, 47] width 17 height 17
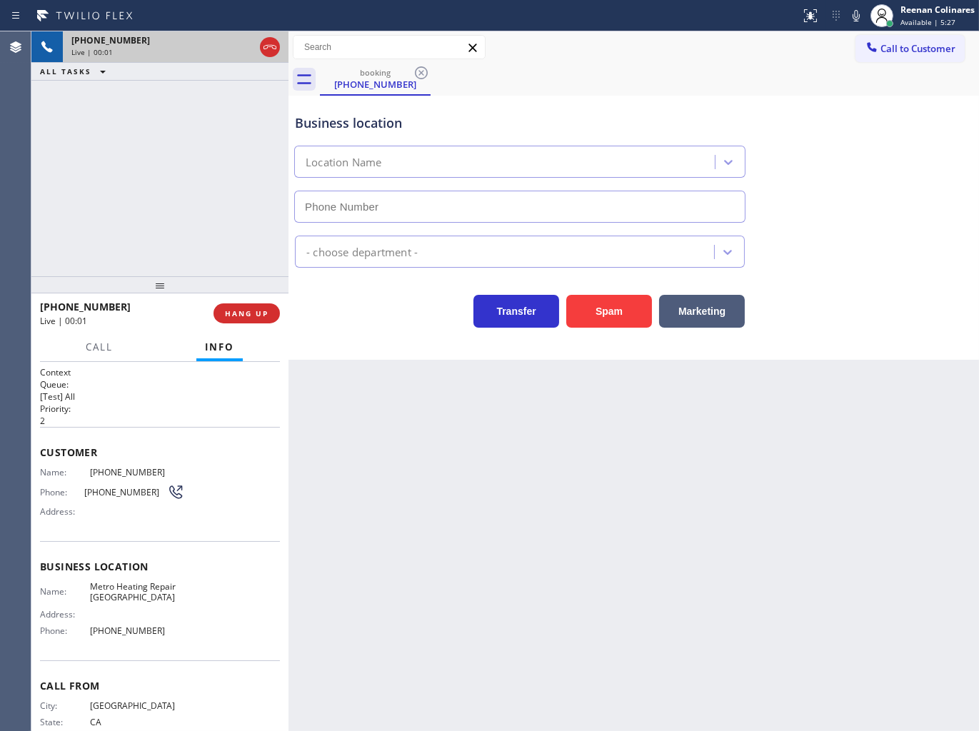
type input "[PHONE_NUMBER]"
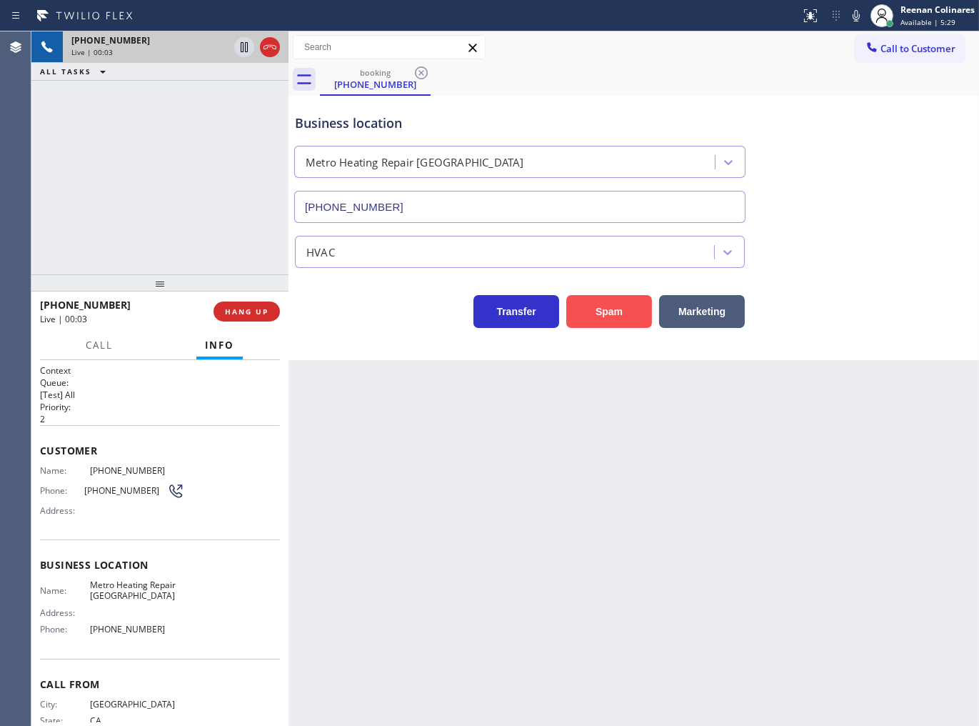
click at [618, 304] on button "Spam" at bounding box center [609, 311] width 86 height 33
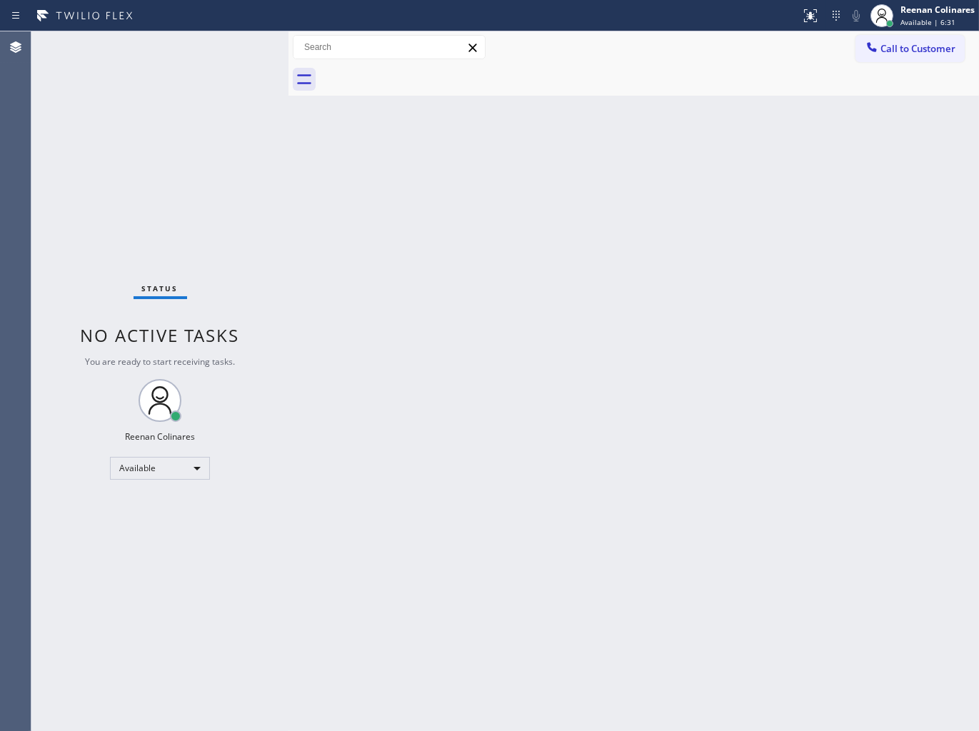
click at [151, 51] on div "Status No active tasks You are ready to start receiving tasks. Reenan Colinares…" at bounding box center [159, 381] width 257 height 700
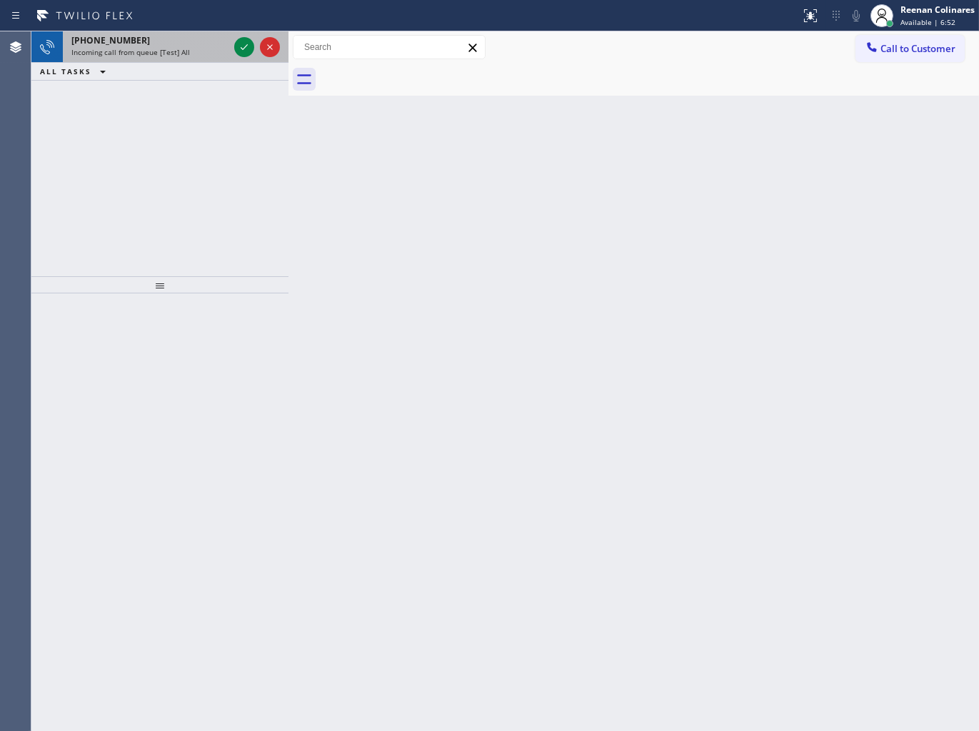
click at [211, 58] on div "[PHONE_NUMBER] Incoming call from queue [Test] All" at bounding box center [147, 46] width 169 height 31
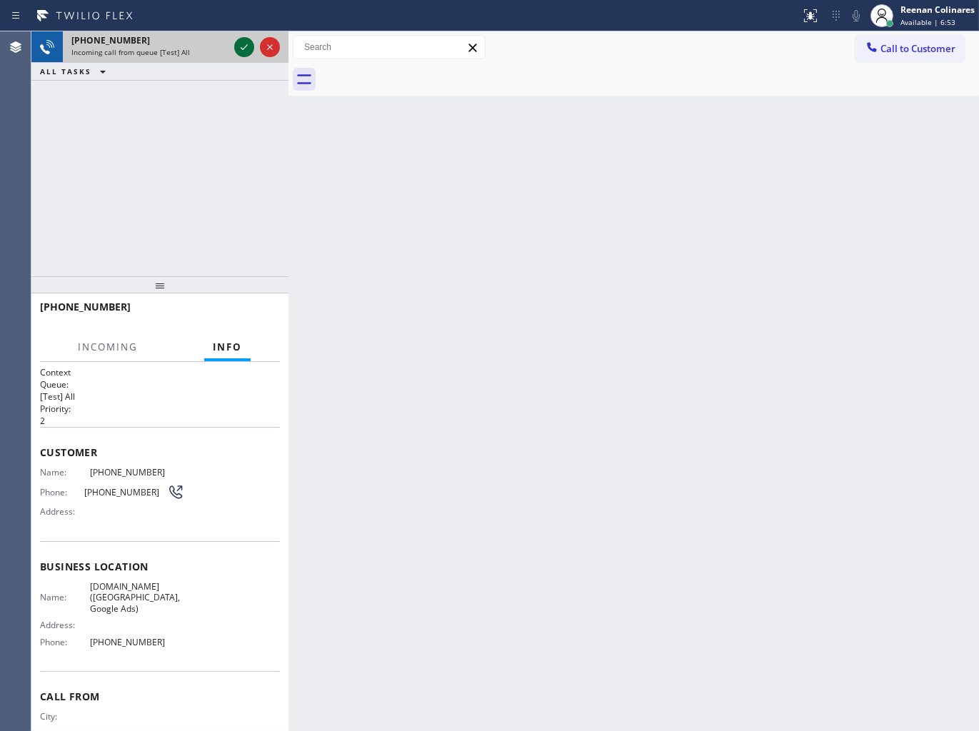
click at [243, 47] on icon at bounding box center [244, 47] width 17 height 17
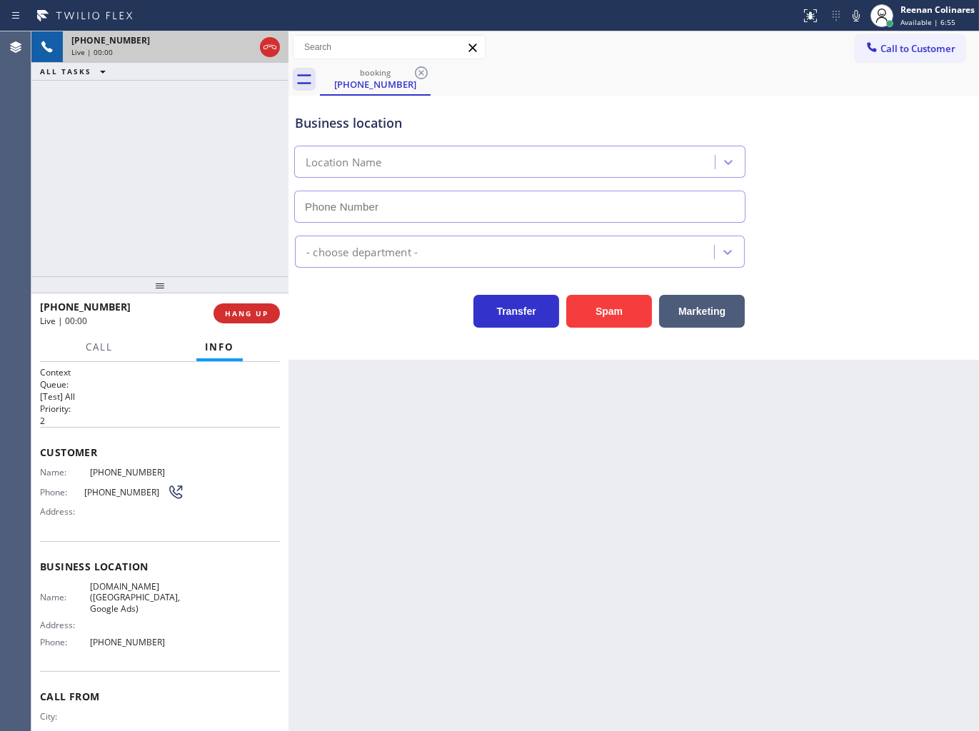
type input "[PHONE_NUMBER]"
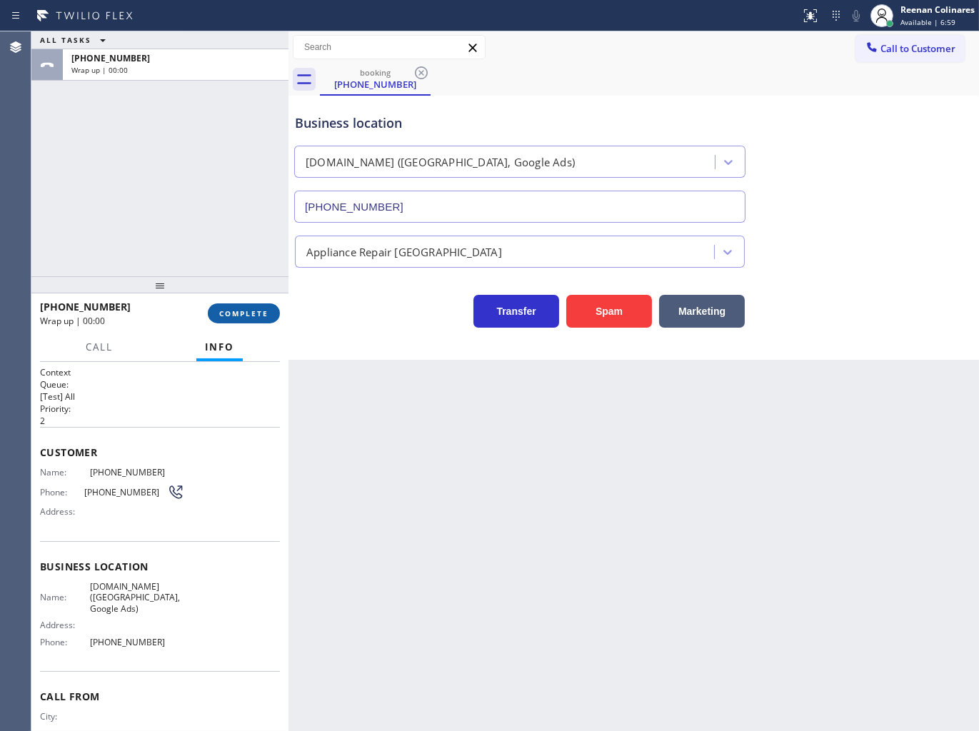
click at [254, 319] on button "COMPLETE" at bounding box center [244, 314] width 72 height 20
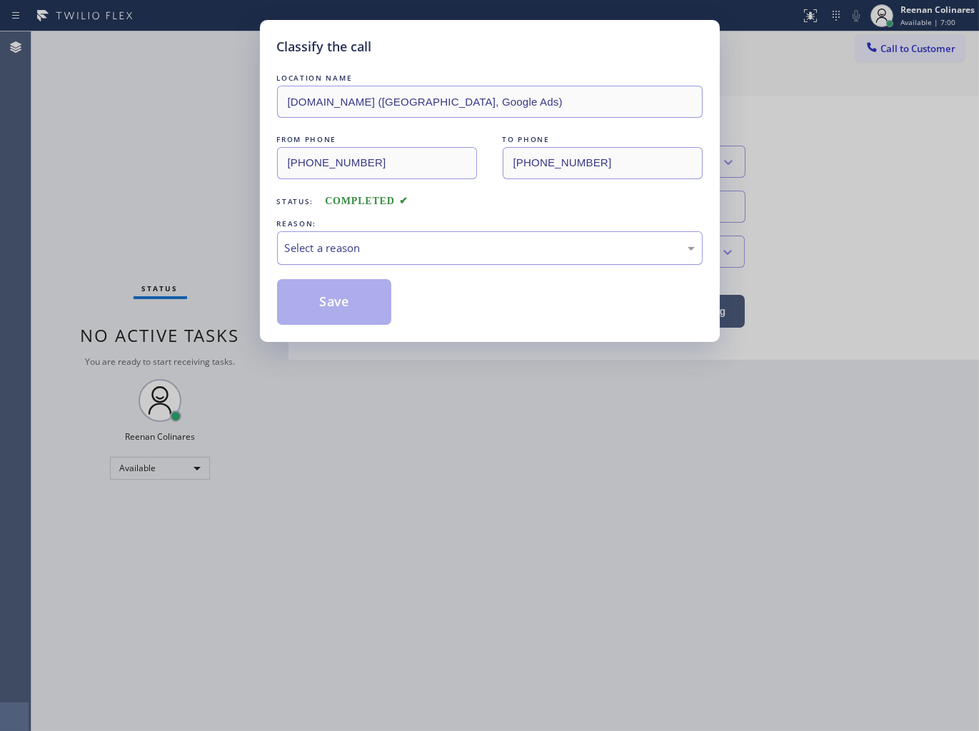
click at [339, 256] on div "Select a reason" at bounding box center [490, 248] width 426 height 34
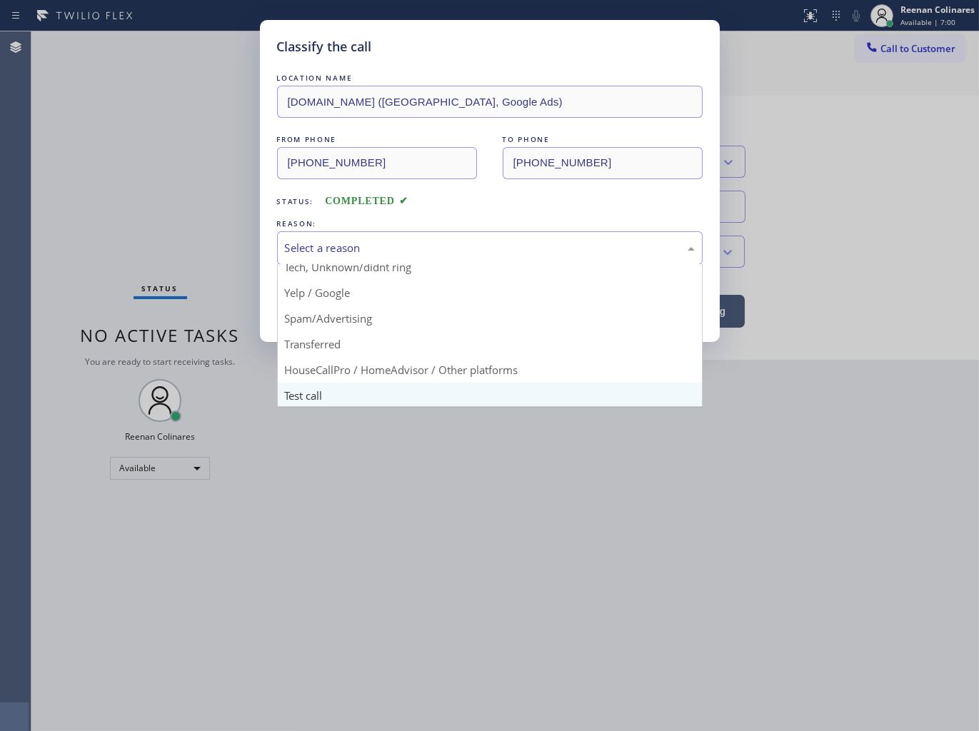
scroll to position [89, 0]
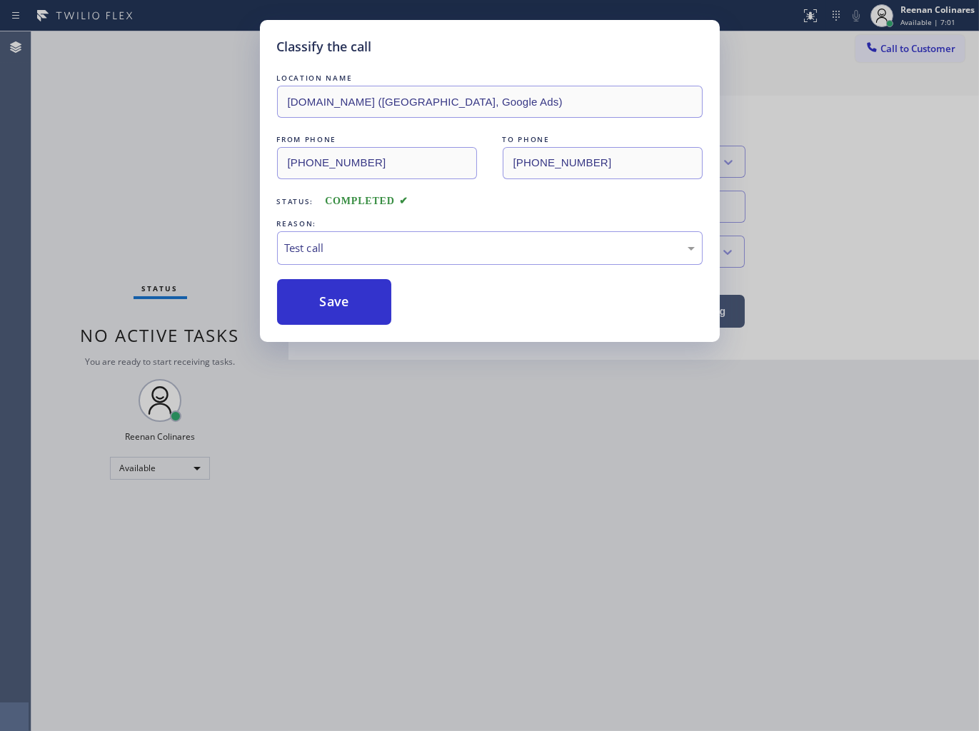
drag, startPoint x: 326, startPoint y: 289, endPoint x: 319, endPoint y: 169, distance: 120.2
click at [326, 286] on button "Save" at bounding box center [334, 302] width 115 height 46
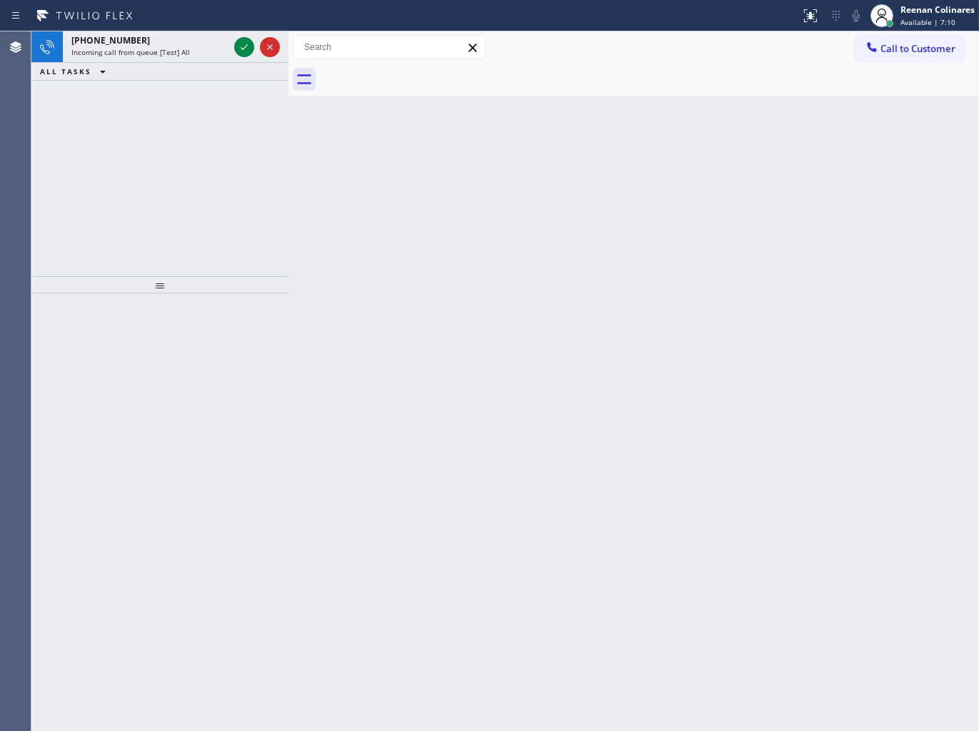
click at [184, 69] on div "ALL TASKS ALL TASKS ACTIVE TASKS TASKS IN WRAP UP" at bounding box center [159, 72] width 257 height 18
click at [194, 61] on div "[PHONE_NUMBER] Incoming call from queue [Test] All" at bounding box center [147, 46] width 169 height 31
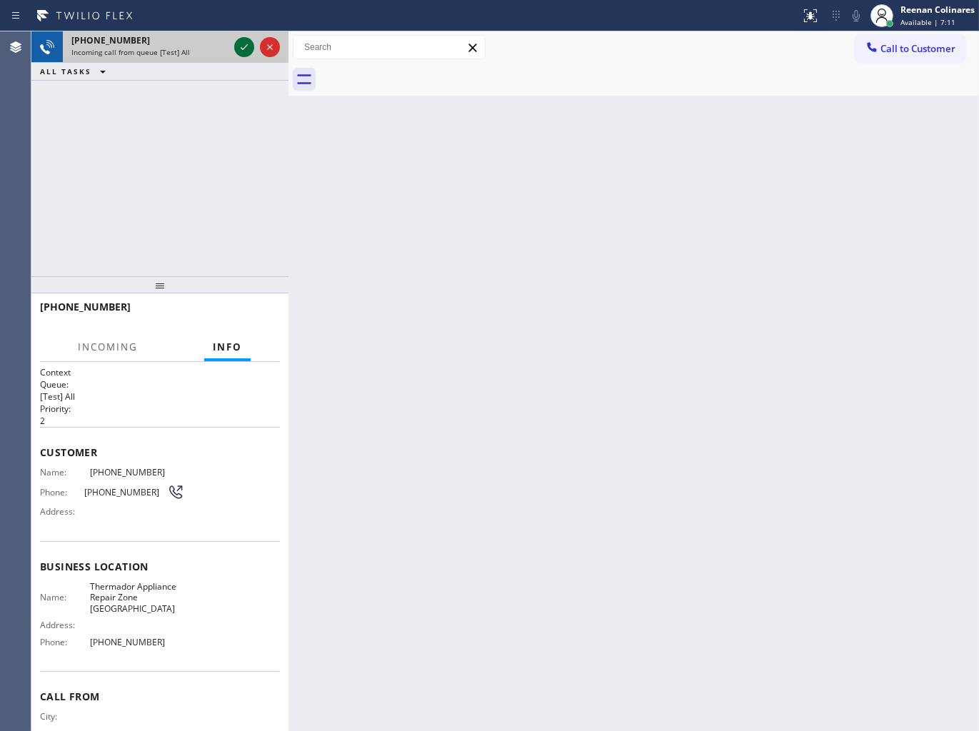
click at [246, 39] on icon at bounding box center [244, 47] width 17 height 17
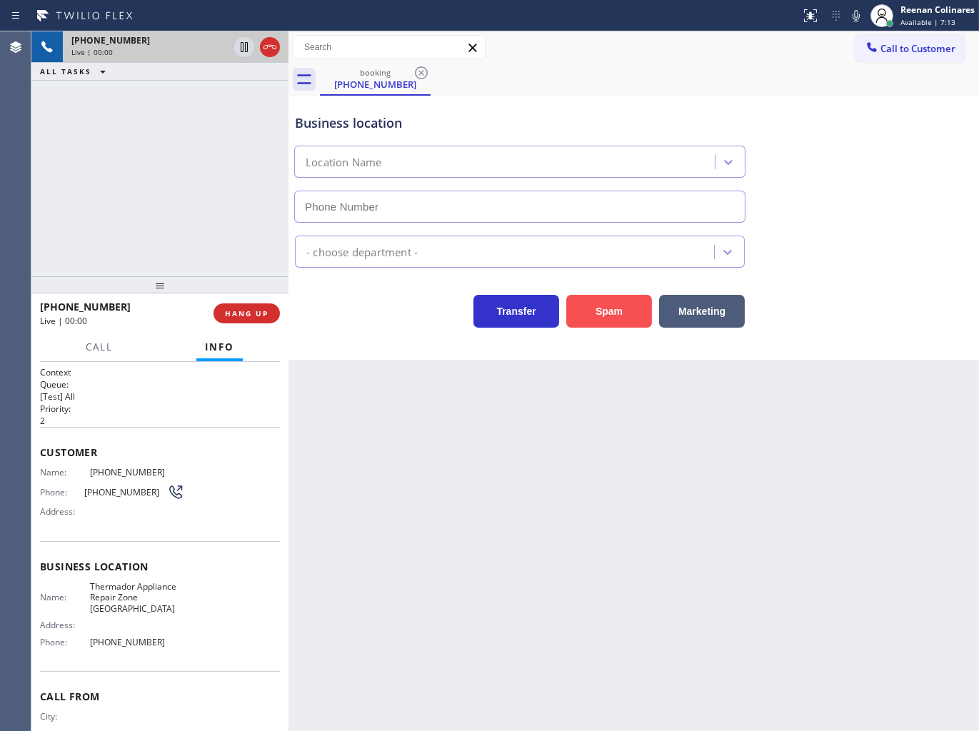
type input "[PHONE_NUMBER]"
click at [604, 307] on button "Spam" at bounding box center [609, 311] width 86 height 33
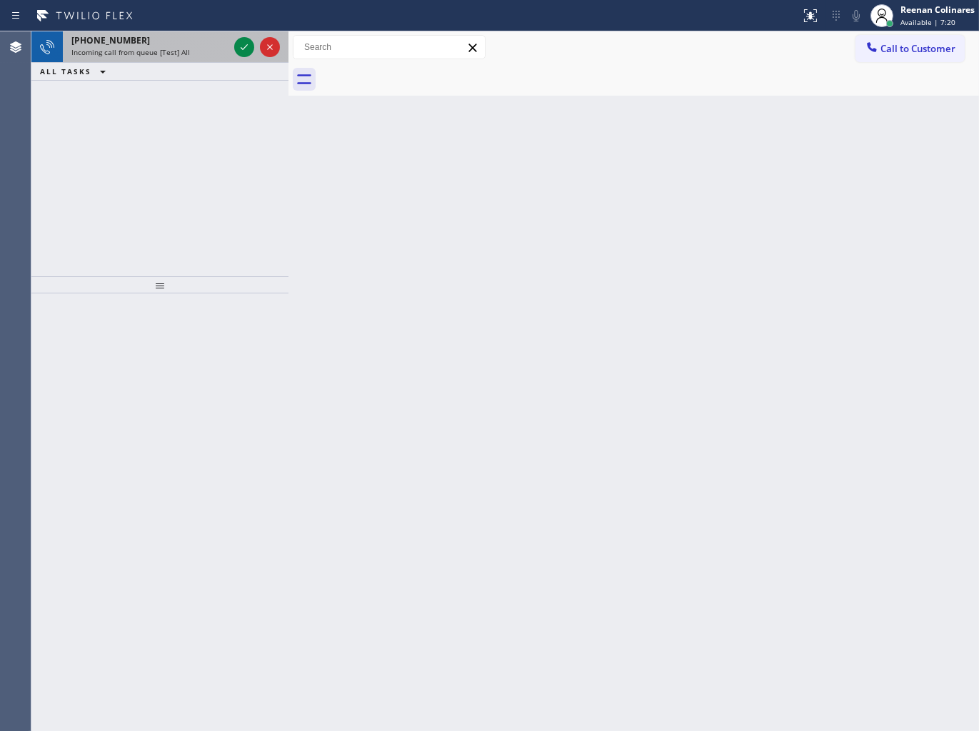
click at [163, 54] on span "Incoming call from queue [Test] All" at bounding box center [130, 52] width 119 height 10
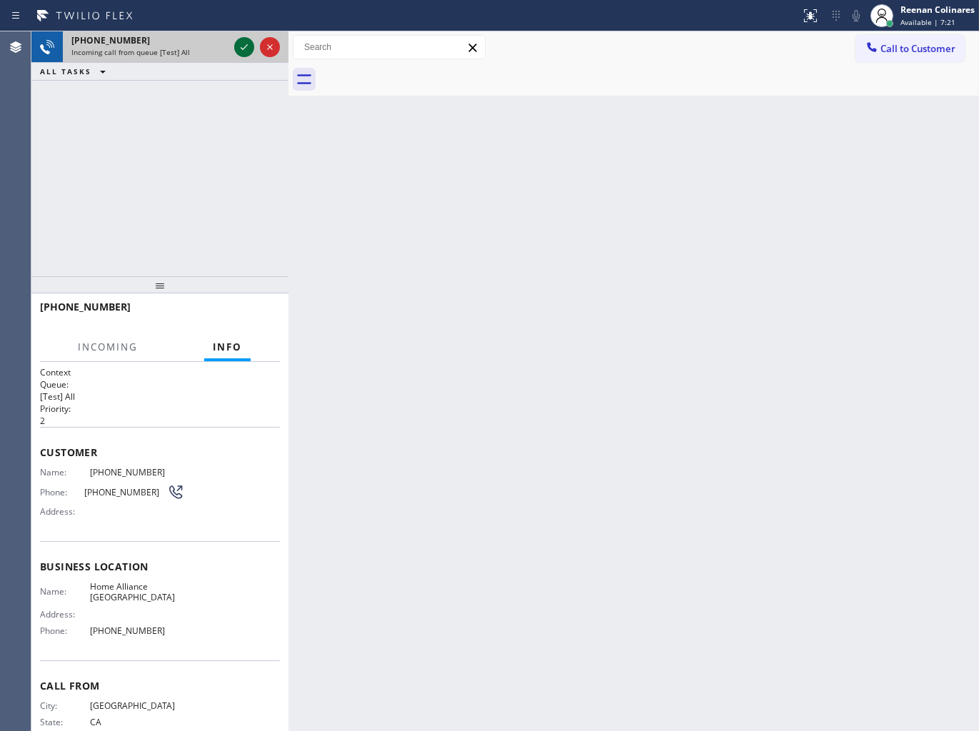
click at [246, 43] on icon at bounding box center [244, 47] width 17 height 17
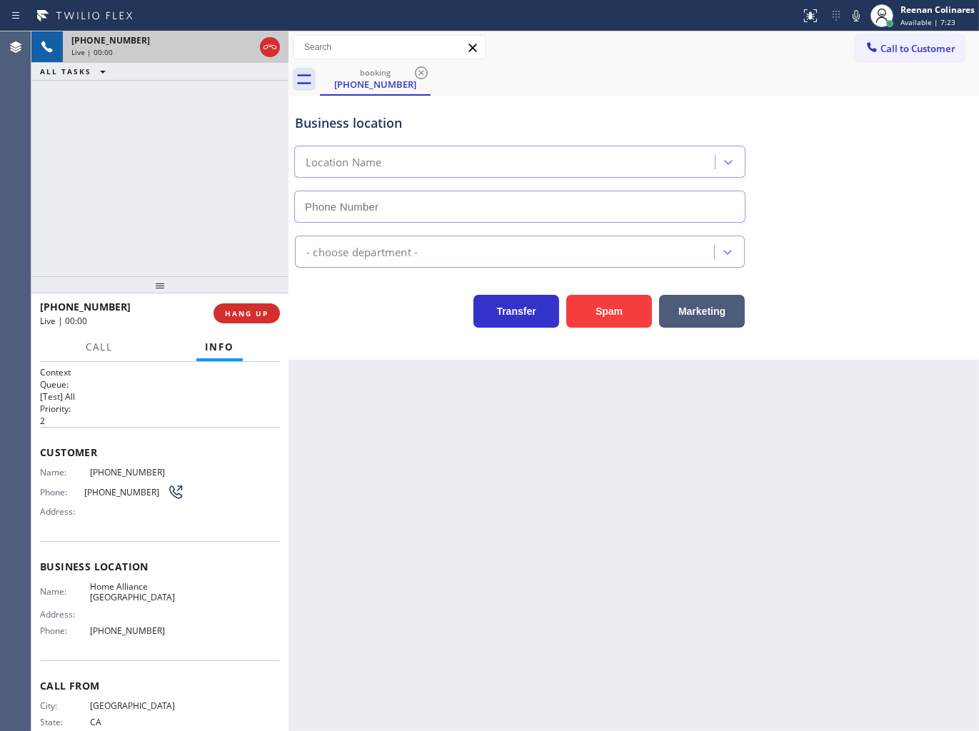
type input "[PHONE_NUMBER]"
click at [615, 311] on button "Spam" at bounding box center [609, 311] width 86 height 33
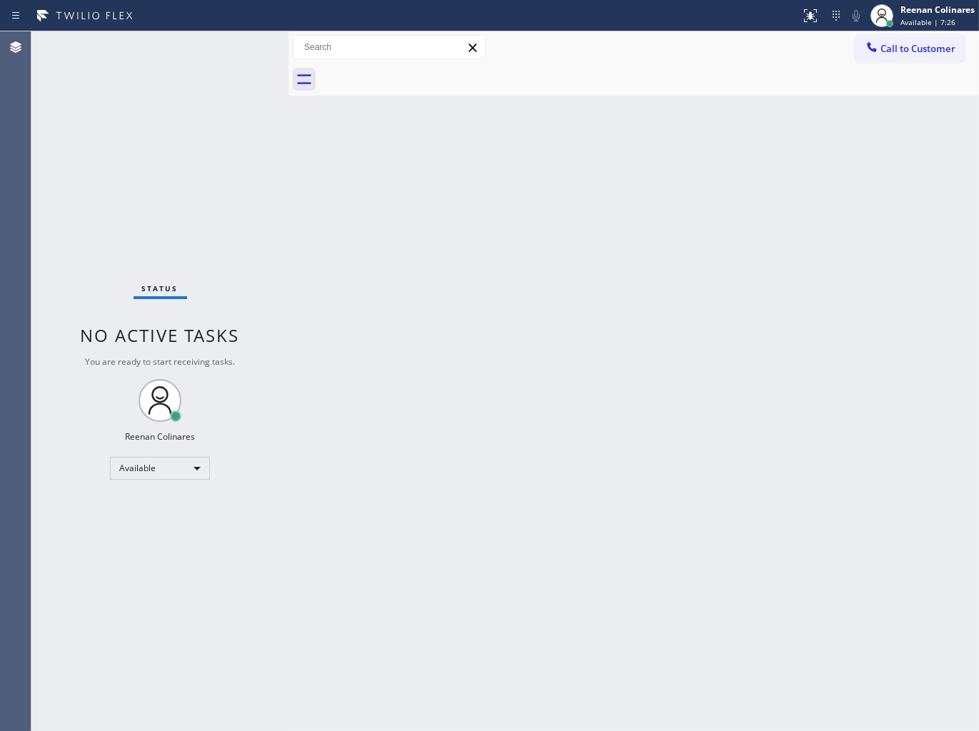
click at [461, 184] on div "Back to Dashboard Change Sender ID Customers Technicians Select a contact Outbo…" at bounding box center [634, 381] width 691 height 700
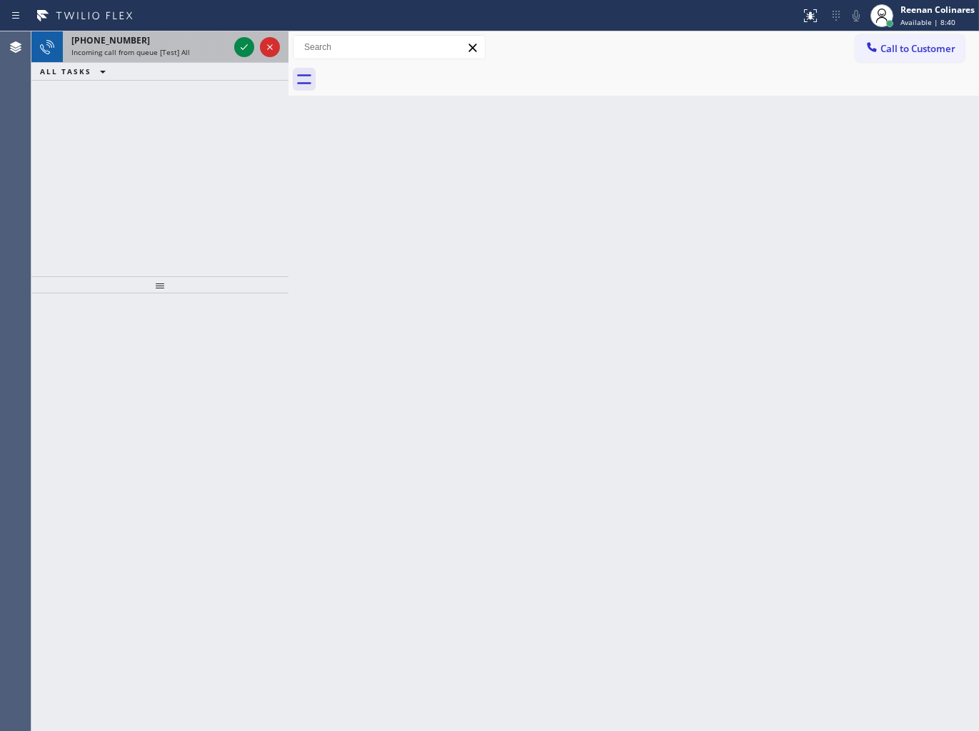
click at [154, 41] on div "[PHONE_NUMBER]" at bounding box center [149, 40] width 157 height 12
click at [189, 49] on div "Incoming call from queue [Test] All" at bounding box center [149, 52] width 157 height 10
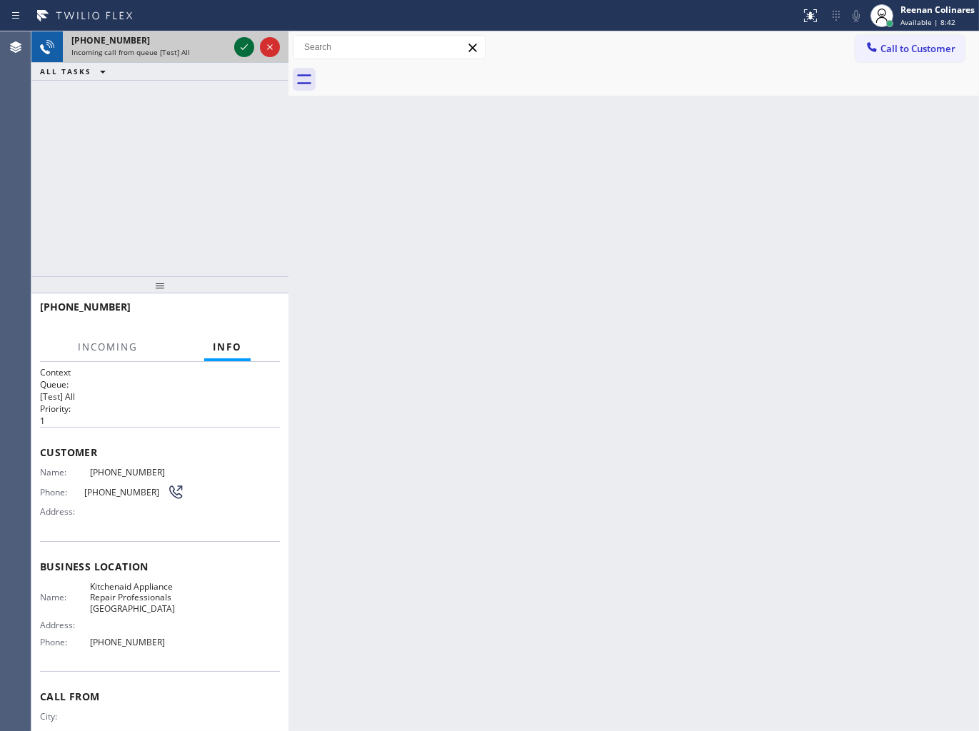
click at [241, 48] on icon at bounding box center [244, 47] width 7 height 6
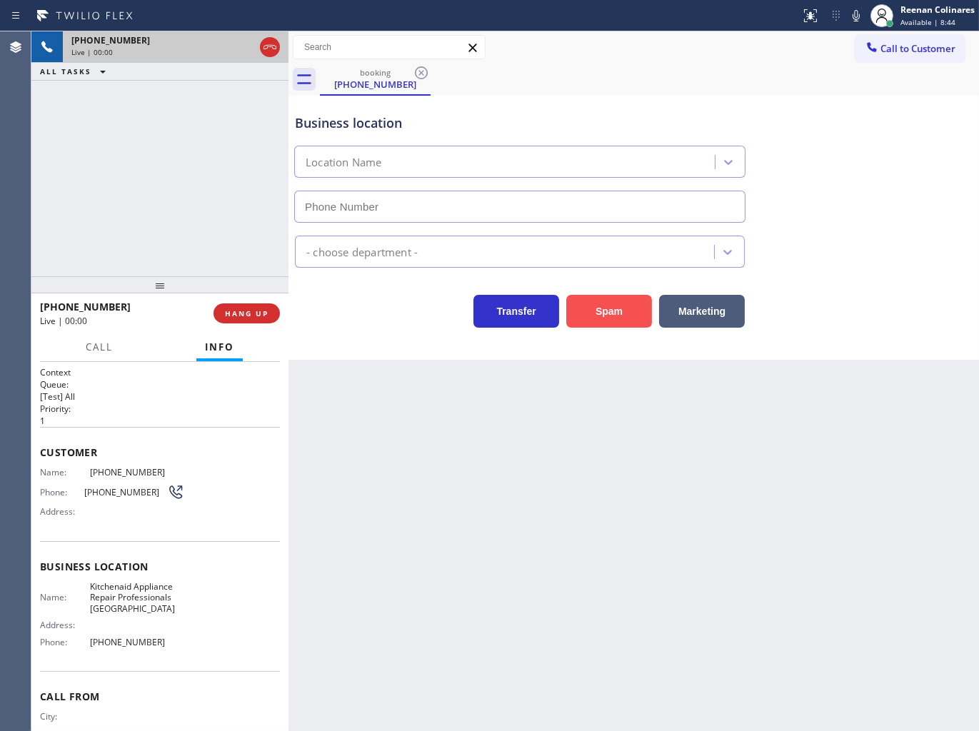
type input "[PHONE_NUMBER]"
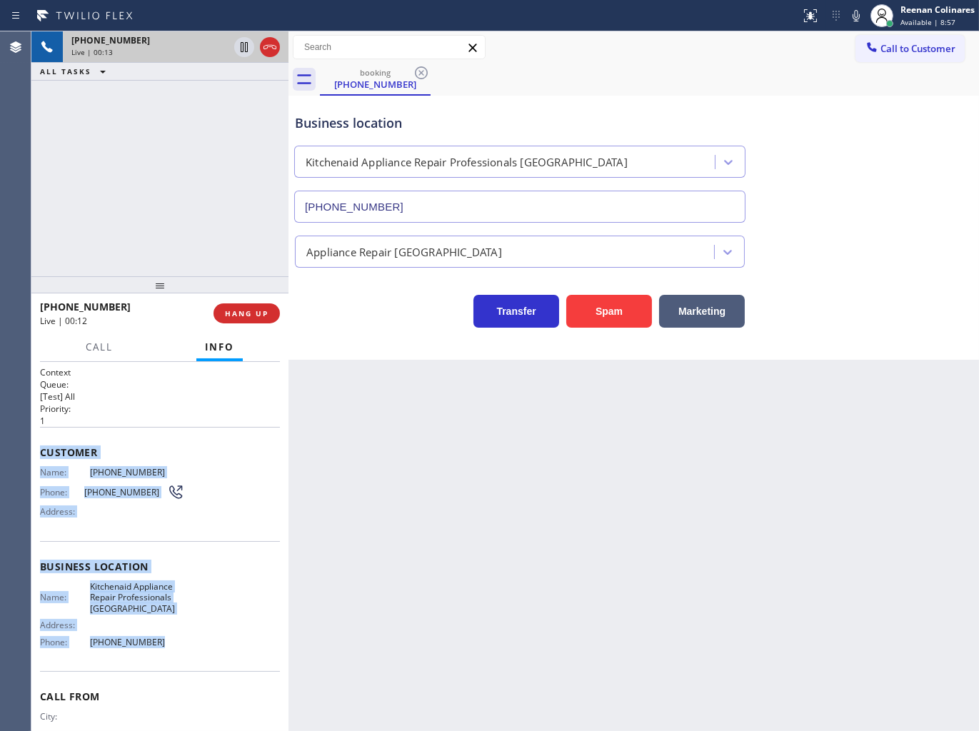
copy div "Customer Name: [PHONE_NUMBER] Phone: [PHONE_NUMBER] Address: Business location …"
drag, startPoint x: 43, startPoint y: 448, endPoint x: 215, endPoint y: 651, distance: 266.1
click at [215, 651] on div "Context Queue: [Test] All Priority: 1 Customer Name: [PHONE_NUMBER] Phone: [PHO…" at bounding box center [160, 573] width 240 height 414
click at [862, 16] on icon at bounding box center [856, 15] width 17 height 17
click at [854, 16] on rect at bounding box center [856, 14] width 10 height 10
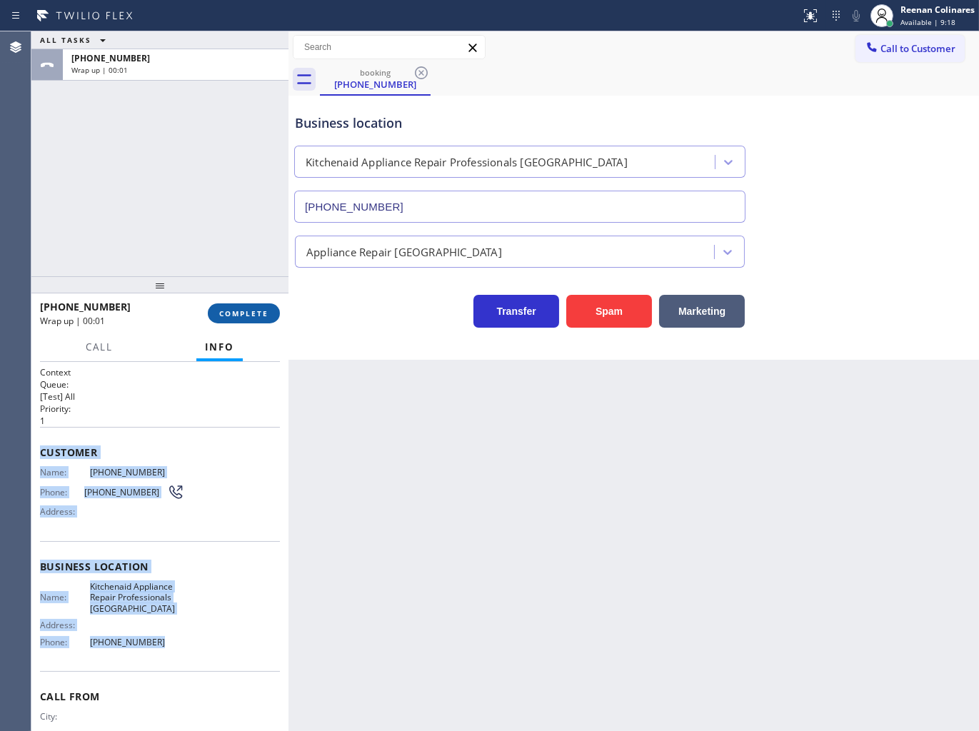
click at [266, 310] on span "COMPLETE" at bounding box center [243, 314] width 49 height 10
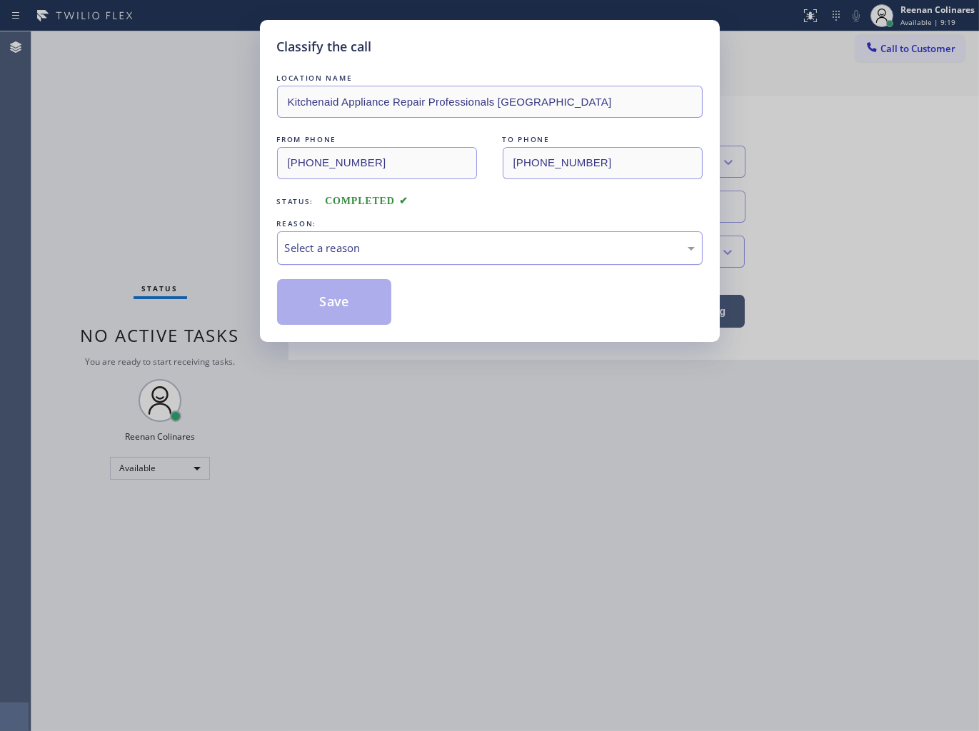
click at [347, 251] on div "Select a reason" at bounding box center [490, 248] width 410 height 16
click at [311, 303] on button "Save" at bounding box center [334, 302] width 115 height 46
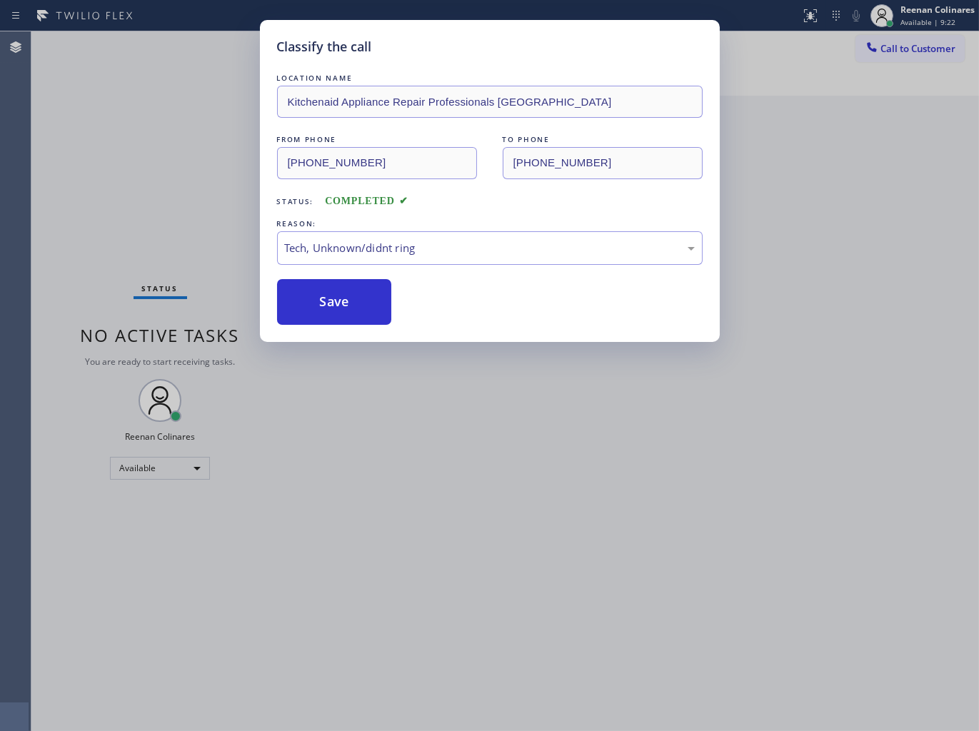
click at [168, 237] on div "Classify the call LOCATION NAME Kitchenaid Appliance Repair Professionals [GEOG…" at bounding box center [489, 365] width 979 height 731
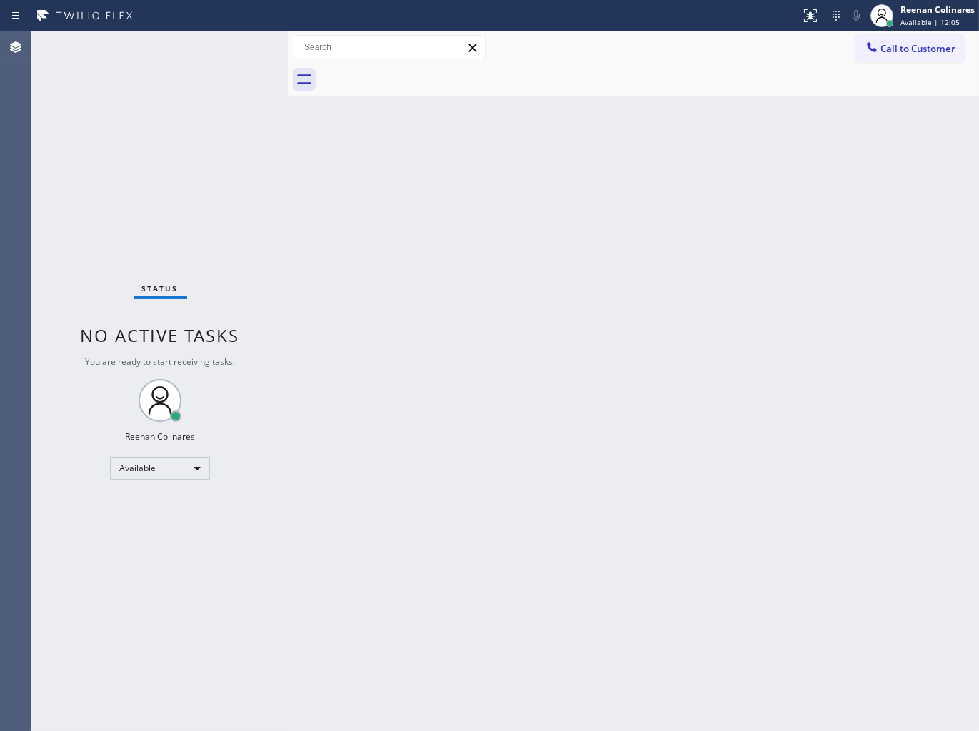
drag, startPoint x: 165, startPoint y: 54, endPoint x: 404, endPoint y: 82, distance: 240.3
click at [165, 53] on div "Status No active tasks You are ready to start receiving tasks. Reenan Colinares…" at bounding box center [159, 381] width 257 height 700
click at [207, 54] on div "Status No active tasks You are ready to start receiving tasks. Reenan Colinares…" at bounding box center [159, 381] width 257 height 700
click at [176, 41] on div "Status No active tasks You are ready to start receiving tasks. Reenan Colinares…" at bounding box center [159, 381] width 257 height 700
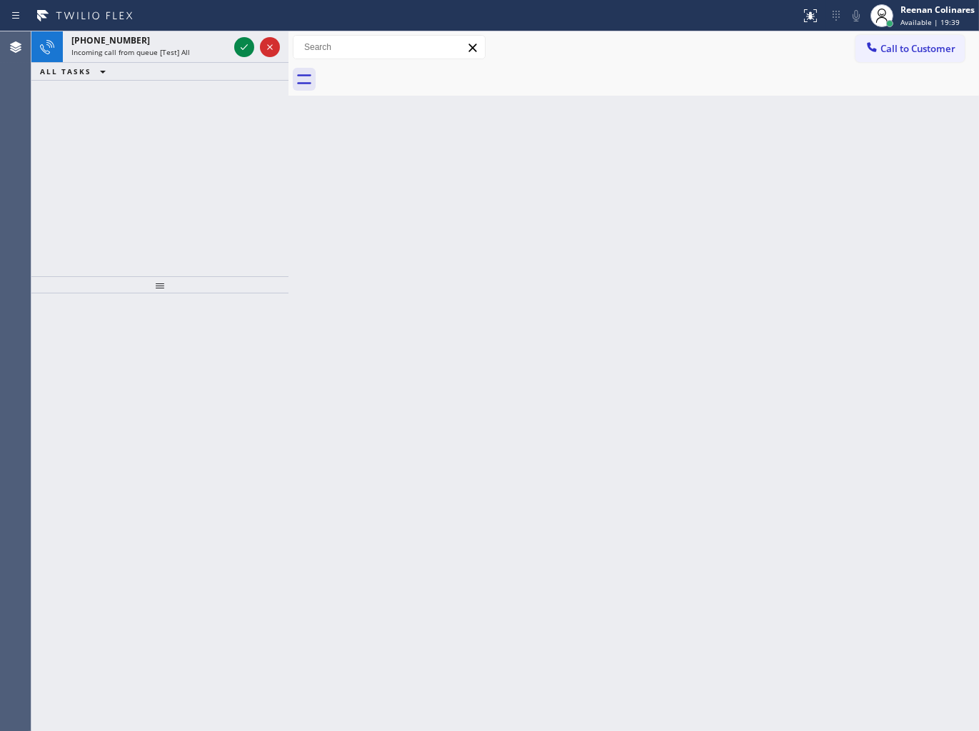
click at [171, 38] on div "[PHONE_NUMBER]" at bounding box center [149, 40] width 157 height 12
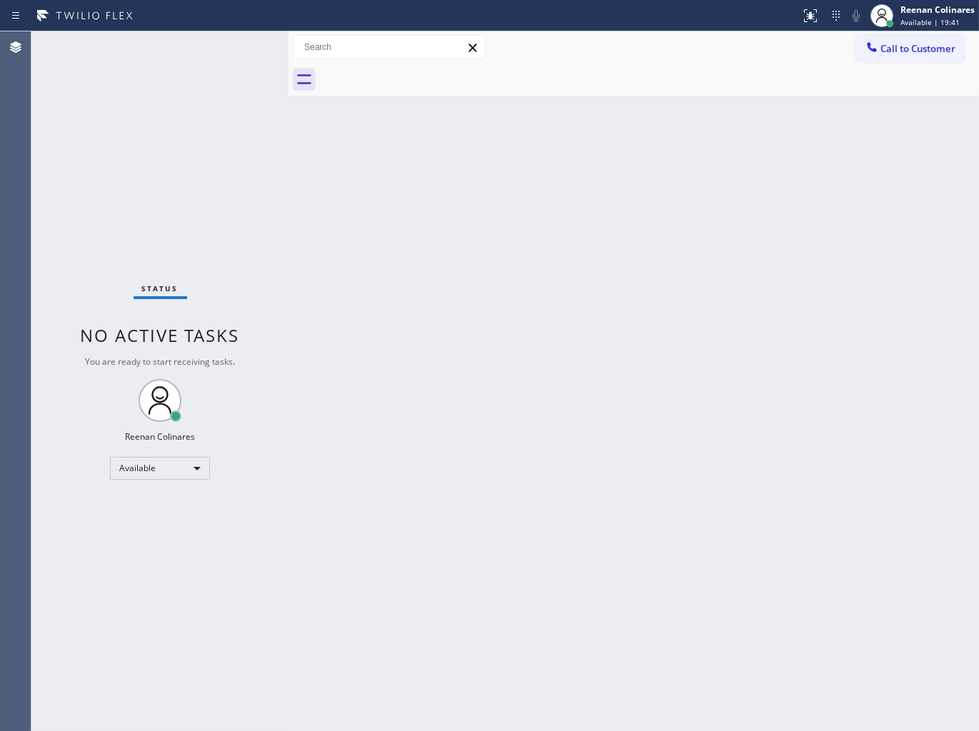
click at [203, 50] on div "Status No active tasks You are ready to start receiving tasks. Reenan Colinares…" at bounding box center [159, 381] width 257 height 700
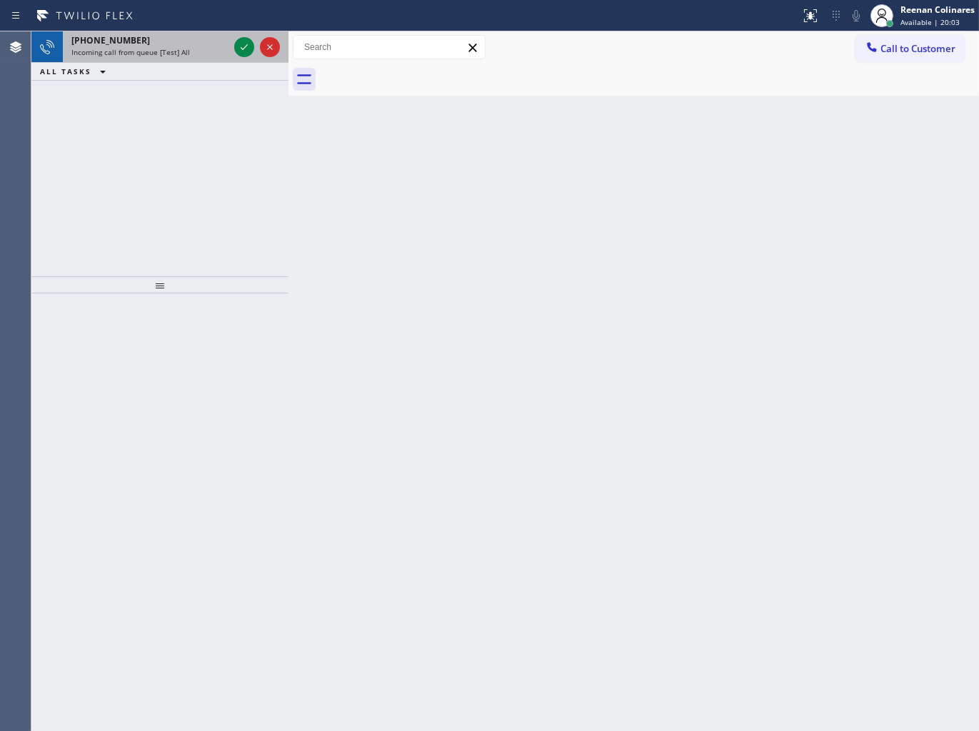
click at [196, 50] on div "Incoming call from queue [Test] All" at bounding box center [149, 52] width 157 height 10
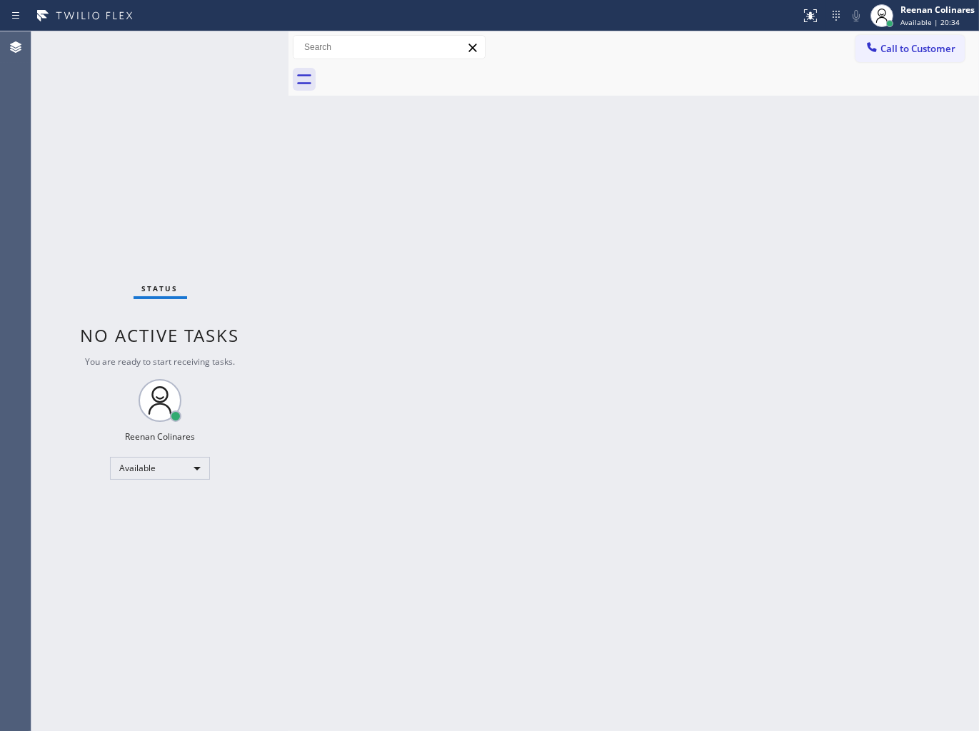
click at [174, 60] on div "Status No active tasks You are ready to start receiving tasks. Reenan Colinares…" at bounding box center [159, 381] width 257 height 700
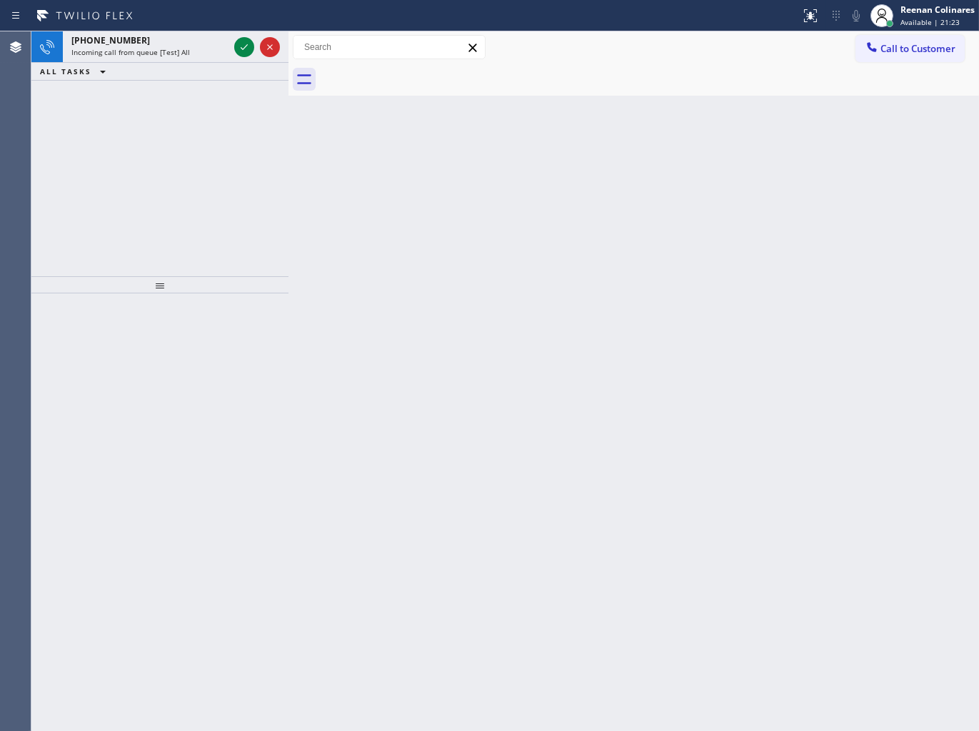
click at [173, 57] on span "Incoming call from queue [Test] All" at bounding box center [130, 52] width 119 height 10
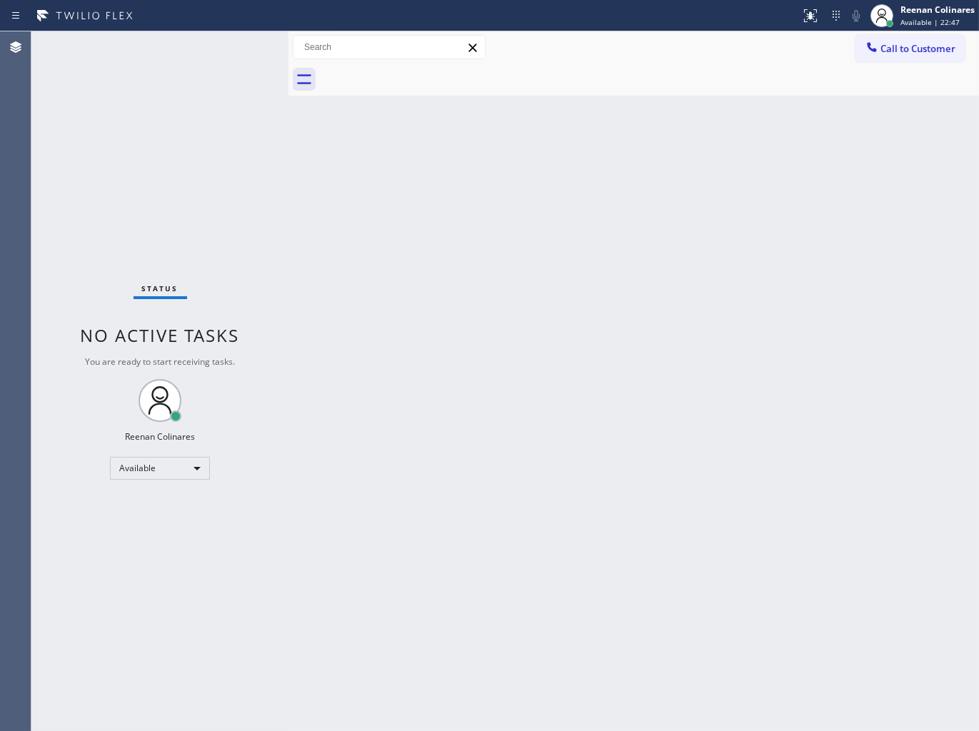
click at [193, 76] on div "Status No active tasks You are ready to start receiving tasks. Reenan Colinares…" at bounding box center [159, 381] width 257 height 700
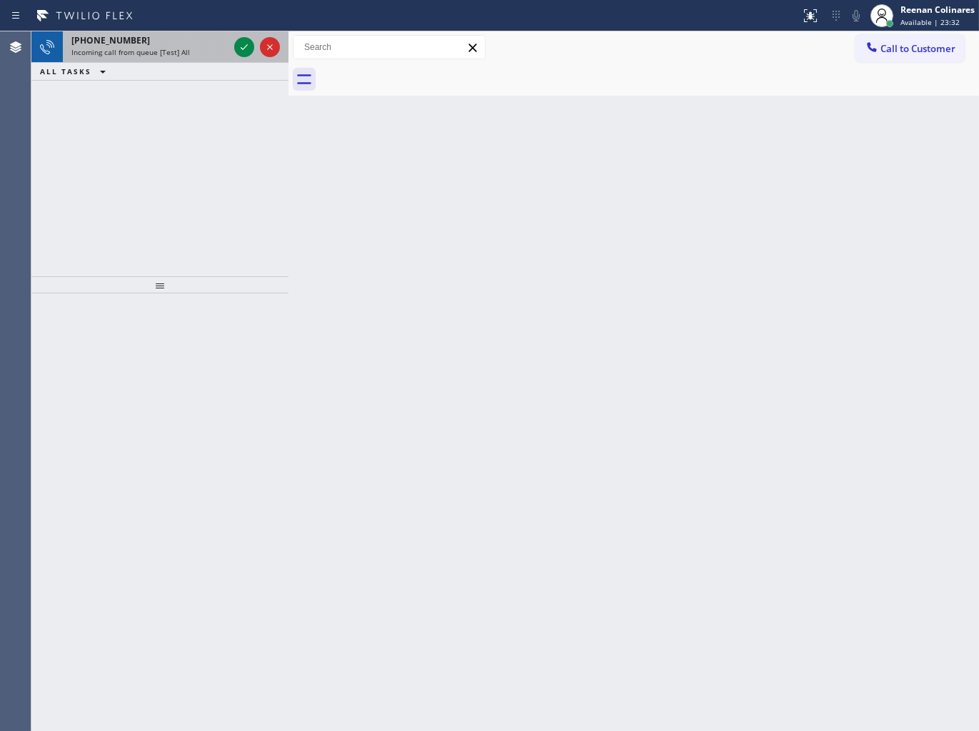
click at [189, 54] on div "Incoming call from queue [Test] All" at bounding box center [149, 52] width 157 height 10
click at [195, 53] on div "Incoming call from queue [Test] All" at bounding box center [149, 52] width 157 height 10
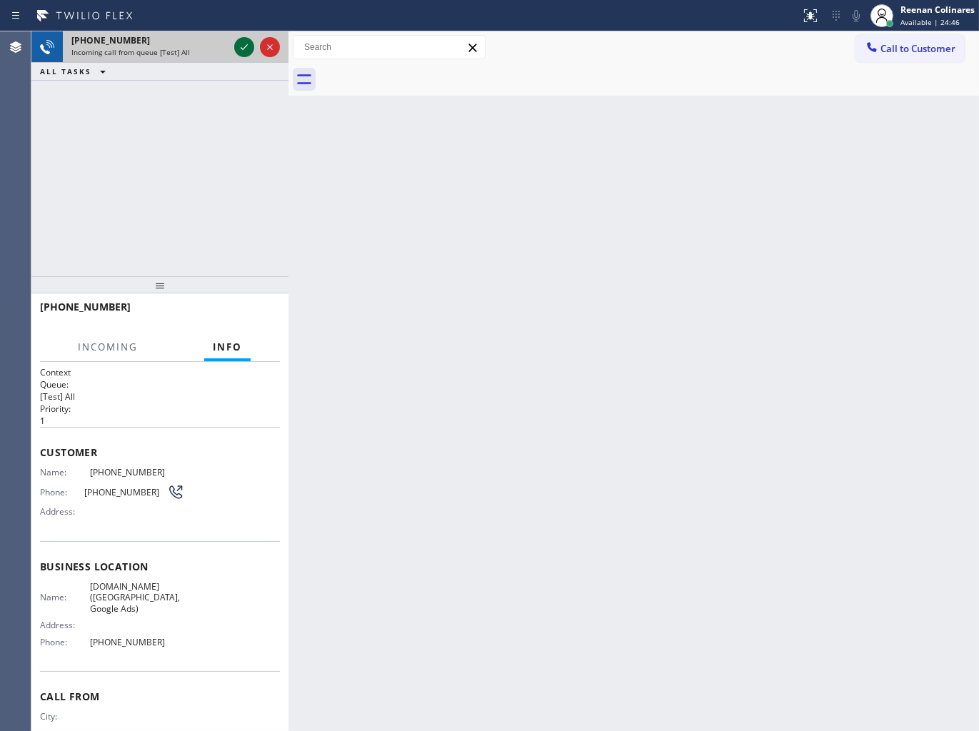
click at [246, 51] on icon at bounding box center [244, 47] width 17 height 17
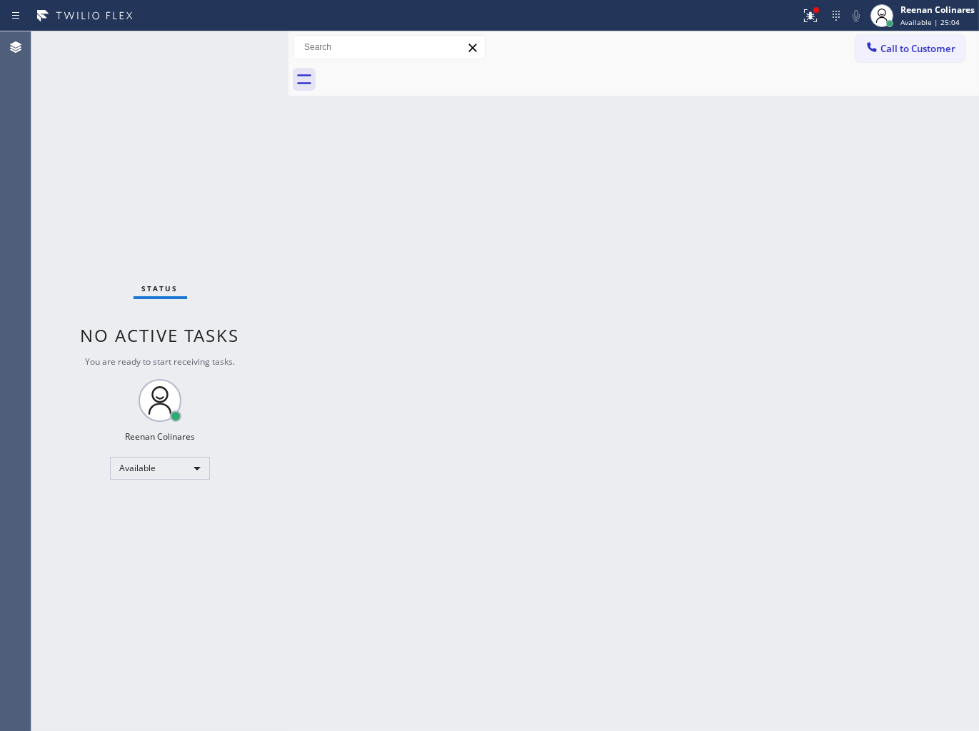
drag, startPoint x: 811, startPoint y: 22, endPoint x: 791, endPoint y: 81, distance: 62.3
click at [811, 22] on icon at bounding box center [810, 15] width 17 height 17
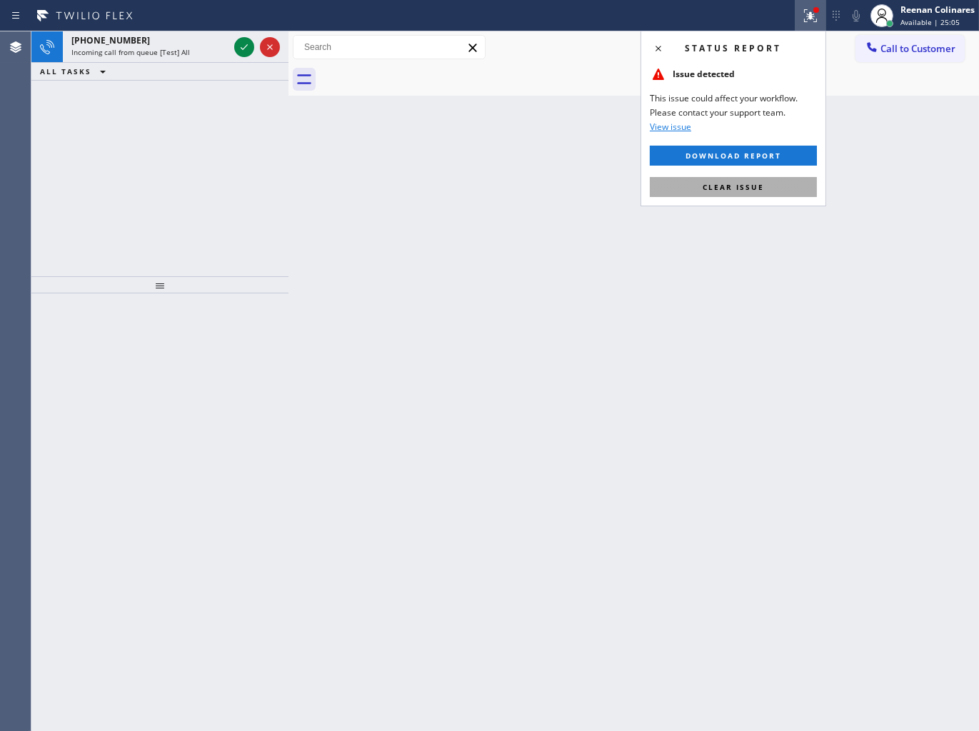
click at [751, 187] on span "Clear issue" at bounding box center [733, 187] width 61 height 10
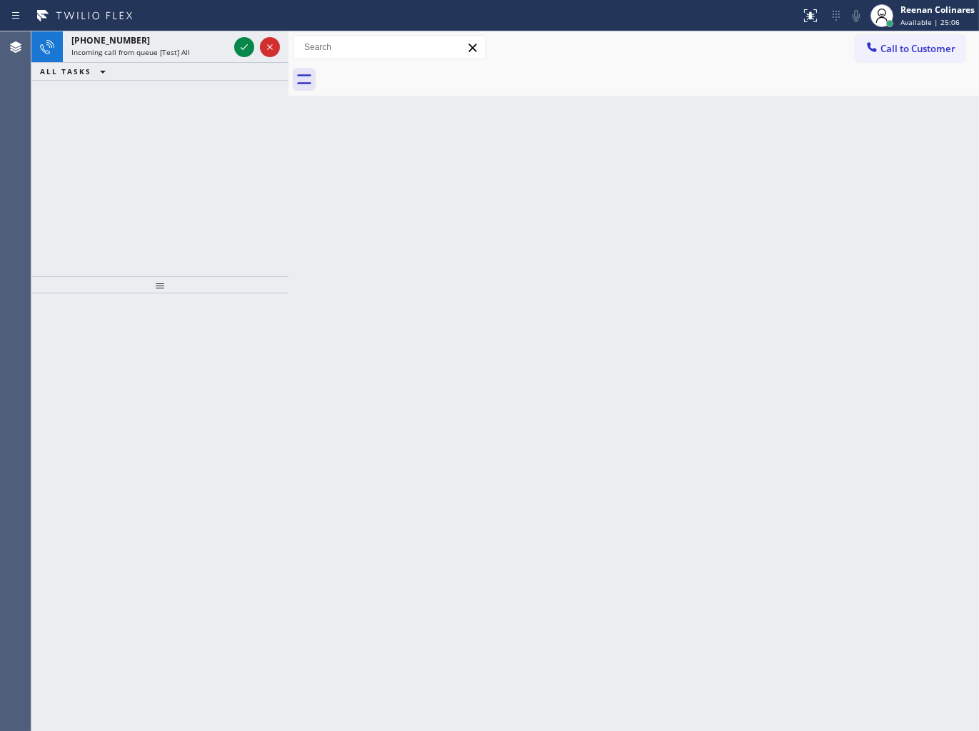
click at [148, 26] on div at bounding box center [400, 15] width 789 height 23
click at [180, 51] on span "Incoming call from queue [Test] All" at bounding box center [130, 52] width 119 height 10
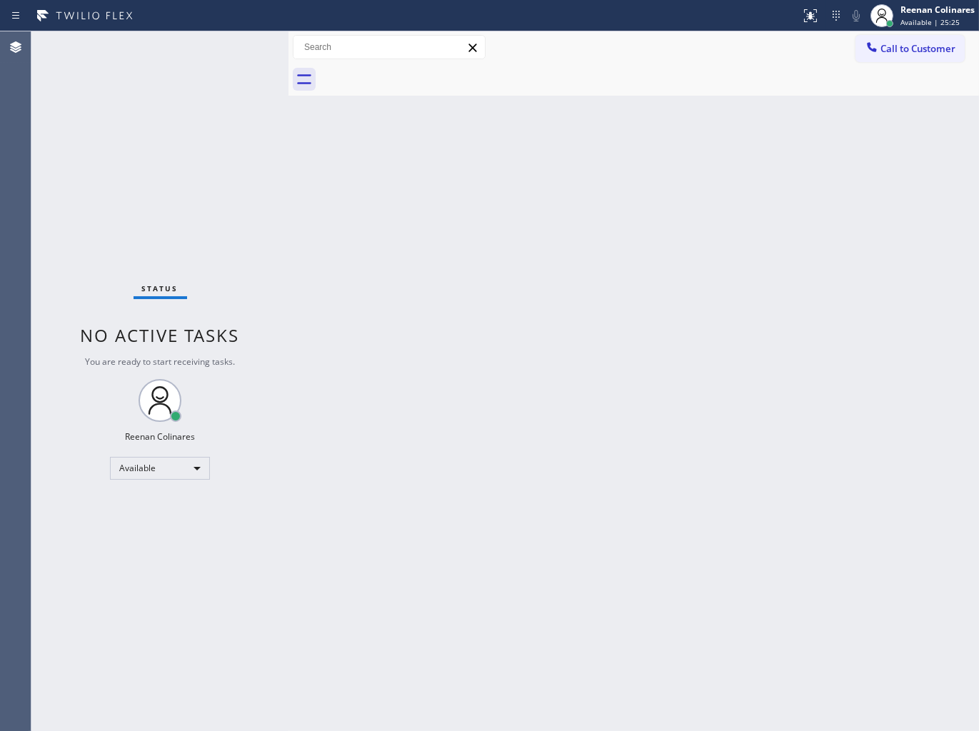
click at [191, 53] on div "Status No active tasks You are ready to start receiving tasks. Reenan Colinares…" at bounding box center [159, 381] width 257 height 700
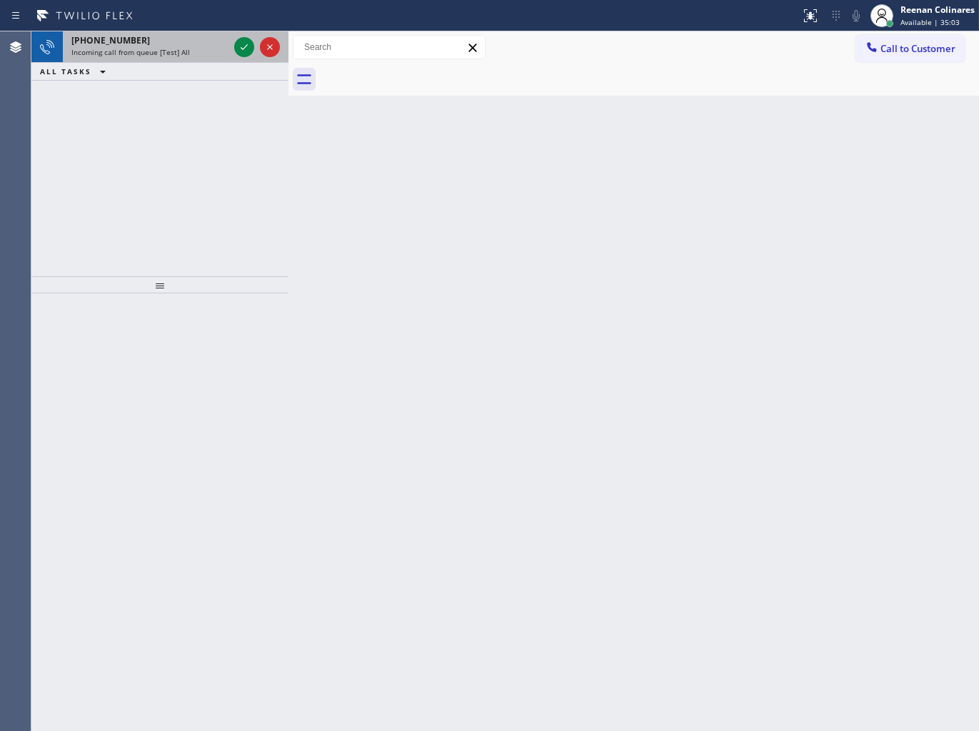
click at [211, 51] on div "Incoming call from queue [Test] All" at bounding box center [149, 52] width 157 height 10
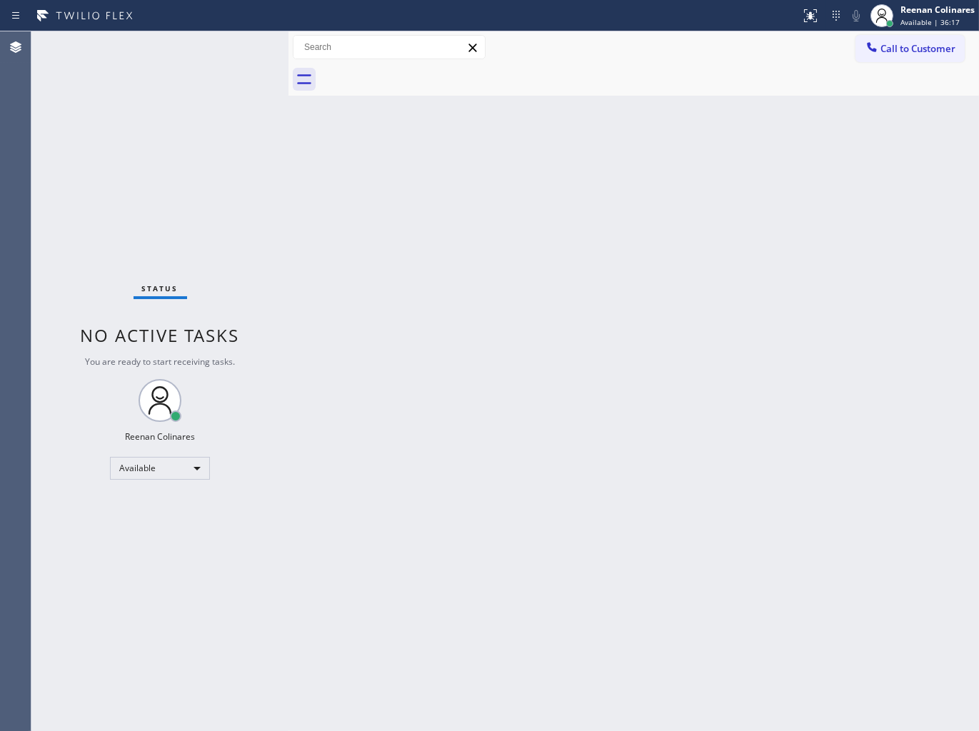
click at [689, 139] on div "Back to Dashboard Change Sender ID Customers Technicians Select a contact Outbo…" at bounding box center [634, 381] width 691 height 700
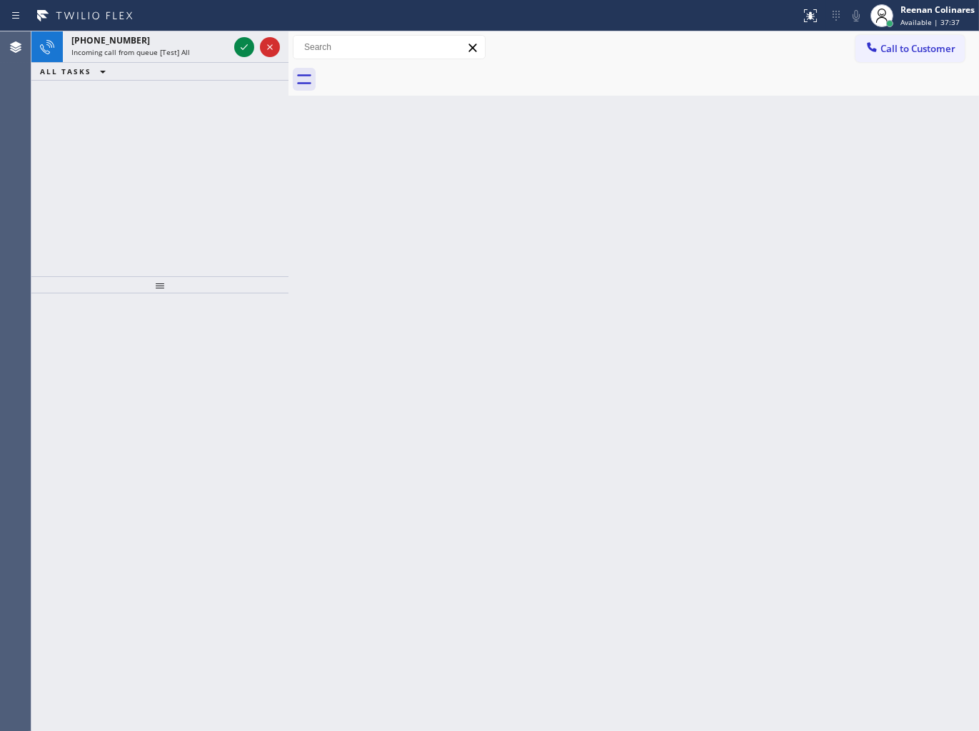
click at [146, 51] on span "Incoming call from queue [Test] All" at bounding box center [130, 52] width 119 height 10
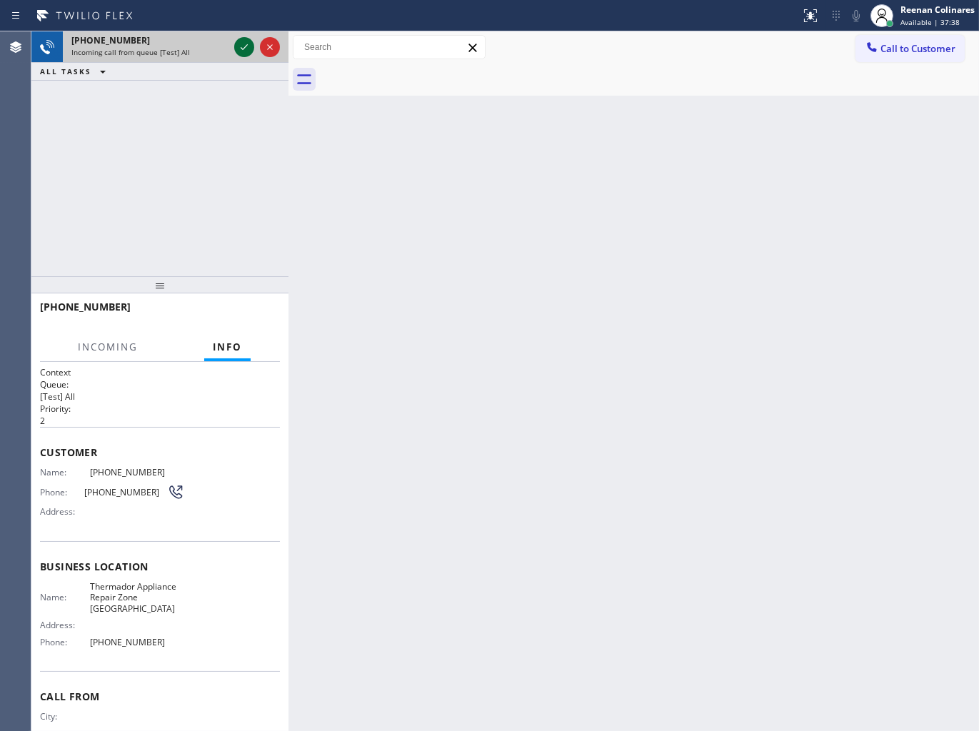
click at [241, 47] on icon at bounding box center [244, 47] width 7 height 6
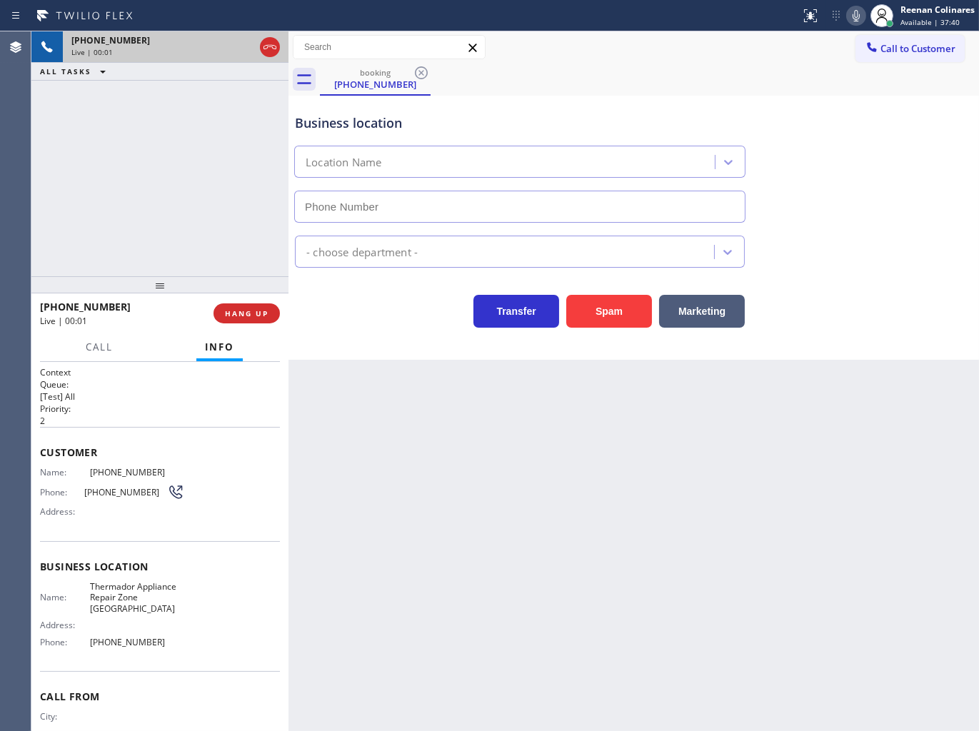
type input "[PHONE_NUMBER]"
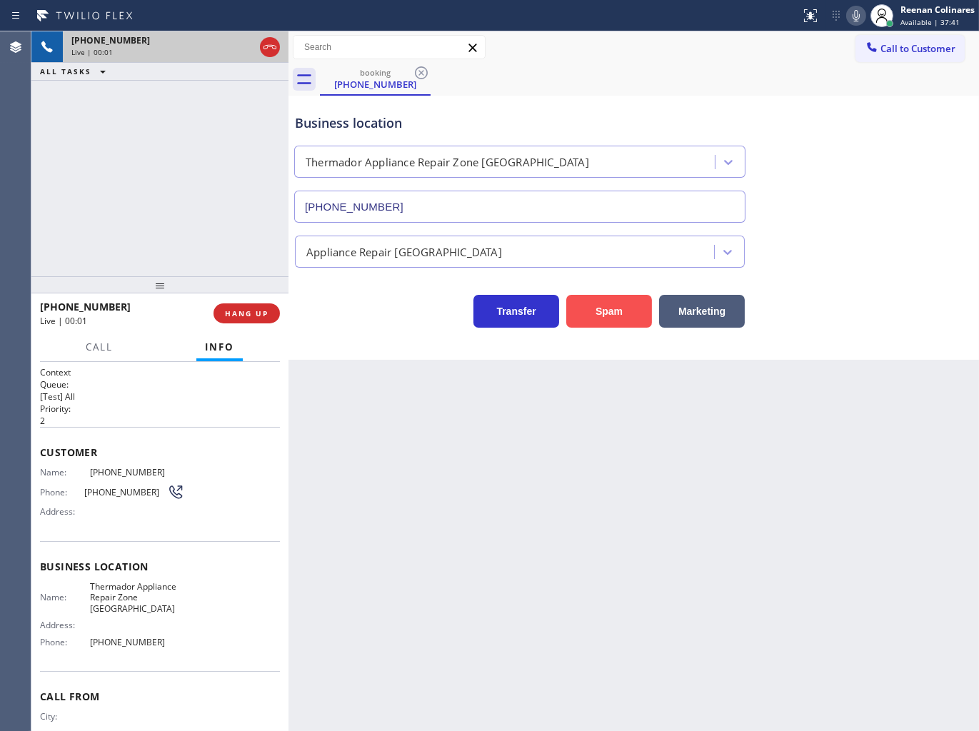
drag, startPoint x: 604, startPoint y: 314, endPoint x: 630, endPoint y: 305, distance: 27.3
click at [605, 314] on button "Spam" at bounding box center [609, 311] width 86 height 33
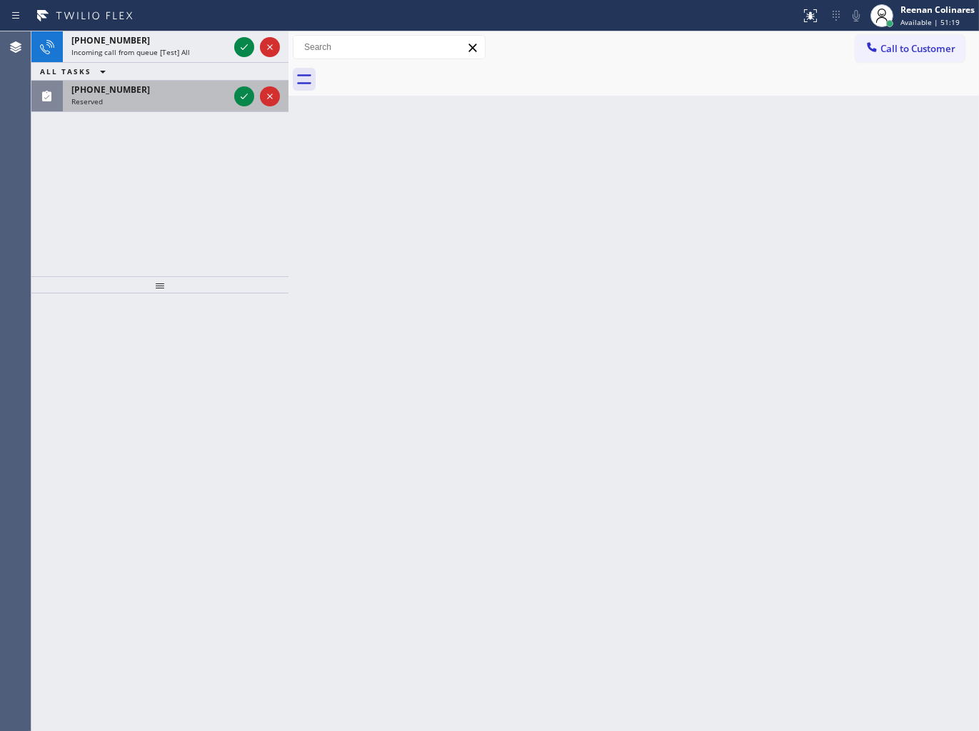
click at [134, 96] on div "Reserved" at bounding box center [149, 101] width 157 height 10
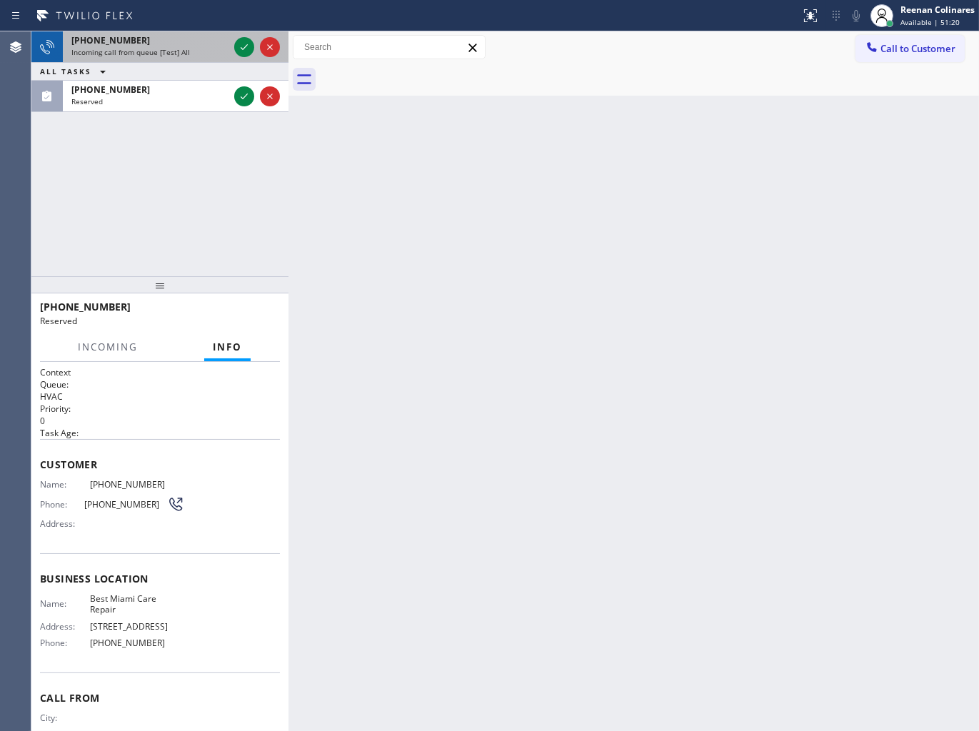
click at [200, 59] on div "[PHONE_NUMBER] Incoming call from queue [Test] All" at bounding box center [147, 46] width 169 height 31
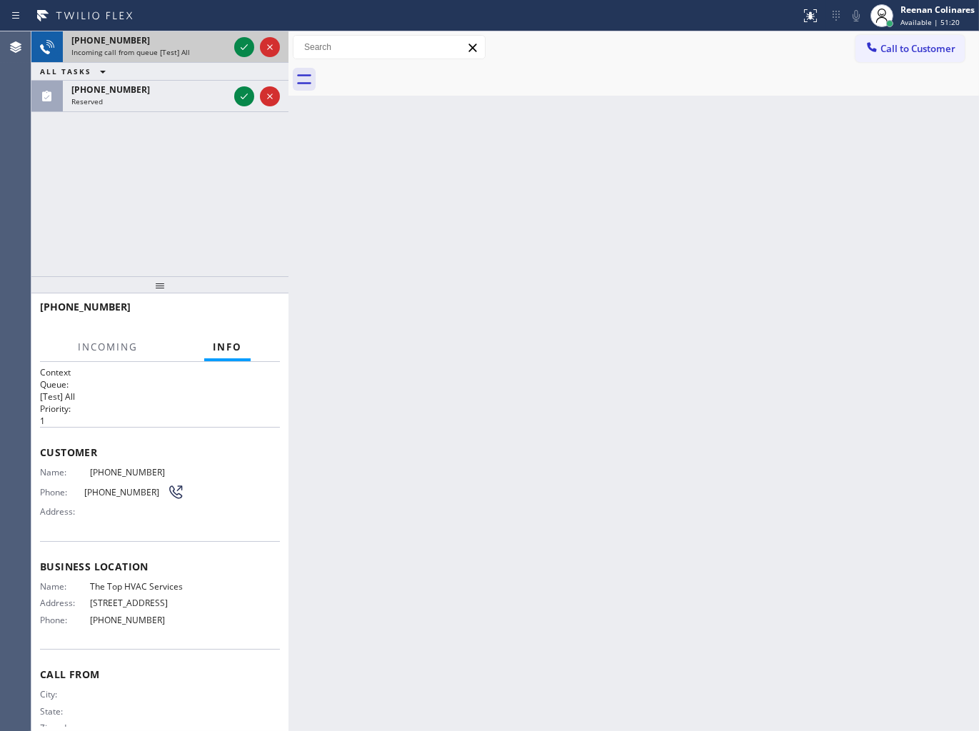
click at [201, 57] on div "[PHONE_NUMBER] Incoming call from queue [Test] All" at bounding box center [147, 46] width 169 height 31
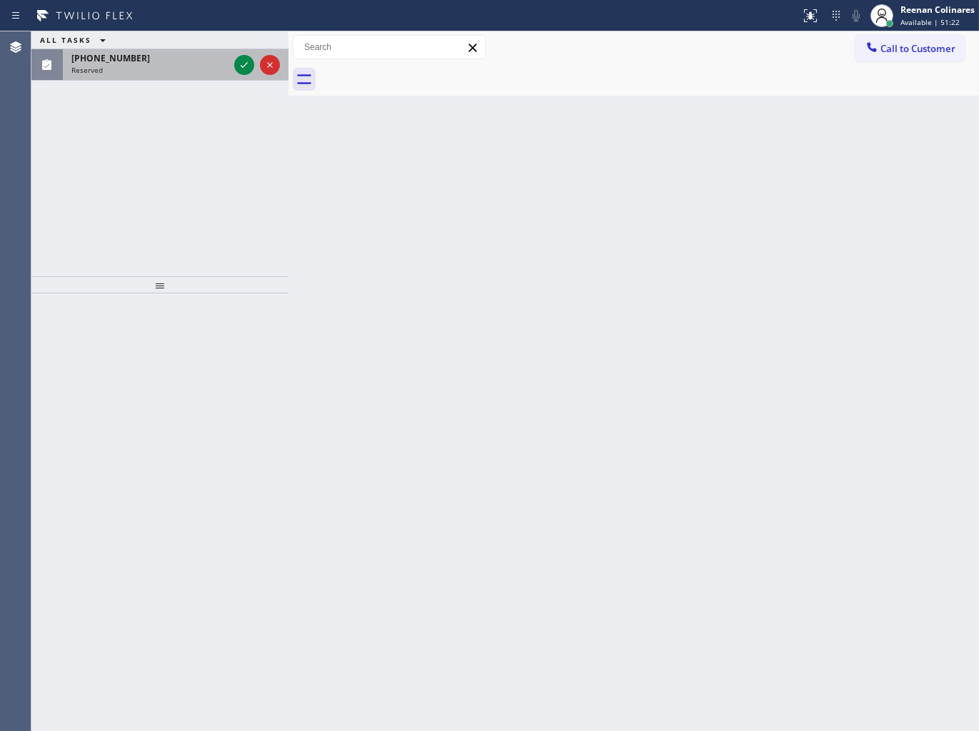
drag, startPoint x: 202, startPoint y: 64, endPoint x: 233, endPoint y: 61, distance: 30.8
click at [211, 65] on div "Reserved" at bounding box center [149, 70] width 157 height 10
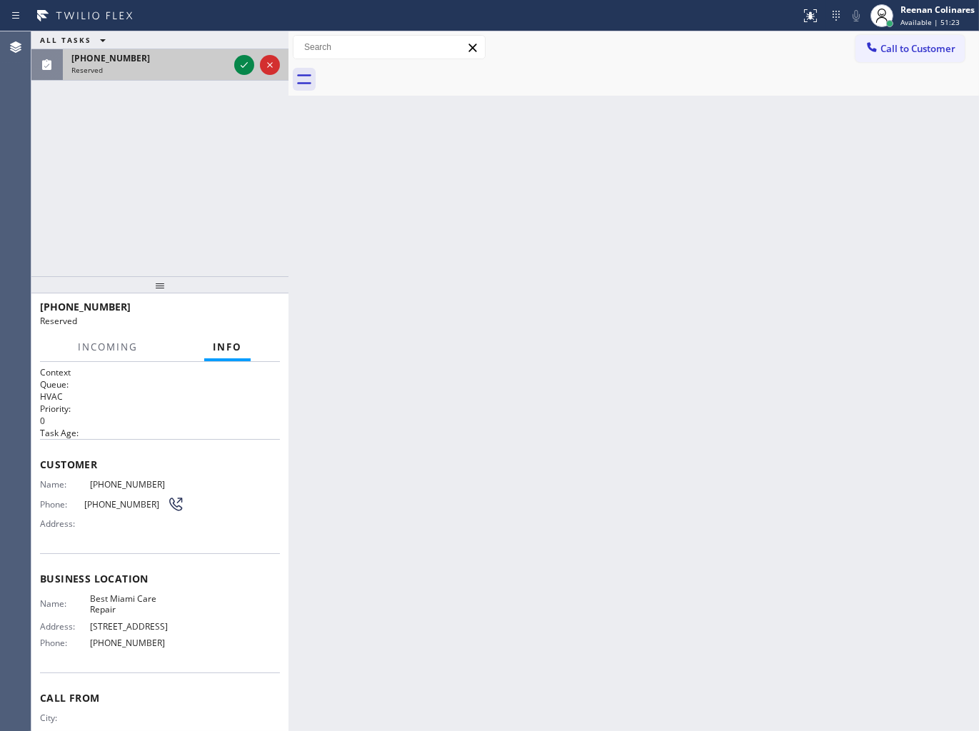
click at [239, 54] on div at bounding box center [256, 64] width 51 height 31
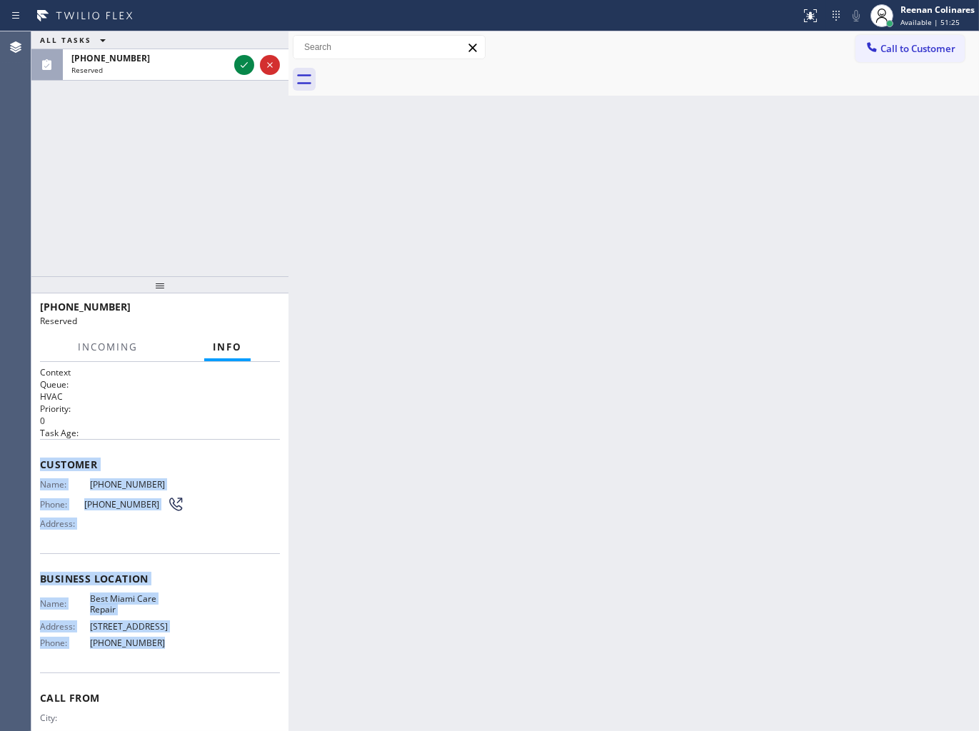
drag, startPoint x: 44, startPoint y: 459, endPoint x: 224, endPoint y: 646, distance: 260.2
click at [215, 645] on div "Context Queue: HVAC Priority: 0 Task Age: Customer Name: [PHONE_NUMBER] Phone: …" at bounding box center [160, 573] width 240 height 414
click at [244, 65] on icon at bounding box center [244, 64] width 17 height 17
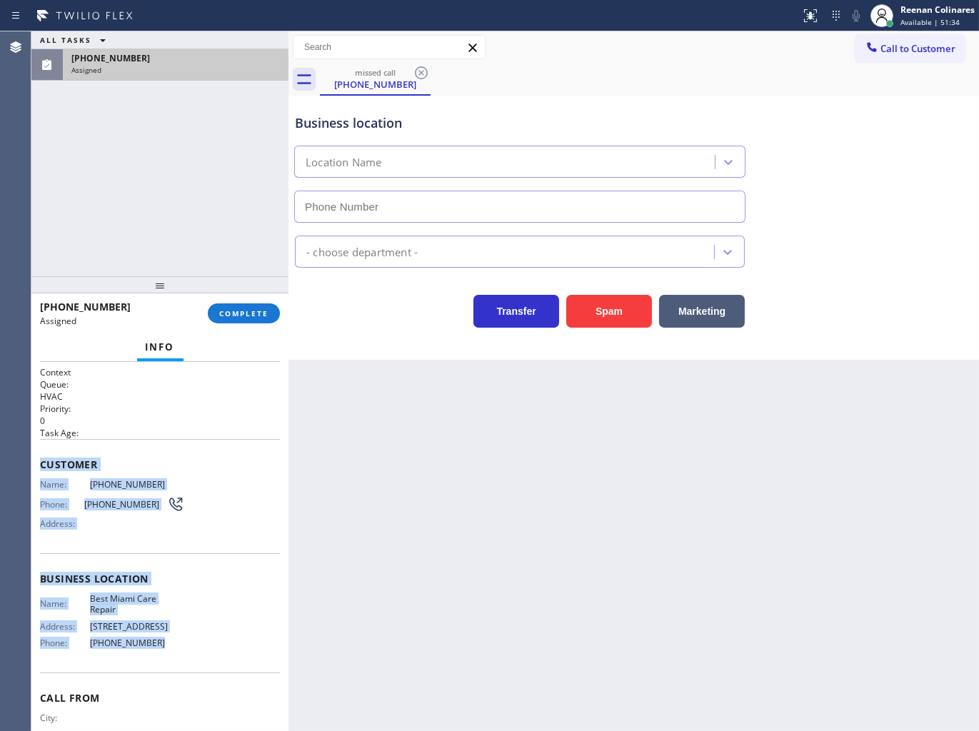
type input "[PHONE_NUMBER]"
click at [256, 312] on span "COMPLETE" at bounding box center [243, 314] width 49 height 10
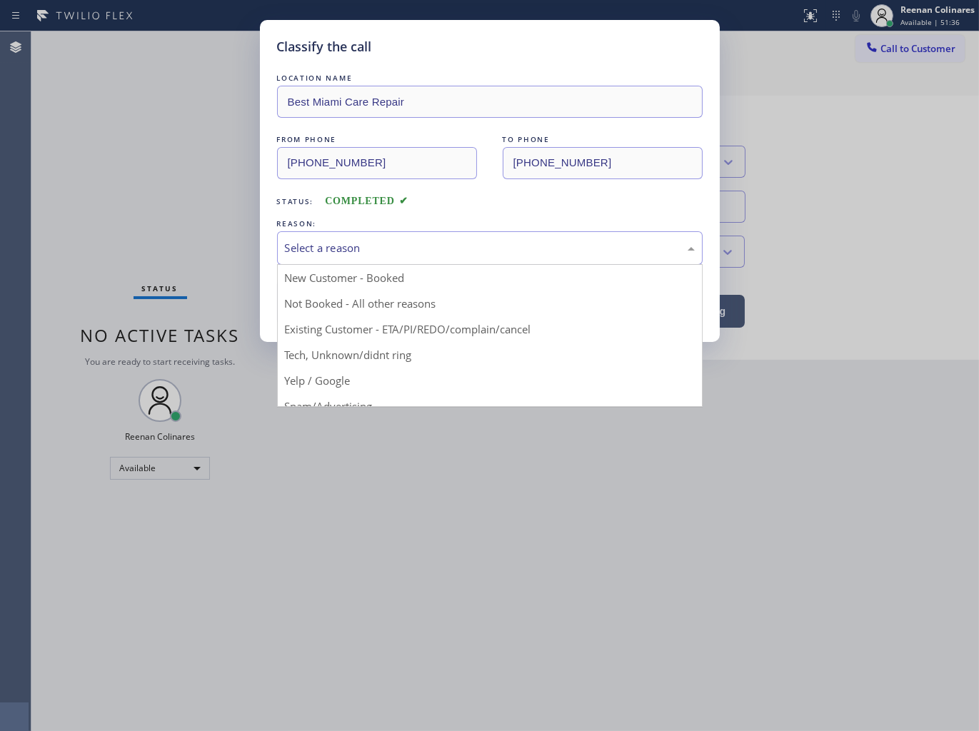
click at [374, 249] on div "Select a reason" at bounding box center [490, 248] width 410 height 16
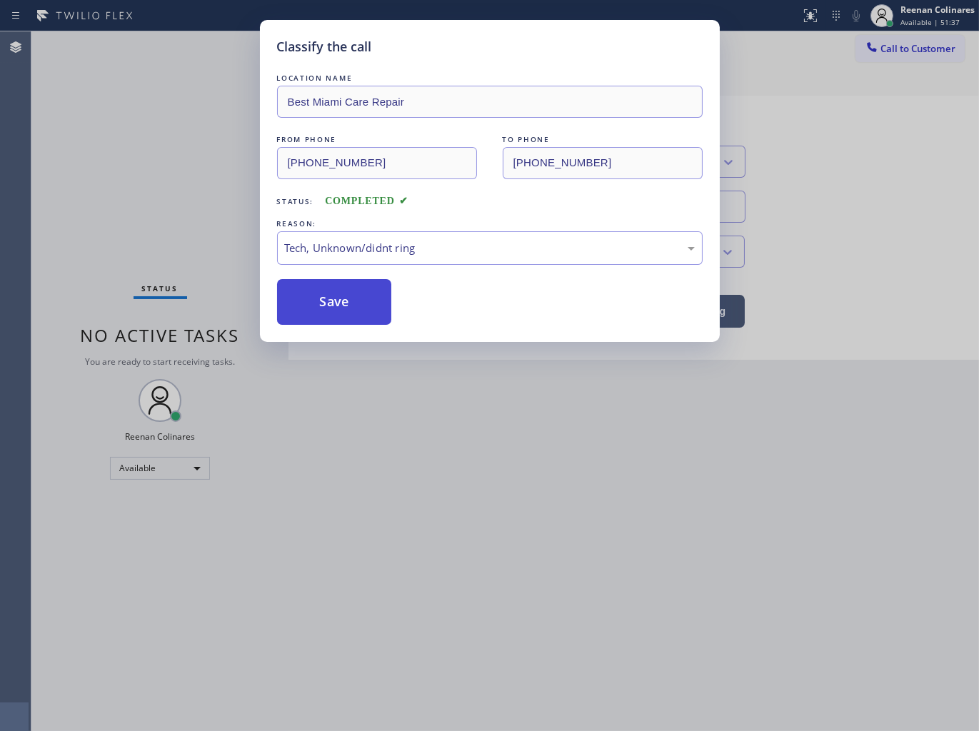
click at [319, 313] on button "Save" at bounding box center [334, 302] width 115 height 46
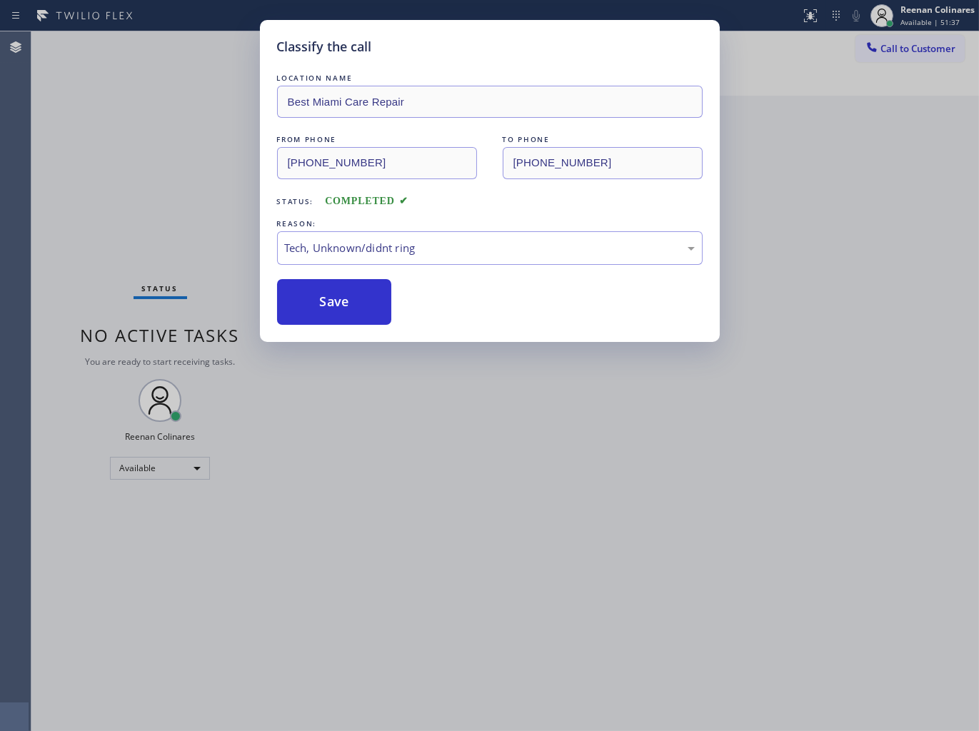
click at [139, 213] on div "Classify the call LOCATION NAME Best Miami Care Repair FROM PHONE [PHONE_NUMBER…" at bounding box center [489, 365] width 979 height 731
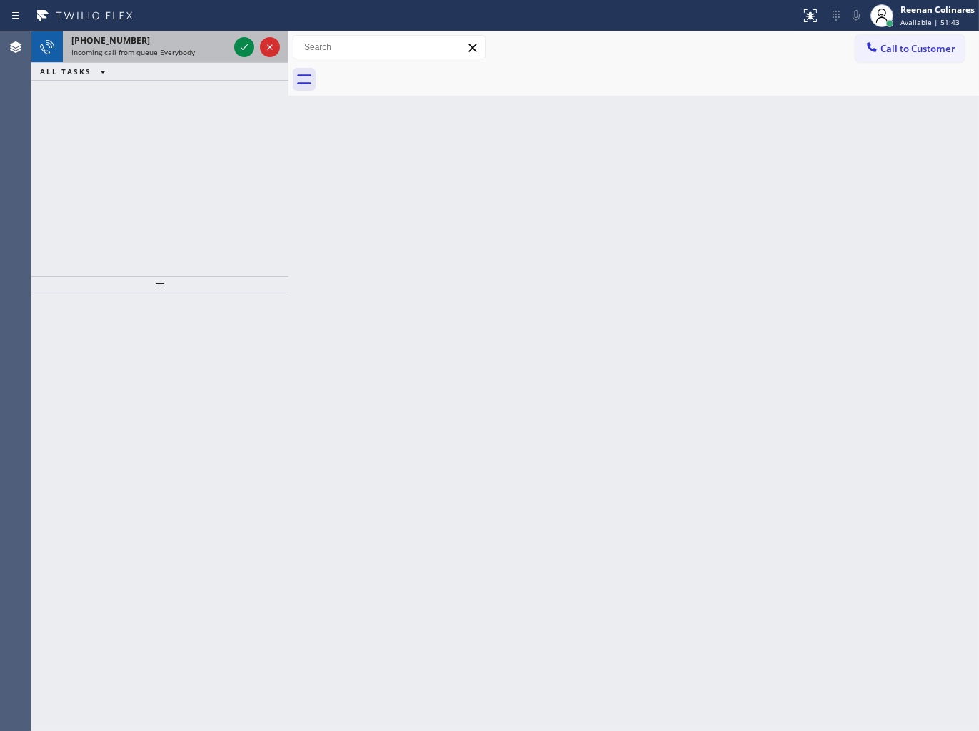
click at [219, 39] on div "[PHONE_NUMBER]" at bounding box center [149, 40] width 157 height 12
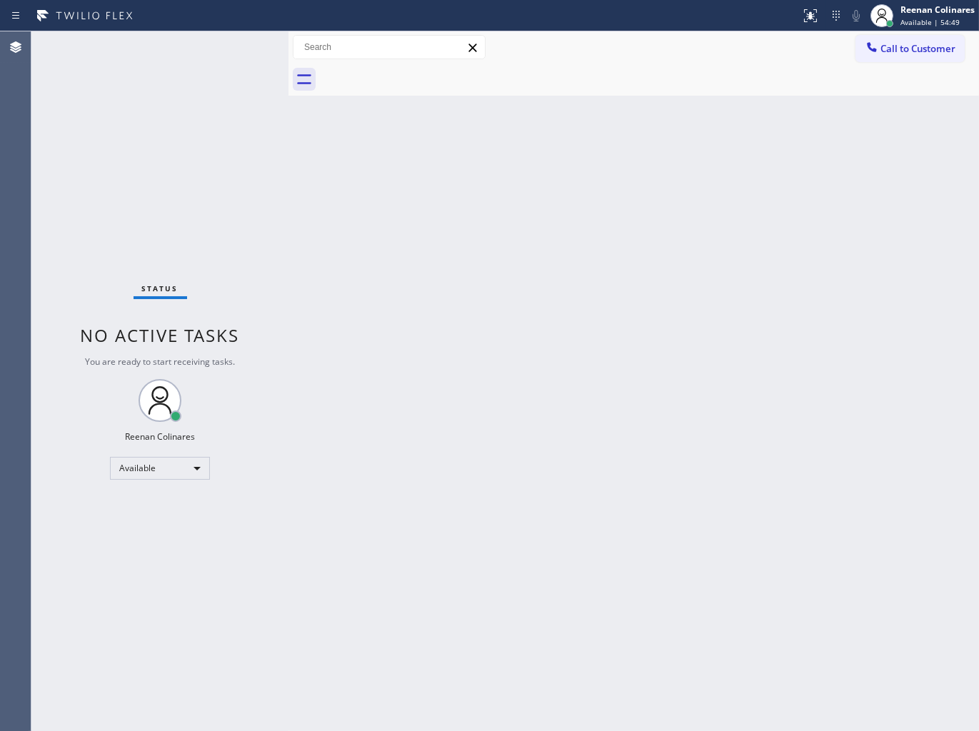
click at [356, 676] on div "Back to Dashboard Change Sender ID Customers Technicians Select a contact Outbo…" at bounding box center [634, 381] width 691 height 700
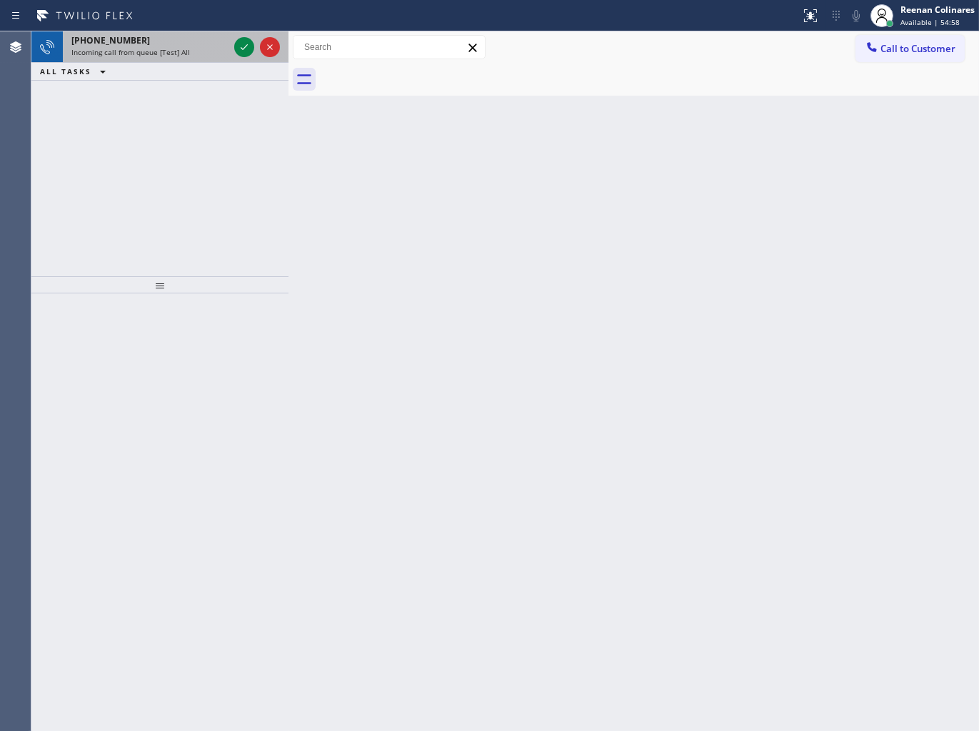
click at [188, 43] on div "[PHONE_NUMBER]" at bounding box center [149, 40] width 157 height 12
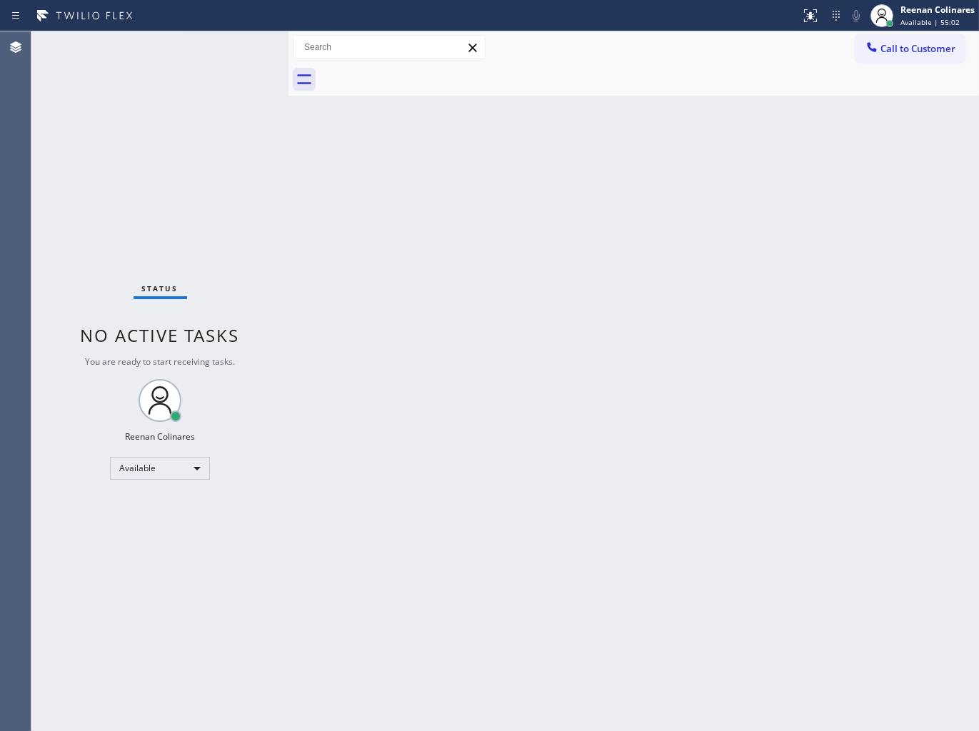
click at [218, 86] on div "Status No active tasks You are ready to start receiving tasks. Reenan Colinares…" at bounding box center [159, 381] width 257 height 700
click at [459, 254] on div "Back to Dashboard Change Sender ID Customers Technicians Select a contact Outbo…" at bounding box center [634, 381] width 691 height 700
click at [359, 174] on div "Back to Dashboard Change Sender ID Customers Technicians Select a contact Outbo…" at bounding box center [634, 381] width 691 height 700
click at [199, 52] on div "Status No active tasks You are ready to start receiving tasks. Reenan Colinares…" at bounding box center [159, 381] width 257 height 700
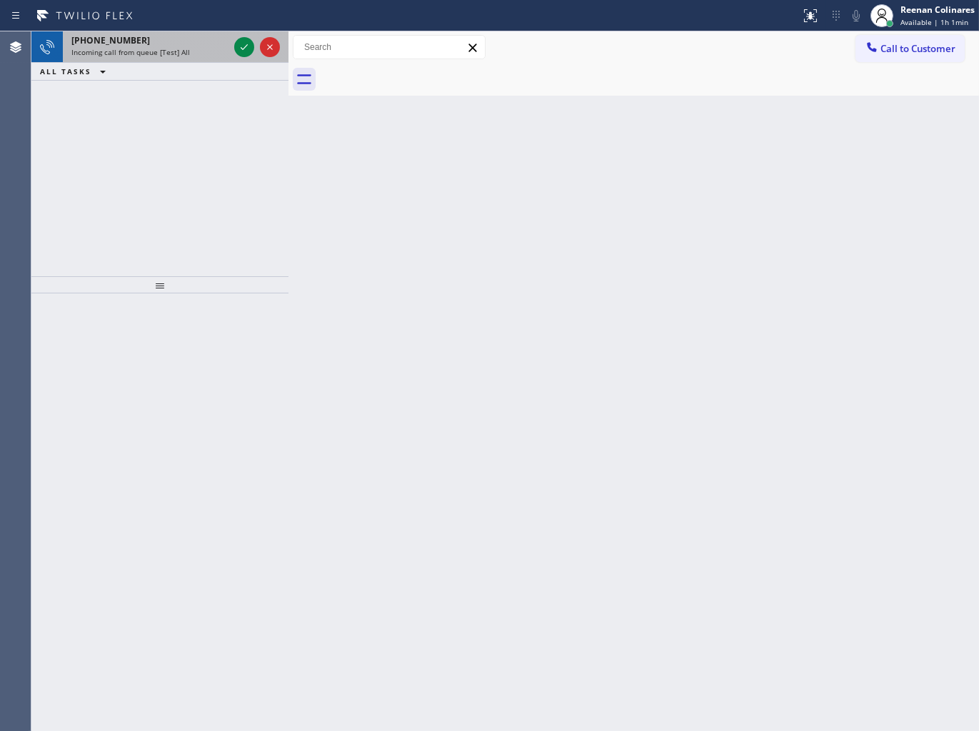
click at [179, 43] on div "[PHONE_NUMBER]" at bounding box center [149, 40] width 157 height 12
click at [194, 49] on div "Incoming call from queue [Test] All" at bounding box center [149, 52] width 157 height 10
click at [181, 55] on span "Incoming call from queue [Test] All" at bounding box center [130, 52] width 119 height 10
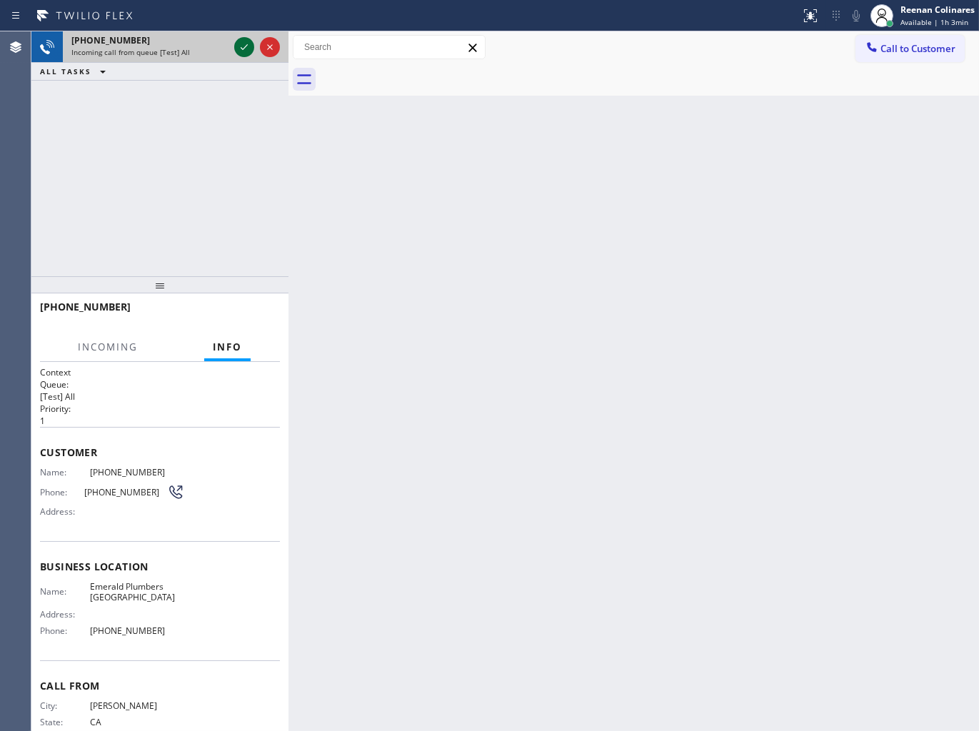
click at [243, 43] on icon at bounding box center [244, 47] width 17 height 17
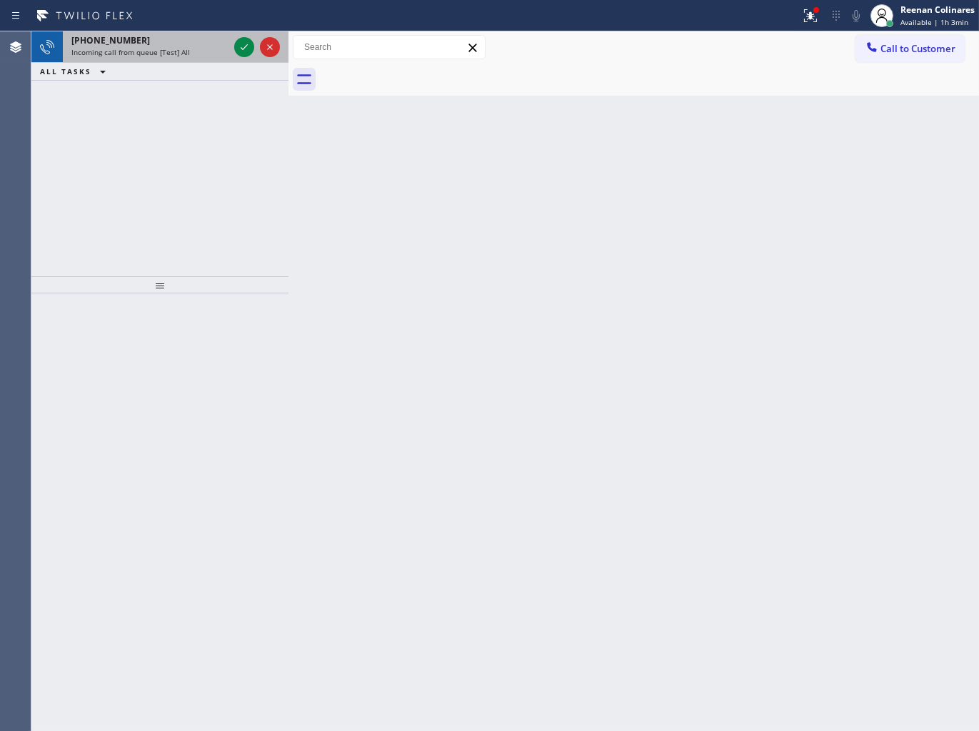
click at [181, 57] on span "Incoming call from queue [Test] All" at bounding box center [130, 52] width 119 height 10
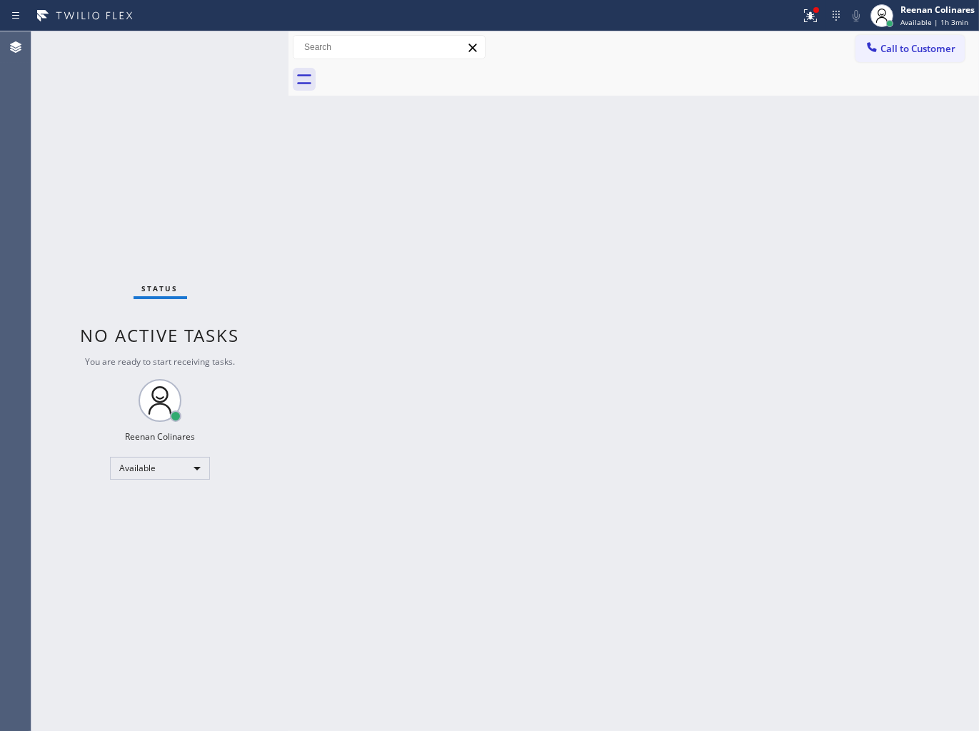
click at [204, 44] on div "Status No active tasks You are ready to start receiving tasks. Reenan Colinares…" at bounding box center [159, 381] width 257 height 700
click at [817, 11] on div at bounding box center [817, 10] width 6 height 6
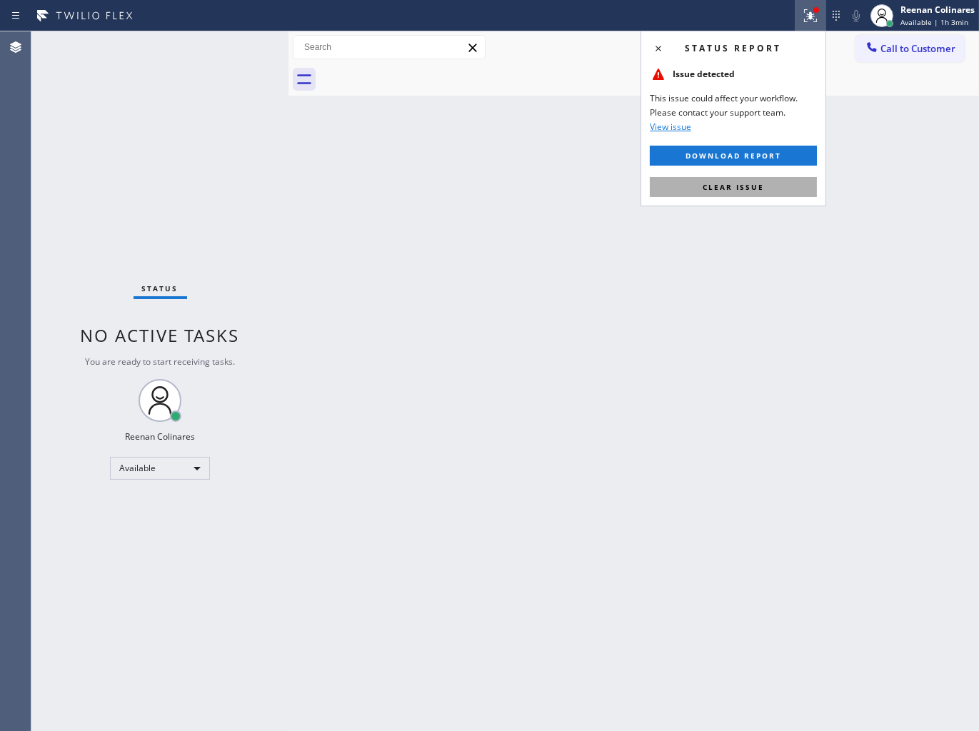
click at [726, 191] on span "Clear issue" at bounding box center [733, 187] width 61 height 10
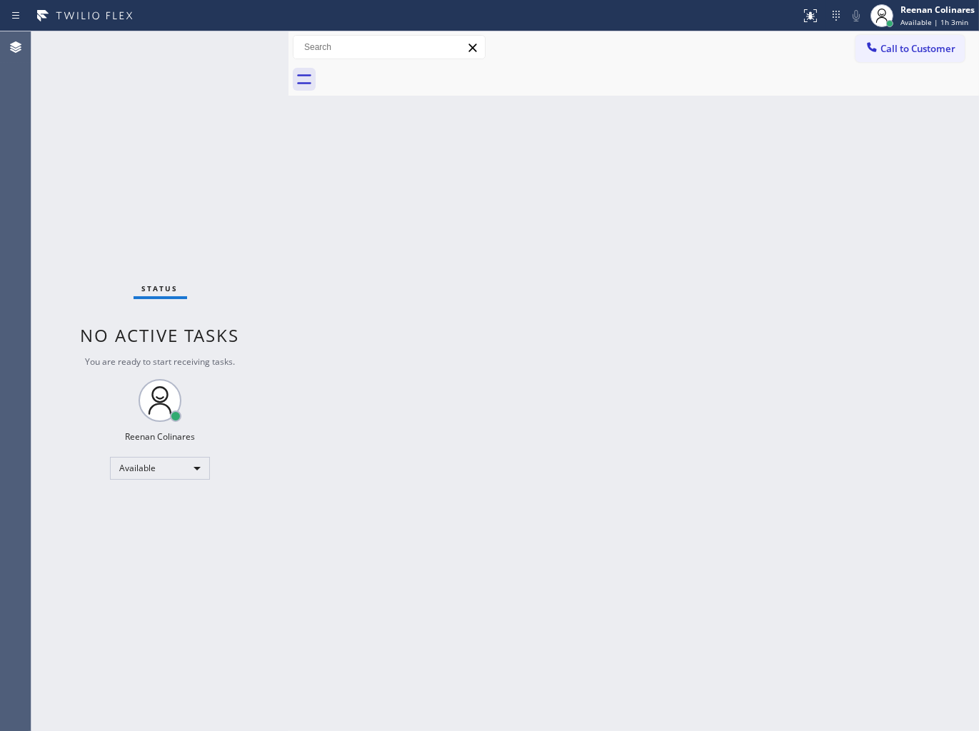
click at [461, 209] on div "Back to Dashboard Change Sender ID Customers Technicians Select a contact Outbo…" at bounding box center [634, 381] width 691 height 700
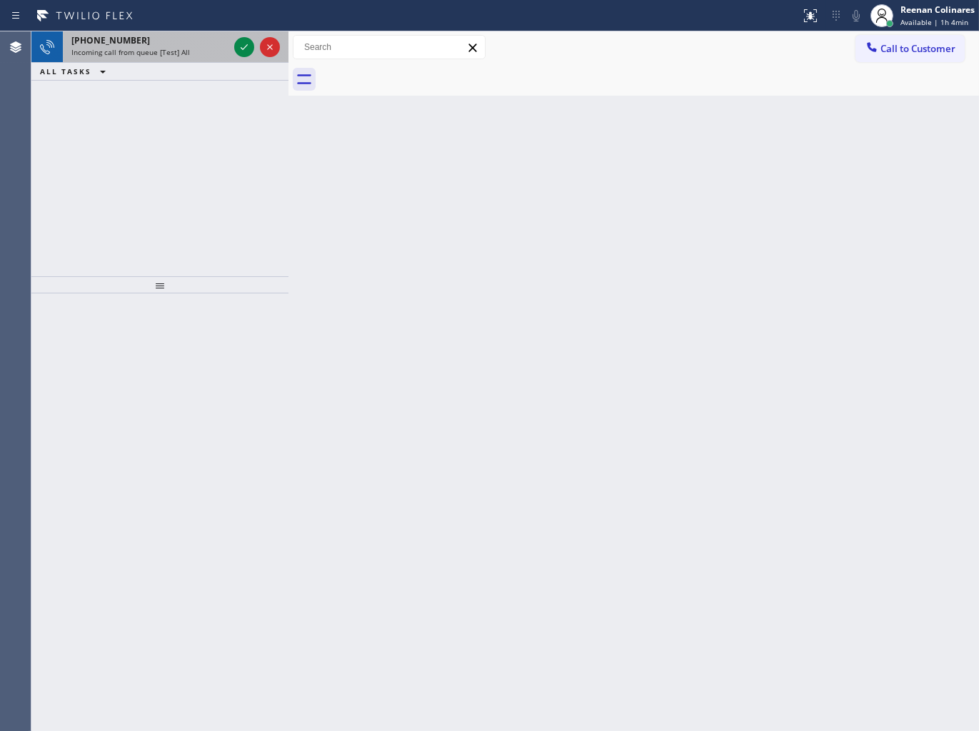
click at [171, 44] on div "[PHONE_NUMBER]" at bounding box center [149, 40] width 157 height 12
click at [169, 50] on span "Incoming call from queue [Test] All" at bounding box center [130, 52] width 119 height 10
click at [189, 48] on div "Incoming call from queue [Test] All" at bounding box center [149, 52] width 157 height 10
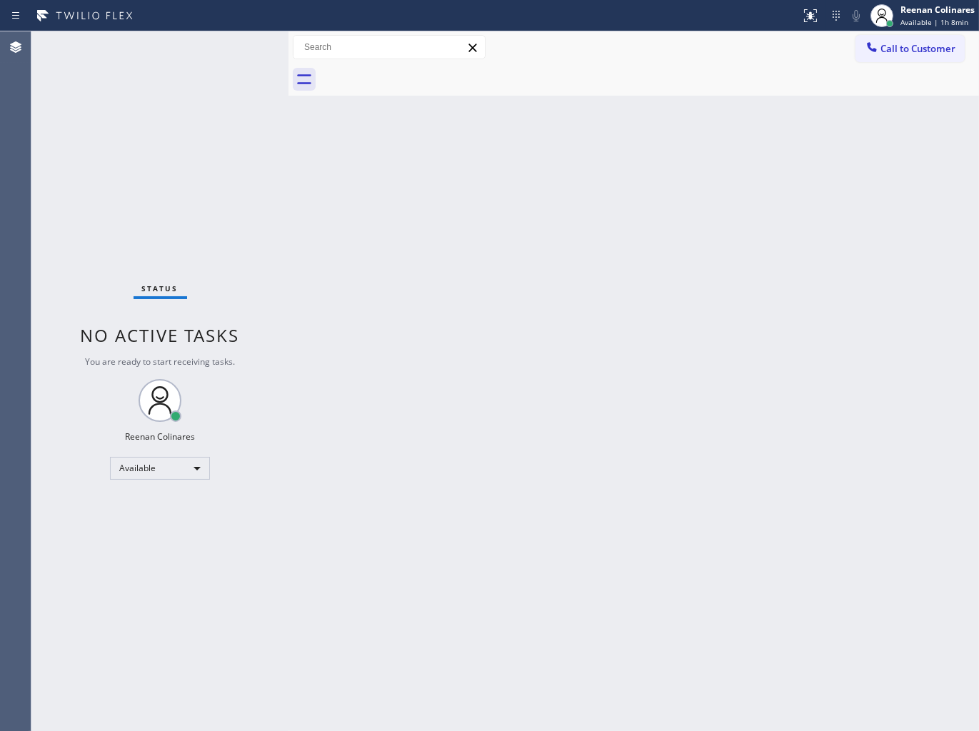
click at [550, 302] on div "Back to Dashboard Change Sender ID Customers Technicians Select a contact Outbo…" at bounding box center [634, 381] width 691 height 700
click at [168, 51] on div "Status No active tasks You are ready to start receiving tasks. Reenan Colinares…" at bounding box center [159, 381] width 257 height 700
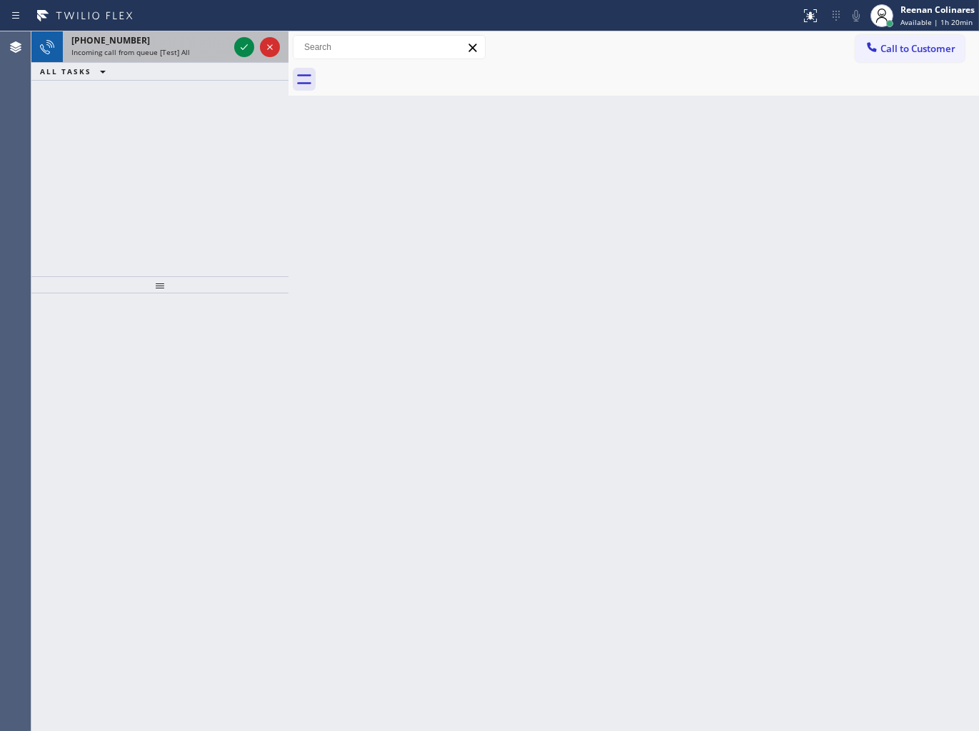
click at [154, 51] on span "Incoming call from queue [Test] All" at bounding box center [130, 52] width 119 height 10
click at [186, 40] on div "[PHONE_NUMBER]" at bounding box center [149, 40] width 157 height 12
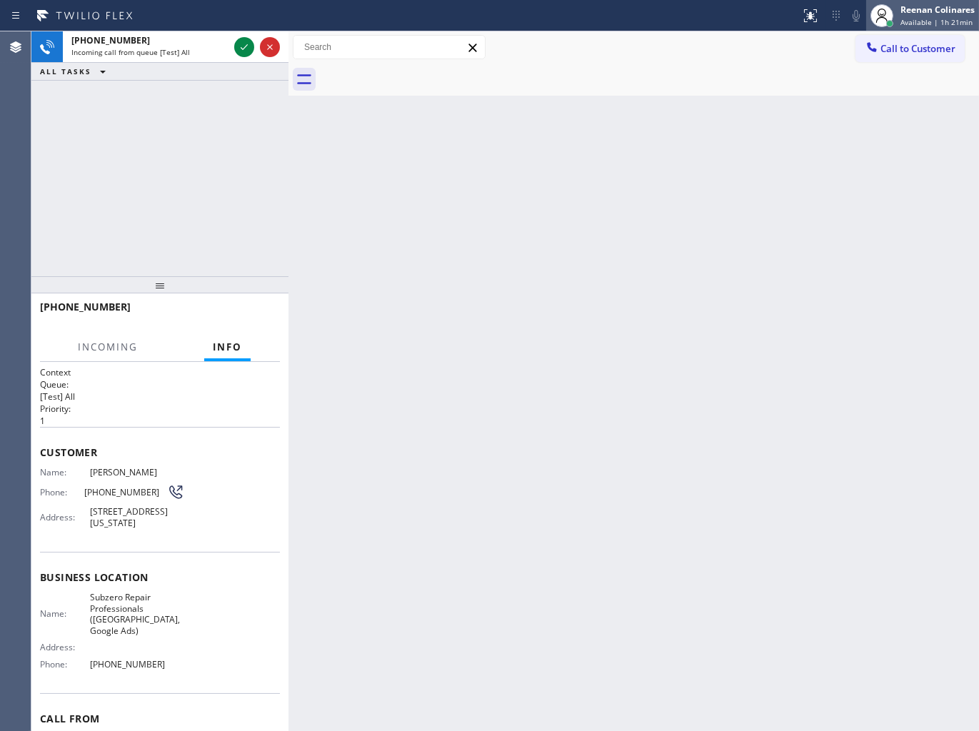
click at [904, 9] on div "Reenan Colinares" at bounding box center [938, 10] width 74 height 12
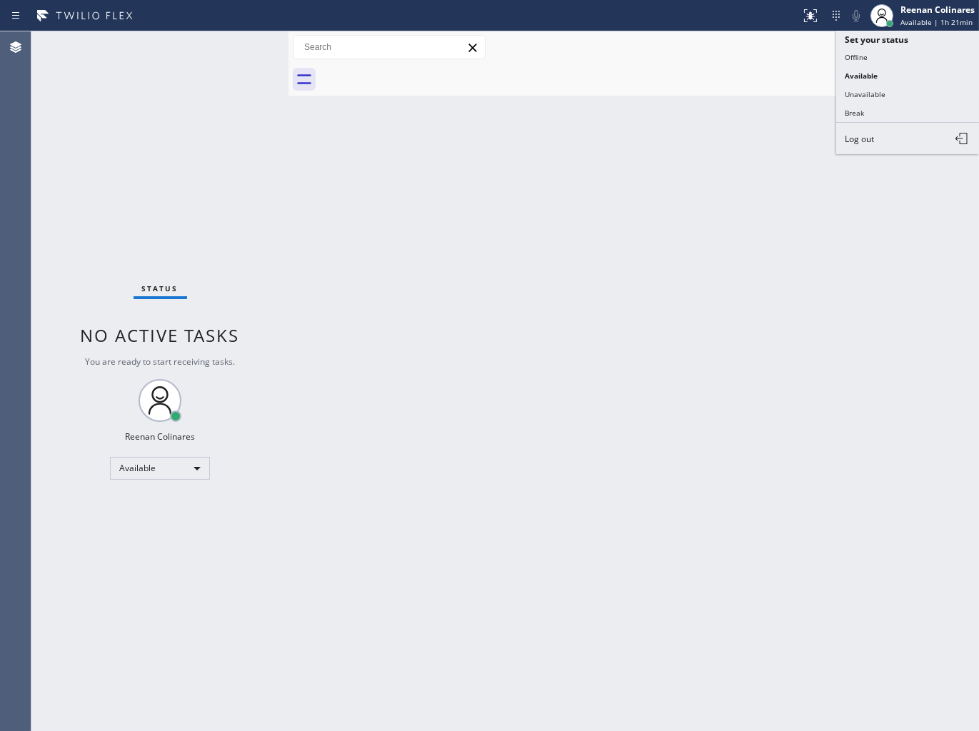
click at [562, 156] on div "Back to Dashboard Change Sender ID Customers Technicians Select a contact Outbo…" at bounding box center [634, 381] width 691 height 700
click at [739, 66] on div at bounding box center [649, 80] width 659 height 32
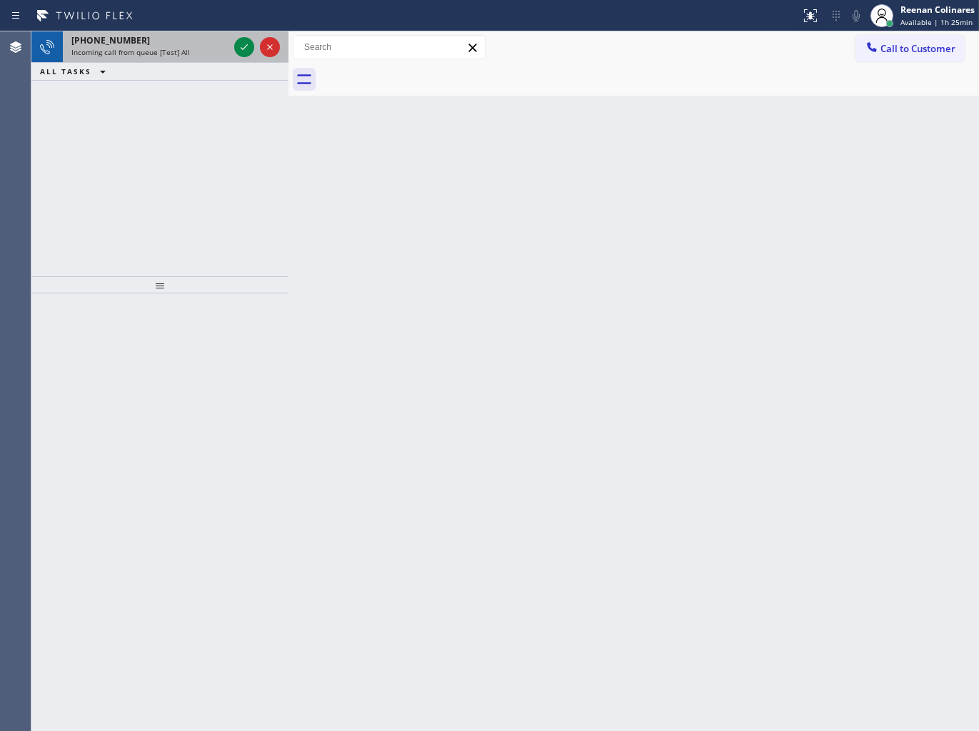
click at [134, 56] on span "Incoming call from queue [Test] All" at bounding box center [130, 52] width 119 height 10
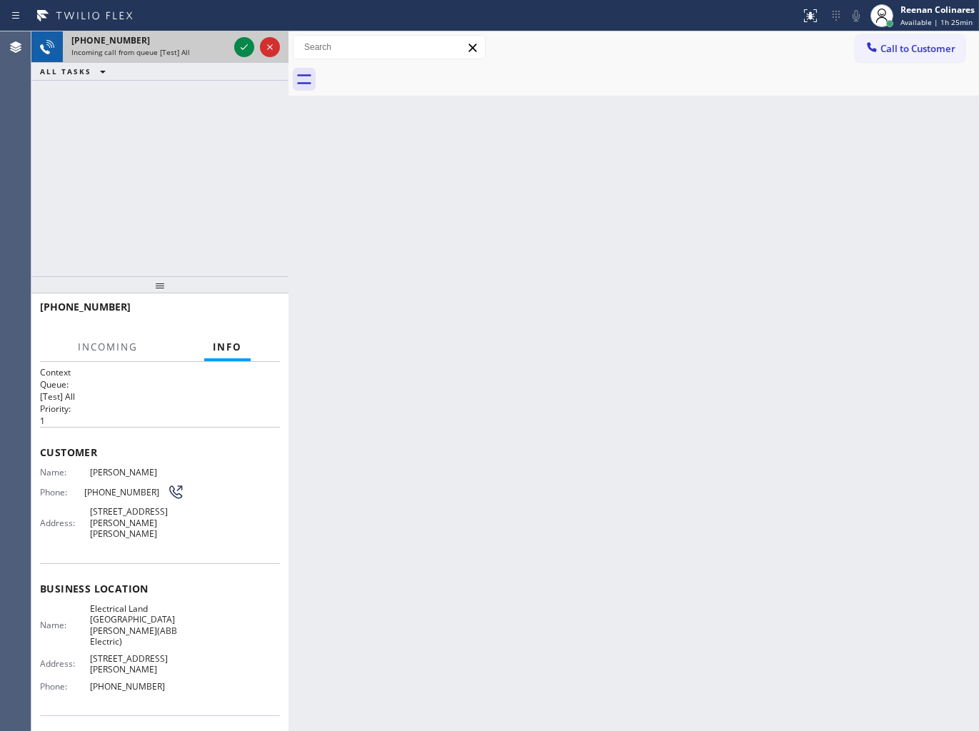
click at [184, 51] on span "Incoming call from queue [Test] All" at bounding box center [130, 52] width 119 height 10
drag, startPoint x: 184, startPoint y: 51, endPoint x: 201, endPoint y: 51, distance: 16.4
click at [191, 51] on div "Incoming call from queue [Test] All" at bounding box center [149, 52] width 157 height 10
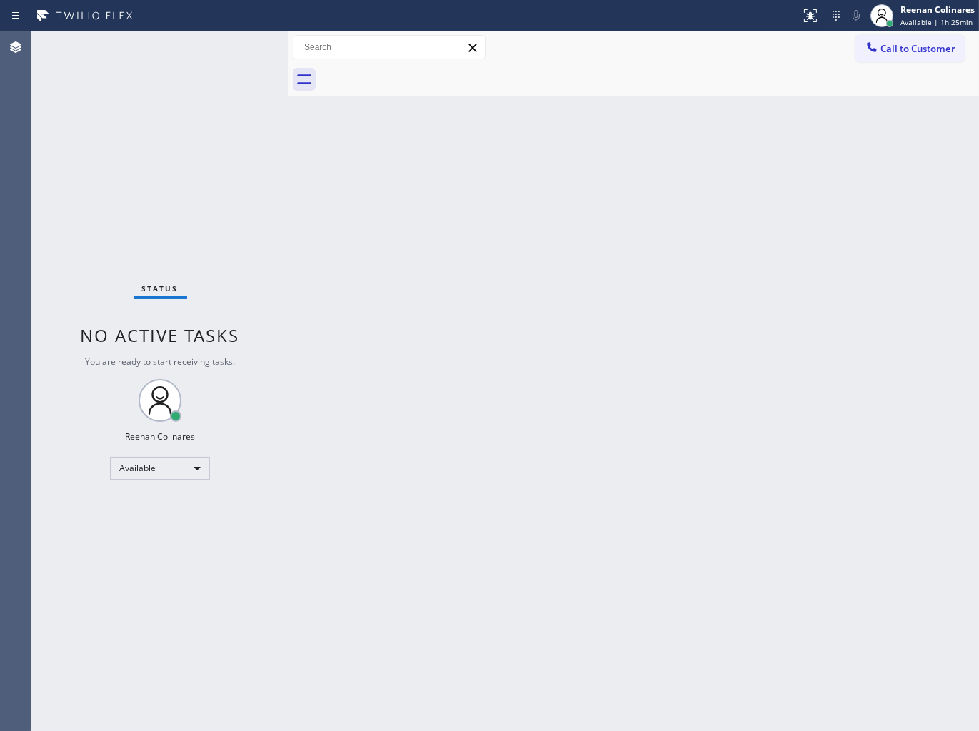
click at [216, 46] on div "Status No active tasks You are ready to start receiving tasks. Reenan Colinares…" at bounding box center [159, 381] width 257 height 700
click at [930, 12] on div "Reenan Colinares" at bounding box center [938, 10] width 74 height 12
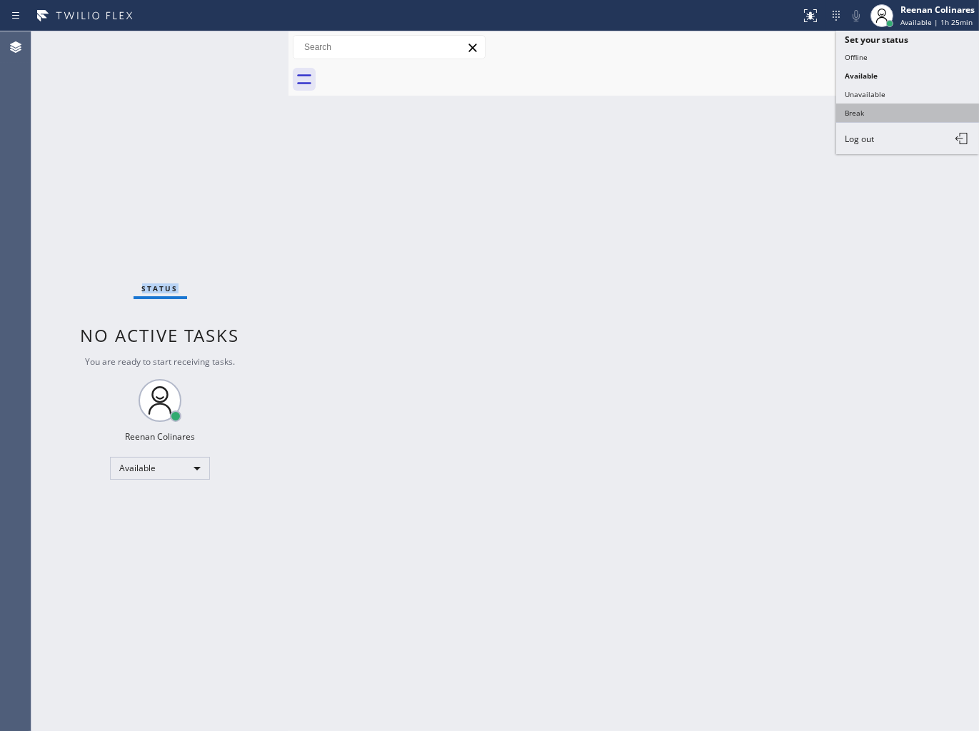
click at [854, 115] on button "Break" at bounding box center [907, 113] width 143 height 19
